Goal: Use online tool/utility: Utilize a website feature to perform a specific function

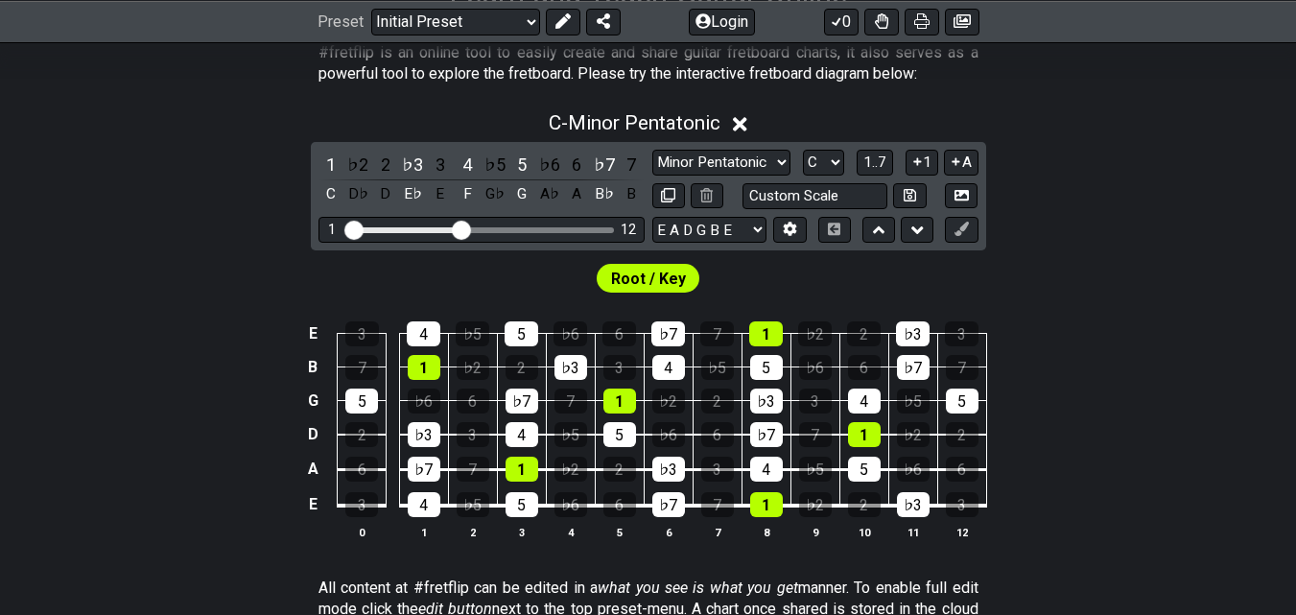
scroll to position [418, 0]
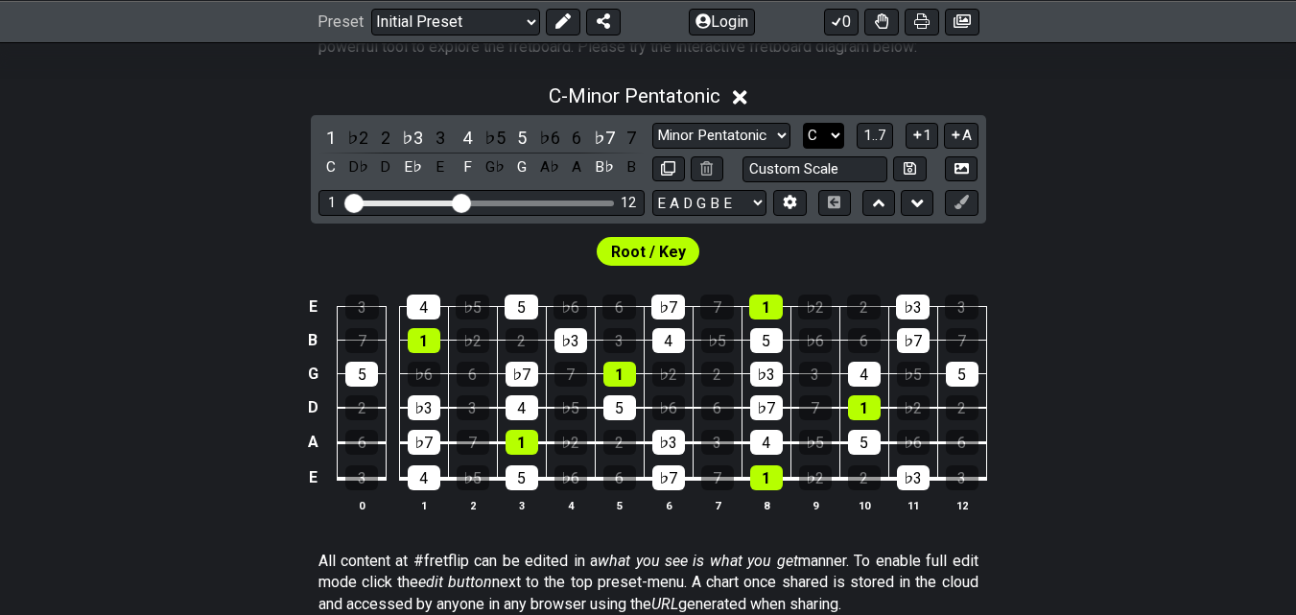
click at [835, 130] on select "A♭ A A♯ B♭ B C C♯ D♭ D D♯ E♭ E F F♯ G♭ G G♯" at bounding box center [823, 136] width 41 height 26
click at [803, 123] on select "A♭ A A♯ B♭ B C C♯ D♭ D D♯ E♭ E F F♯ G♭ G G♯" at bounding box center [823, 136] width 41 height 26
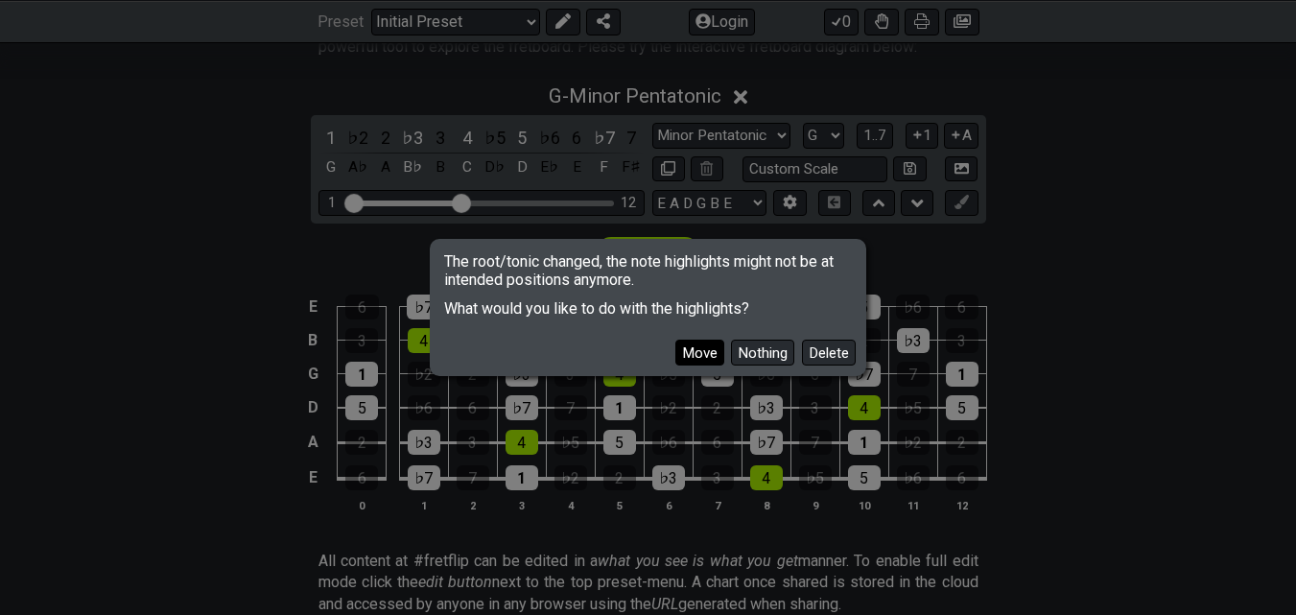
click at [711, 351] on button "Move" at bounding box center [699, 353] width 49 height 26
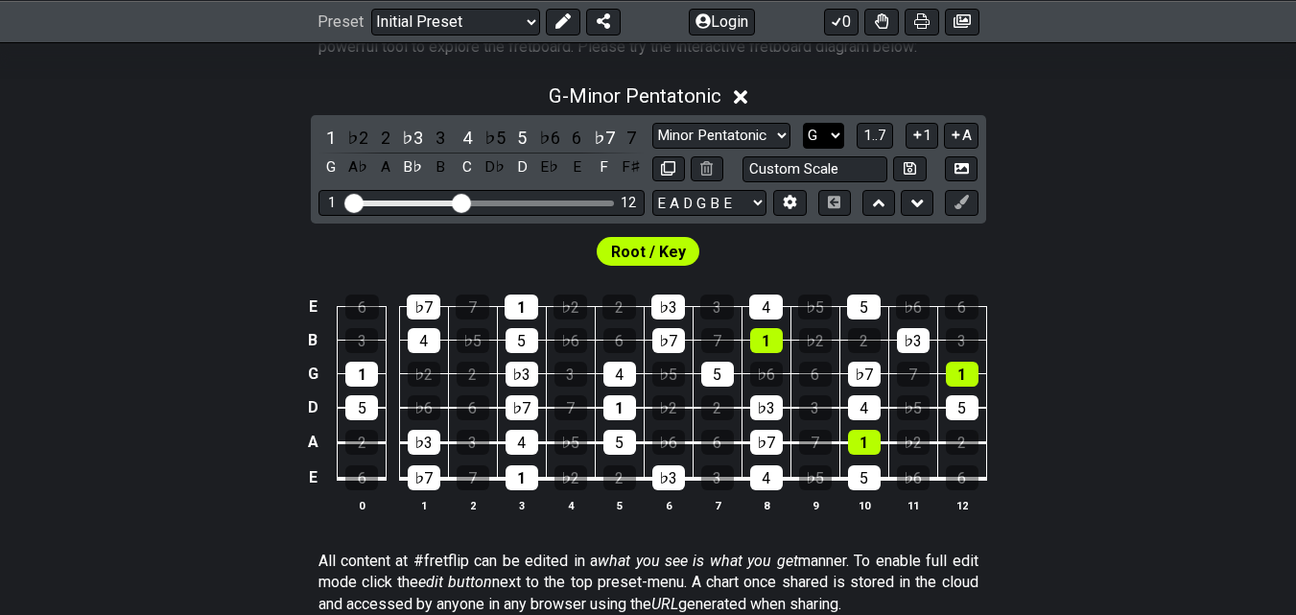
click at [832, 135] on select "A♭ A A♯ B♭ B C C♯ D♭ D D♯ E♭ E F F♯ G♭ G G♯" at bounding box center [823, 136] width 41 height 26
select select "C"
click at [803, 123] on select "A♭ A A♯ B♭ B C C♯ D♭ D D♯ E♭ E F F♯ G♭ G G♯" at bounding box center [823, 136] width 41 height 26
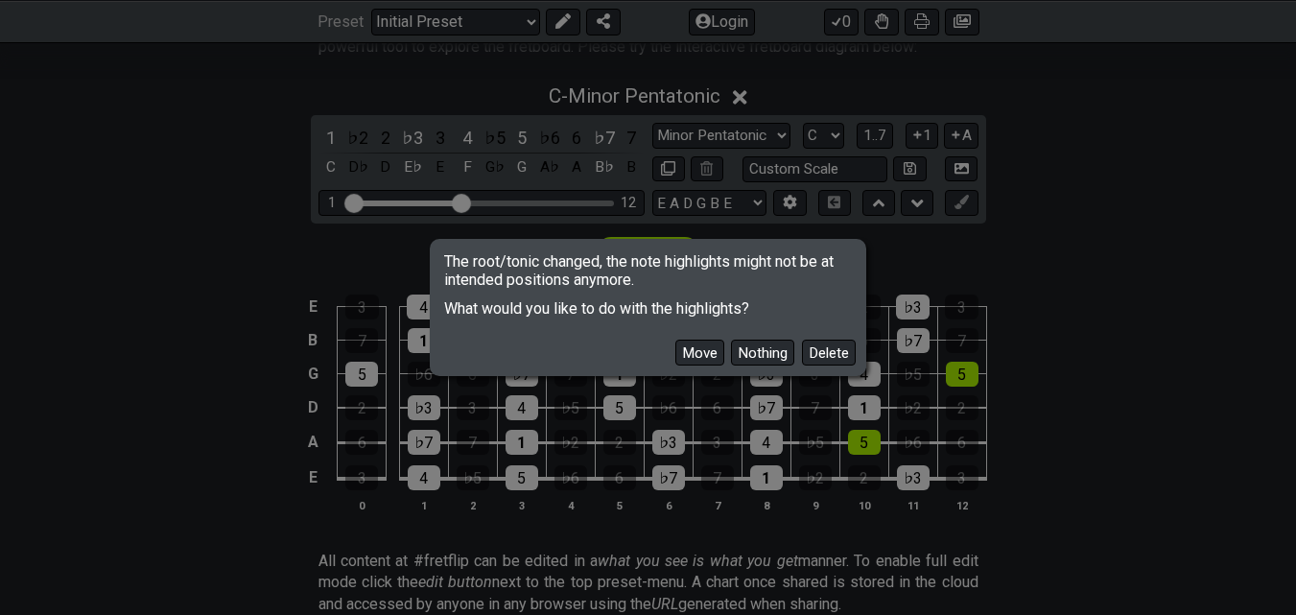
click at [706, 349] on button "Move" at bounding box center [699, 353] width 49 height 26
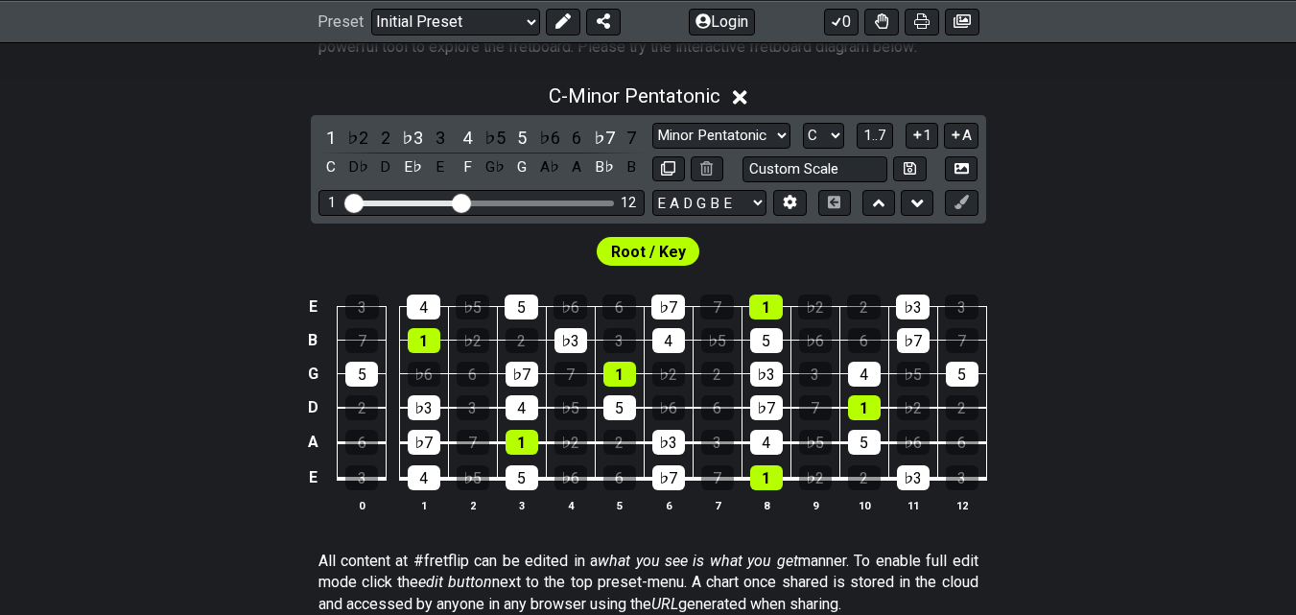
click at [661, 251] on span "Root / Key" at bounding box center [648, 252] width 75 height 28
click at [645, 252] on span "Root / Key" at bounding box center [648, 252] width 75 height 28
click at [804, 168] on input "text" at bounding box center [816, 169] width 146 height 26
type input "Custom Scale"
click at [870, 259] on div "Root / Key" at bounding box center [648, 247] width 1296 height 46
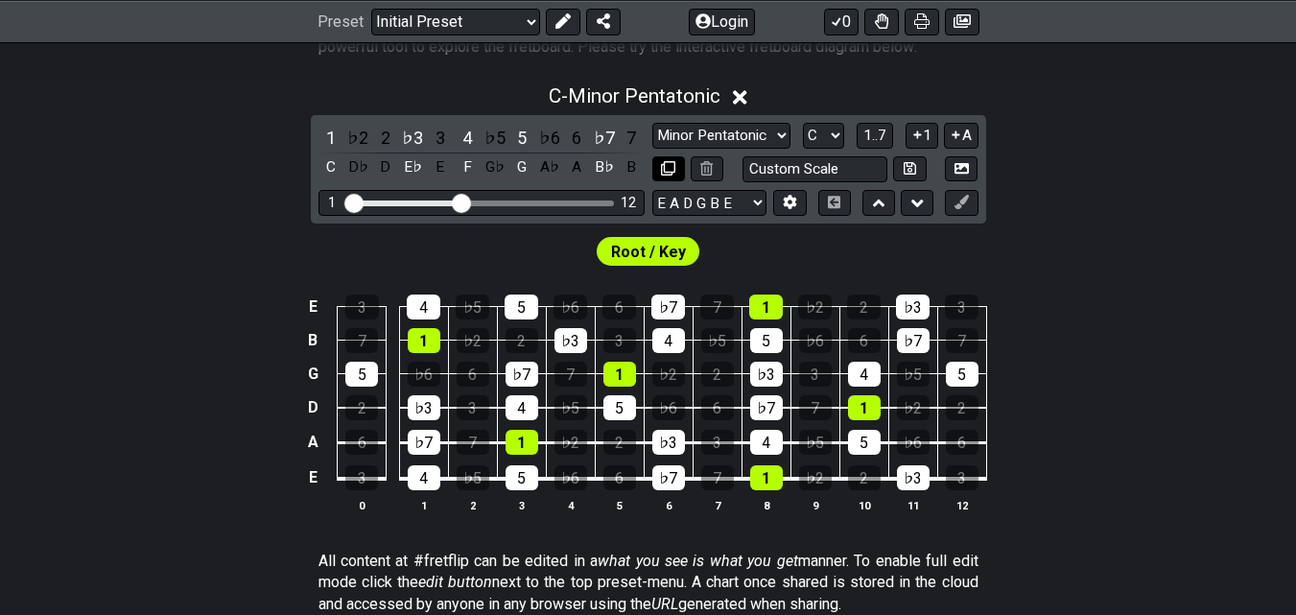
click at [675, 165] on icon at bounding box center [668, 168] width 14 height 14
select select "C"
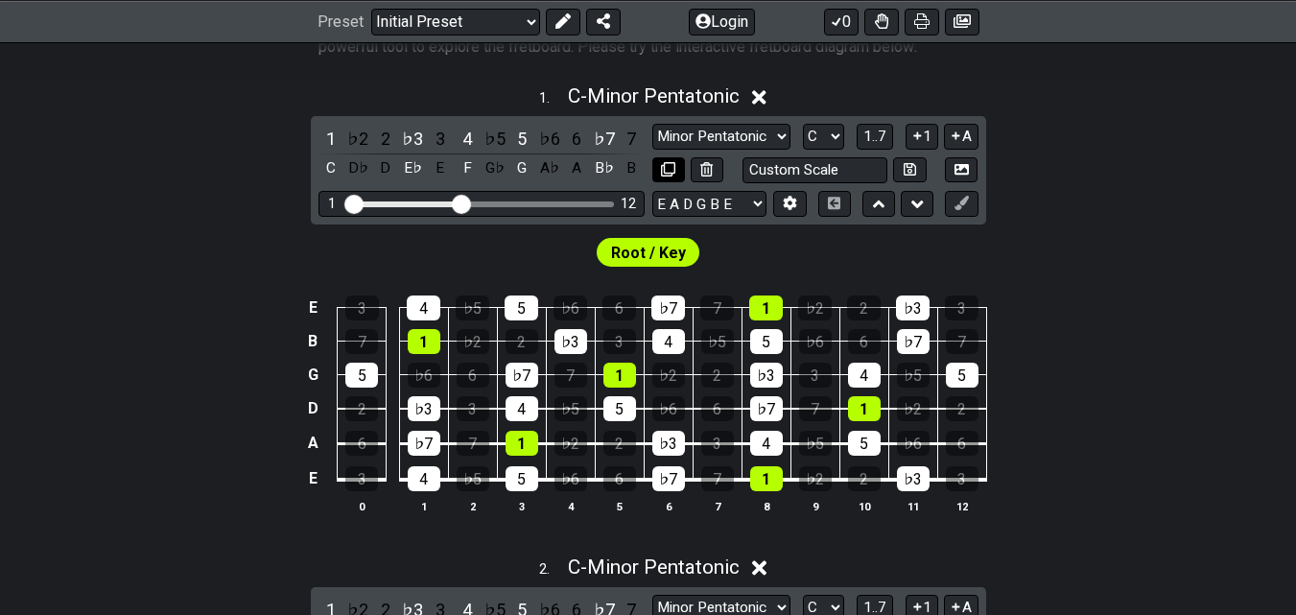
click at [675, 165] on icon at bounding box center [668, 169] width 14 height 14
select select "C"
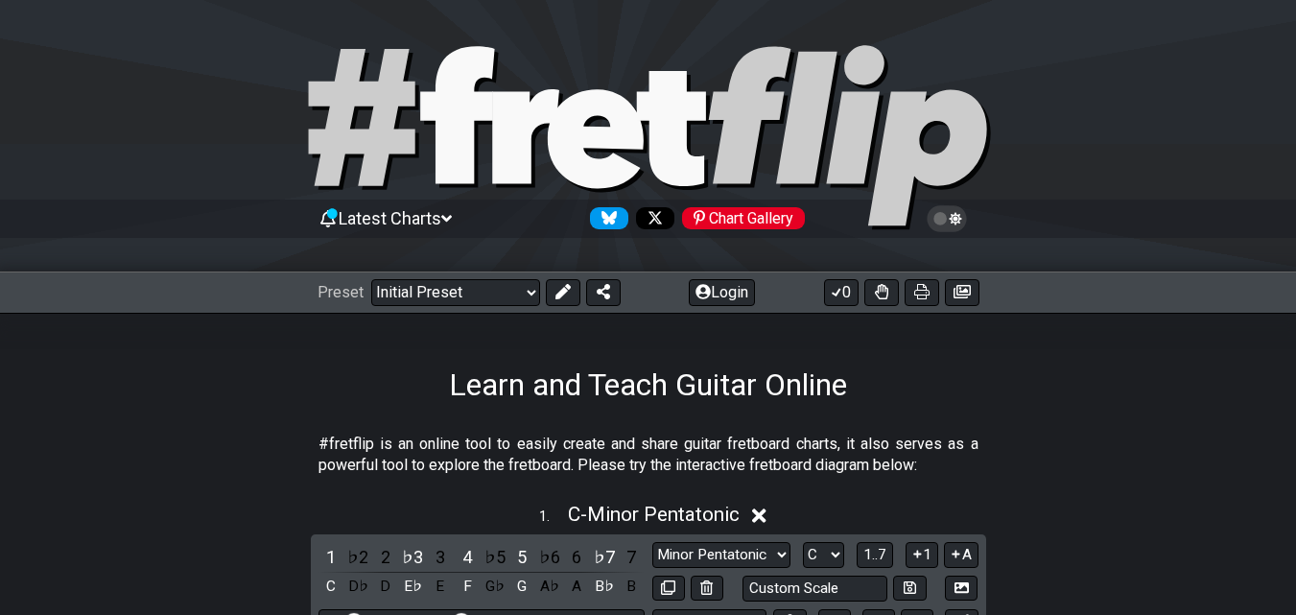
scroll to position [134, 0]
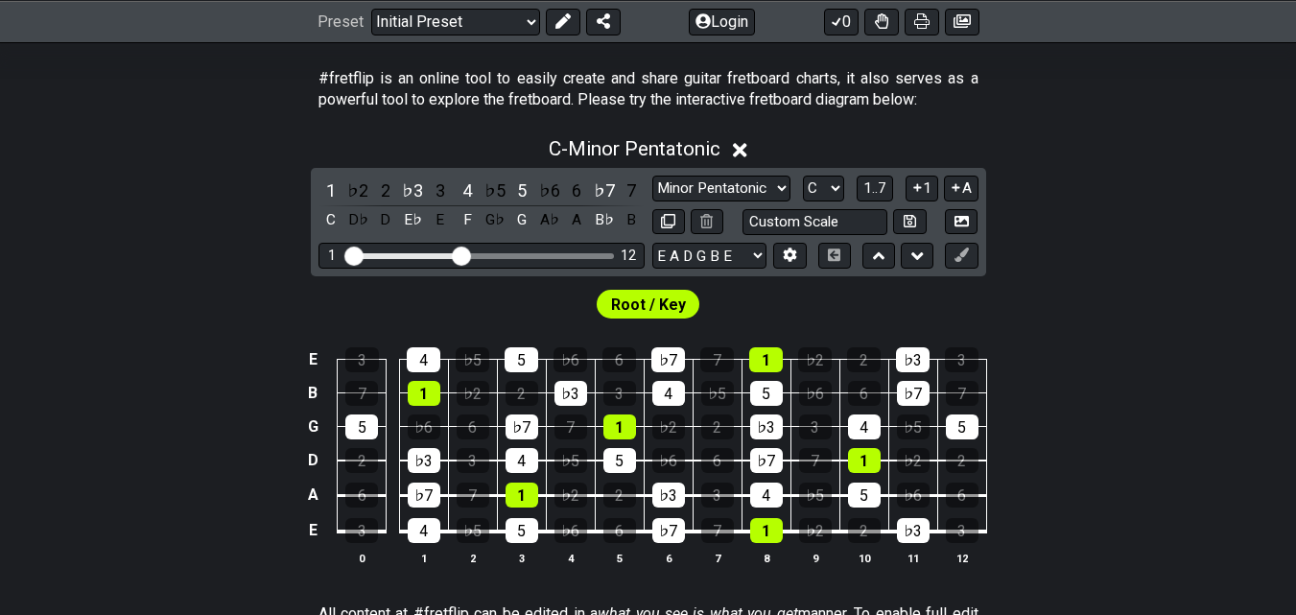
scroll to position [372, 0]
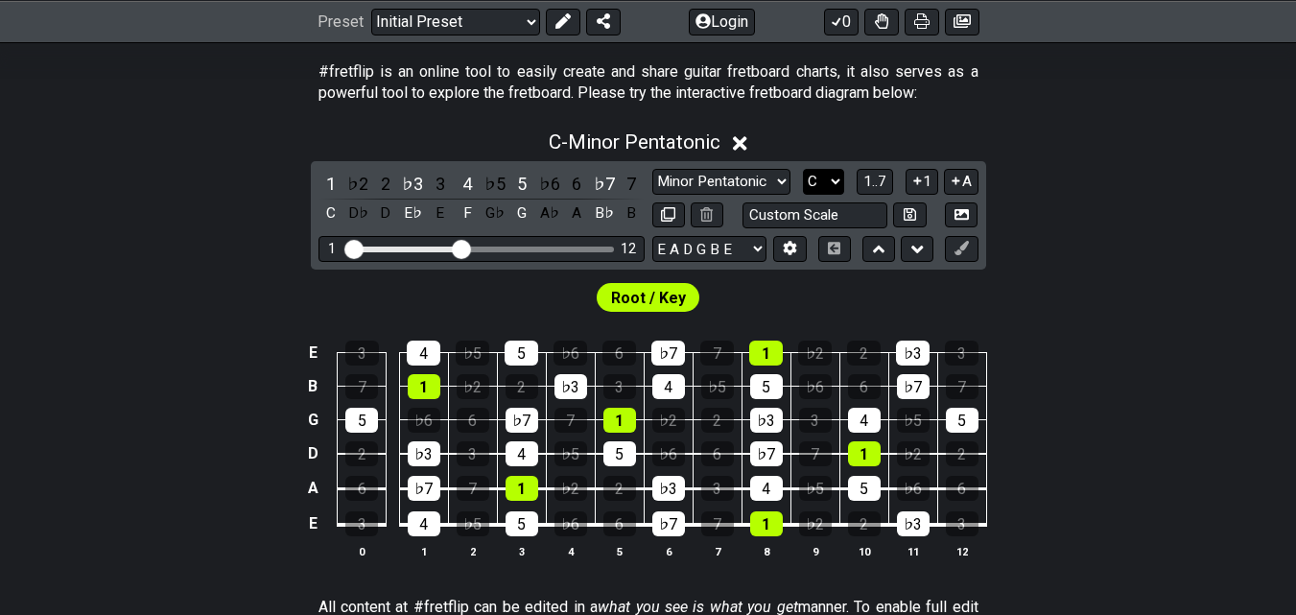
click at [833, 181] on select "A♭ A A♯ B♭ B C C♯ D♭ D D♯ E♭ E F F♯ G♭ G G♯" at bounding box center [823, 182] width 41 height 26
click at [803, 169] on select "A♭ A A♯ B♭ B C C♯ D♭ D D♯ E♭ E F F♯ G♭ G G♯" at bounding box center [823, 182] width 41 height 26
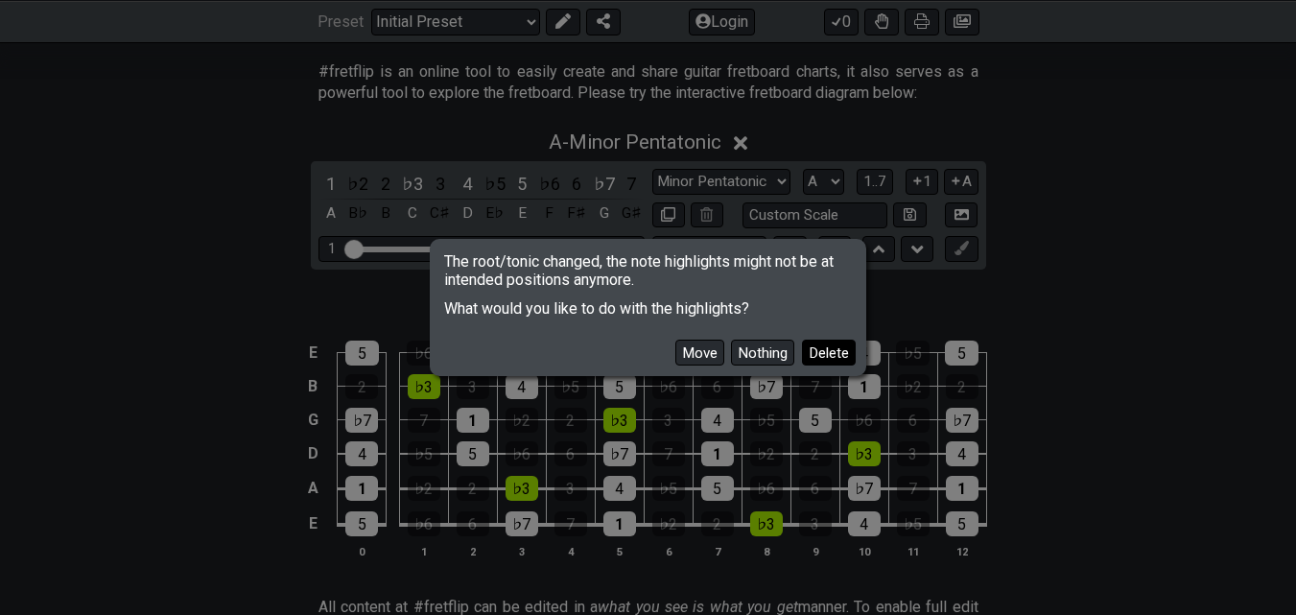
click at [831, 354] on button "Delete" at bounding box center [829, 353] width 54 height 26
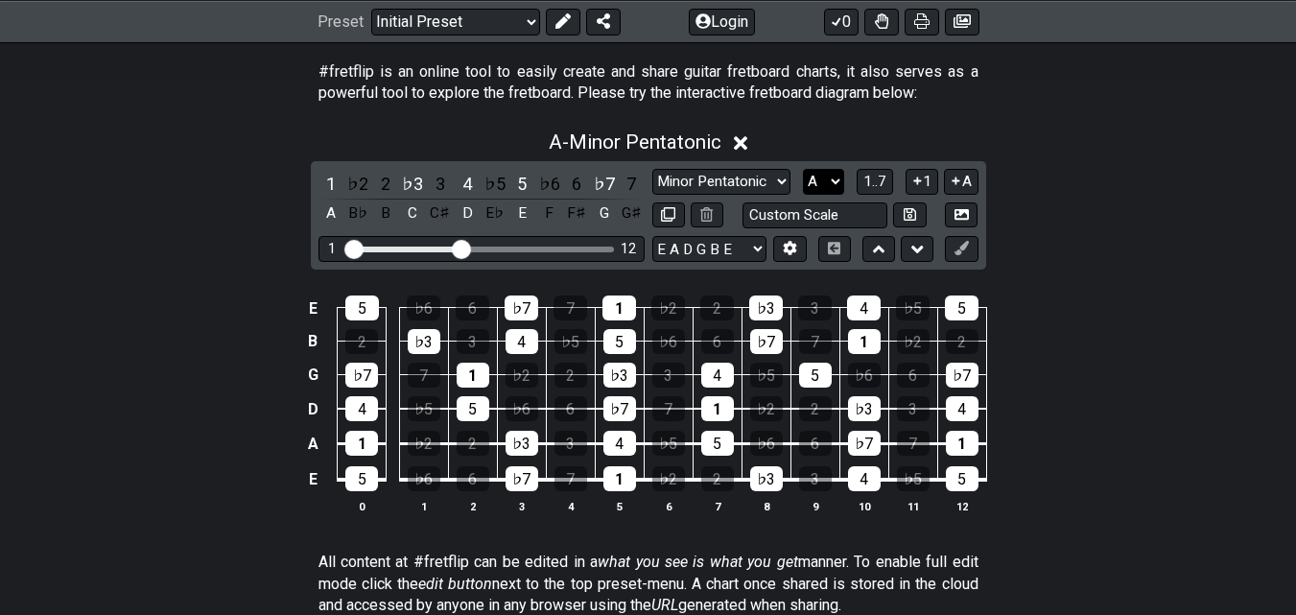
click at [838, 177] on select "A♭ A A♯ B♭ B C C♯ D♭ D D♯ E♭ E F F♯ G♭ G G♯" at bounding box center [823, 182] width 41 height 26
select select "G"
click at [803, 169] on select "A♭ A A♯ B♭ B C C♯ D♭ D D♯ E♭ E F F♯ G♭ G G♯" at bounding box center [823, 182] width 41 height 26
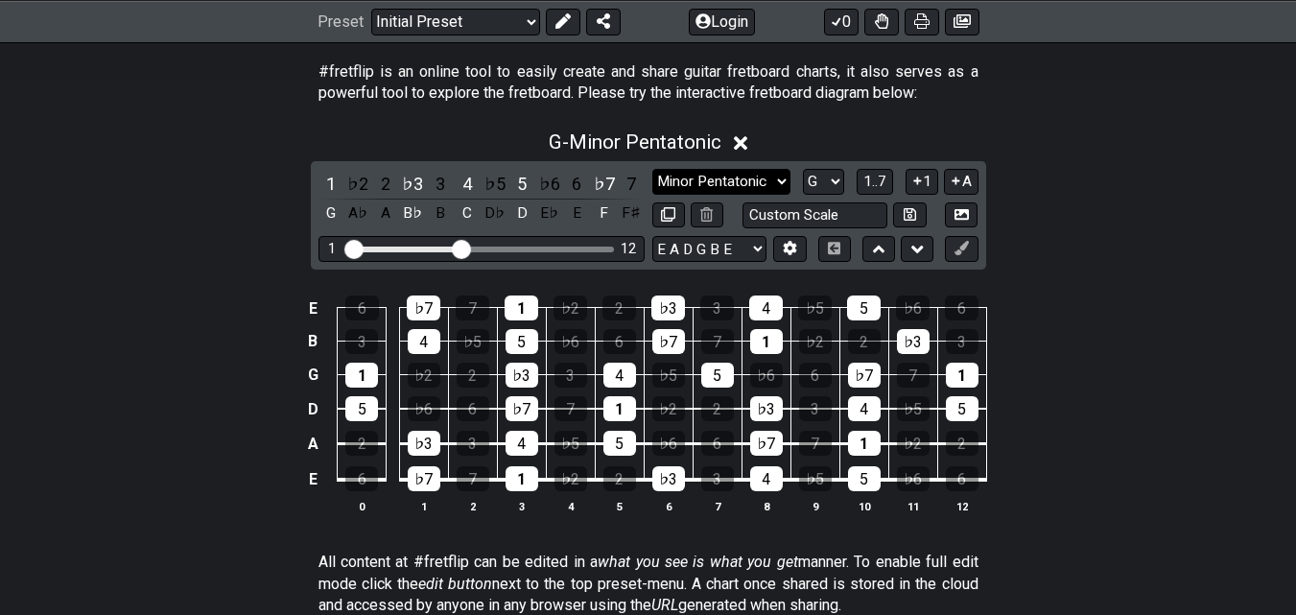
click at [776, 181] on select "Minor Pentatonic Click to edit Minor Pentatonic Major Pentatonic Minor Blues Ma…" at bounding box center [721, 182] width 138 height 26
click at [832, 131] on div "G - Minor Pentatonic" at bounding box center [648, 136] width 1296 height 35
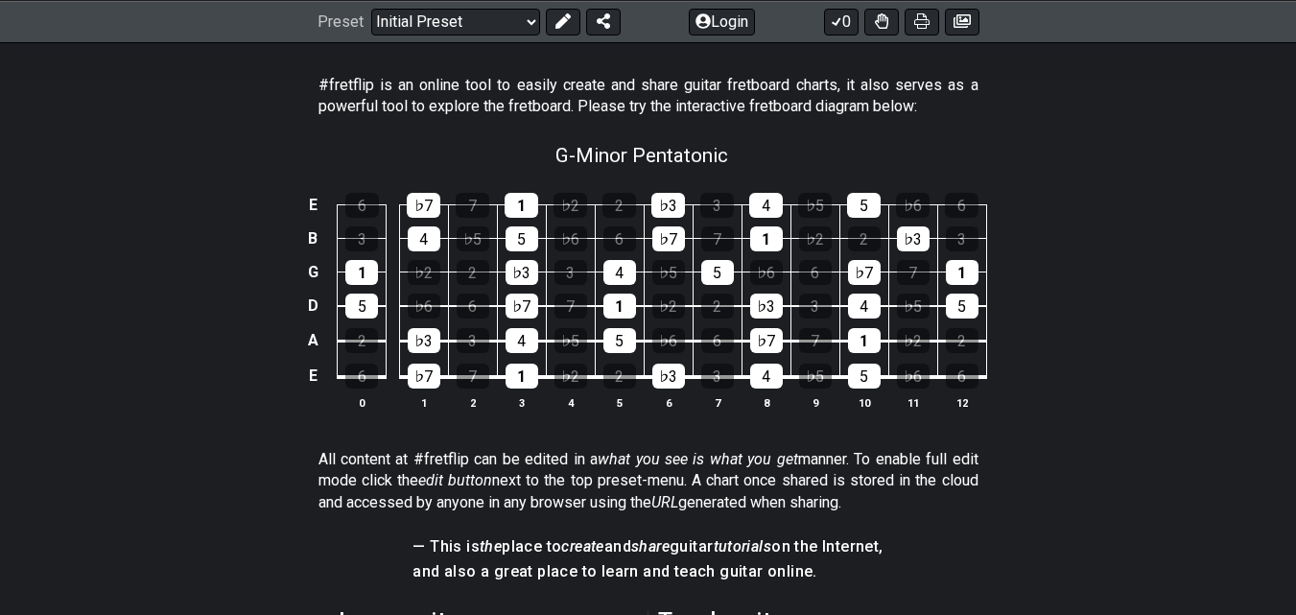
scroll to position [356, 0]
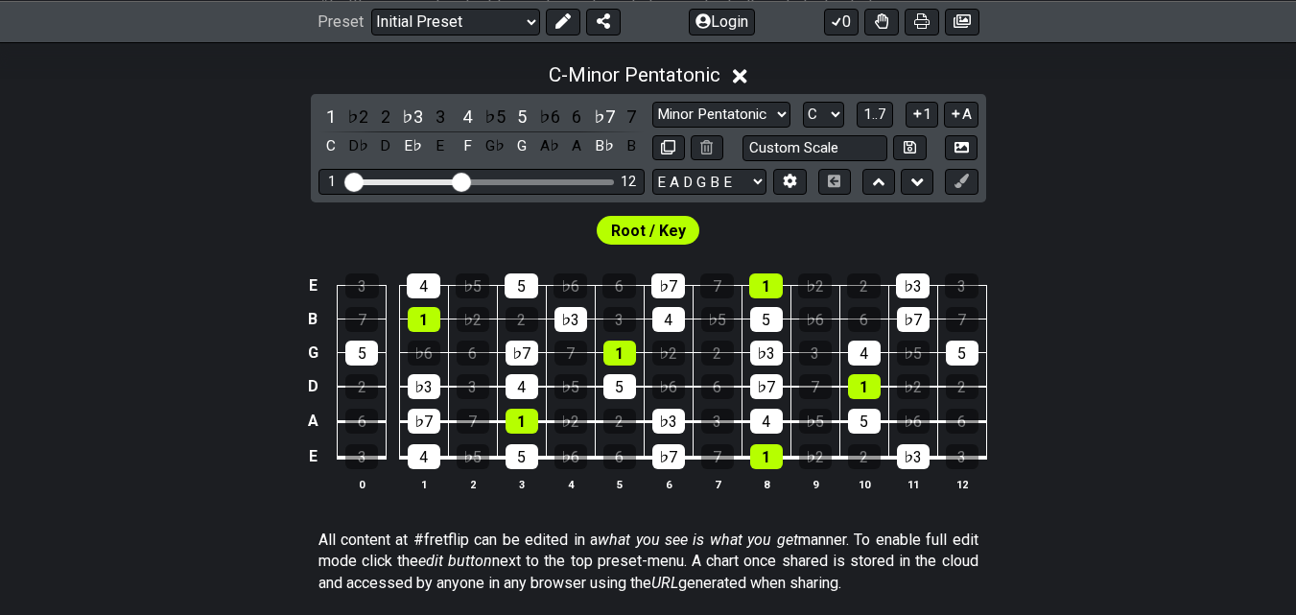
scroll to position [415, 0]
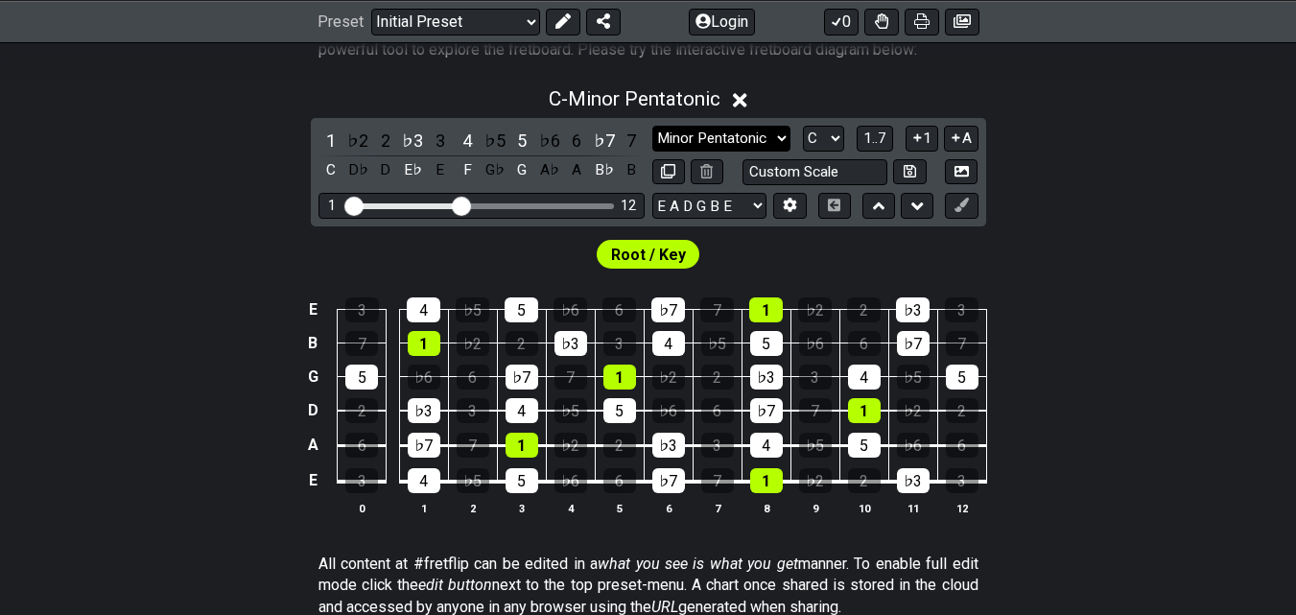
click at [780, 139] on select "Minor Pentatonic Click to edit Minor Pentatonic Major Pentatonic Minor Blues Ma…" at bounding box center [721, 139] width 138 height 26
select select "Major Pentatonic"
click at [652, 126] on select "Minor Pentatonic Click to edit Minor Pentatonic Major Pentatonic Minor Blues Ma…" at bounding box center [721, 139] width 138 height 26
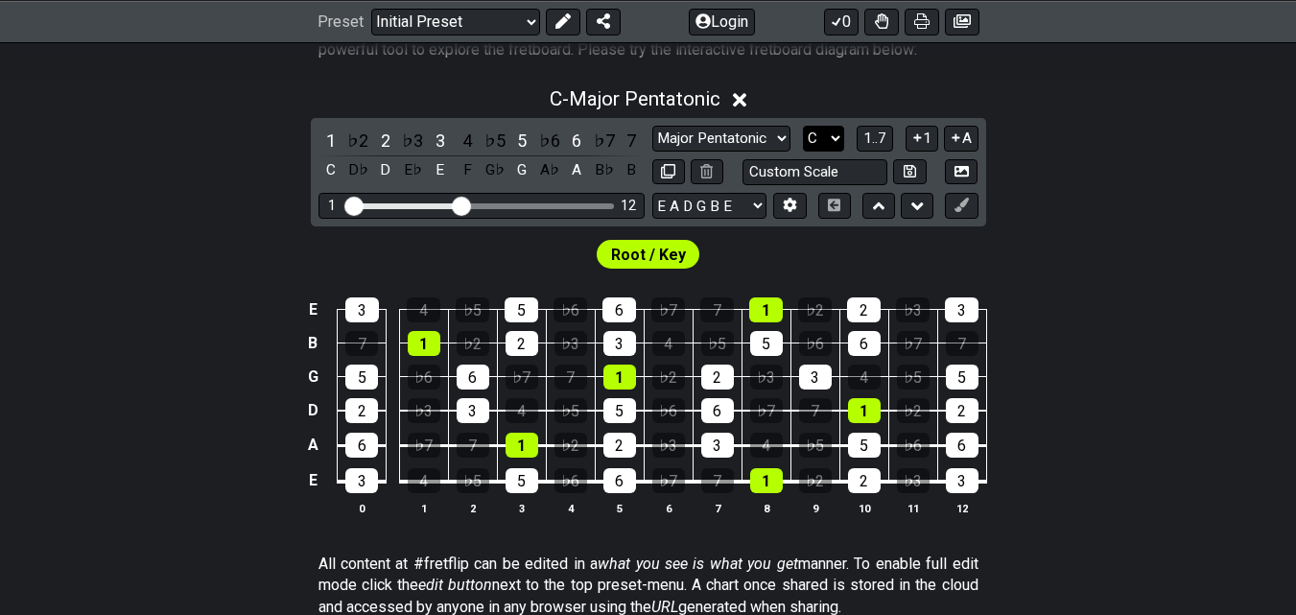
click at [831, 136] on select "A♭ A A♯ B♭ B C C♯ D♭ D D♯ E♭ E F F♯ G♭ G G♯" at bounding box center [823, 139] width 41 height 26
select select "G"
click at [803, 126] on select "A♭ A A♯ B♭ B C C♯ D♭ D D♯ E♭ E F F♯ G♭ G G♯" at bounding box center [823, 139] width 41 height 26
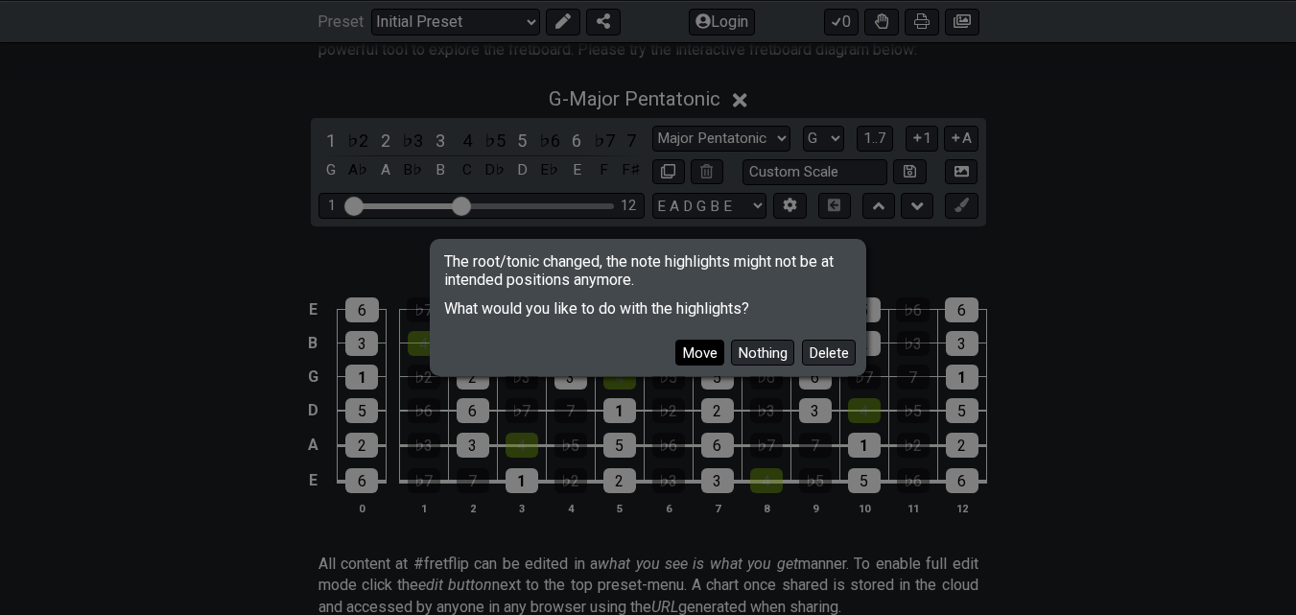
click at [700, 349] on button "Move" at bounding box center [699, 353] width 49 height 26
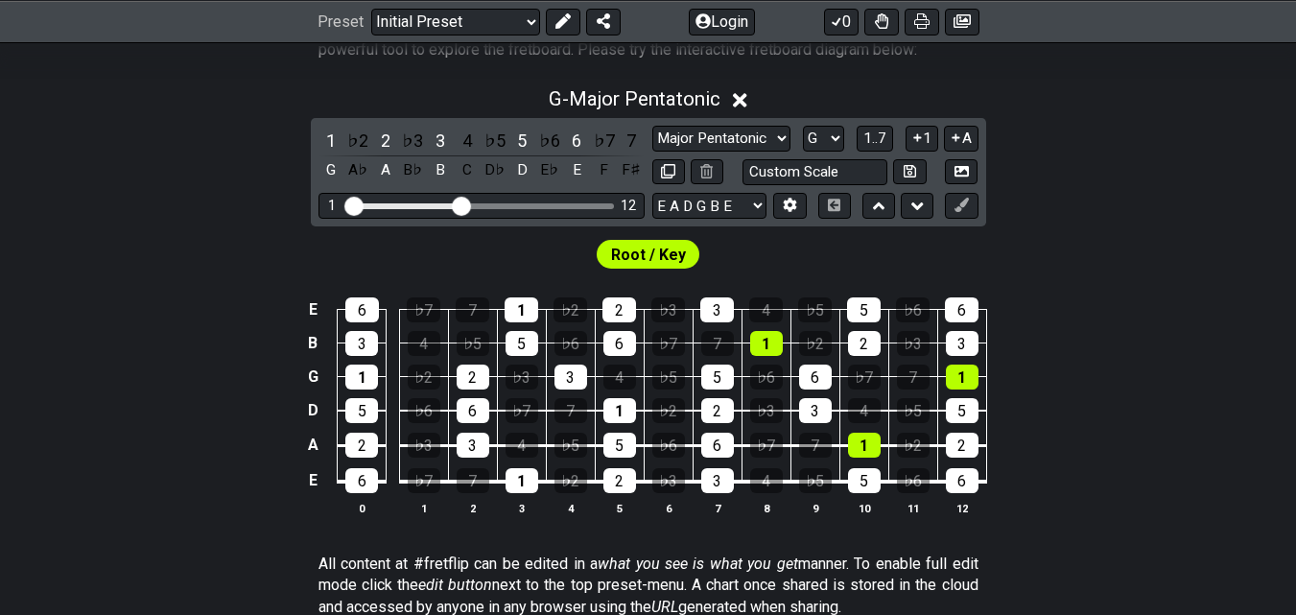
click at [638, 248] on span "Root / Key" at bounding box center [648, 255] width 75 height 28
click at [640, 258] on span "Root / Key" at bounding box center [648, 255] width 75 height 28
click at [641, 258] on span "Root / Key" at bounding box center [648, 255] width 75 height 28
click at [643, 260] on span "Root / Key" at bounding box center [648, 255] width 75 height 28
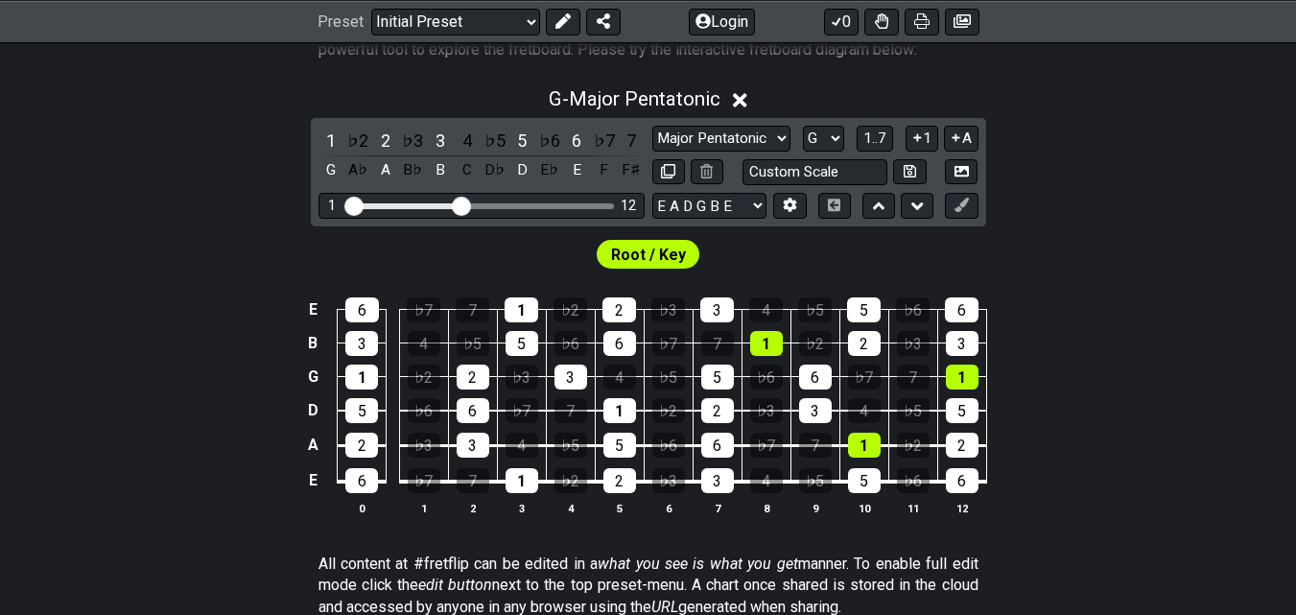
click at [644, 260] on span "Root / Key" at bounding box center [648, 255] width 75 height 28
click at [645, 260] on span "Root / Key" at bounding box center [648, 255] width 75 height 28
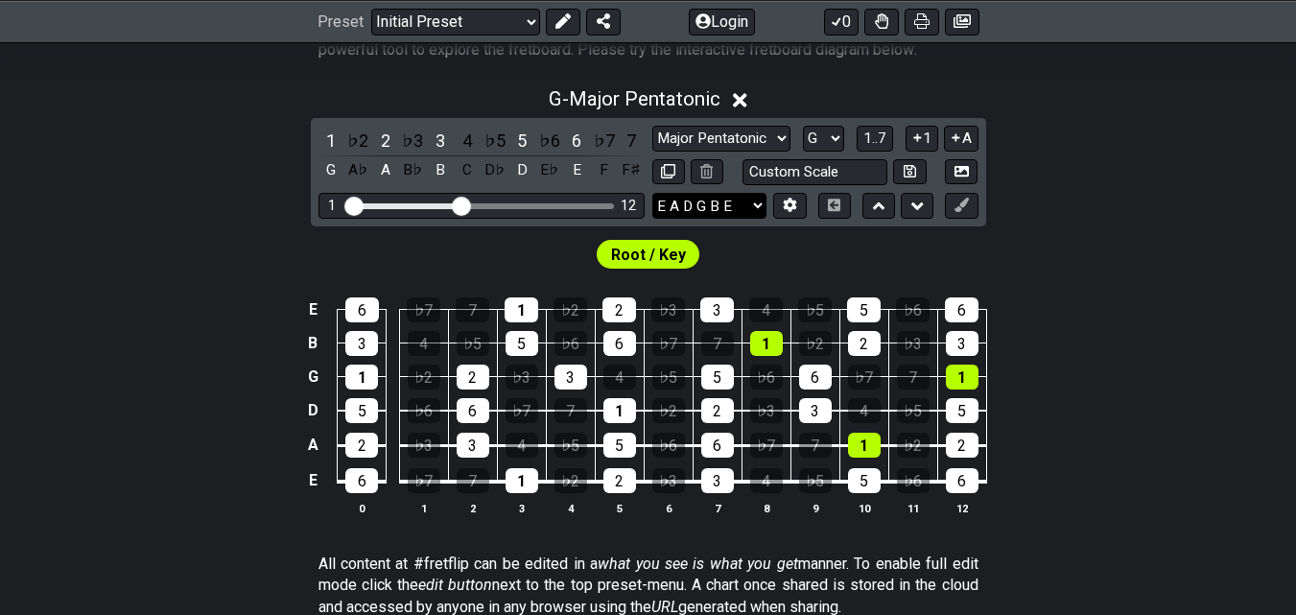
click at [760, 210] on select "E A D G B E E A D G B E E A D G B E B E A D F♯ B A D G C E A D A D G B E E♭ A♭ …" at bounding box center [709, 206] width 114 height 26
click at [1011, 240] on div "Root / Key" at bounding box center [648, 249] width 1296 height 46
drag, startPoint x: 464, startPoint y: 206, endPoint x: 579, endPoint y: 213, distance: 115.3
click at [579, 204] on input "Visible fret range" at bounding box center [481, 204] width 272 height 0
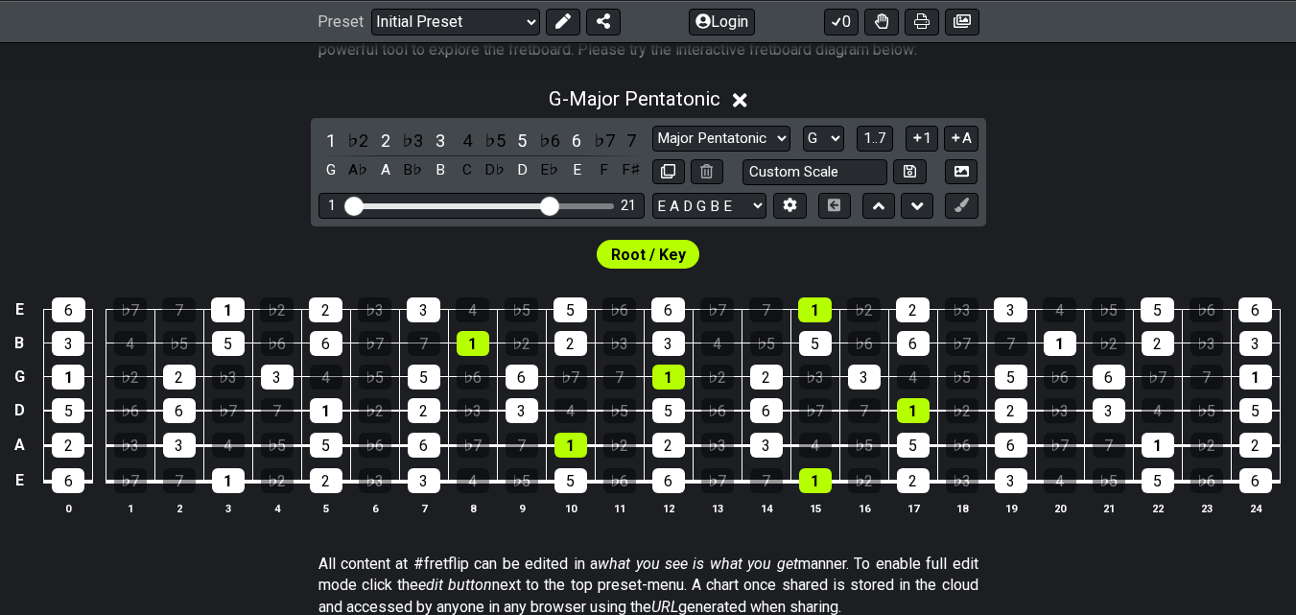
drag, startPoint x: 576, startPoint y: 206, endPoint x: 551, endPoint y: 206, distance: 24.9
click at [551, 204] on input "Visible fret range" at bounding box center [481, 204] width 272 height 0
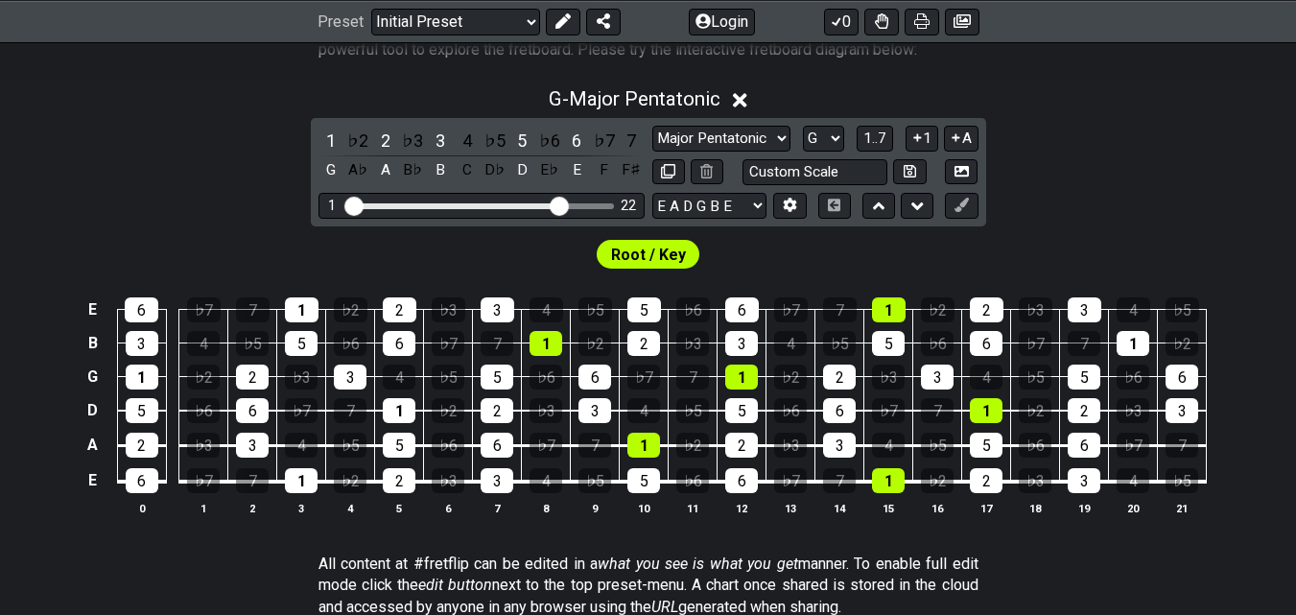
click at [558, 204] on input "Visible fret range" at bounding box center [481, 204] width 272 height 0
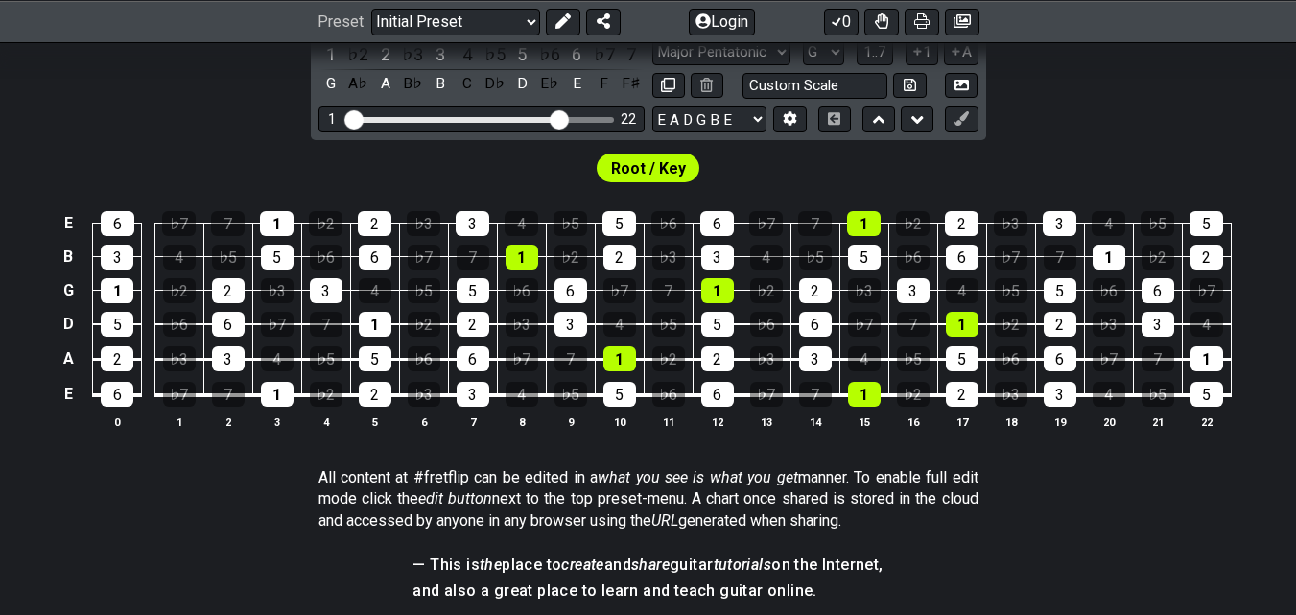
scroll to position [505, 0]
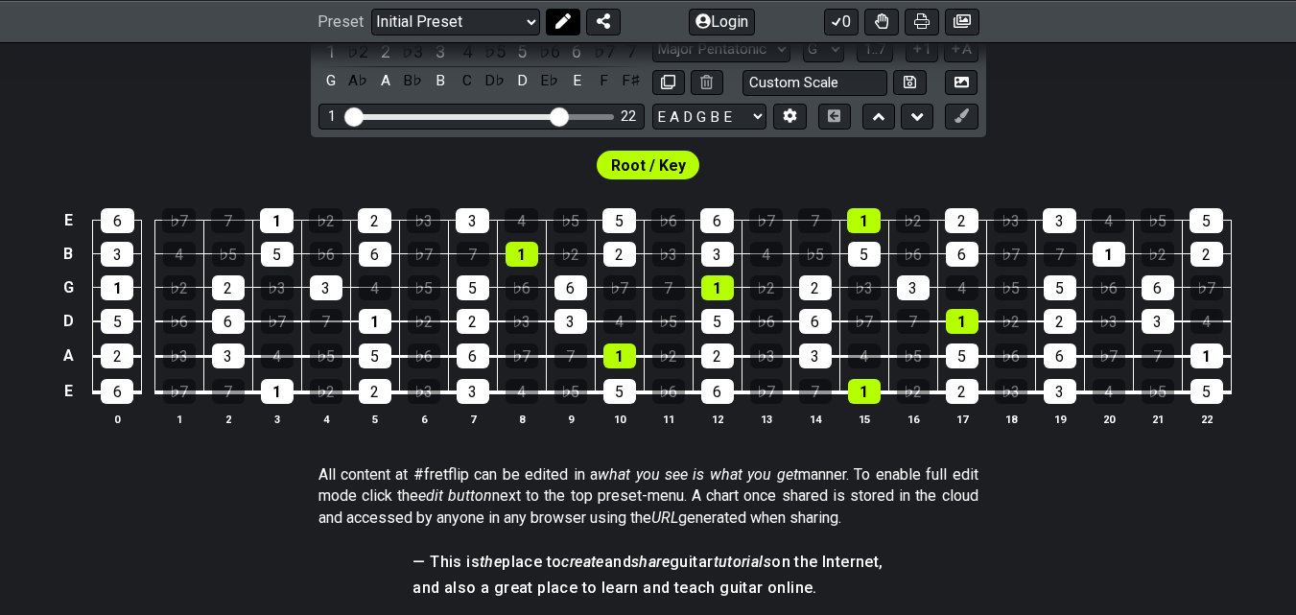
click at [566, 15] on icon at bounding box center [562, 20] width 15 height 15
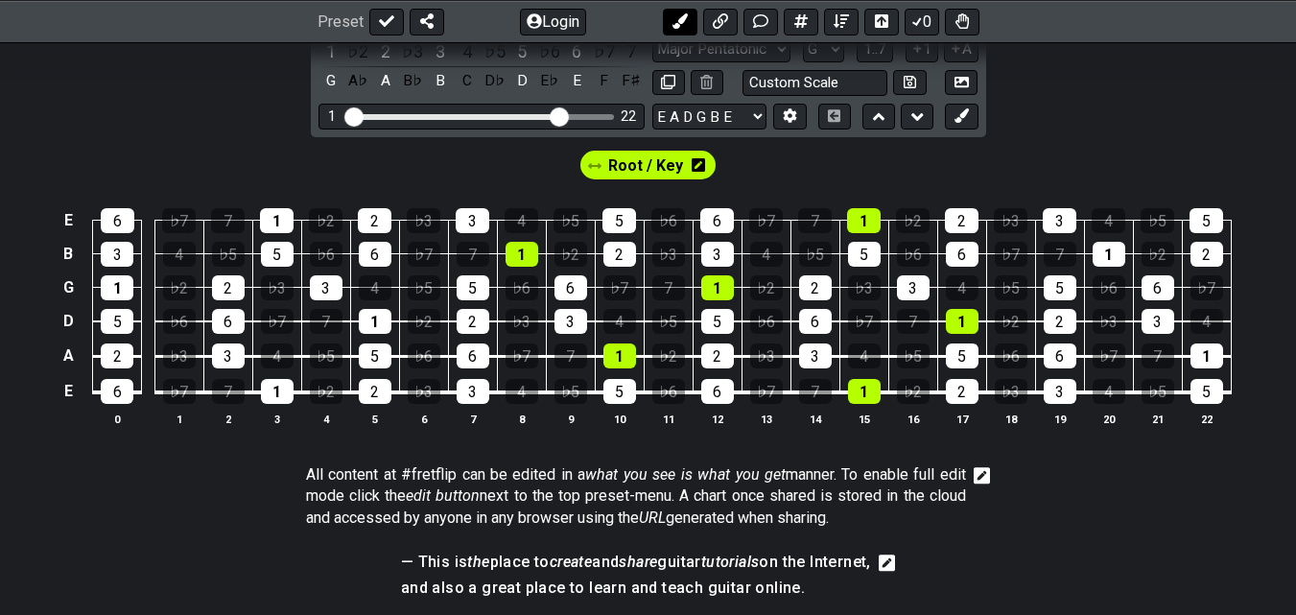
click at [683, 25] on icon at bounding box center [680, 20] width 15 height 15
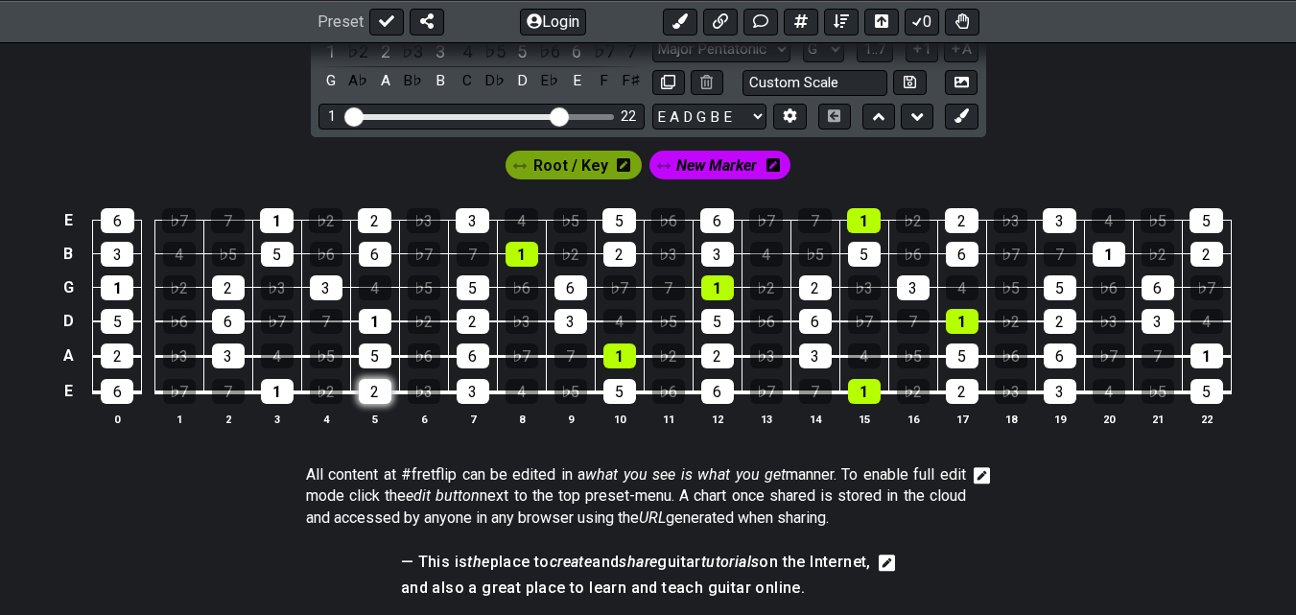
click at [383, 393] on div "2" at bounding box center [375, 391] width 33 height 25
click at [474, 390] on div "3" at bounding box center [473, 391] width 33 height 25
click at [376, 359] on div "5" at bounding box center [375, 355] width 33 height 25
click at [462, 351] on div "6" at bounding box center [473, 355] width 33 height 25
click at [378, 319] on div "1" at bounding box center [375, 321] width 33 height 25
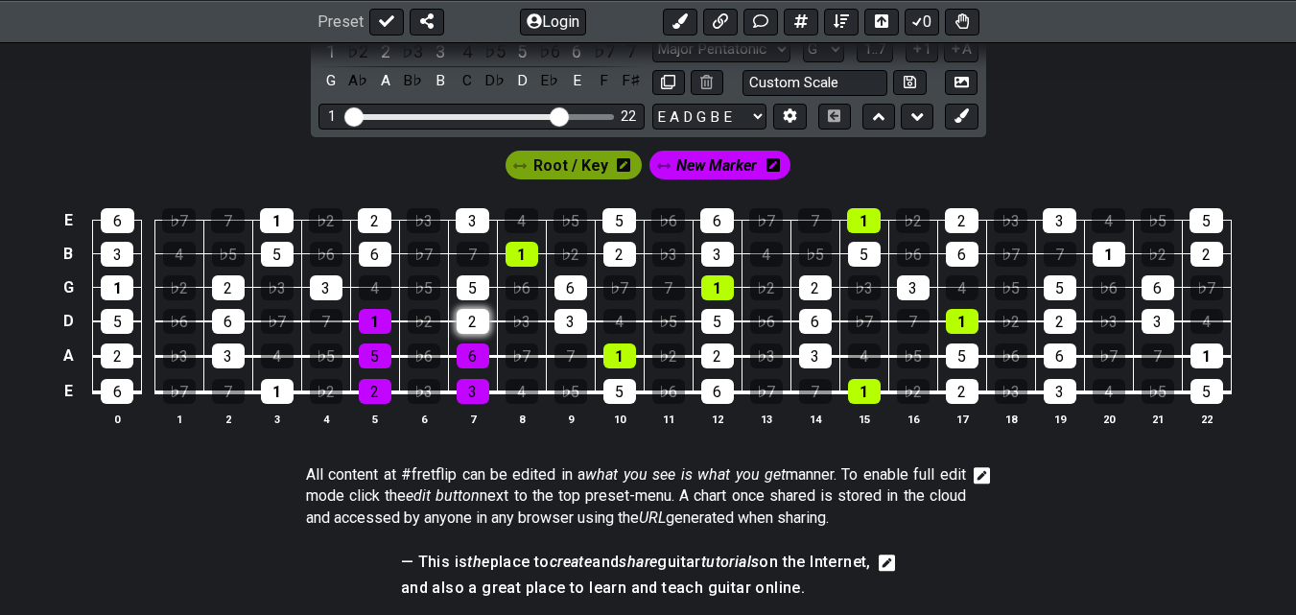
click at [474, 319] on div "2" at bounding box center [473, 321] width 33 height 25
click at [326, 286] on div "3" at bounding box center [326, 287] width 33 height 25
click at [466, 289] on div "5" at bounding box center [473, 287] width 33 height 25
click at [383, 254] on div "6" at bounding box center [375, 254] width 33 height 25
click at [517, 247] on div "1" at bounding box center [522, 254] width 33 height 25
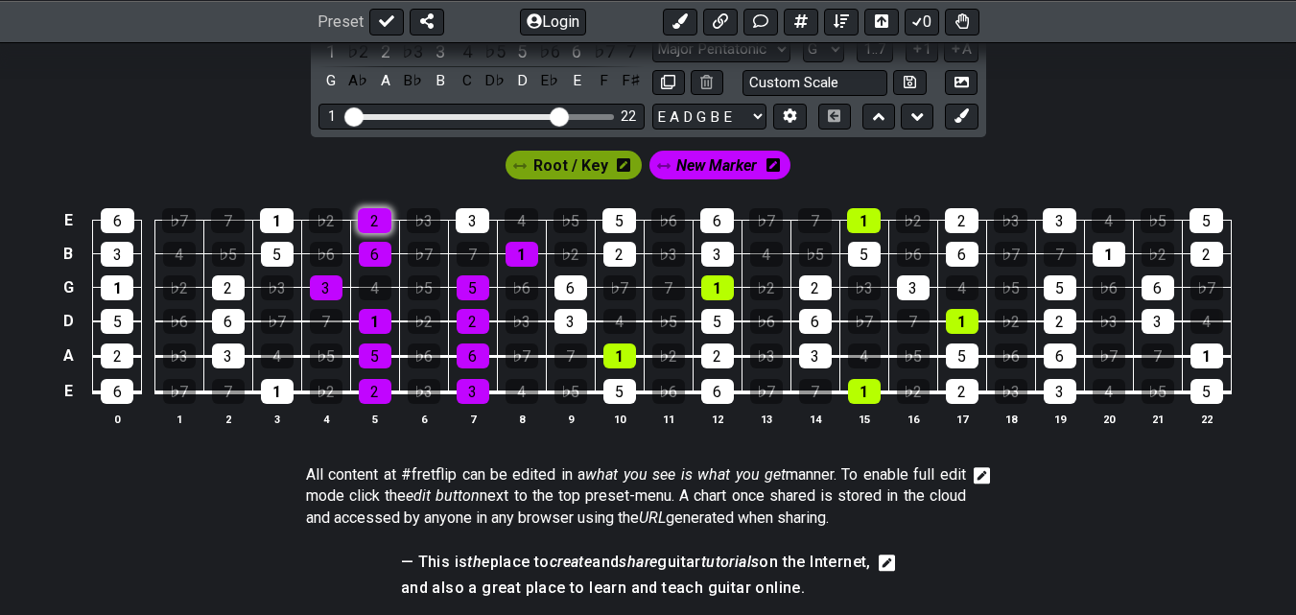
click at [383, 223] on div "2" at bounding box center [375, 220] width 34 height 25
click at [468, 225] on div "3" at bounding box center [473, 220] width 34 height 25
click at [969, 77] on button at bounding box center [961, 83] width 33 height 26
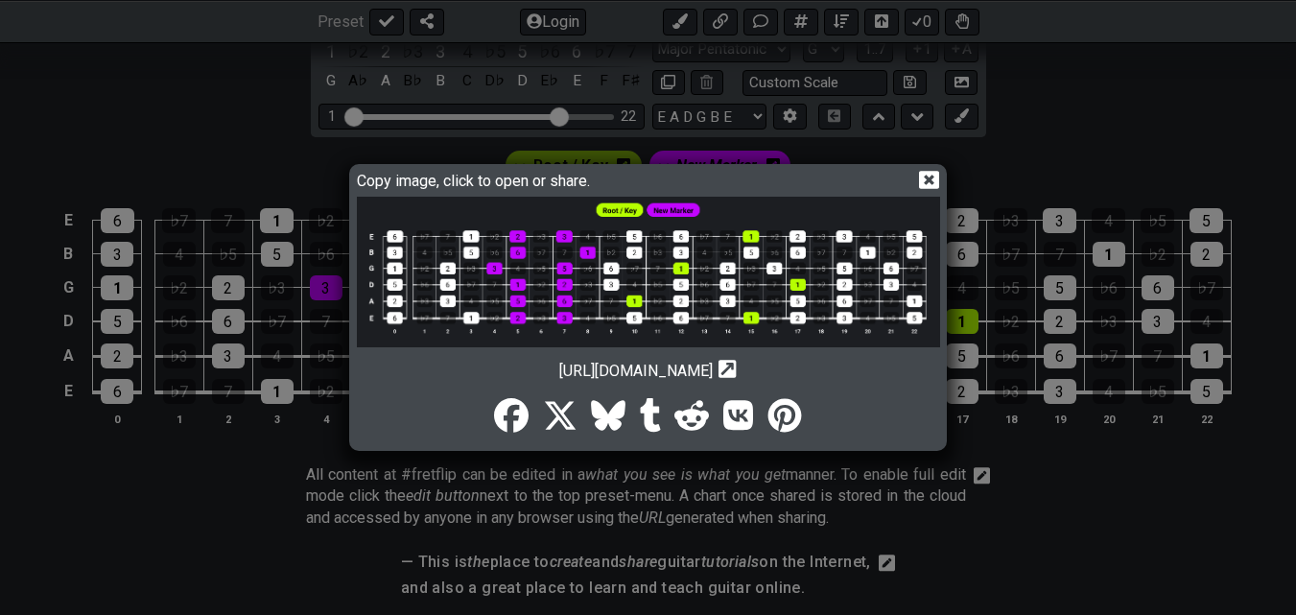
click at [924, 177] on icon at bounding box center [929, 180] width 20 height 18
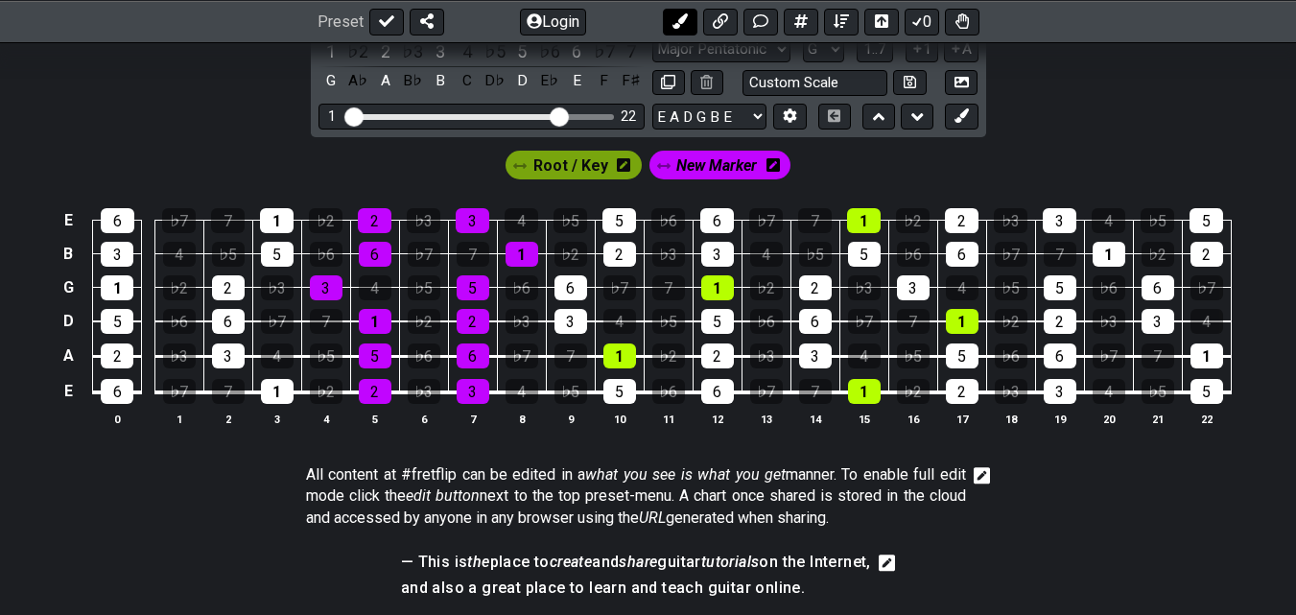
click at [681, 24] on icon at bounding box center [680, 20] width 15 height 15
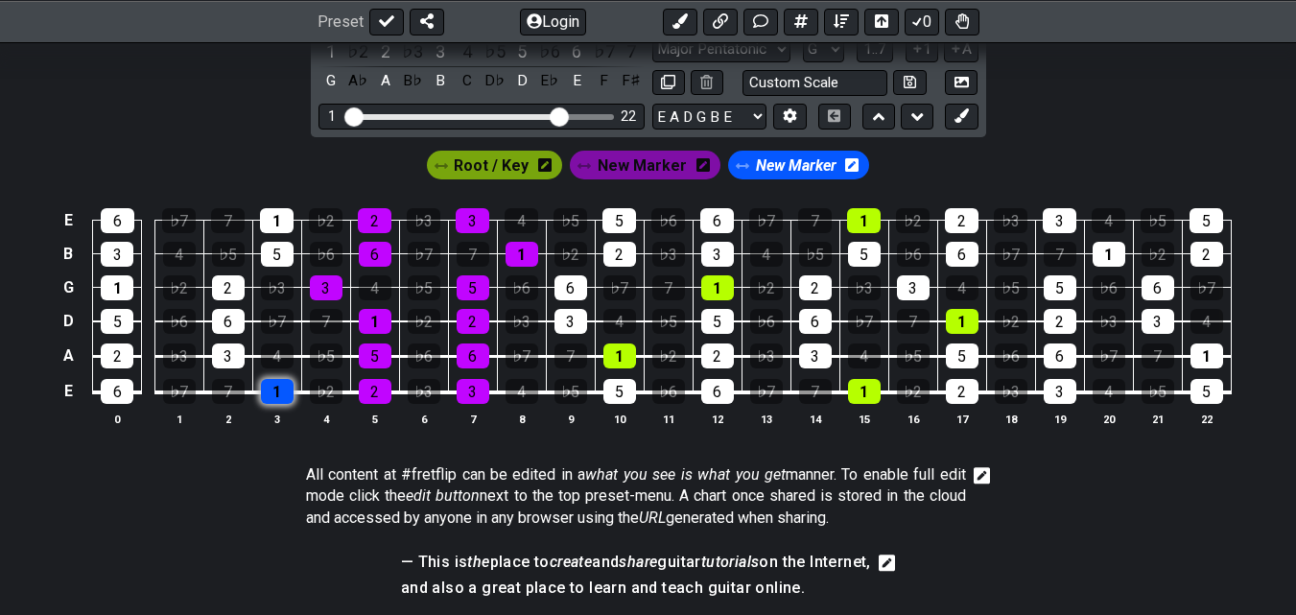
click at [274, 391] on div "1" at bounding box center [277, 391] width 33 height 25
click at [228, 353] on div "3" at bounding box center [228, 355] width 33 height 25
click at [222, 319] on div "6" at bounding box center [228, 321] width 33 height 25
click at [220, 282] on div "2" at bounding box center [228, 287] width 33 height 25
click at [272, 247] on div "5" at bounding box center [277, 254] width 33 height 25
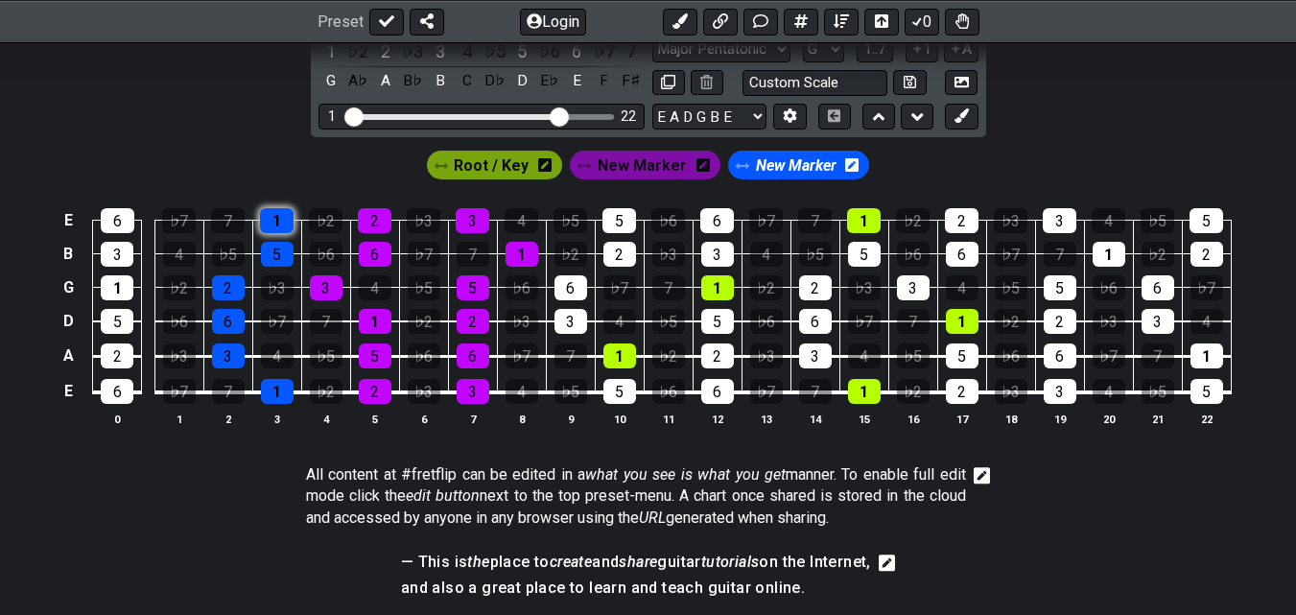
click at [274, 220] on div "1" at bounding box center [277, 220] width 34 height 25
click at [366, 390] on div "2" at bounding box center [375, 391] width 33 height 25
click at [369, 357] on div "5" at bounding box center [375, 355] width 33 height 25
click at [367, 319] on div "1" at bounding box center [375, 321] width 33 height 25
drag, startPoint x: 317, startPoint y: 278, endPoint x: 329, endPoint y: 272, distance: 13.7
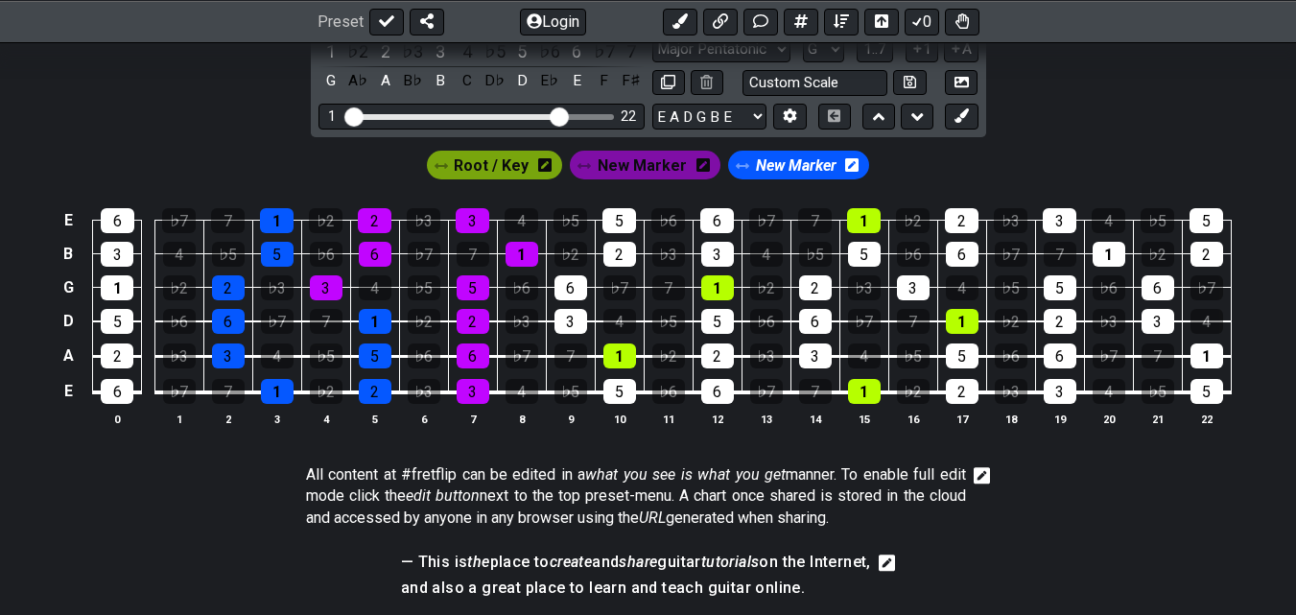
click at [316, 278] on div "3" at bounding box center [326, 287] width 33 height 25
click at [372, 259] on div "6" at bounding box center [375, 254] width 33 height 25
click at [373, 223] on div "2" at bounding box center [375, 220] width 34 height 25
click at [468, 288] on div "5" at bounding box center [473, 287] width 33 height 25
click at [473, 282] on div "5" at bounding box center [473, 287] width 33 height 25
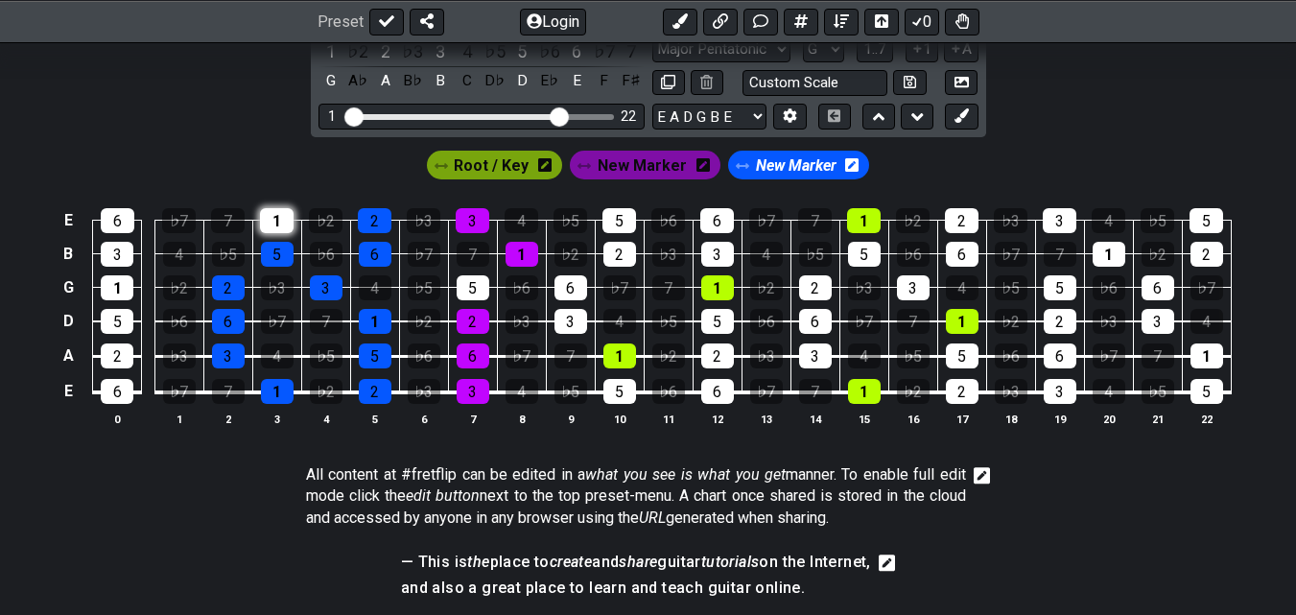
click at [272, 220] on div "1" at bounding box center [277, 220] width 34 height 25
click at [278, 257] on div "5" at bounding box center [277, 254] width 33 height 25
click at [226, 276] on div "2" at bounding box center [228, 287] width 33 height 25
click at [222, 322] on div "6" at bounding box center [228, 321] width 33 height 25
click at [226, 359] on div "3" at bounding box center [228, 355] width 33 height 25
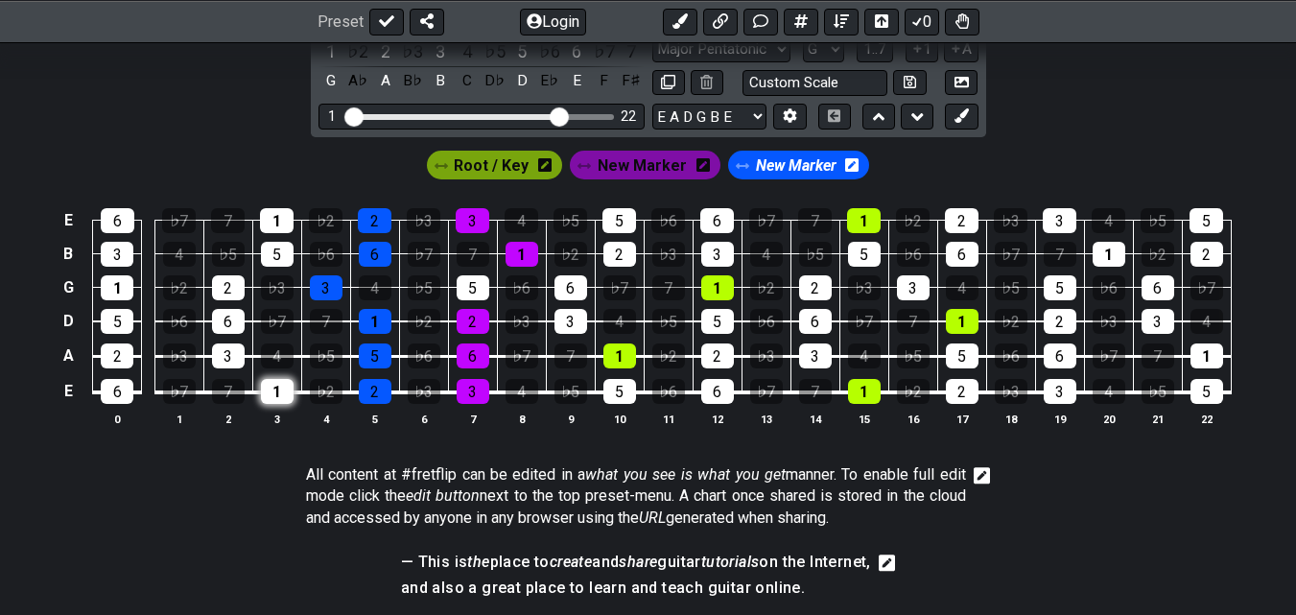
click at [283, 390] on div "1" at bounding box center [277, 391] width 33 height 25
click at [382, 399] on div "2" at bounding box center [375, 391] width 33 height 25
click at [376, 358] on div "5" at bounding box center [375, 355] width 33 height 25
click at [371, 325] on div "1" at bounding box center [375, 321] width 33 height 25
click at [325, 282] on div "3" at bounding box center [326, 287] width 33 height 25
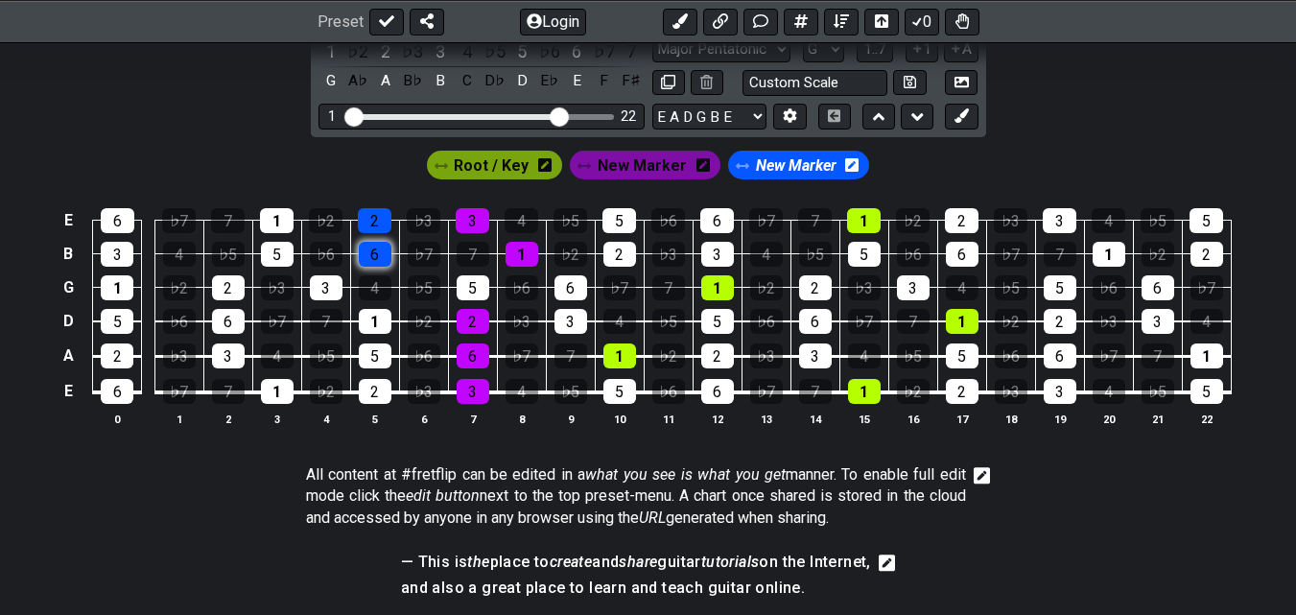
click at [366, 253] on div "6" at bounding box center [375, 254] width 33 height 25
click at [368, 222] on div "2" at bounding box center [375, 220] width 34 height 25
click at [478, 218] on div "3" at bounding box center [473, 220] width 34 height 25
click at [520, 249] on div "1" at bounding box center [522, 254] width 33 height 25
click at [474, 324] on div "2" at bounding box center [473, 321] width 33 height 25
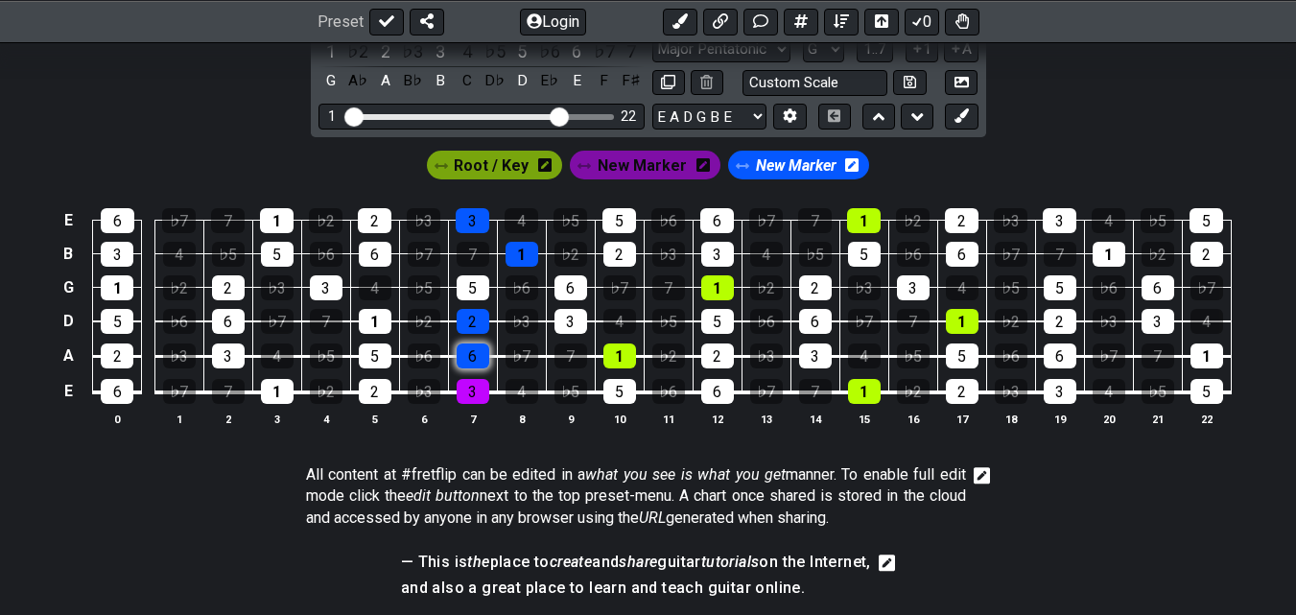
click at [477, 362] on div "6" at bounding box center [473, 355] width 33 height 25
click at [470, 396] on div "3" at bounding box center [473, 391] width 33 height 25
click at [484, 359] on div "6" at bounding box center [473, 355] width 33 height 25
click at [474, 319] on div "2" at bounding box center [473, 321] width 33 height 25
click at [475, 393] on div "3" at bounding box center [473, 391] width 33 height 25
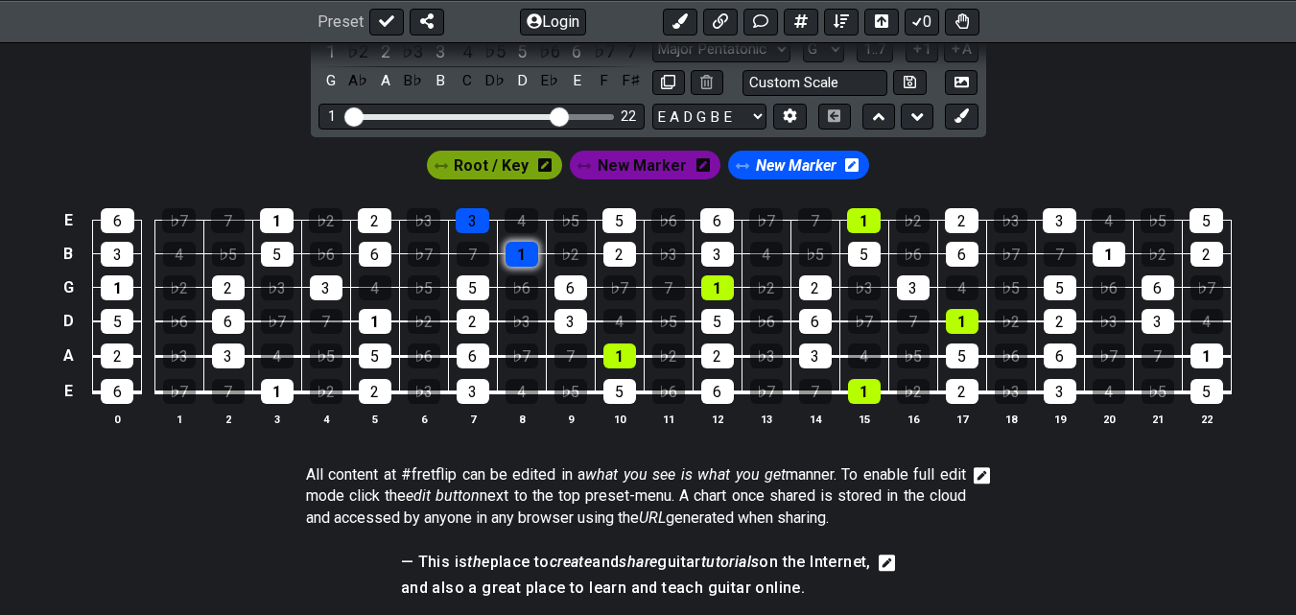
click at [524, 255] on div "1" at bounding box center [522, 254] width 33 height 25
click at [477, 220] on div "3" at bounding box center [473, 220] width 34 height 25
click at [499, 170] on span "Root / Key" at bounding box center [491, 166] width 75 height 28
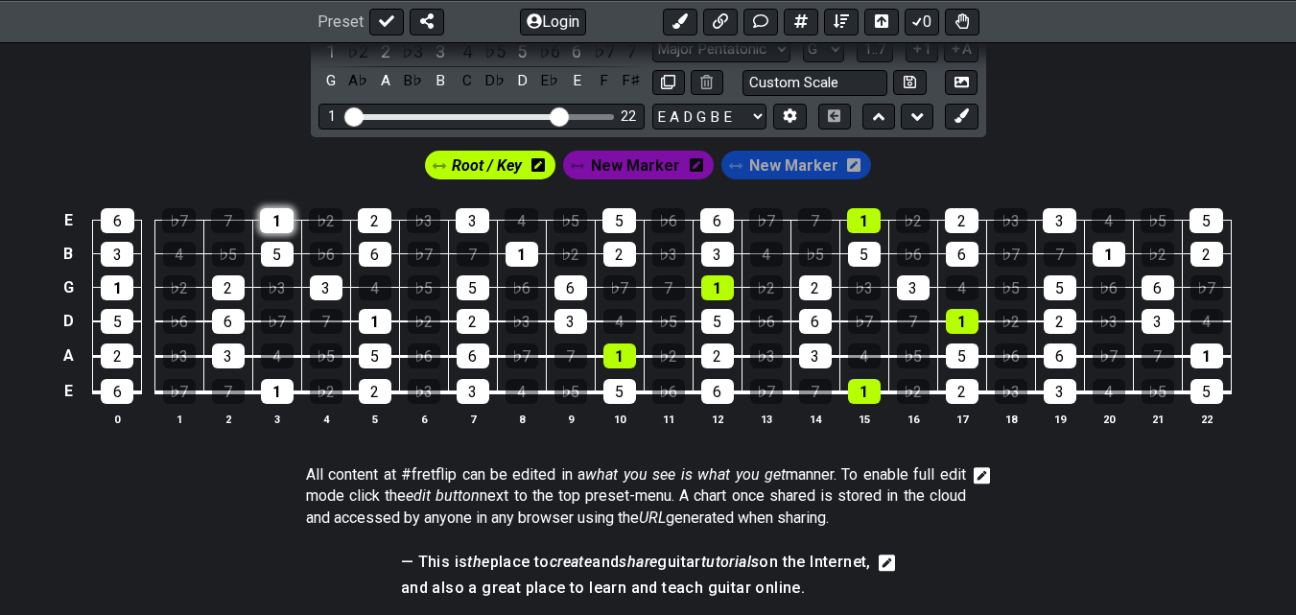
click at [266, 218] on div "1" at bounding box center [277, 220] width 34 height 25
click at [284, 391] on div "1" at bounding box center [277, 391] width 33 height 25
click at [110, 284] on div "1" at bounding box center [117, 287] width 33 height 25
click at [369, 319] on div "1" at bounding box center [375, 321] width 33 height 25
click at [530, 250] on div "1" at bounding box center [522, 254] width 33 height 25
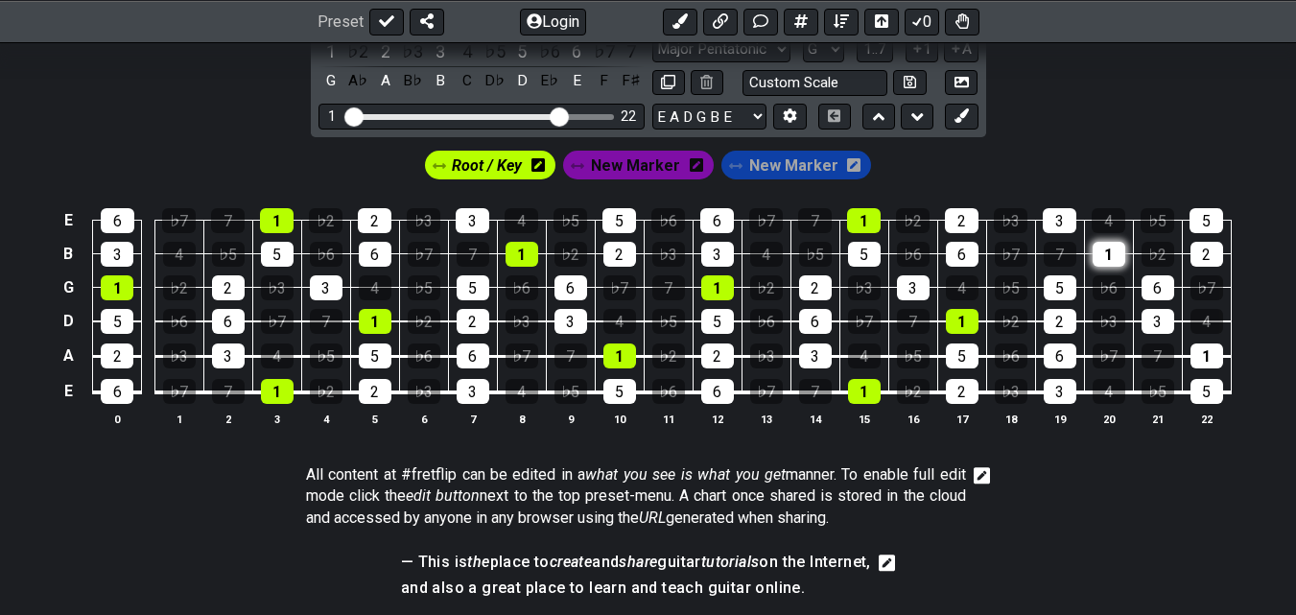
click at [1110, 250] on div "1" at bounding box center [1109, 254] width 33 height 25
click at [1216, 354] on div "1" at bounding box center [1207, 355] width 33 height 25
click at [748, 21] on button at bounding box center [761, 21] width 35 height 27
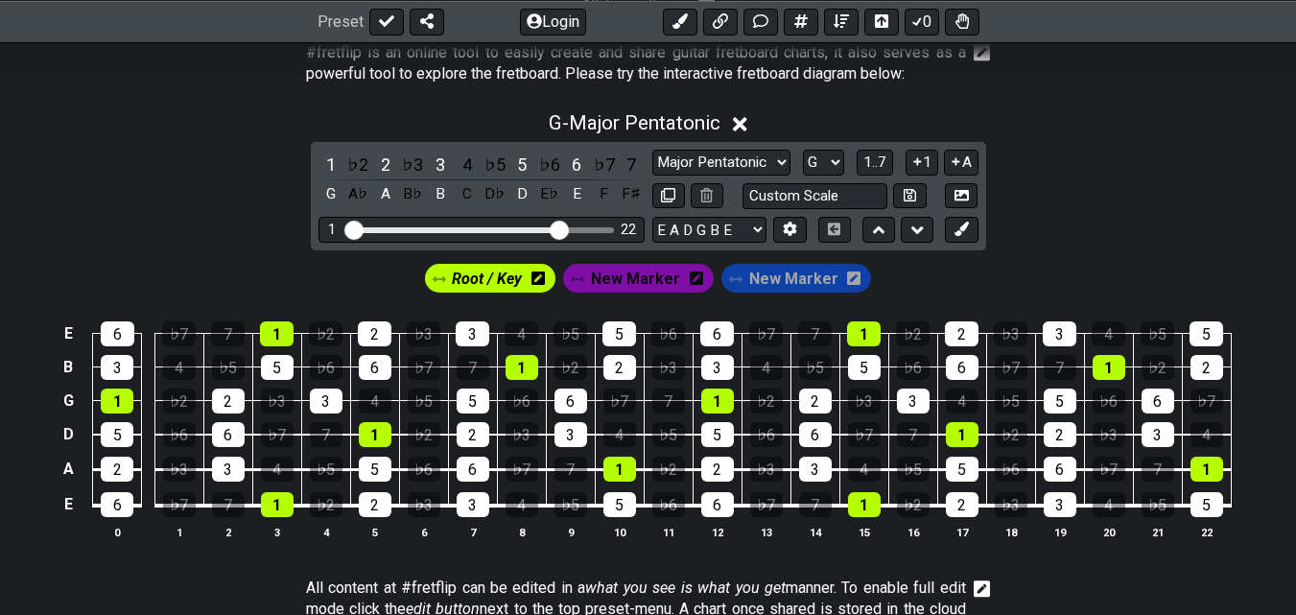
scroll to position [567, 0]
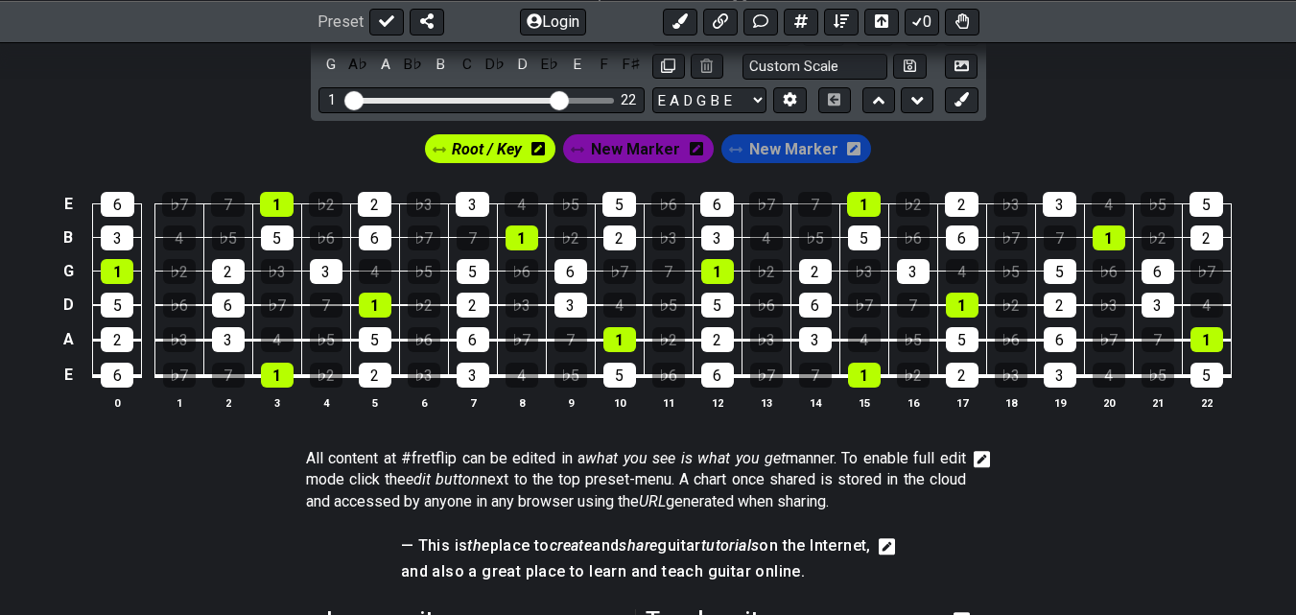
click at [782, 158] on span "New Marker" at bounding box center [793, 149] width 89 height 28
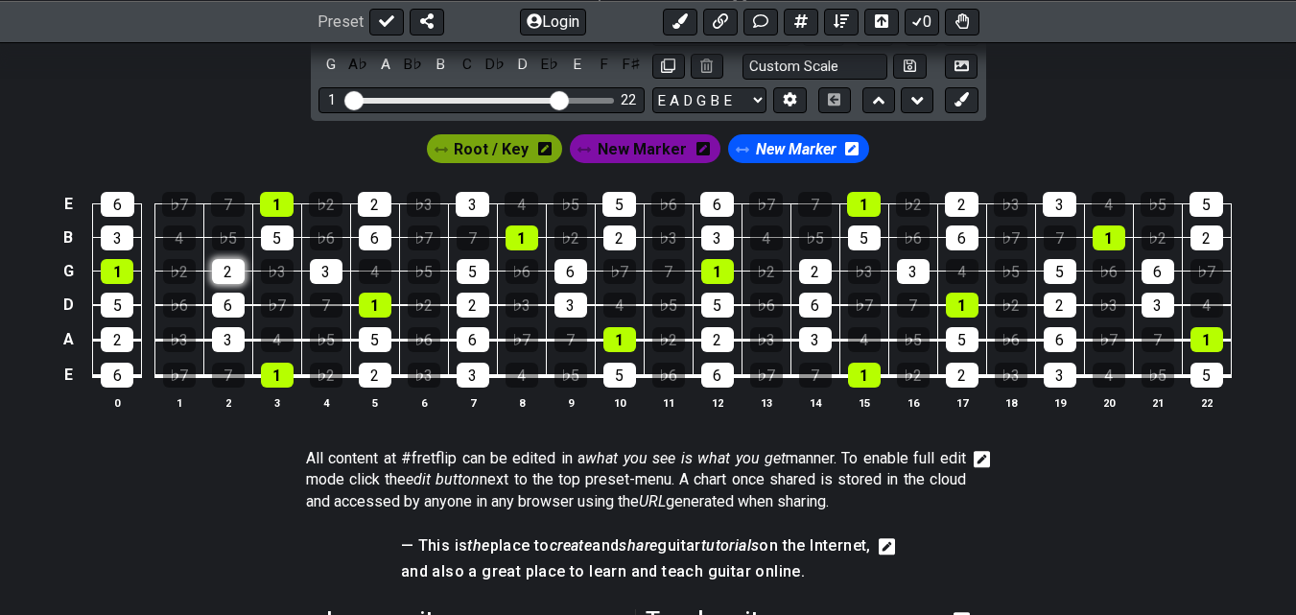
click at [228, 270] on div "2" at bounding box center [228, 271] width 33 height 25
click at [254, 242] on td "♭3" at bounding box center [276, 255] width 49 height 34
click at [269, 238] on div "5" at bounding box center [277, 237] width 33 height 25
click at [223, 301] on div "6" at bounding box center [228, 305] width 33 height 25
click at [229, 339] on div "3" at bounding box center [228, 339] width 33 height 25
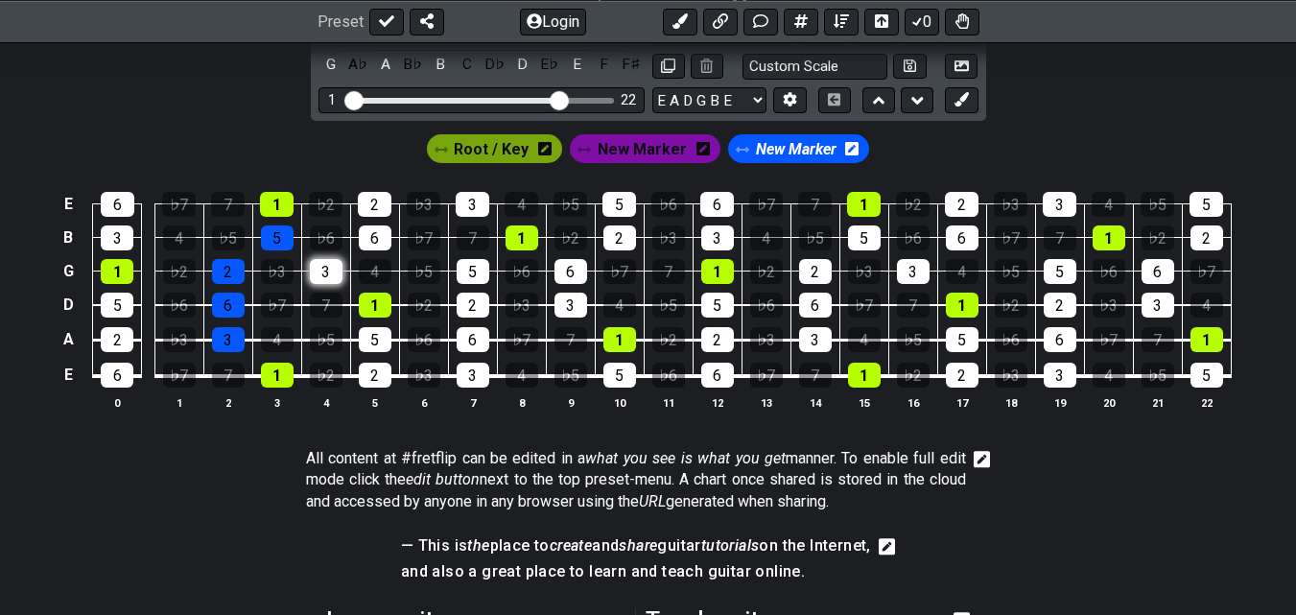
click at [318, 271] on div "3" at bounding box center [326, 271] width 33 height 25
click at [360, 240] on div "6" at bounding box center [375, 237] width 33 height 25
click at [373, 199] on div "2" at bounding box center [375, 204] width 34 height 25
click at [376, 337] on div "5" at bounding box center [375, 339] width 33 height 25
click at [369, 371] on div "2" at bounding box center [375, 375] width 33 height 25
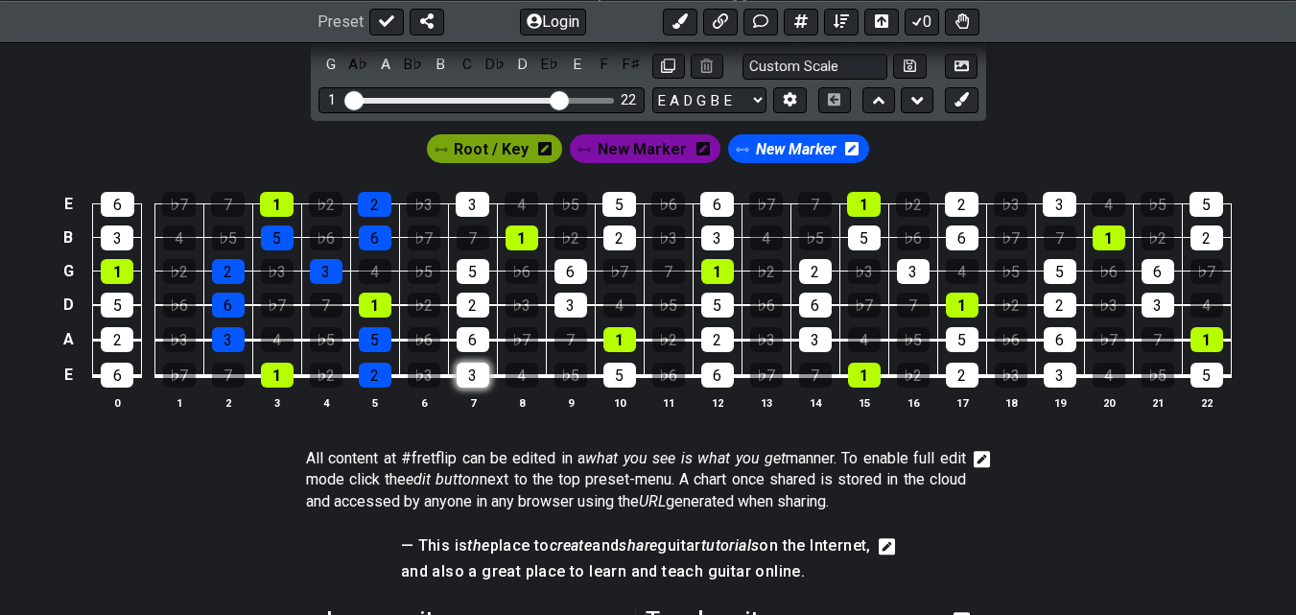
click at [477, 367] on div "3" at bounding box center [473, 375] width 33 height 25
click at [468, 325] on td "6" at bounding box center [472, 322] width 49 height 35
click at [465, 295] on div "2" at bounding box center [473, 305] width 33 height 25
click at [473, 336] on div "6" at bounding box center [473, 339] width 33 height 25
click at [463, 271] on div "5" at bounding box center [473, 271] width 33 height 25
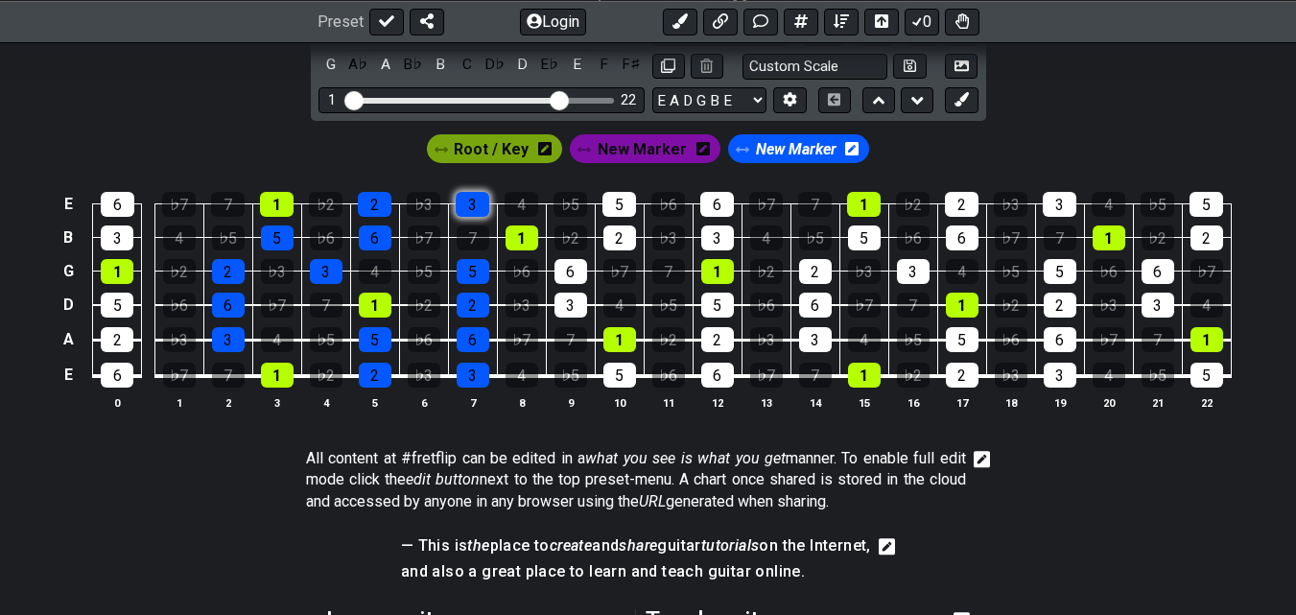
click at [465, 202] on div "3" at bounding box center [473, 204] width 34 height 25
click at [572, 270] on div "6" at bounding box center [571, 271] width 33 height 25
click at [574, 311] on div "3" at bounding box center [571, 305] width 33 height 25
click at [623, 230] on div "2" at bounding box center [619, 237] width 33 height 25
click at [621, 205] on div "5" at bounding box center [620, 204] width 34 height 25
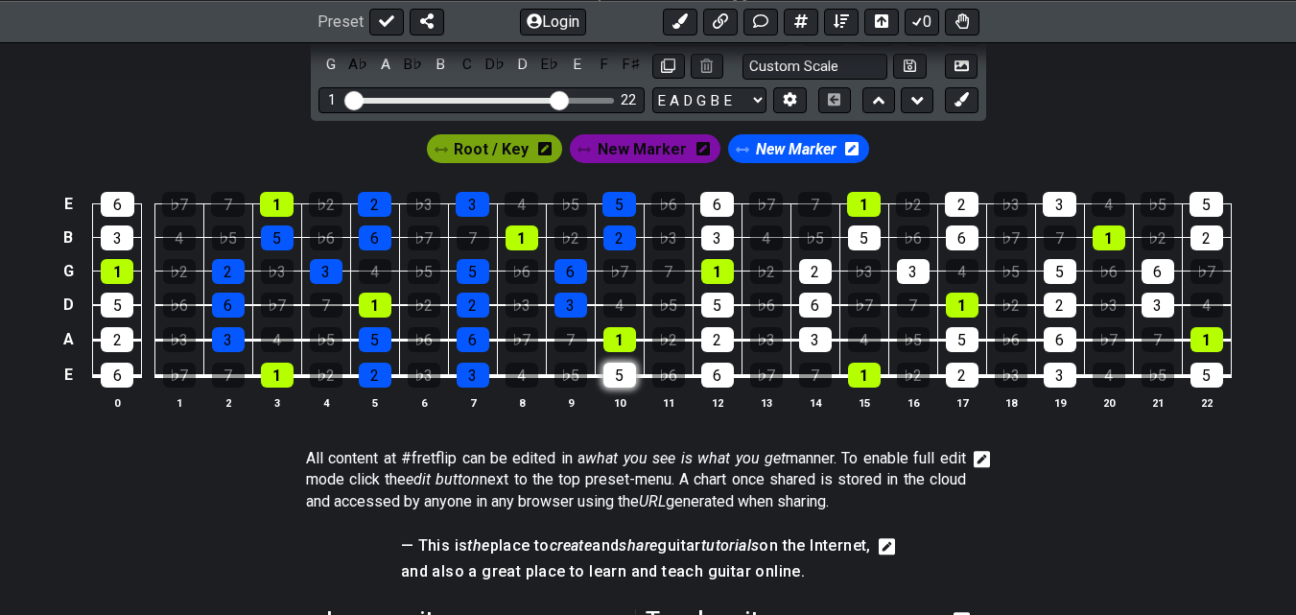
click at [615, 384] on div "5" at bounding box center [619, 375] width 33 height 25
click at [713, 371] on div "6" at bounding box center [717, 375] width 33 height 25
click at [708, 336] on div "2" at bounding box center [717, 339] width 33 height 25
click at [706, 297] on div "5" at bounding box center [717, 305] width 33 height 25
click at [708, 237] on div "3" at bounding box center [717, 237] width 33 height 25
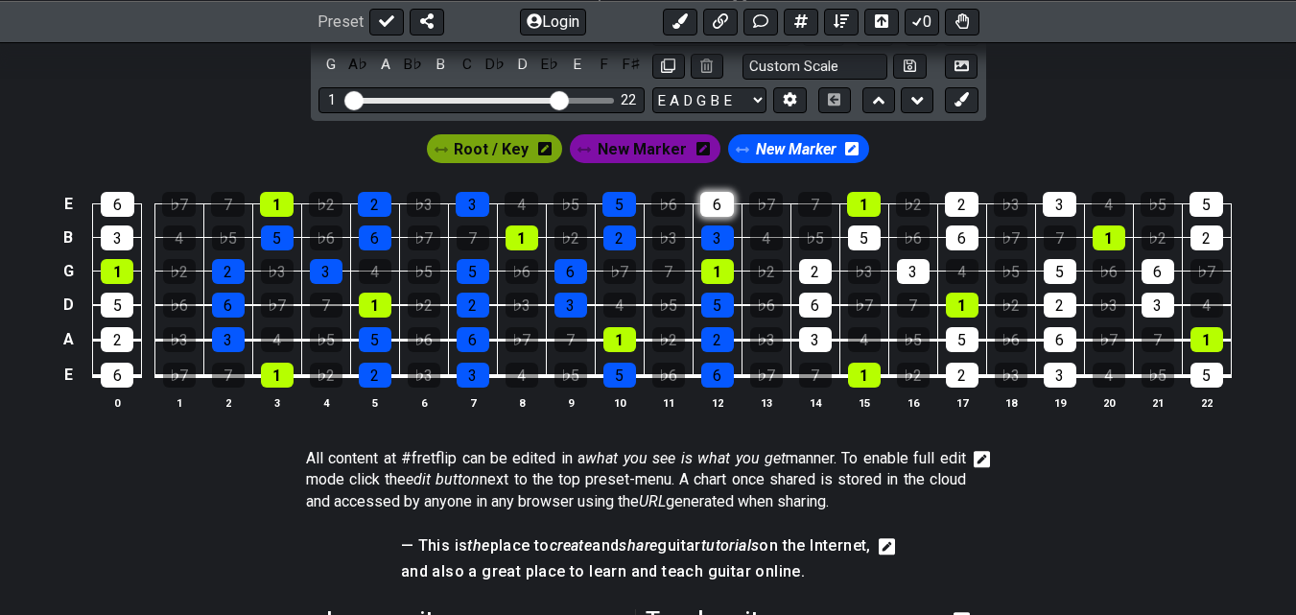
click at [720, 204] on div "6" at bounding box center [717, 204] width 34 height 25
click at [810, 270] on div "2" at bounding box center [815, 271] width 33 height 25
click at [818, 310] on div "6" at bounding box center [815, 305] width 33 height 25
click at [805, 334] on div "3" at bounding box center [815, 339] width 33 height 25
click at [863, 235] on div "5" at bounding box center [864, 237] width 33 height 25
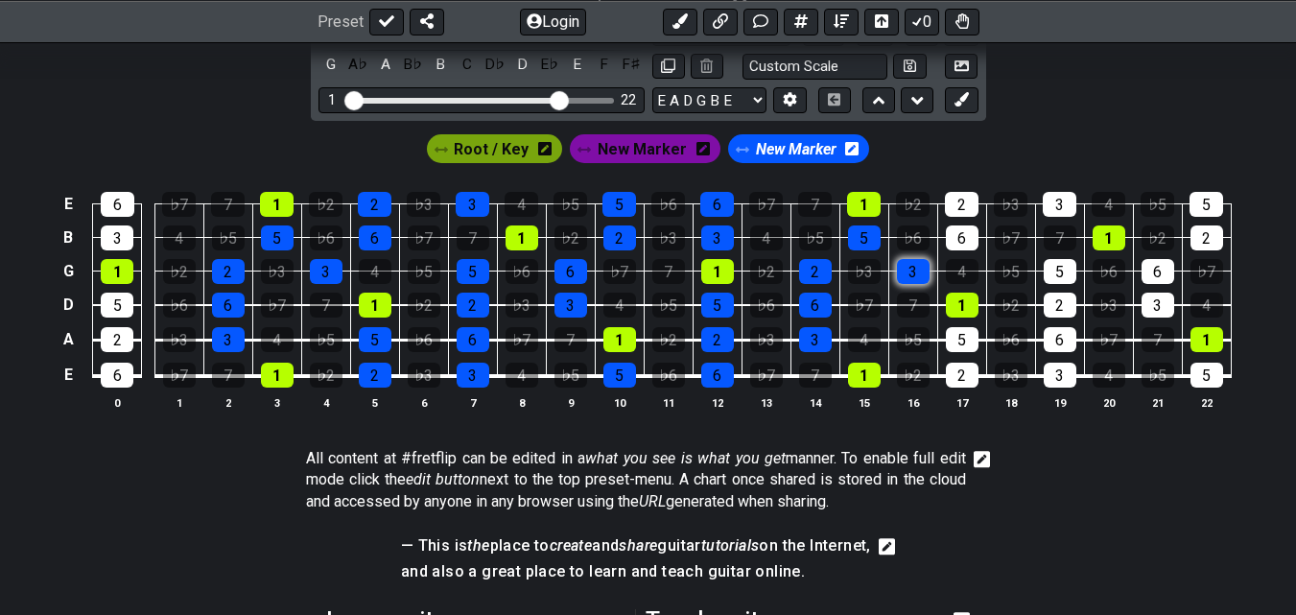
click at [916, 274] on div "3" at bounding box center [913, 271] width 33 height 25
click at [949, 236] on div "6" at bounding box center [962, 237] width 33 height 25
click at [958, 201] on div "2" at bounding box center [962, 204] width 34 height 25
click at [960, 333] on div "5" at bounding box center [962, 339] width 33 height 25
click at [957, 373] on div "2" at bounding box center [962, 375] width 33 height 25
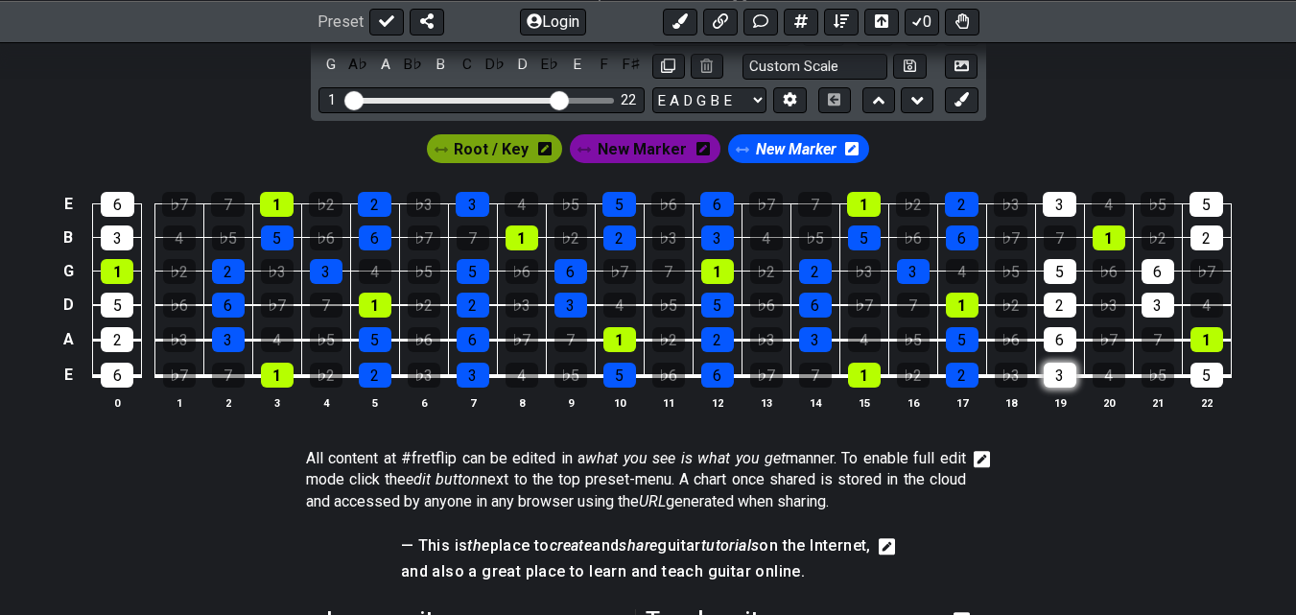
click at [1058, 376] on div "3" at bounding box center [1060, 375] width 33 height 25
click at [1051, 337] on div "6" at bounding box center [1060, 339] width 33 height 25
click at [1050, 309] on div "2" at bounding box center [1060, 305] width 33 height 25
click at [1051, 265] on div "5" at bounding box center [1060, 271] width 33 height 25
click at [1064, 214] on div "3" at bounding box center [1060, 204] width 34 height 25
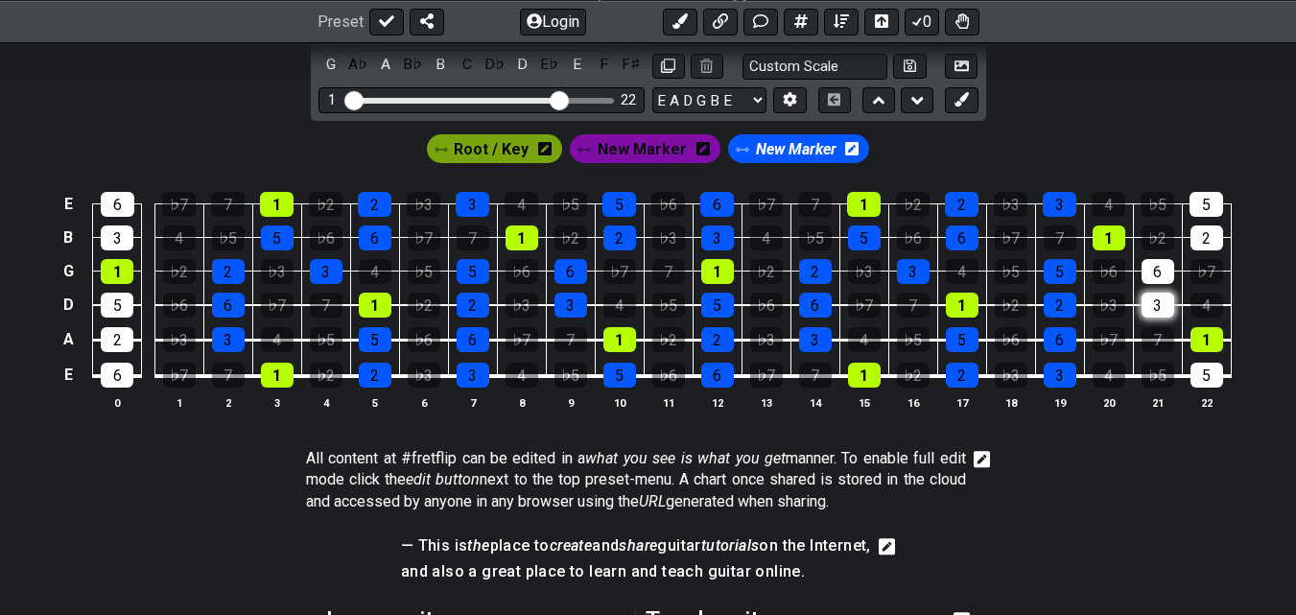
click at [1147, 299] on div "3" at bounding box center [1158, 305] width 33 height 25
click at [1153, 262] on div "6" at bounding box center [1158, 271] width 33 height 25
click at [1200, 240] on div "2" at bounding box center [1207, 237] width 33 height 25
click at [1198, 202] on div "5" at bounding box center [1207, 204] width 34 height 25
click at [1207, 377] on div "5" at bounding box center [1207, 375] width 33 height 25
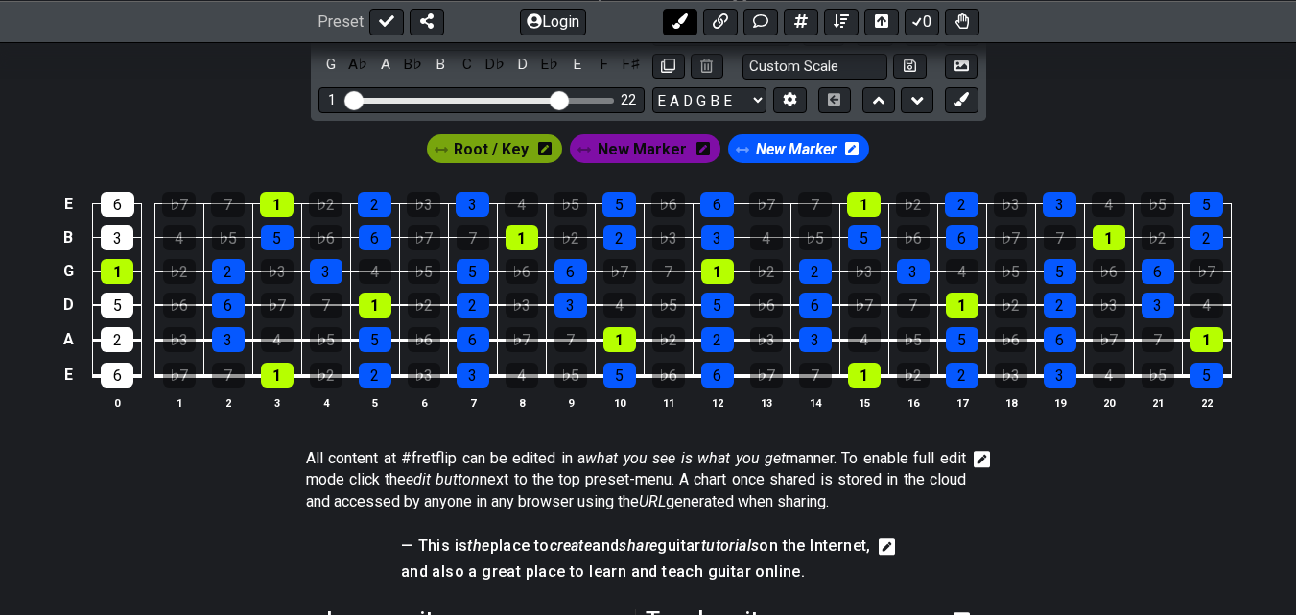
click at [684, 23] on icon at bounding box center [680, 20] width 15 height 15
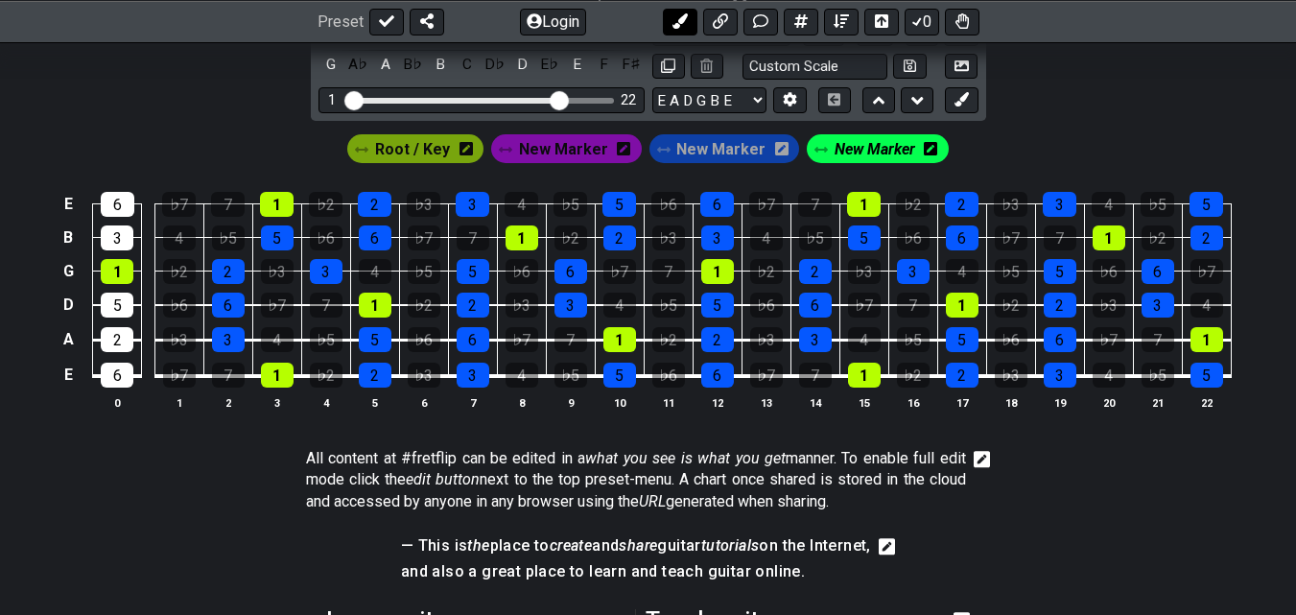
click at [684, 23] on icon at bounding box center [680, 20] width 15 height 15
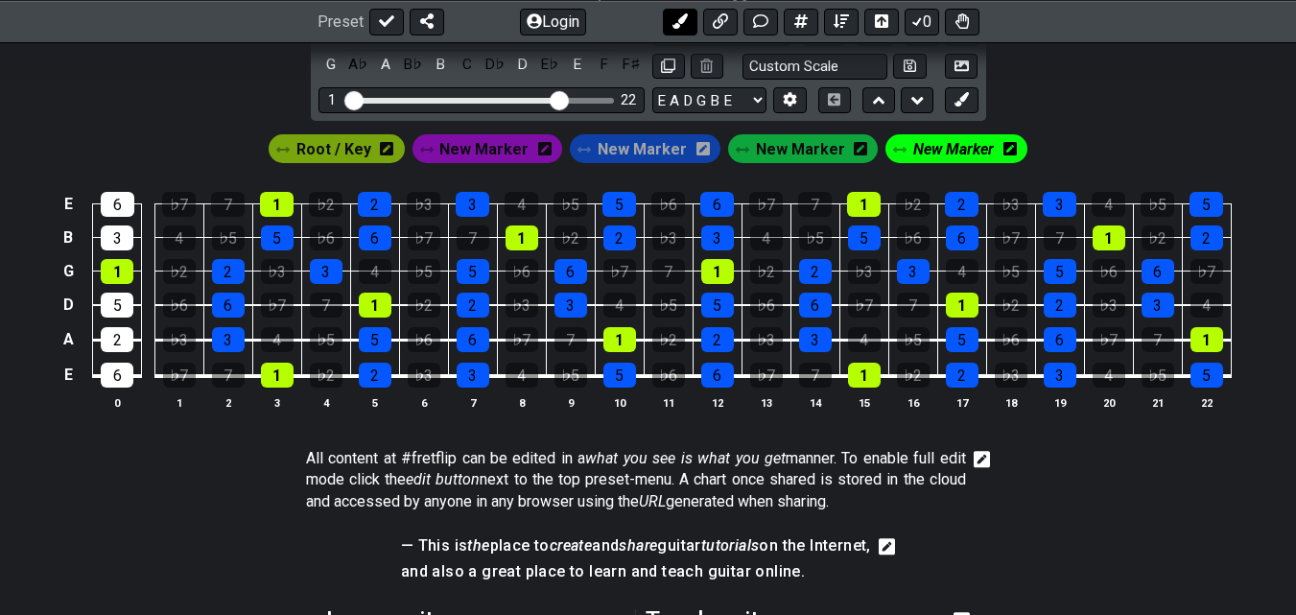
click at [684, 23] on icon at bounding box center [680, 20] width 15 height 15
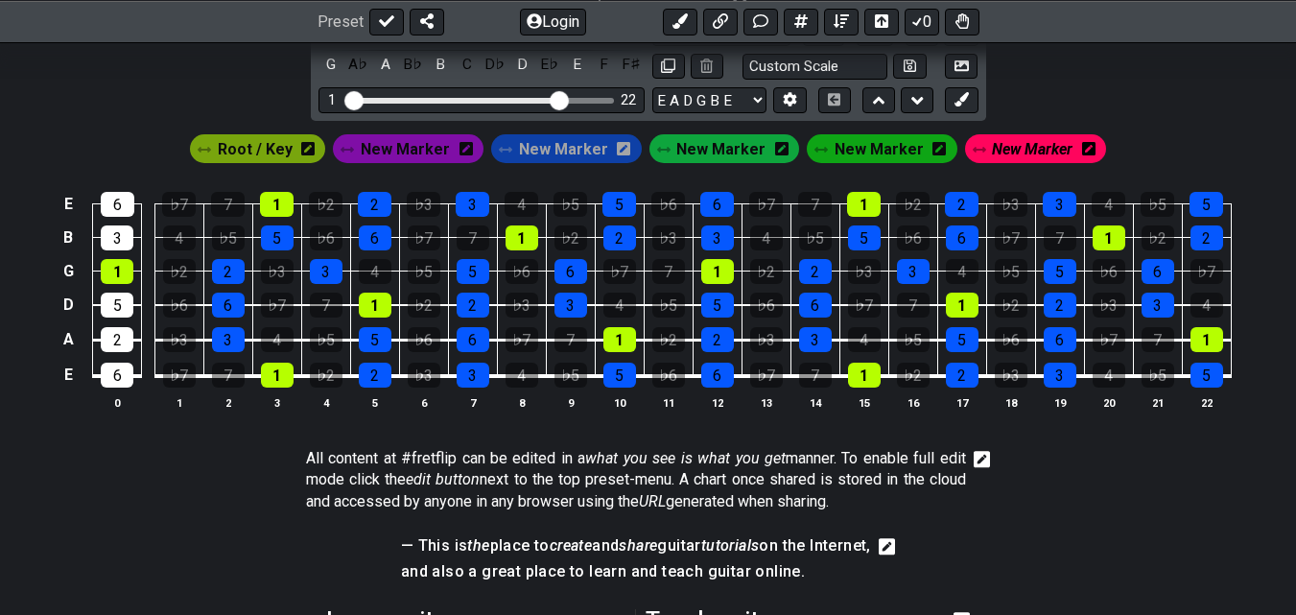
click at [1004, 147] on span "New Marker" at bounding box center [1032, 149] width 81 height 28
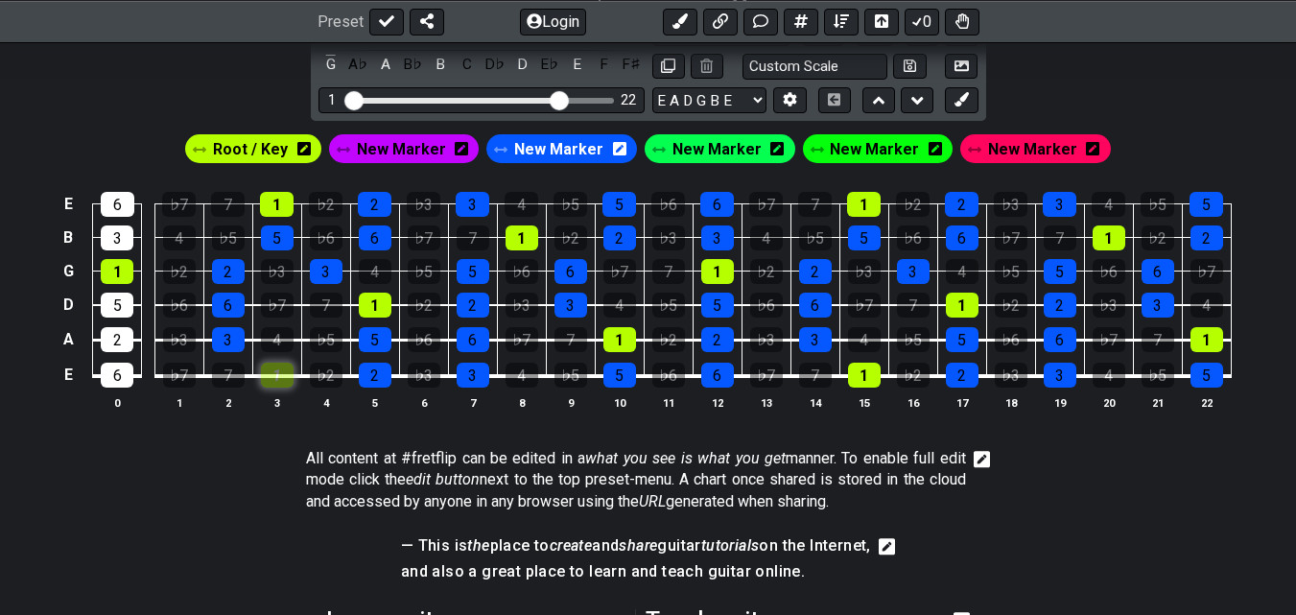
click at [280, 380] on div "1" at bounding box center [277, 375] width 33 height 25
click at [1015, 145] on span "New Marker" at bounding box center [1032, 149] width 89 height 28
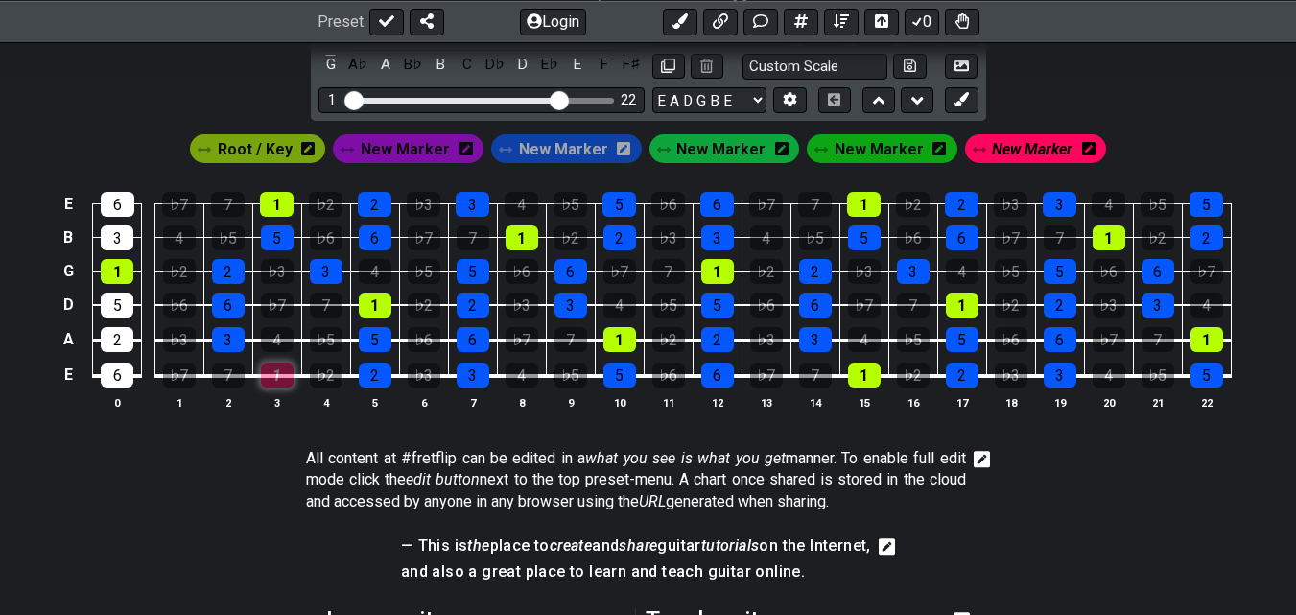
click at [287, 383] on div "1" at bounding box center [277, 375] width 33 height 25
click at [286, 380] on div "1" at bounding box center [277, 375] width 33 height 25
click at [414, 155] on span "New Marker" at bounding box center [405, 149] width 89 height 28
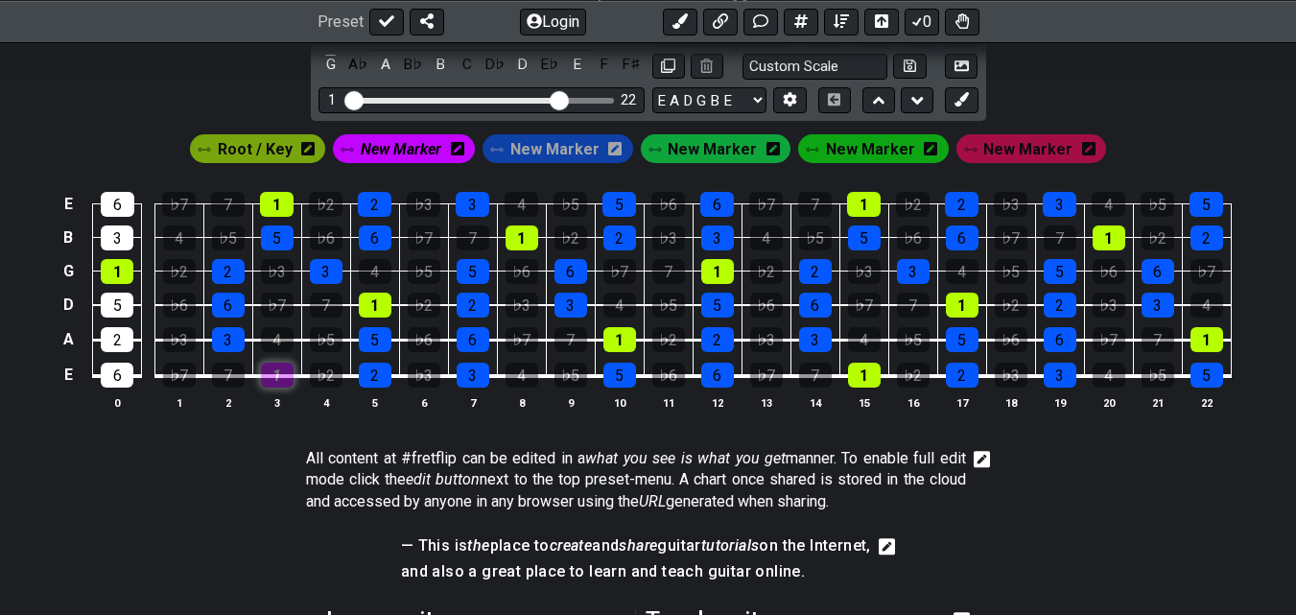
click at [272, 363] on div "1" at bounding box center [277, 375] width 33 height 25
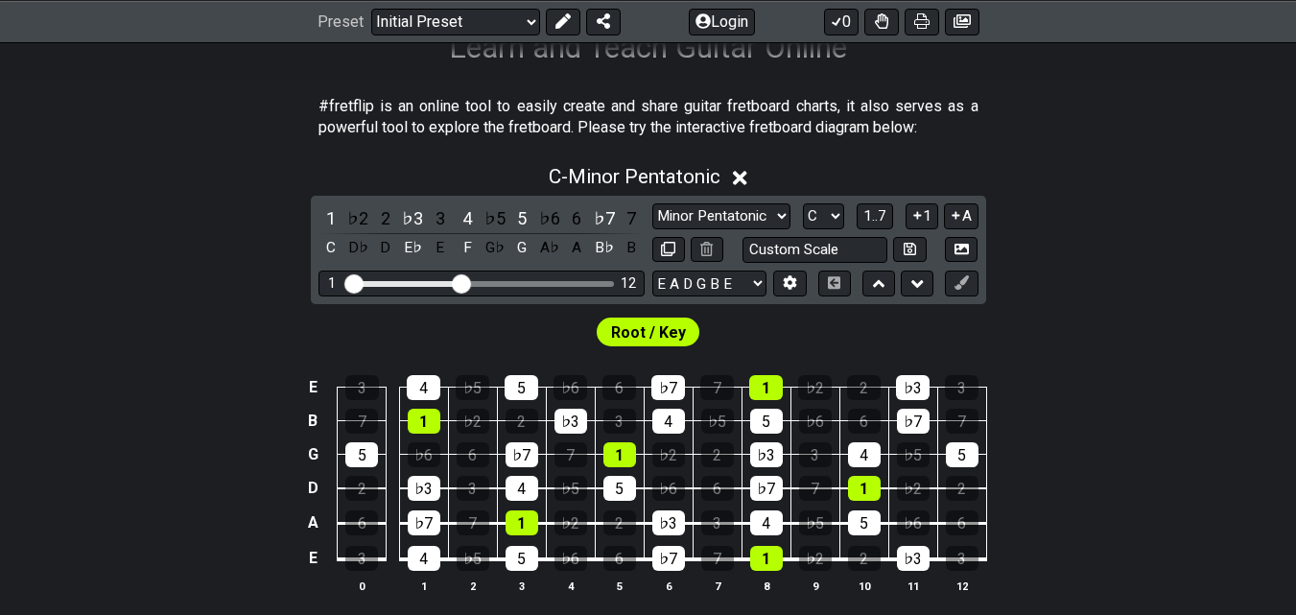
scroll to position [362, 0]
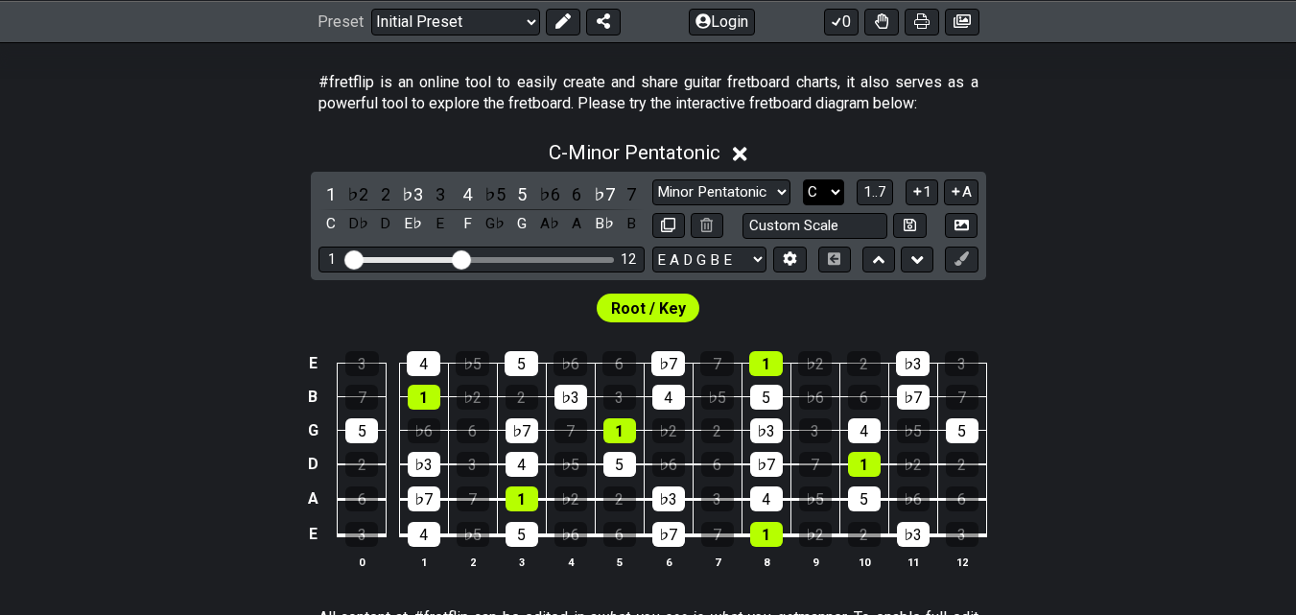
click at [837, 190] on select "A♭ A A♯ B♭ B C C♯ D♭ D D♯ E♭ E F F♯ G♭ G G♯" at bounding box center [823, 192] width 41 height 26
click at [803, 179] on select "A♭ A A♯ B♭ B C C♯ D♭ D D♯ E♭ E F F♯ G♭ G G♯" at bounding box center [823, 192] width 41 height 26
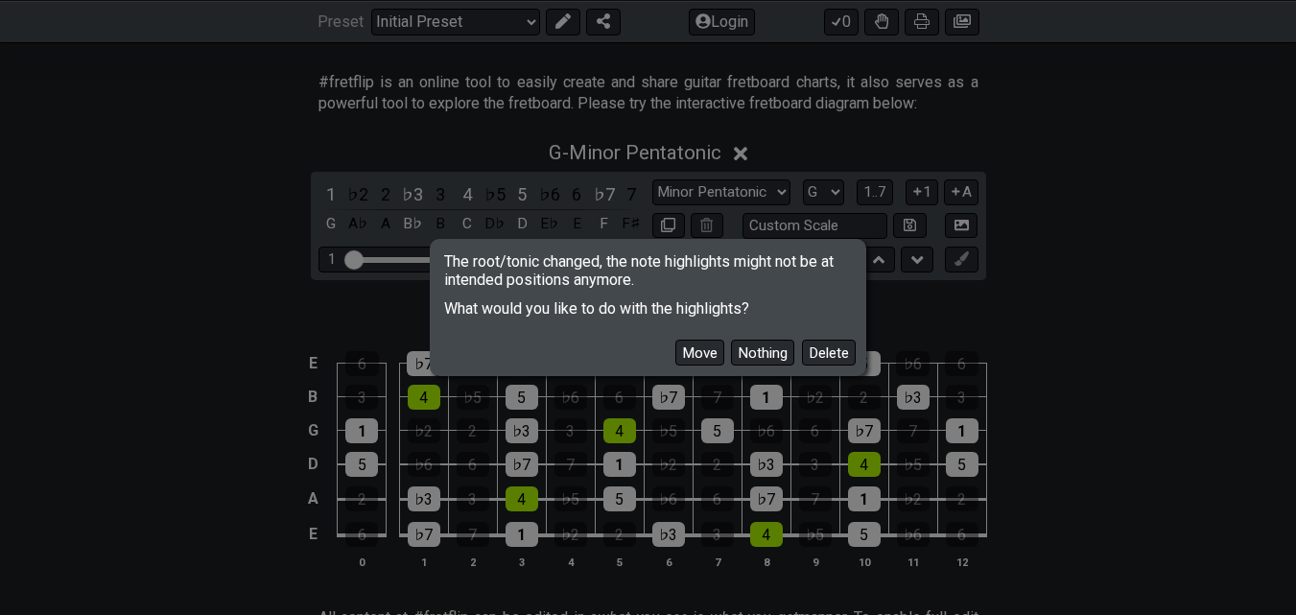
drag, startPoint x: 754, startPoint y: 305, endPoint x: 433, endPoint y: 252, distance: 325.7
click at [433, 252] on div "The root/tonic changed, the note highlights might not be at intended positions …" at bounding box center [648, 308] width 436 height 138
click at [693, 355] on button "Move" at bounding box center [699, 353] width 49 height 26
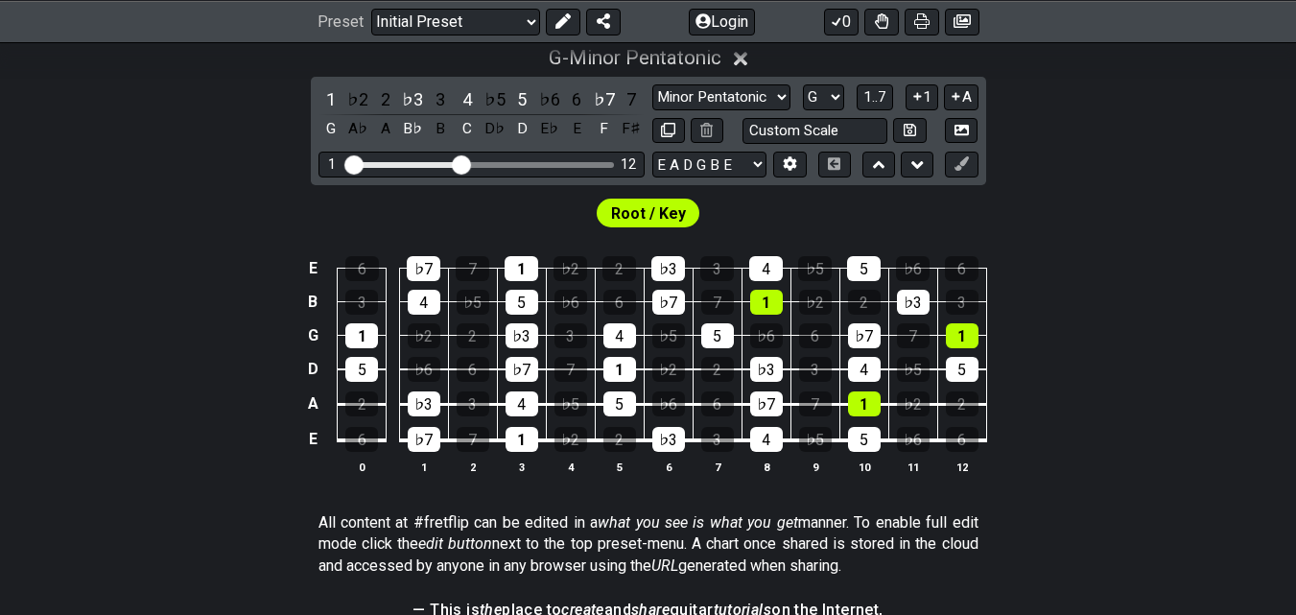
scroll to position [442, 0]
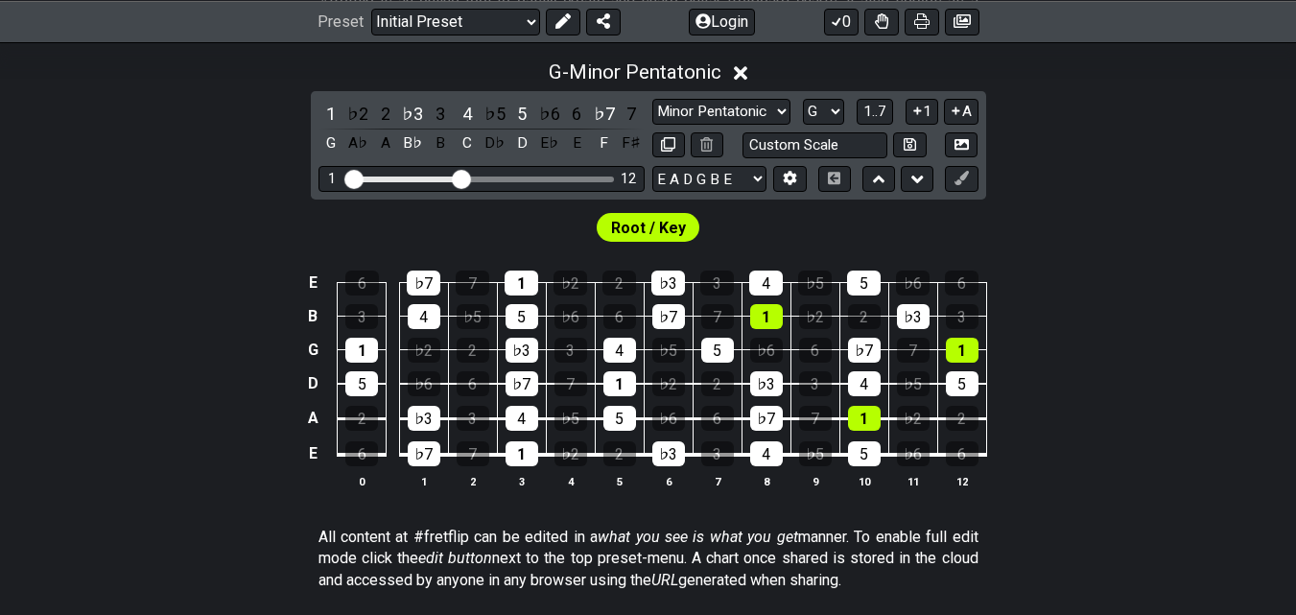
click at [483, 177] on div "Visible fret range" at bounding box center [481, 180] width 266 height 6
drag, startPoint x: 466, startPoint y: 177, endPoint x: 558, endPoint y: 183, distance: 92.3
click at [558, 177] on input "Visible fret range" at bounding box center [481, 177] width 272 height 0
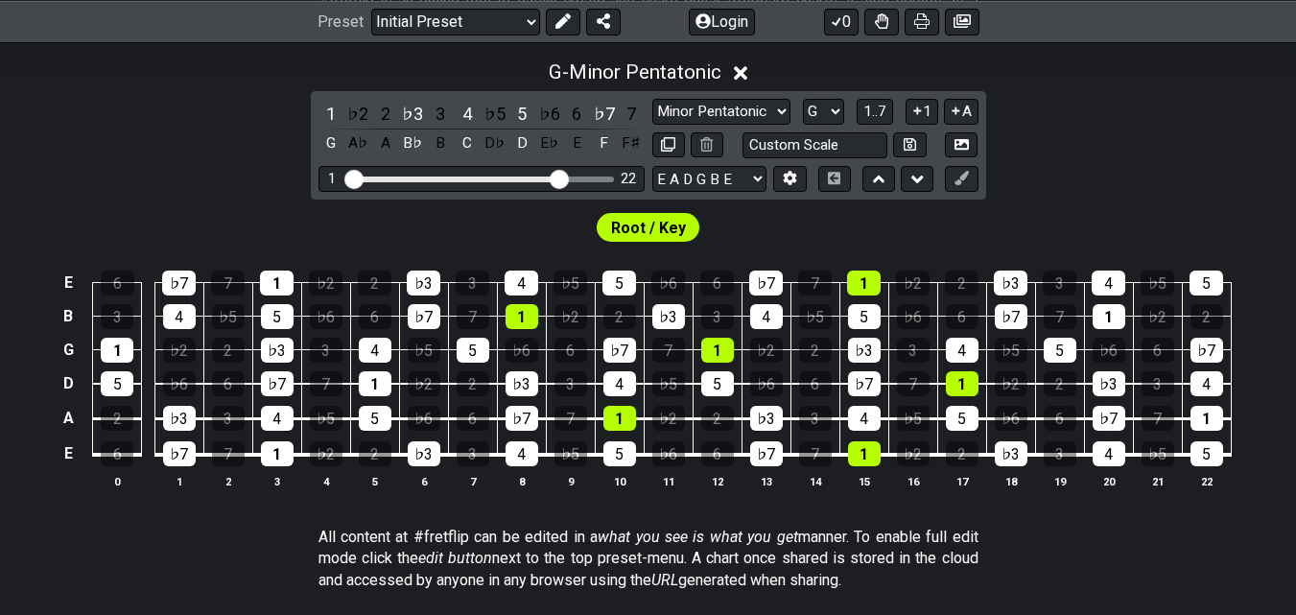
click at [669, 229] on span "Root / Key" at bounding box center [648, 228] width 75 height 28
click at [283, 281] on div "1" at bounding box center [277, 283] width 34 height 25
click at [648, 228] on span "Root / Key" at bounding box center [648, 228] width 75 height 28
click at [278, 287] on div "1" at bounding box center [277, 283] width 34 height 25
click at [555, 18] on icon at bounding box center [562, 20] width 15 height 15
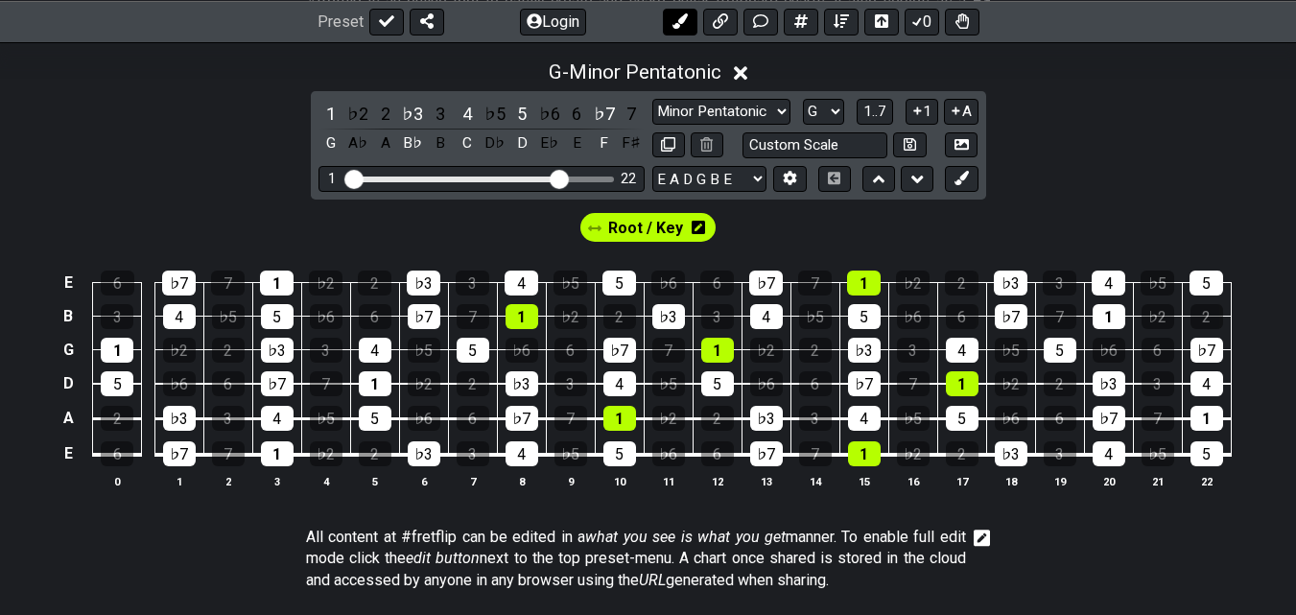
click at [682, 22] on icon at bounding box center [679, 20] width 15 height 15
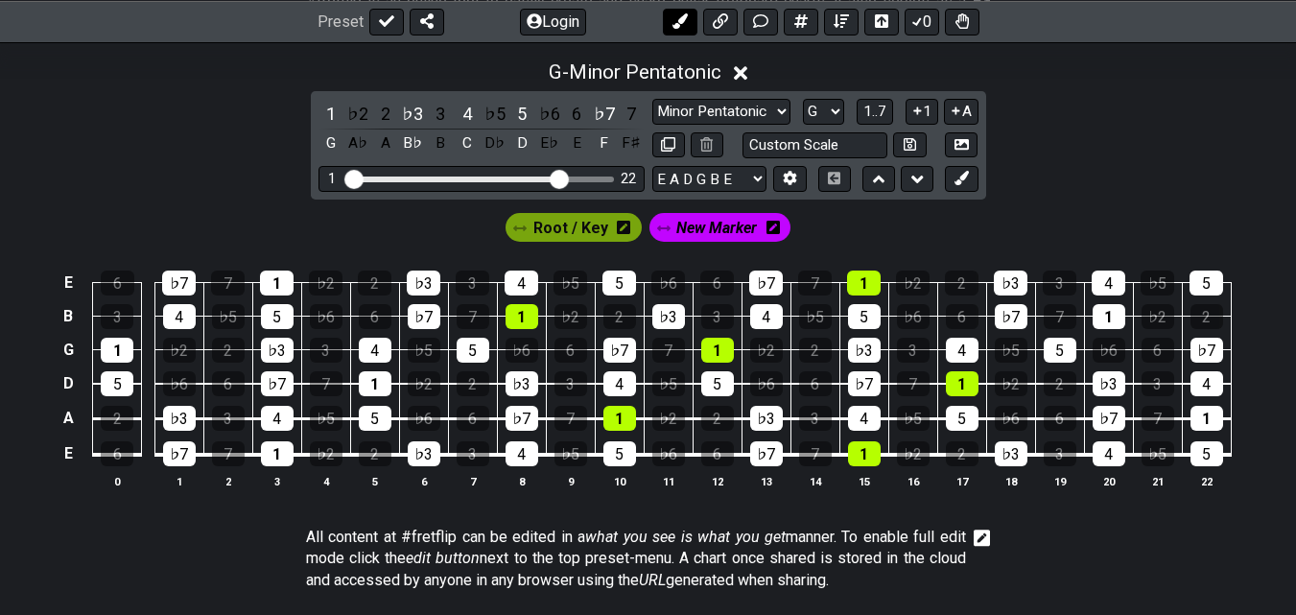
click at [686, 17] on icon at bounding box center [679, 20] width 15 height 15
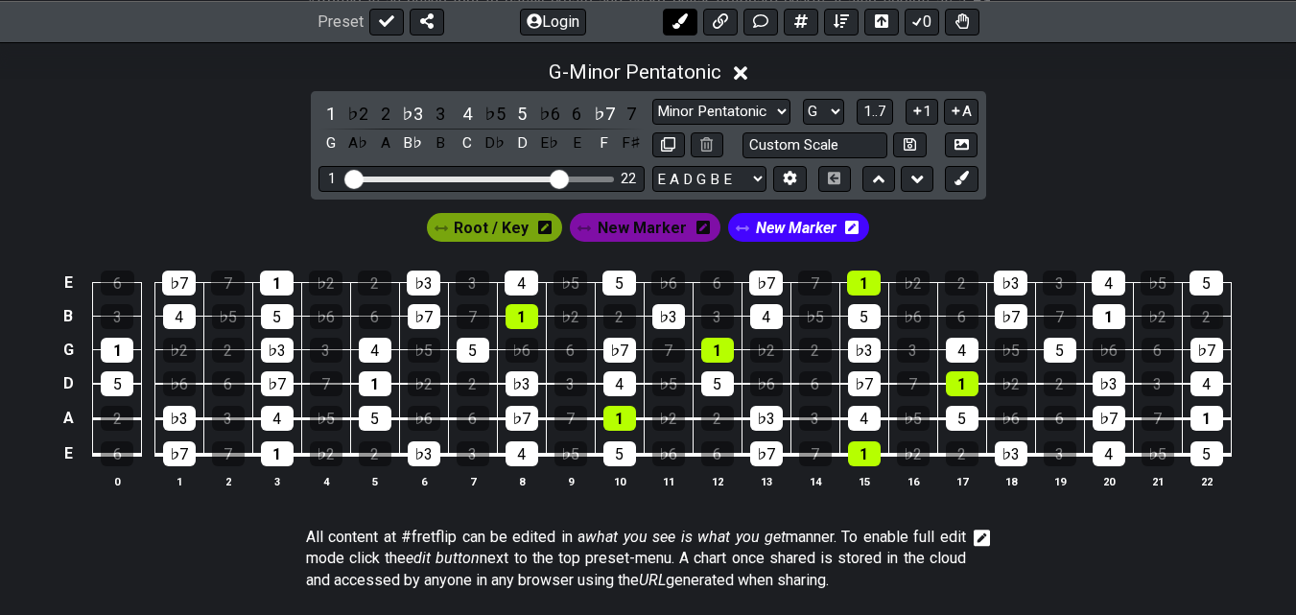
click at [686, 17] on icon at bounding box center [679, 20] width 15 height 15
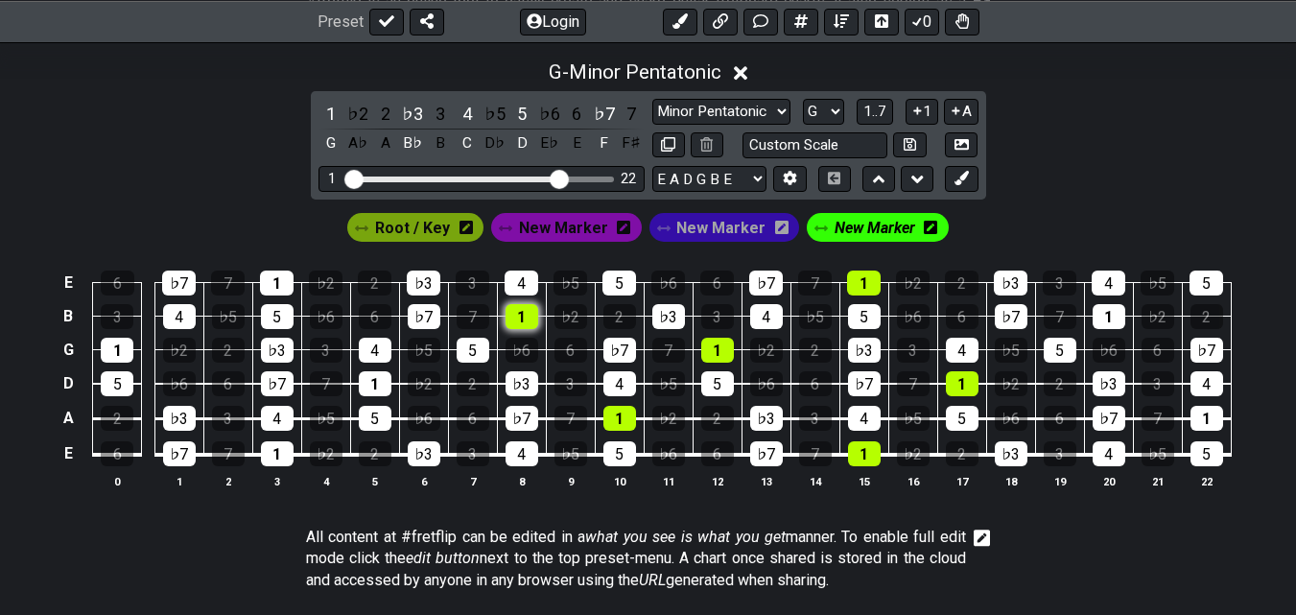
click at [524, 315] on div "1" at bounding box center [522, 316] width 33 height 25
click at [616, 417] on div "1" at bounding box center [619, 418] width 33 height 25
click at [704, 340] on div "1" at bounding box center [717, 350] width 33 height 25
click at [864, 274] on div "1" at bounding box center [864, 283] width 34 height 25
click at [971, 381] on div "1" at bounding box center [962, 383] width 33 height 25
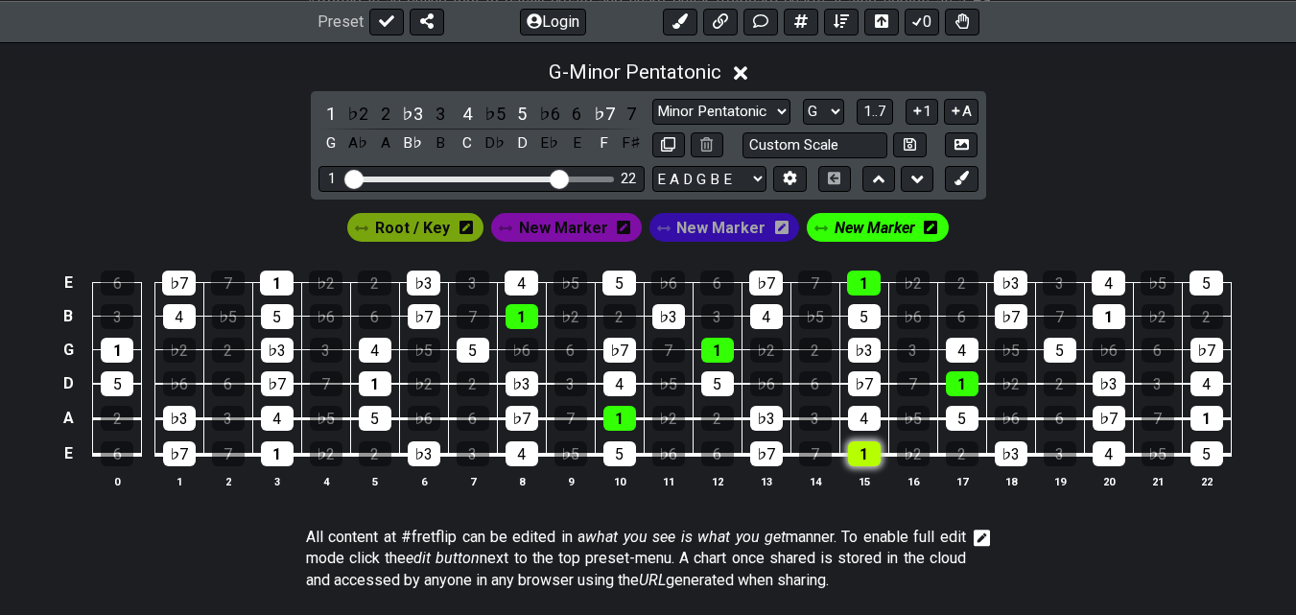
click at [867, 455] on div "1" at bounding box center [864, 453] width 33 height 25
click at [1108, 320] on div "1" at bounding box center [1109, 316] width 33 height 25
click at [123, 349] on div "1" at bounding box center [117, 350] width 33 height 25
click at [277, 452] on div "1" at bounding box center [277, 453] width 33 height 25
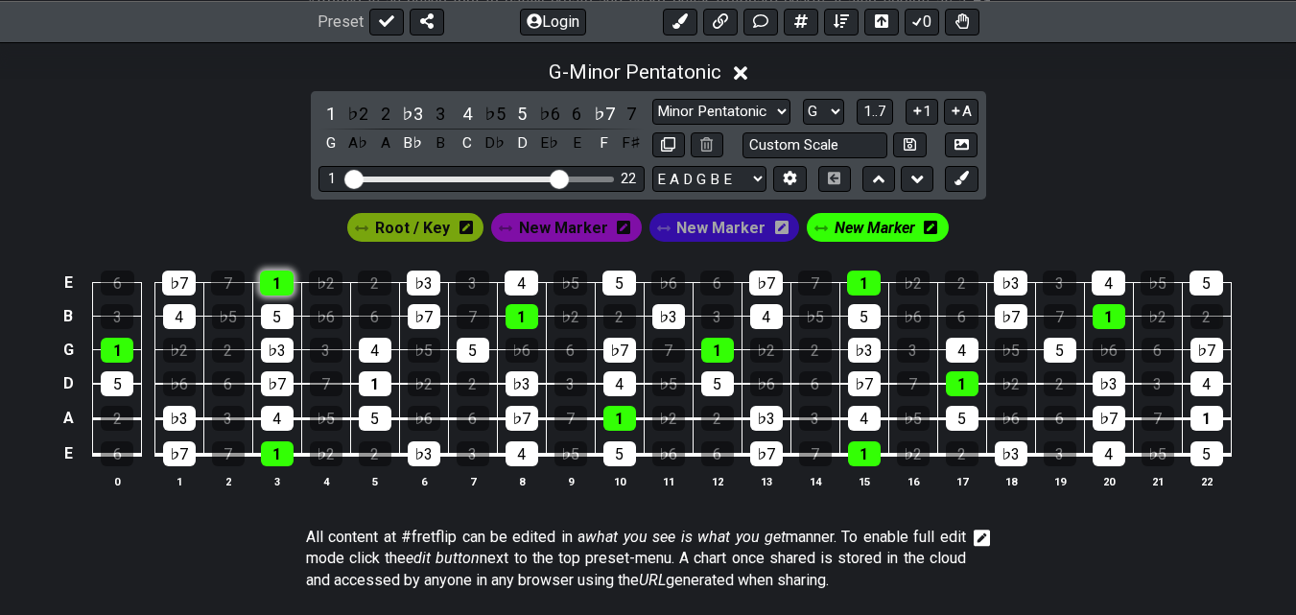
click at [285, 284] on div "1" at bounding box center [277, 283] width 34 height 25
click at [366, 377] on div "1" at bounding box center [375, 383] width 33 height 25
click at [1214, 423] on div "1" at bounding box center [1207, 418] width 33 height 25
click at [687, 20] on icon at bounding box center [680, 20] width 15 height 15
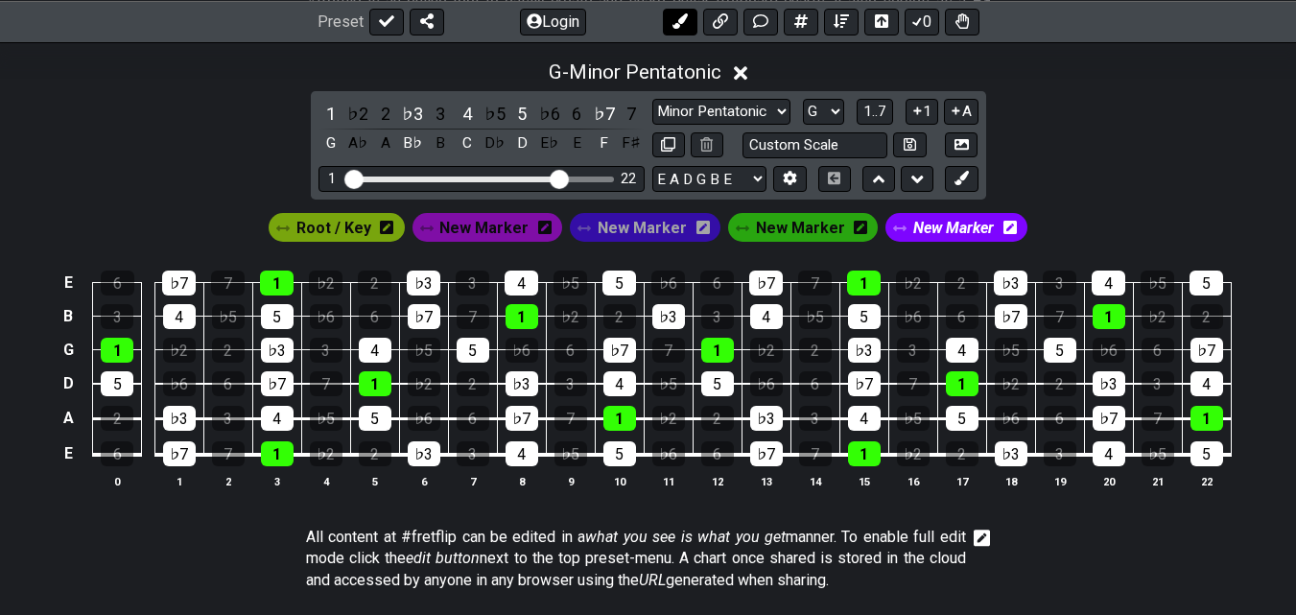
click at [687, 20] on icon at bounding box center [680, 20] width 15 height 15
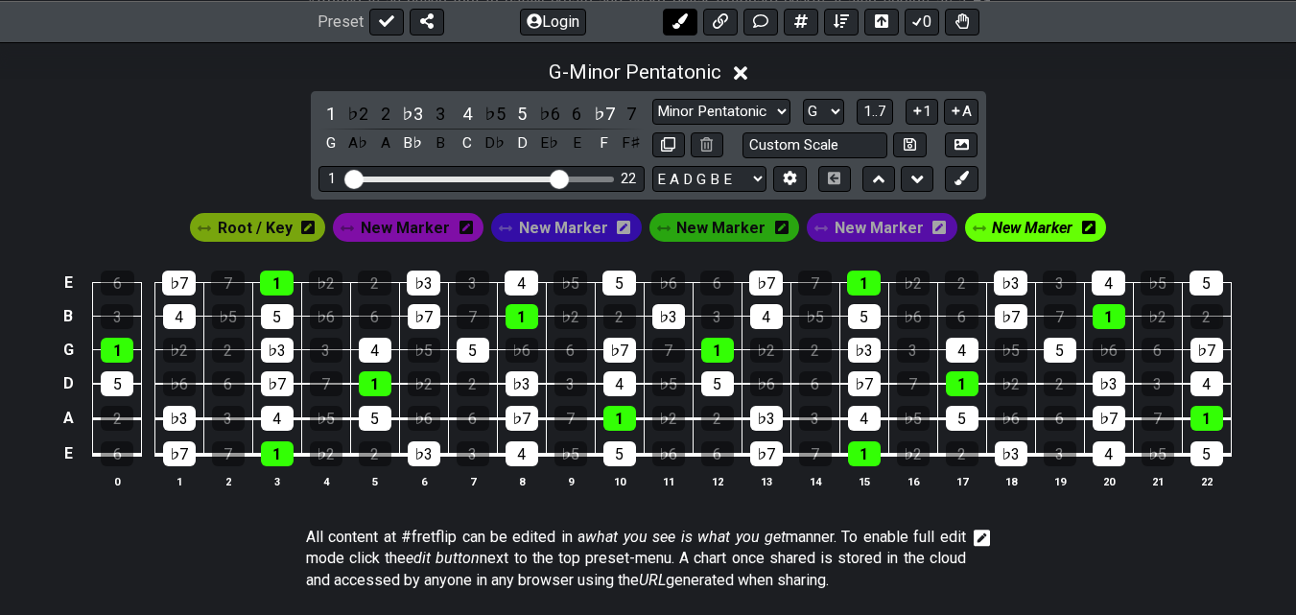
click at [687, 20] on icon at bounding box center [680, 20] width 15 height 15
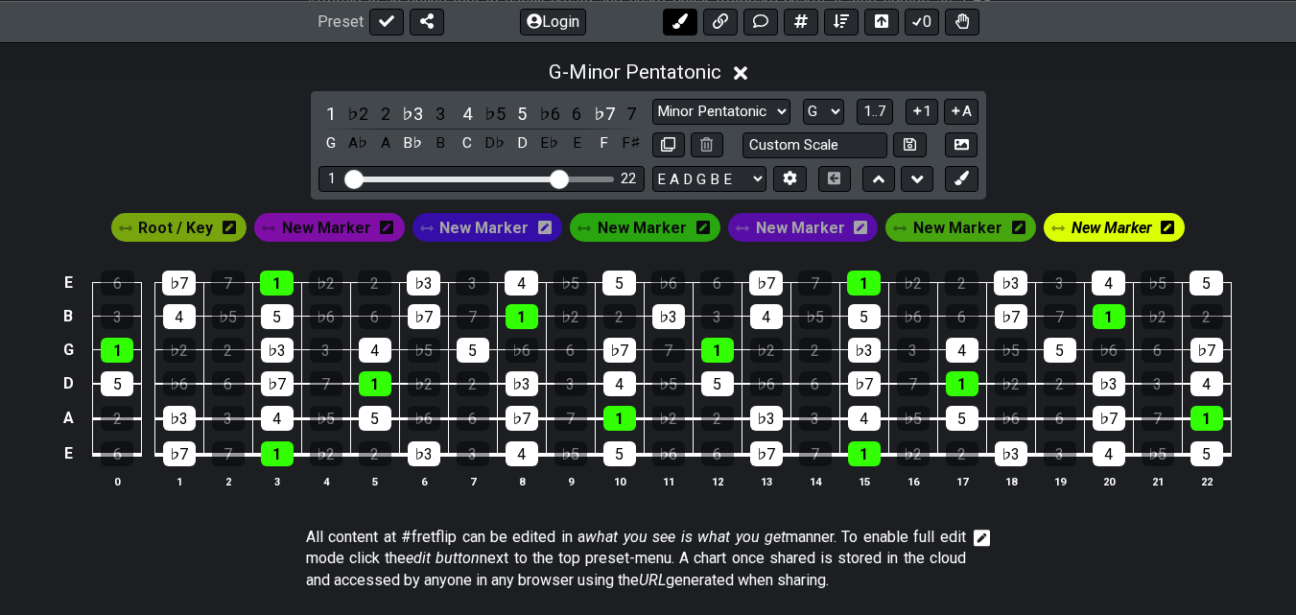
click at [687, 20] on icon at bounding box center [680, 20] width 15 height 15
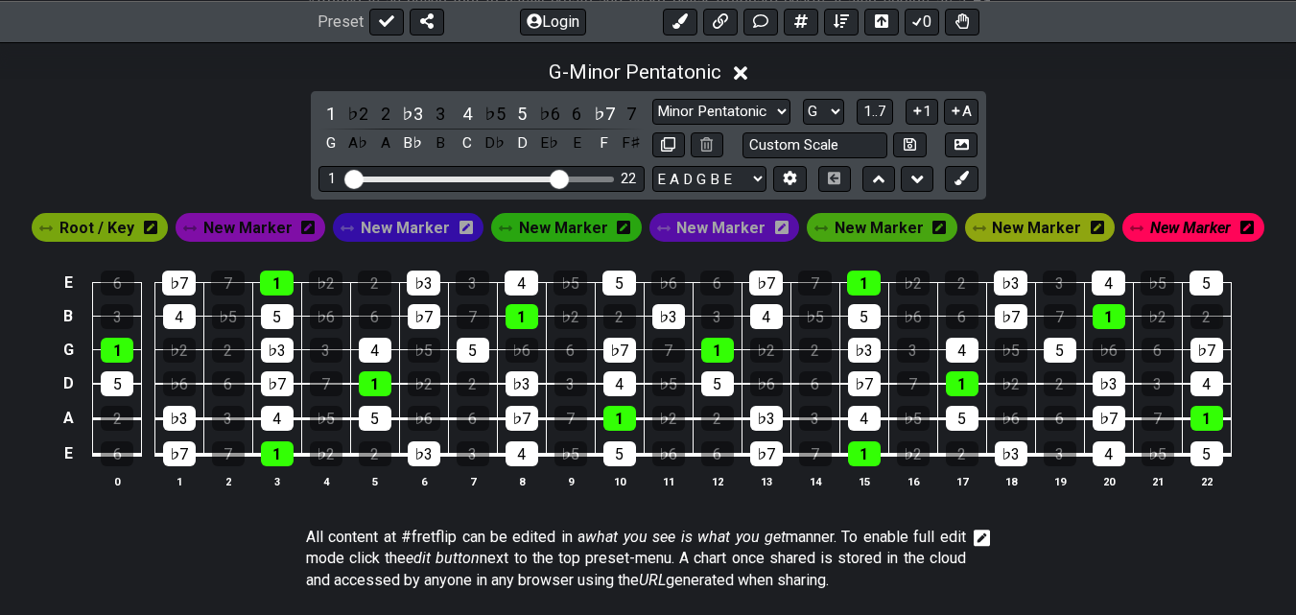
click at [1150, 236] on span "New Marker" at bounding box center [1190, 228] width 81 height 28
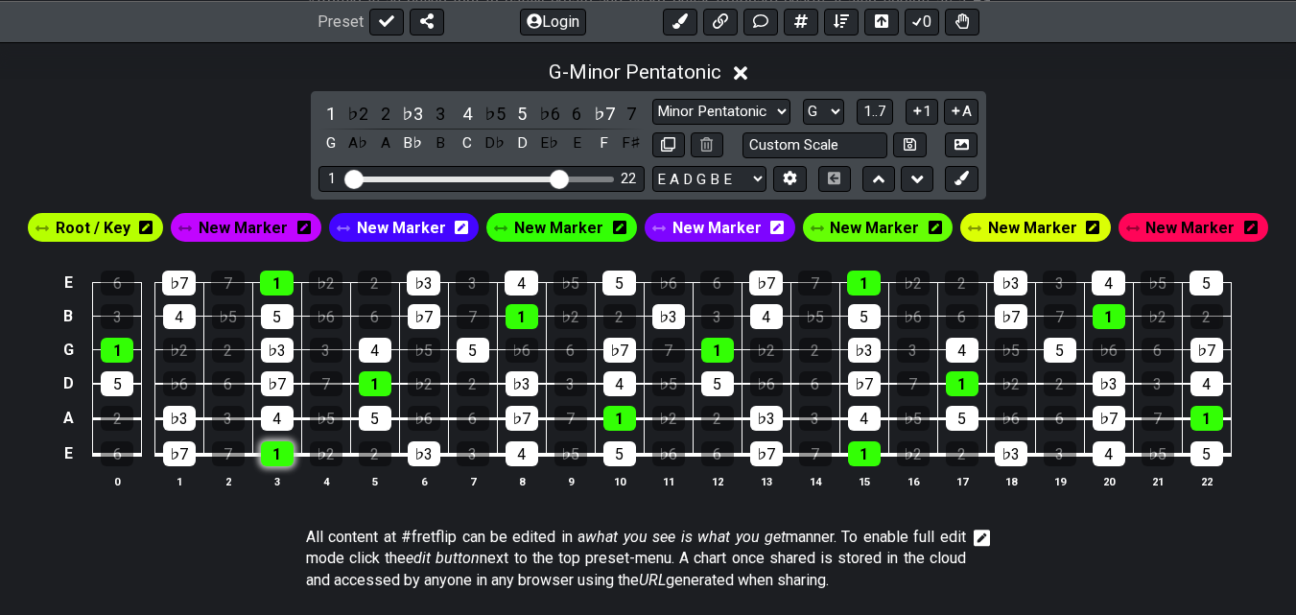
click at [273, 457] on div "1" at bounding box center [277, 453] width 33 height 25
click at [79, 231] on span "Root / Key" at bounding box center [93, 228] width 75 height 28
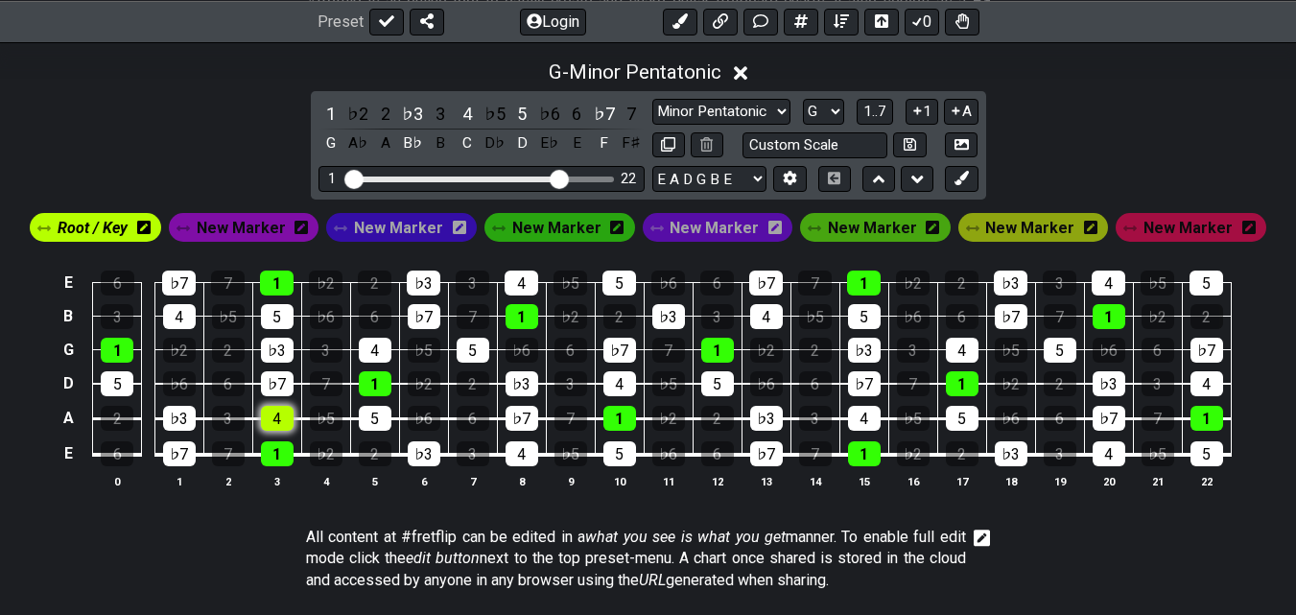
click at [291, 428] on div "4" at bounding box center [277, 418] width 33 height 25
click at [288, 424] on div "4" at bounding box center [277, 418] width 33 height 25
click at [116, 229] on span "Root / Key" at bounding box center [93, 228] width 70 height 28
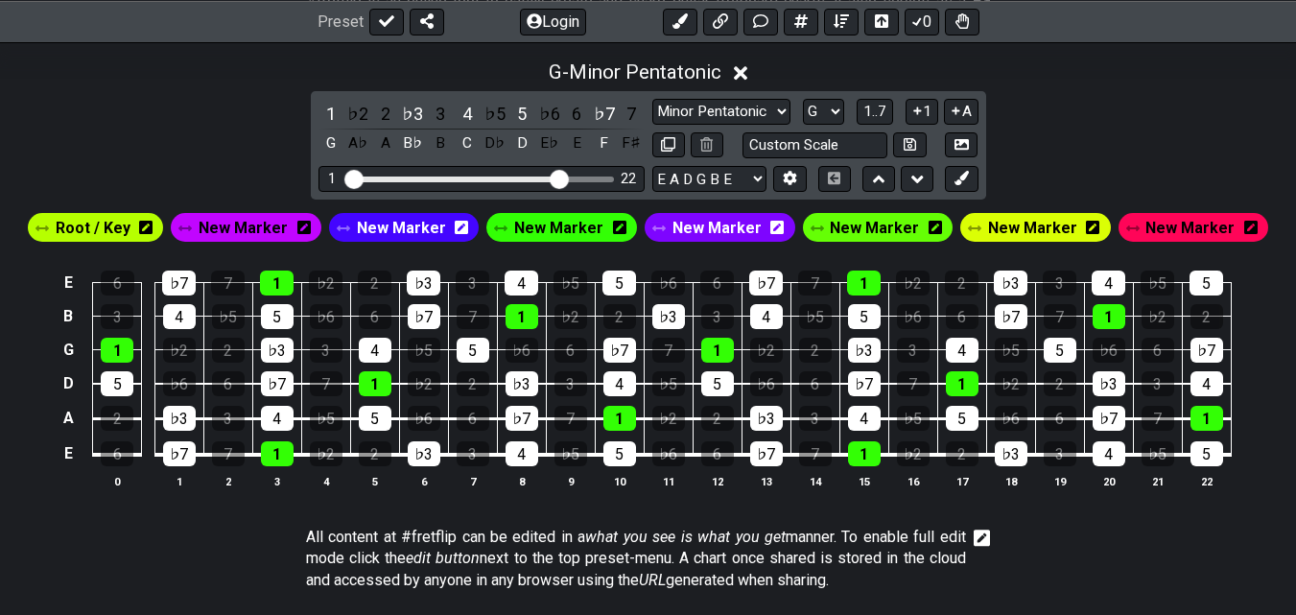
click at [1157, 231] on span "New Marker" at bounding box center [1190, 228] width 89 height 28
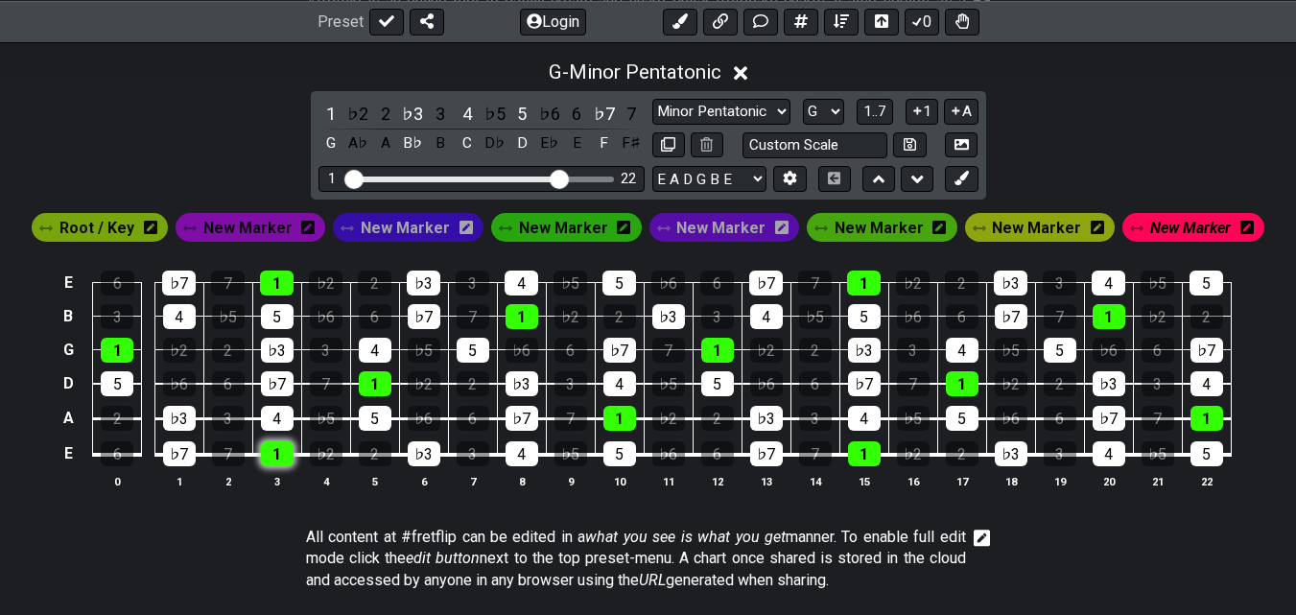
click at [282, 455] on div "1" at bounding box center [277, 453] width 33 height 25
click at [836, 108] on select "A♭ A A♯ B♭ B C C♯ D♭ D D♯ E♭ E F F♯ G♭ G G♯" at bounding box center [823, 112] width 41 height 26
click at [803, 99] on select "A♭ A A♯ B♭ B C C♯ D♭ D D♯ E♭ E F F♯ G♭ G G♯" at bounding box center [823, 112] width 41 height 26
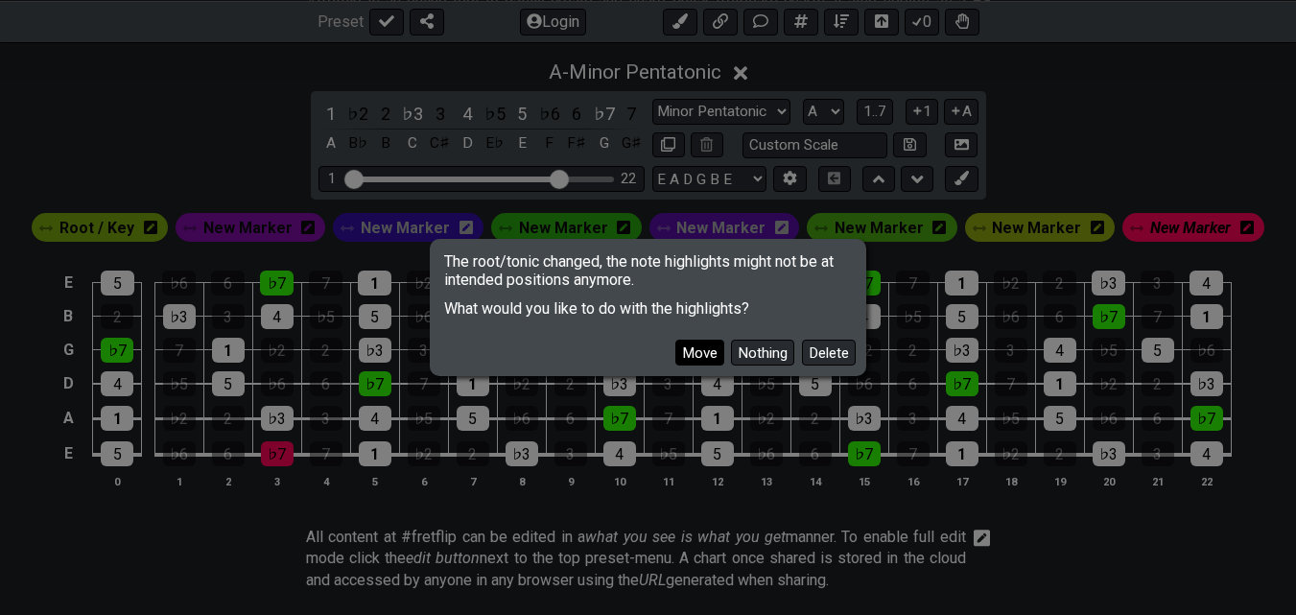
click at [707, 355] on button "Move" at bounding box center [699, 353] width 49 height 26
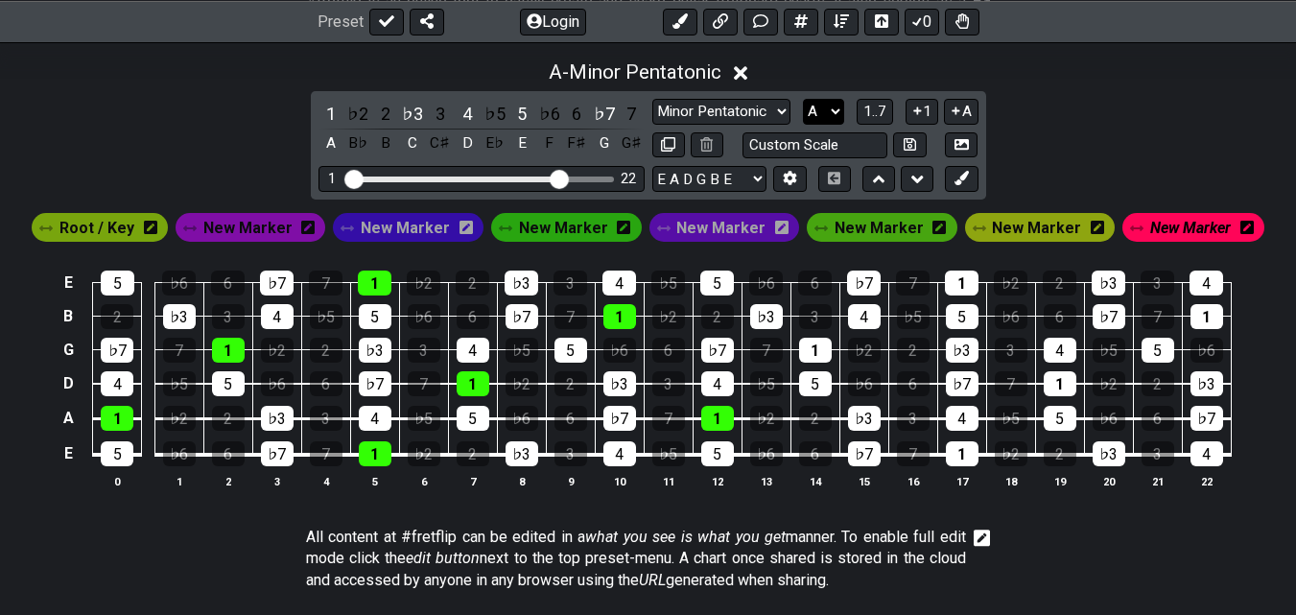
click at [833, 113] on select "A♭ A A♯ B♭ B C C♯ D♭ D D♯ E♭ E F F♯ G♭ G G♯" at bounding box center [823, 112] width 41 height 26
click at [803, 99] on select "A♭ A A♯ B♭ B C C♯ D♭ D D♯ E♭ E F F♯ G♭ G G♯" at bounding box center [823, 112] width 41 height 26
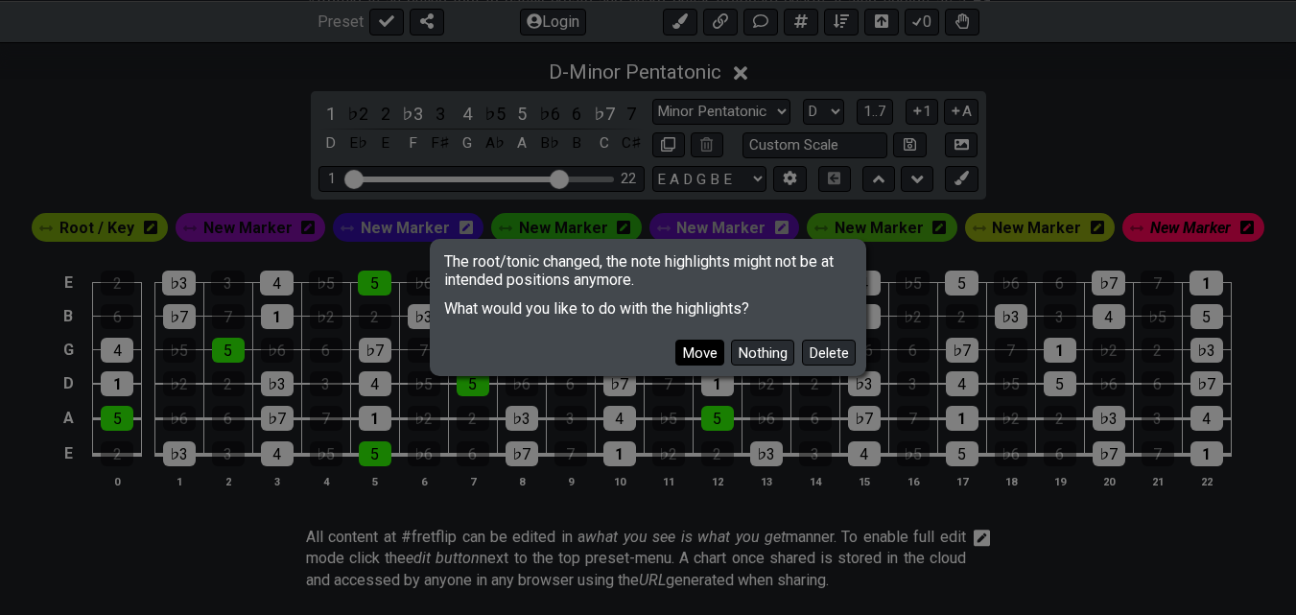
click at [710, 349] on button "Move" at bounding box center [699, 353] width 49 height 26
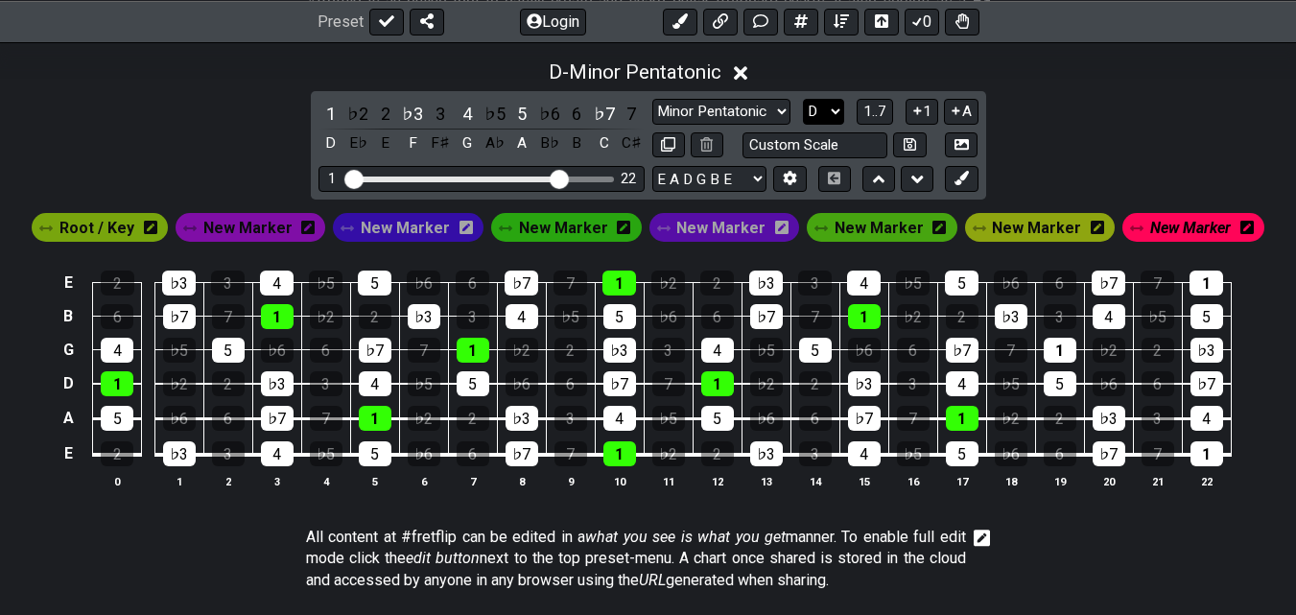
click at [837, 107] on select "A♭ A A♯ B♭ B C C♯ D♭ D D♯ E♭ E F F♯ G♭ G G♯" at bounding box center [823, 112] width 41 height 26
click at [835, 113] on select "A♭ A A♯ B♭ B C C♯ D♭ D D♯ E♭ E F F♯ G♭ G G♯" at bounding box center [823, 112] width 41 height 26
select select "B"
click at [803, 99] on select "A♭ A A♯ B♭ B C C♯ D♭ D D♯ E♭ E F F♯ G♭ G G♯" at bounding box center [823, 112] width 41 height 26
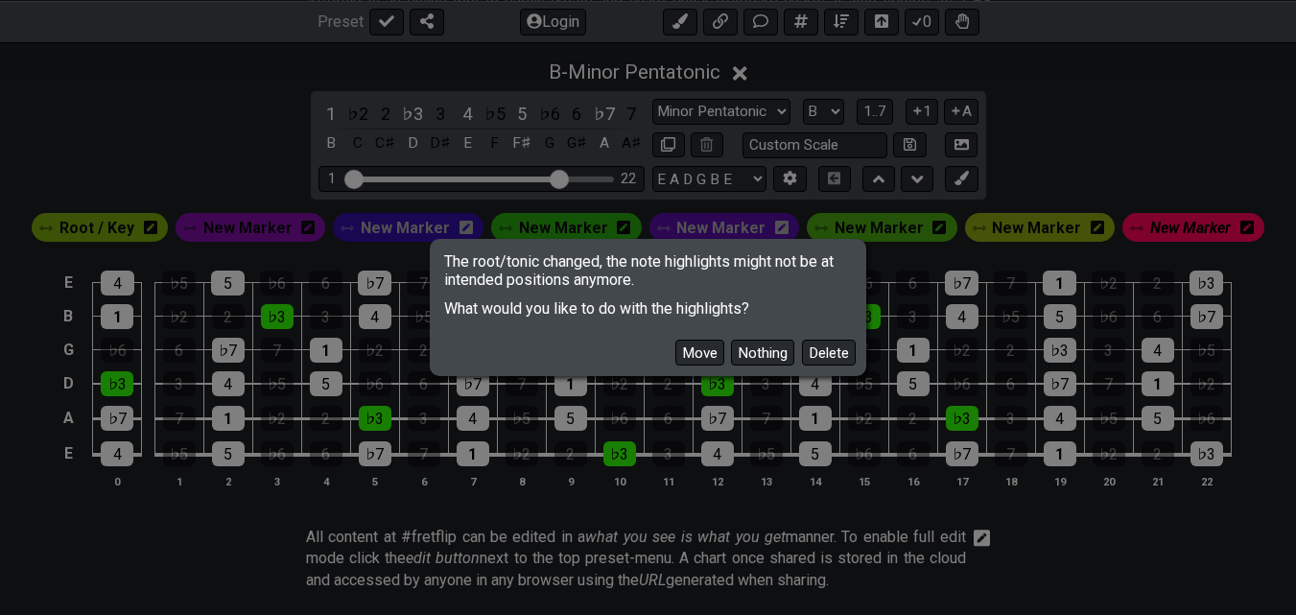
click at [706, 359] on button "Move" at bounding box center [699, 353] width 49 height 26
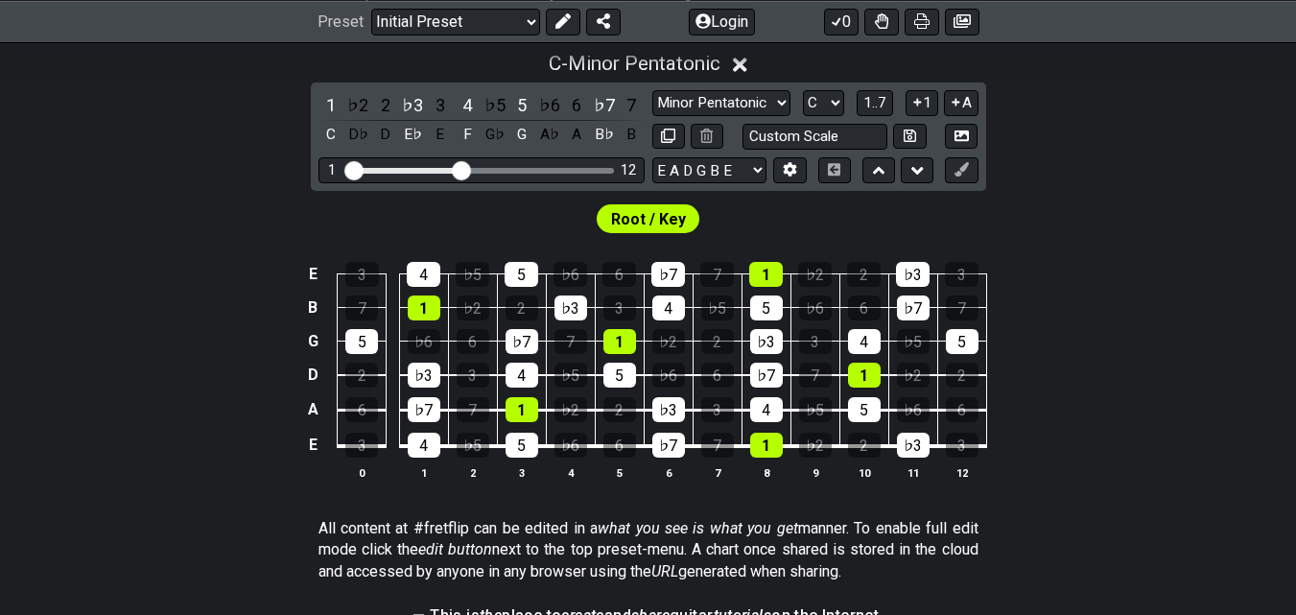
scroll to position [448, 0]
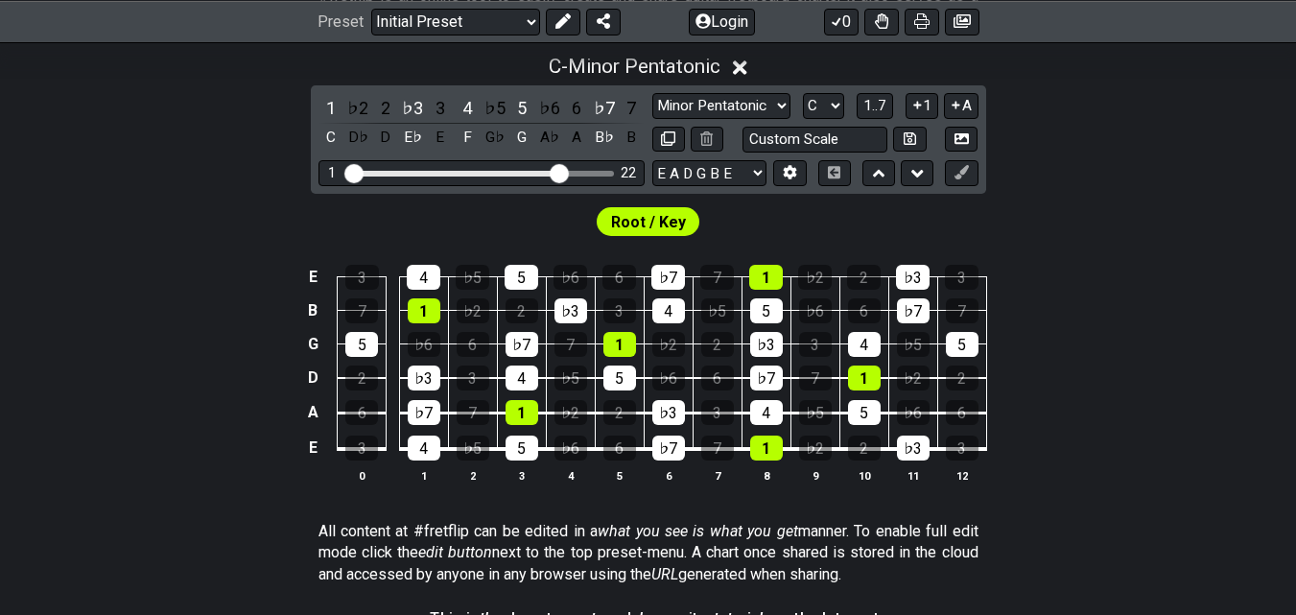
drag, startPoint x: 462, startPoint y: 172, endPoint x: 555, endPoint y: 185, distance: 94.0
click at [555, 172] on input "Visible fret range" at bounding box center [481, 172] width 272 height 0
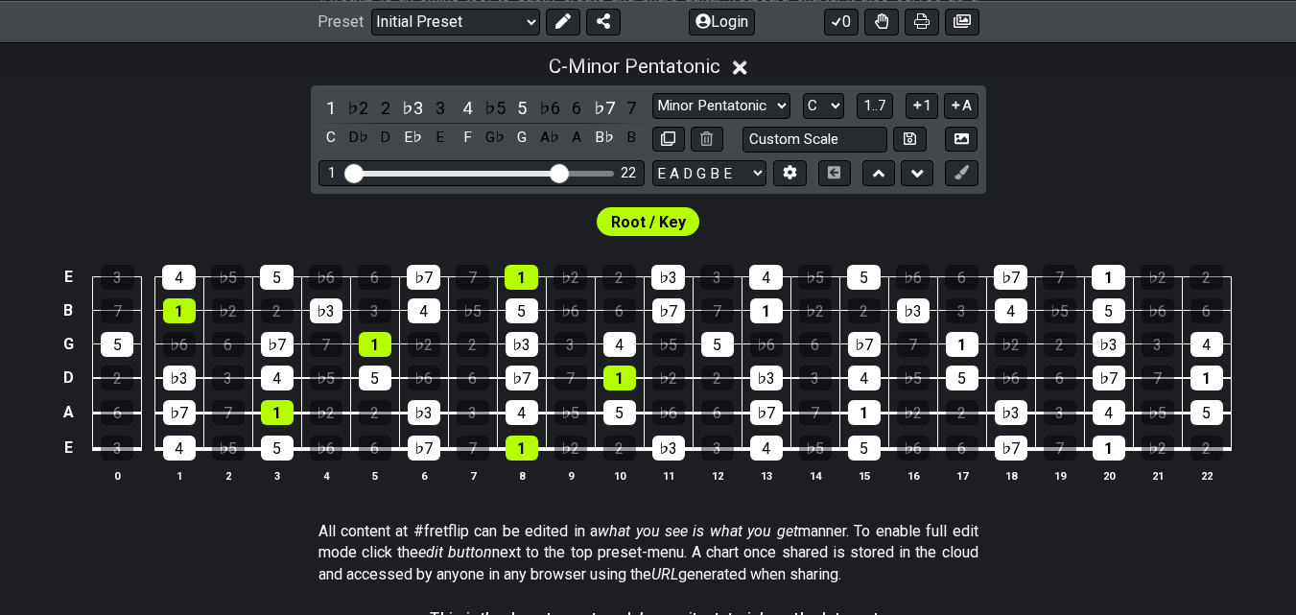
click at [639, 225] on span "Root / Key" at bounding box center [648, 222] width 75 height 28
click at [763, 313] on div "1" at bounding box center [766, 310] width 33 height 25
click at [771, 312] on div "1" at bounding box center [766, 310] width 33 height 25
click at [555, 26] on icon at bounding box center [562, 20] width 15 height 15
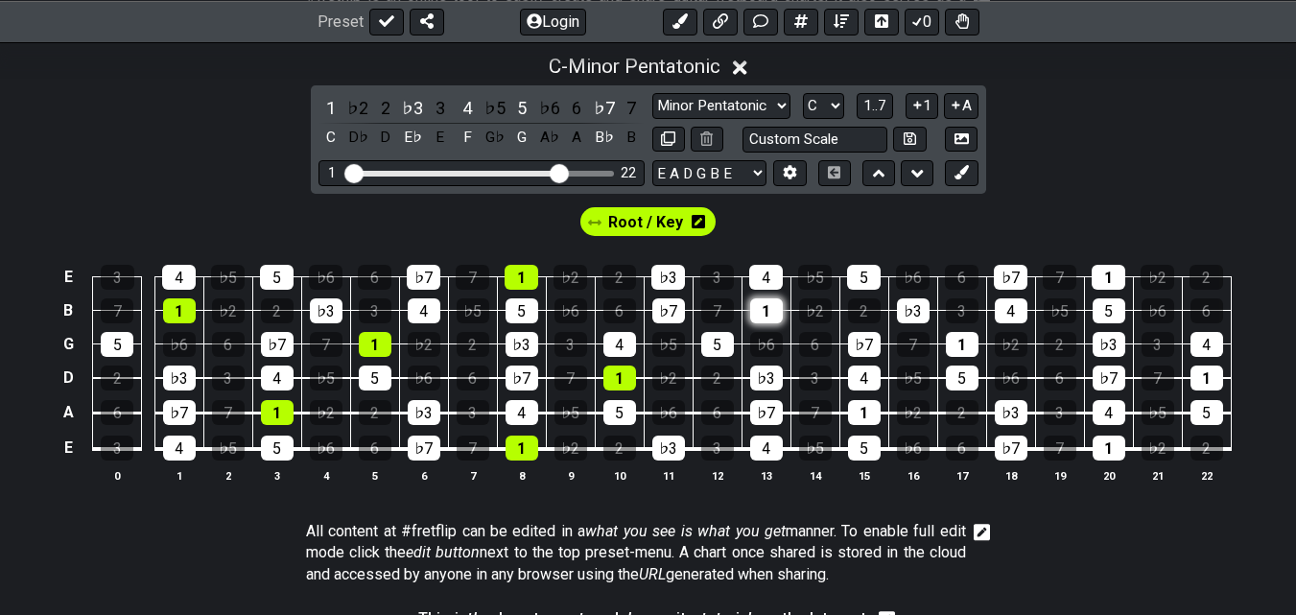
click at [770, 306] on div "1" at bounding box center [766, 310] width 33 height 25
click at [764, 312] on div "1" at bounding box center [766, 310] width 33 height 25
click at [661, 227] on span "Root / Key" at bounding box center [645, 222] width 75 height 28
click at [773, 311] on div "1" at bounding box center [766, 310] width 33 height 25
click at [858, 408] on div "1" at bounding box center [864, 412] width 33 height 25
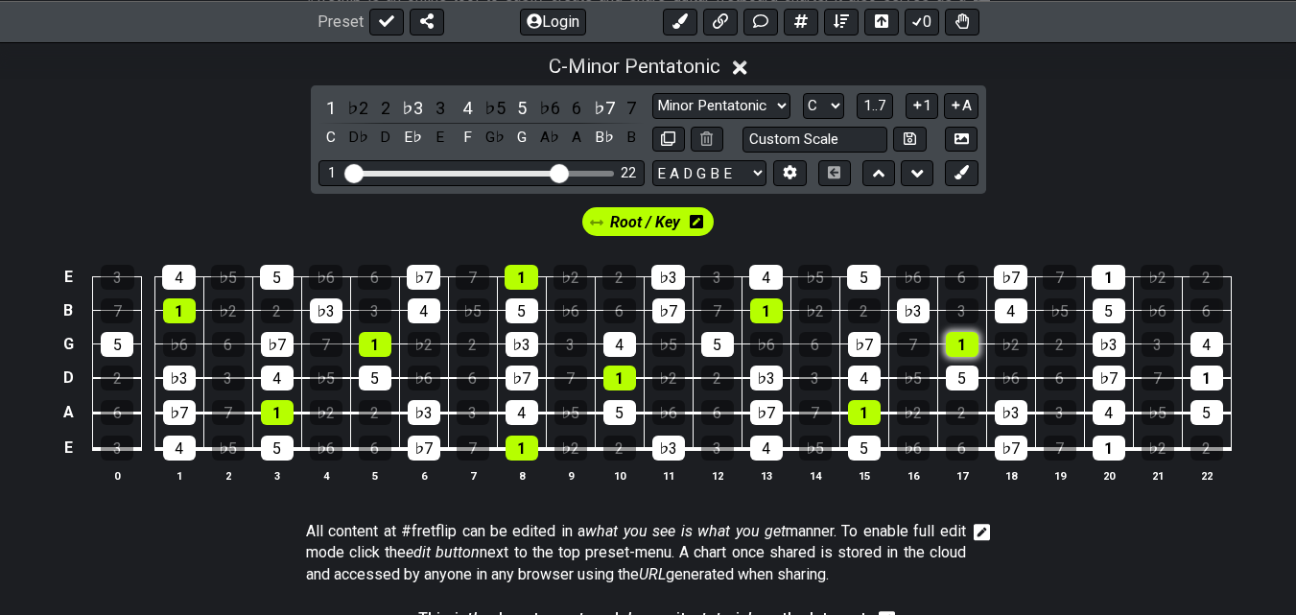
click at [977, 345] on div "1" at bounding box center [962, 344] width 33 height 25
click at [1106, 279] on div "1" at bounding box center [1109, 277] width 34 height 25
click at [1100, 448] on div "1" at bounding box center [1109, 448] width 33 height 25
click at [1205, 375] on div "1" at bounding box center [1207, 378] width 33 height 25
click at [838, 104] on select "A♭ A A♯ B♭ B C C♯ D♭ D D♯ E♭ E F F♯ G♭ G G♯" at bounding box center [823, 106] width 41 height 26
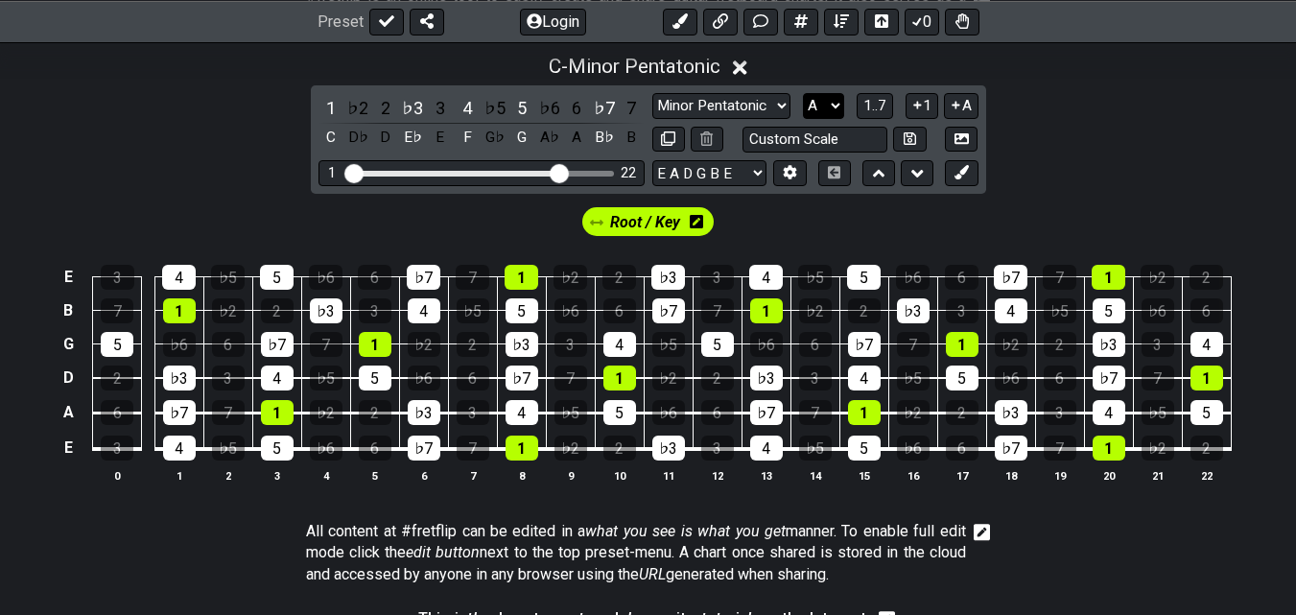
click at [803, 93] on select "A♭ A A♯ B♭ B C C♯ D♭ D D♯ E♭ E F F♯ G♭ G G♯" at bounding box center [823, 106] width 41 height 26
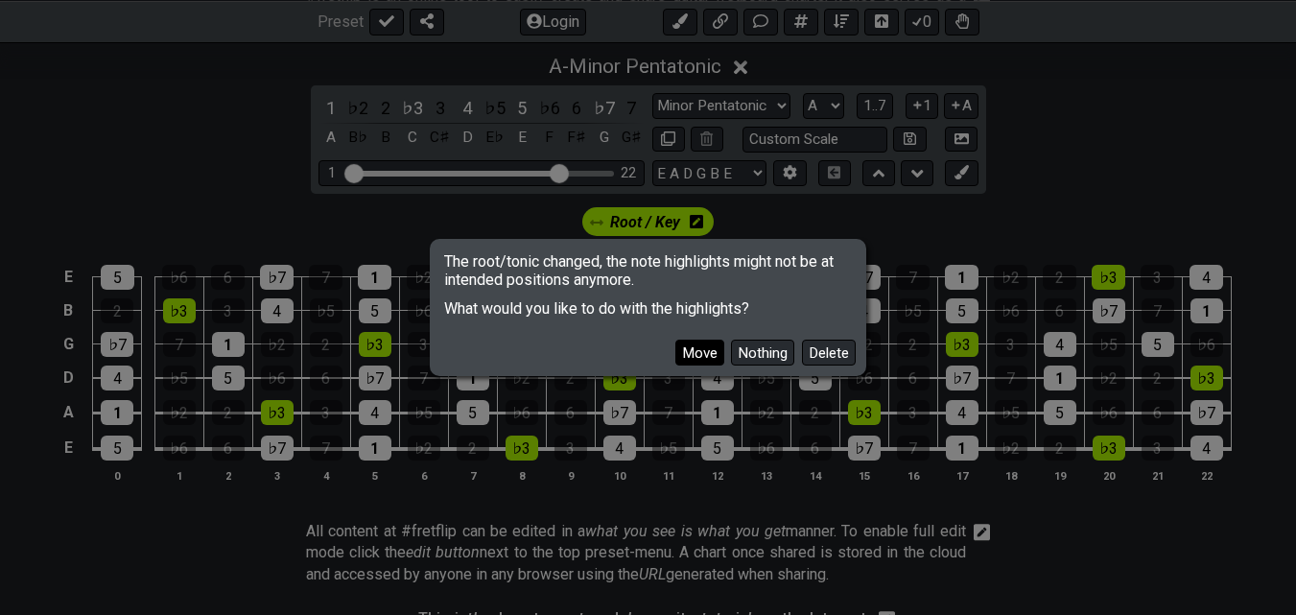
click at [699, 359] on button "Move" at bounding box center [699, 353] width 49 height 26
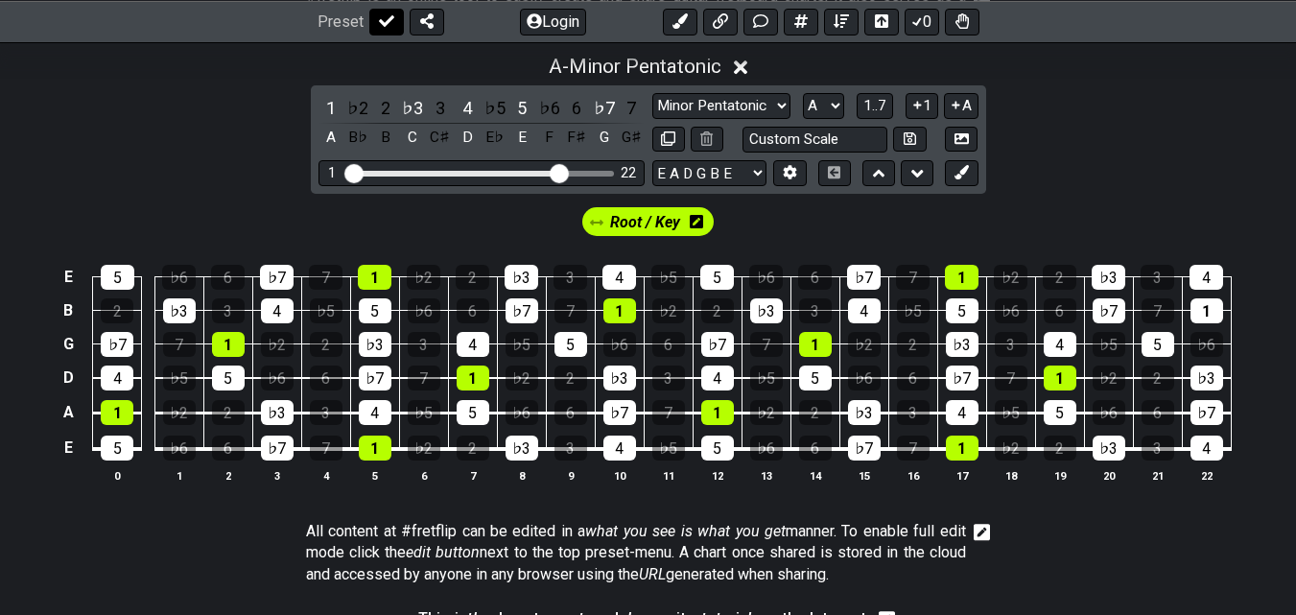
click at [389, 24] on icon at bounding box center [386, 20] width 15 height 15
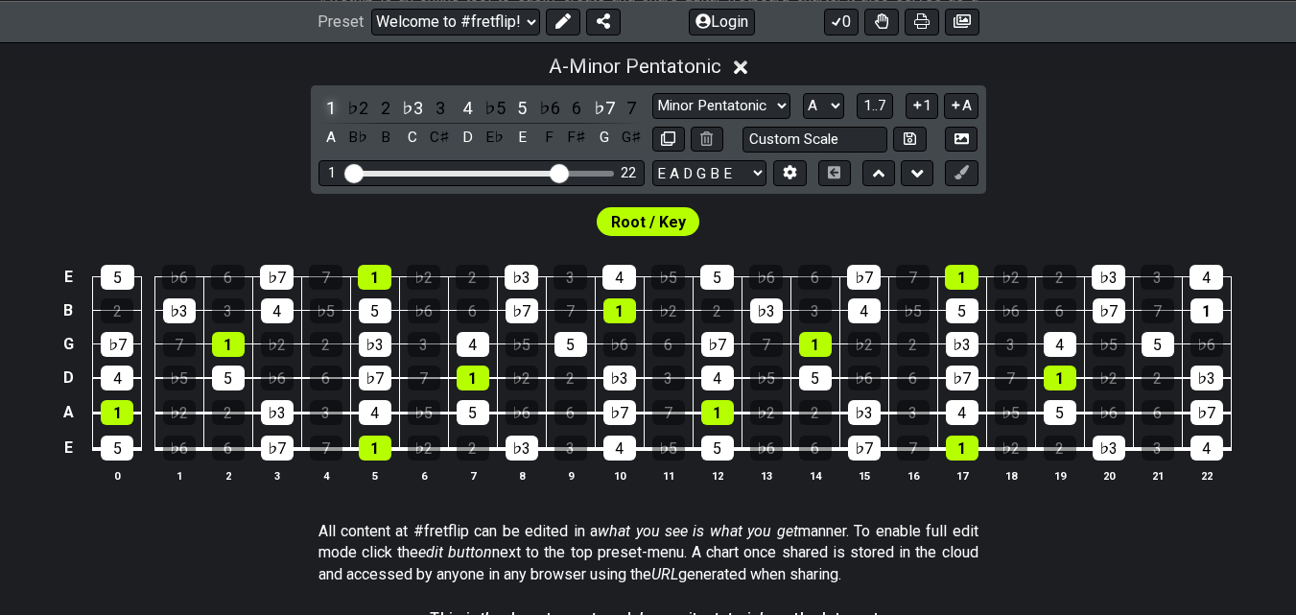
click at [333, 106] on div "1" at bounding box center [331, 108] width 25 height 26
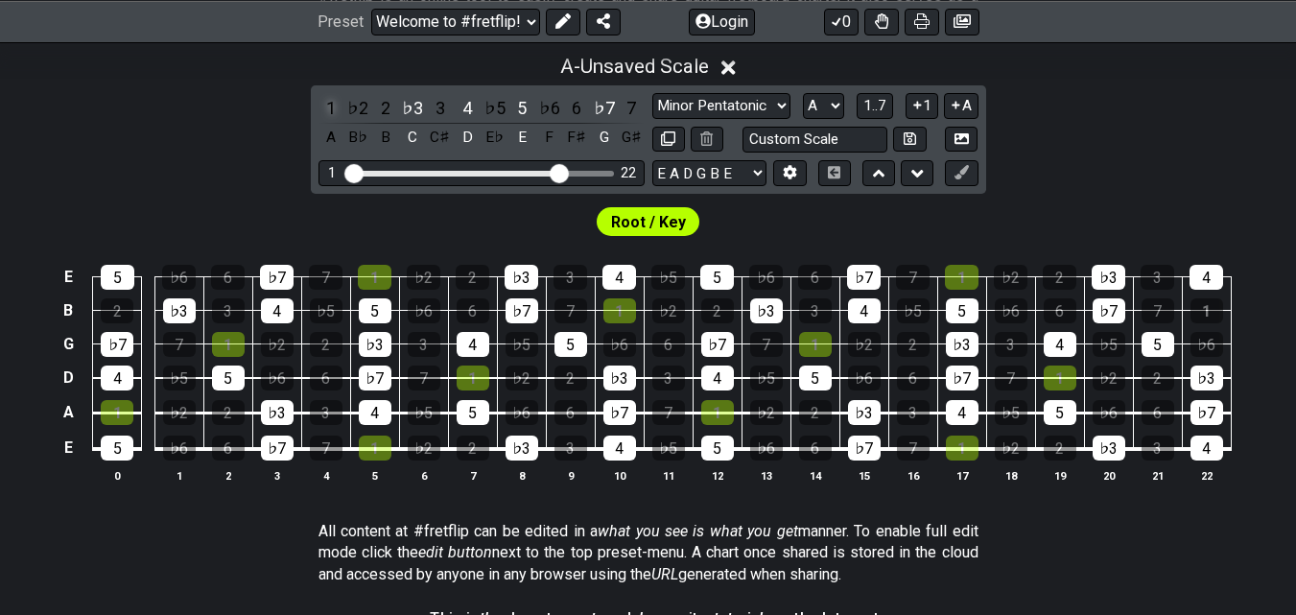
click at [333, 106] on div "1" at bounding box center [331, 108] width 25 height 26
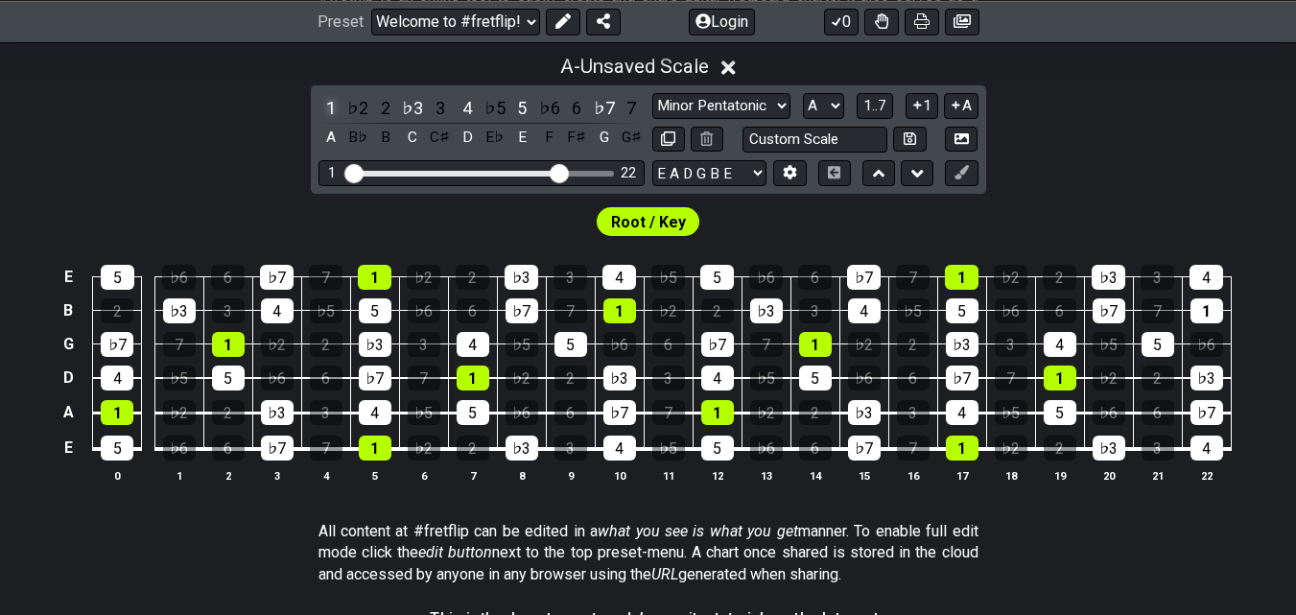
click at [333, 106] on div "1" at bounding box center [331, 108] width 25 height 26
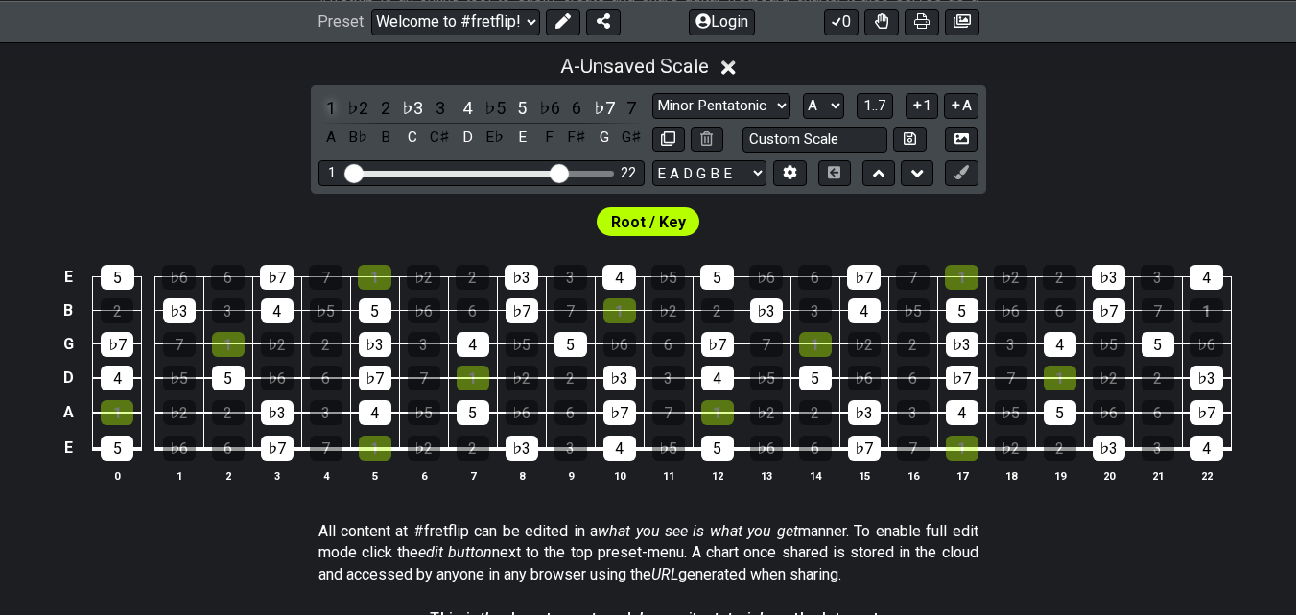
click at [333, 106] on div "1" at bounding box center [331, 108] width 25 height 26
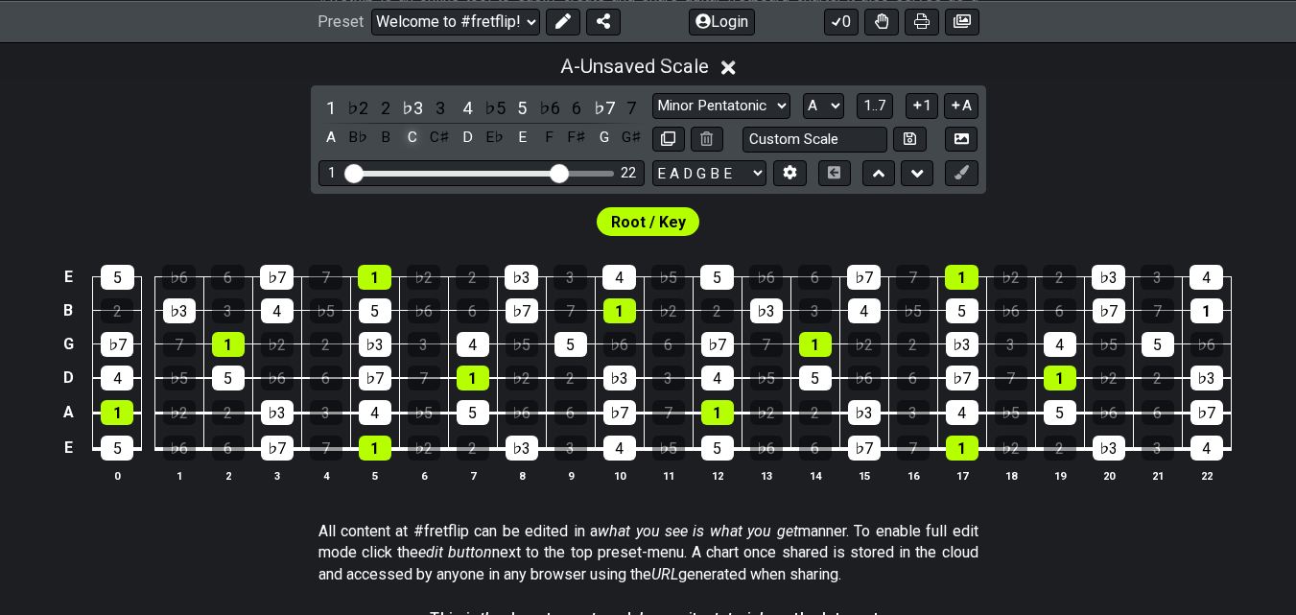
click at [405, 132] on div "C" at bounding box center [412, 138] width 25 height 26
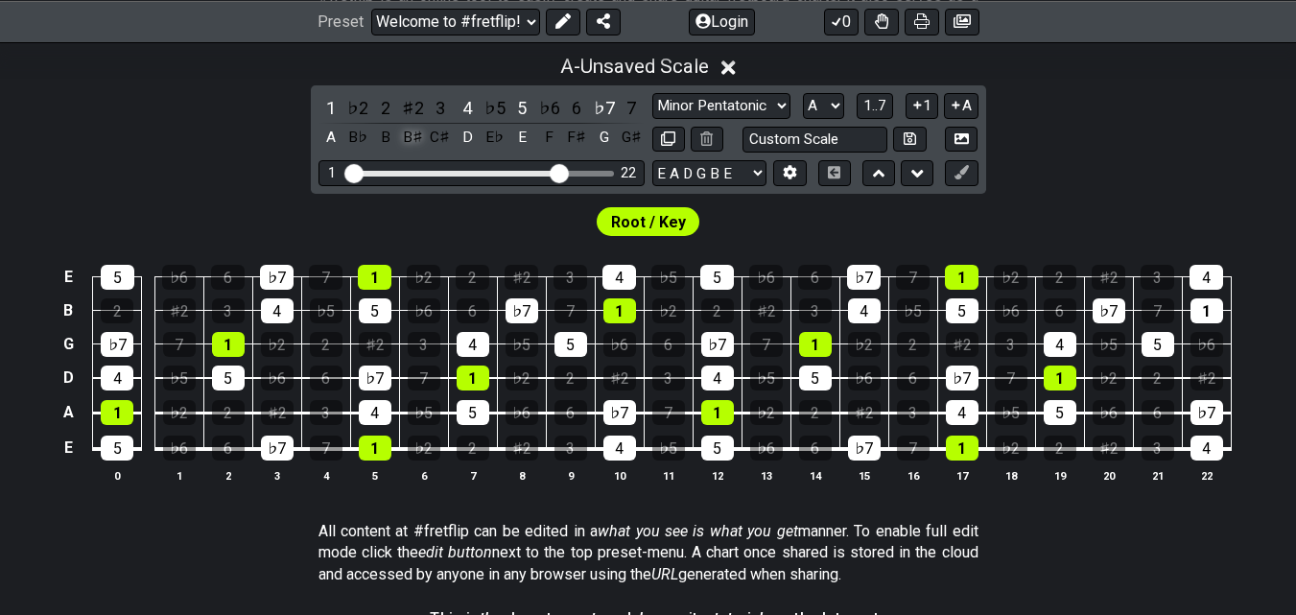
click at [407, 132] on div "B♯" at bounding box center [412, 138] width 25 height 26
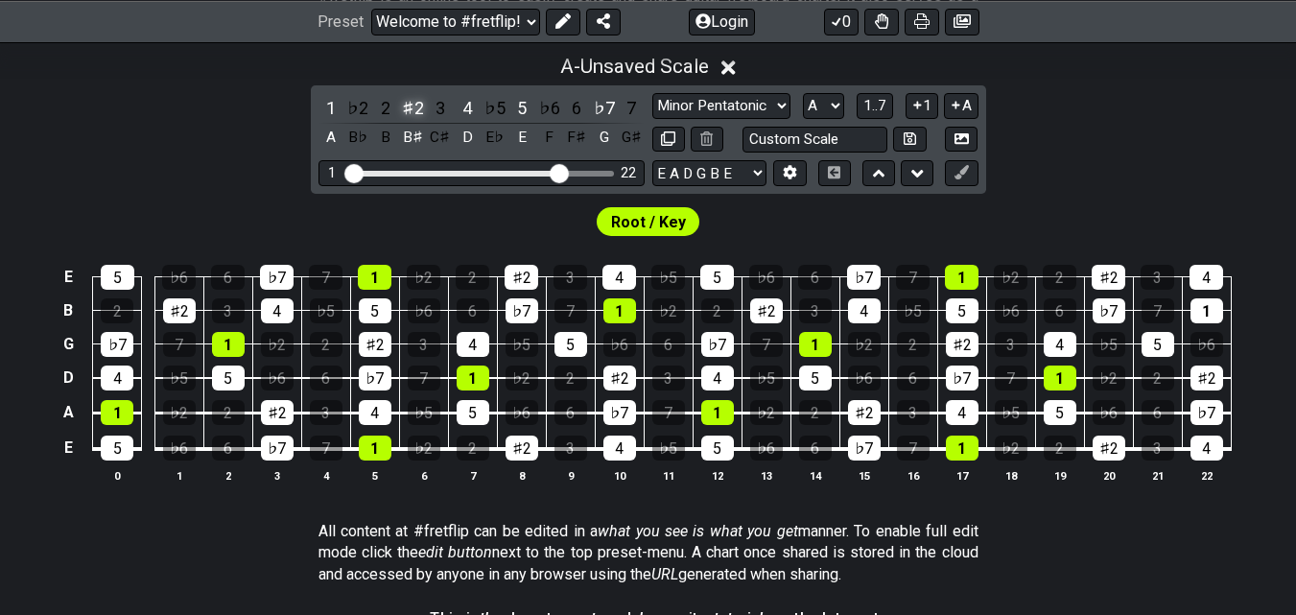
click at [407, 112] on div "♯2" at bounding box center [412, 108] width 25 height 26
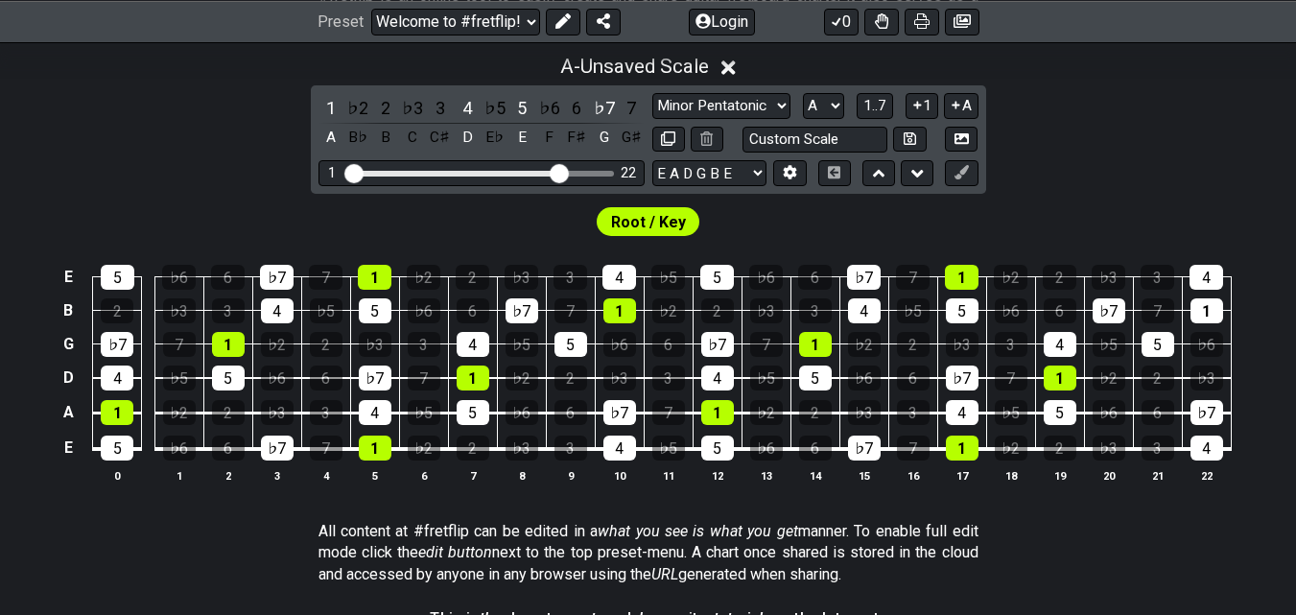
click at [407, 112] on div "♭3" at bounding box center [412, 108] width 25 height 26
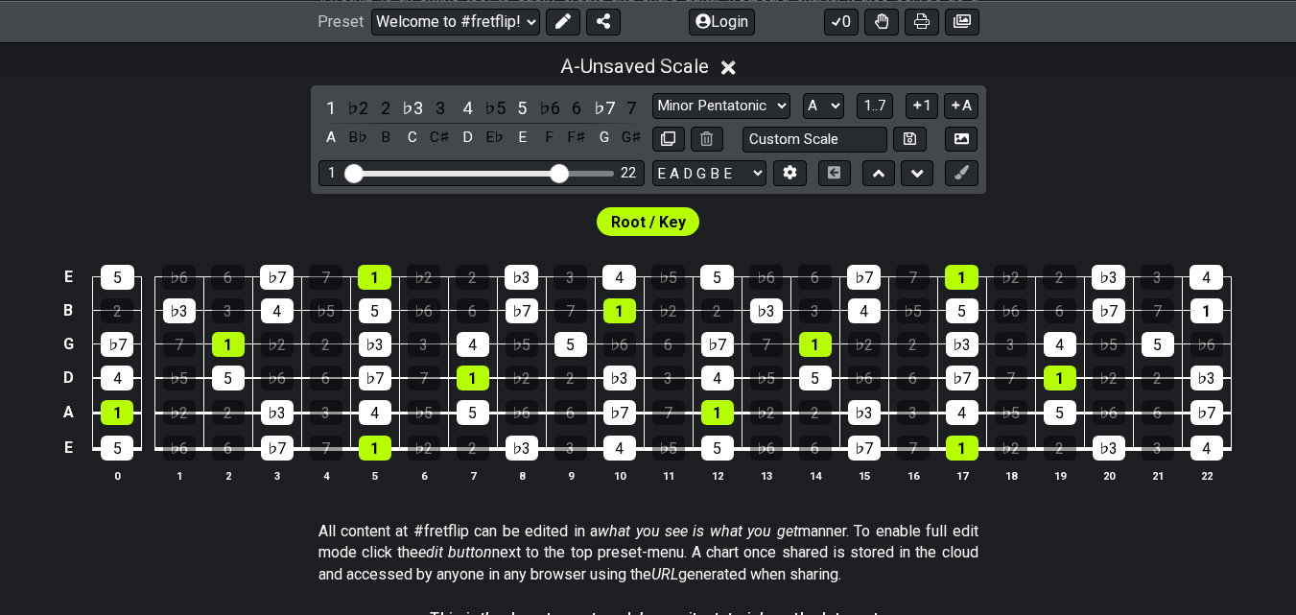
click at [407, 112] on div "♭3" at bounding box center [412, 108] width 25 height 26
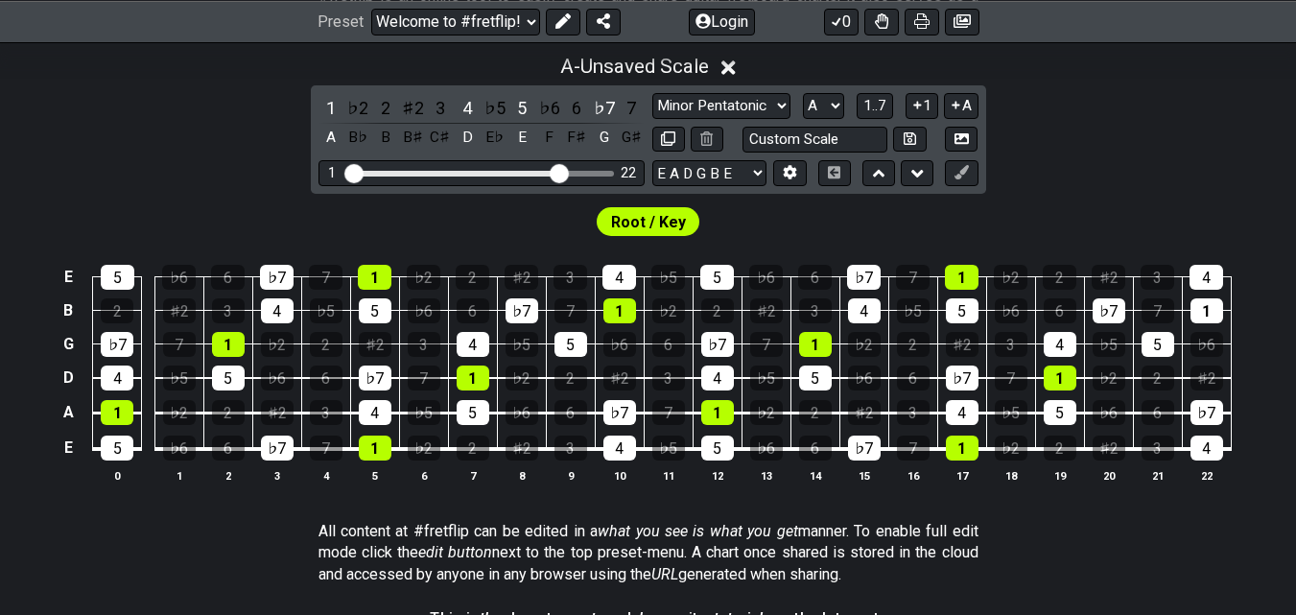
click at [407, 112] on div "♯2" at bounding box center [412, 108] width 25 height 26
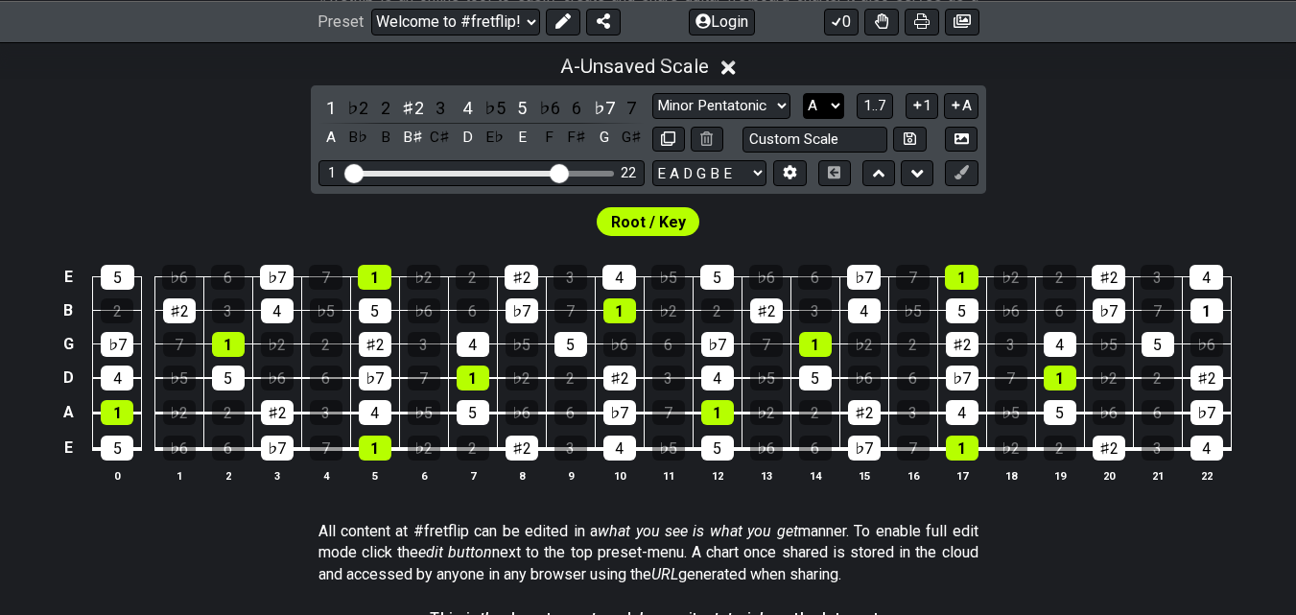
click at [828, 101] on select "A♭ A A♯ B♭ B C C♯ D♭ D D♯ E♭ E F F♯ G♭ G G♯" at bounding box center [823, 106] width 41 height 26
select select "E"
click at [803, 93] on select "A♭ A A♯ B♭ B C C♯ D♭ D D♯ E♭ E F F♯ G♭ G G♯" at bounding box center [823, 106] width 41 height 26
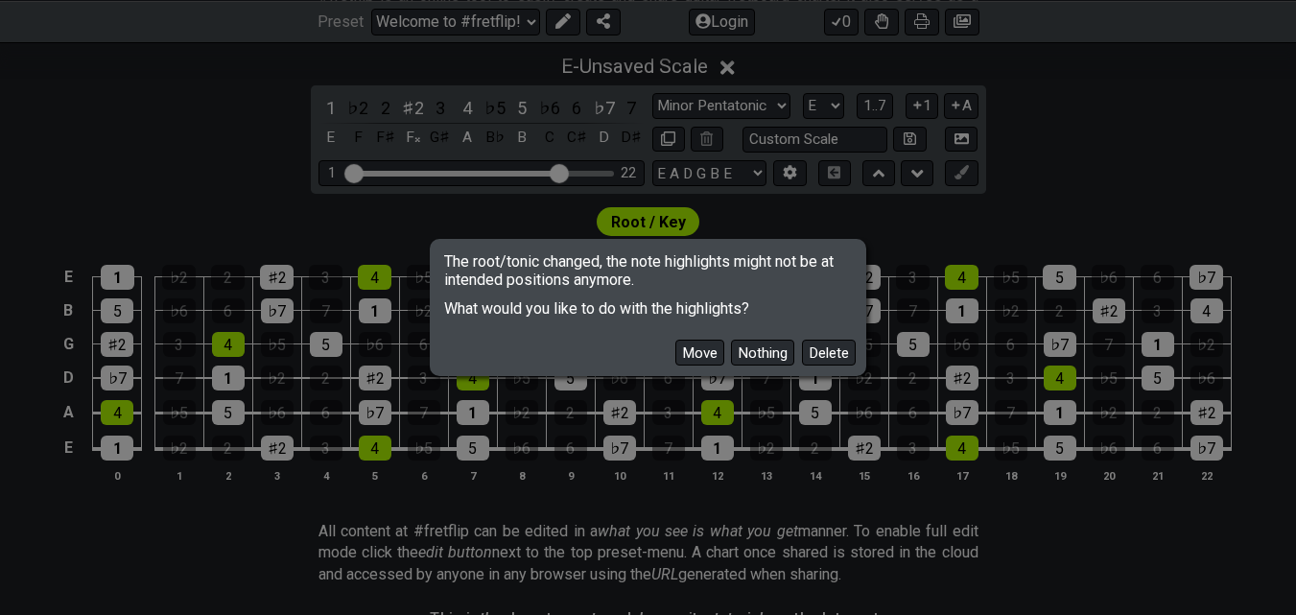
click at [690, 344] on button "Move" at bounding box center [699, 353] width 49 height 26
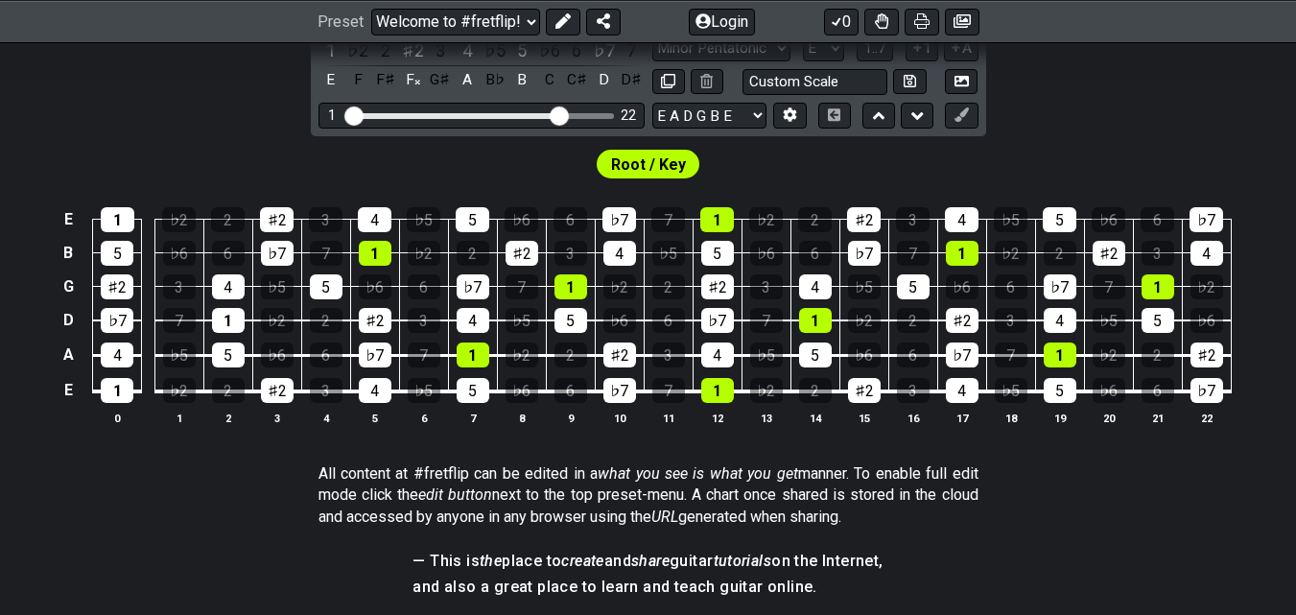
scroll to position [457, 0]
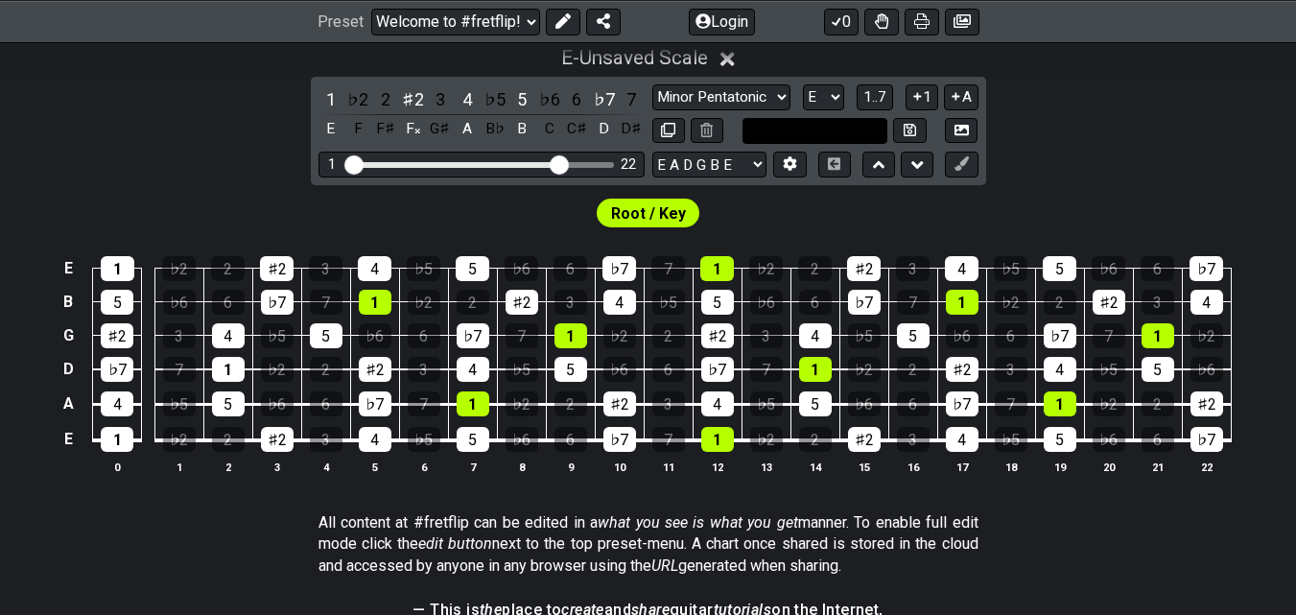
click at [822, 130] on input "text" at bounding box center [816, 131] width 146 height 26
type input "Custom Scale"
click at [1075, 157] on div "E - Unsaved Scale 1 ♭2 2 ♯2 3 4 ♭5 5 ♭6 6 ♭7 7 E F F♯ F𝄪 G♯ A B♭ B C C♯ D D♯ Mi…" at bounding box center [648, 268] width 1296 height 466
click at [957, 164] on icon at bounding box center [962, 163] width 14 height 14
click at [385, 374] on div "♯2" at bounding box center [375, 369] width 33 height 25
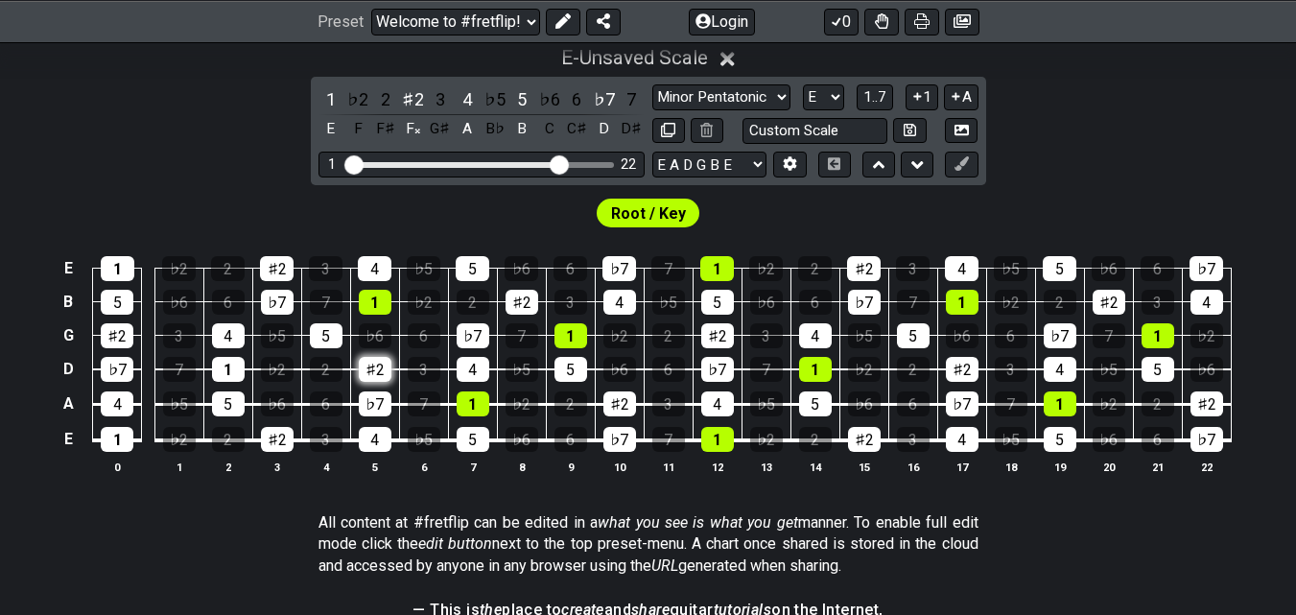
click at [377, 368] on div "♯2" at bounding box center [375, 369] width 33 height 25
click at [564, 20] on icon at bounding box center [562, 20] width 15 height 15
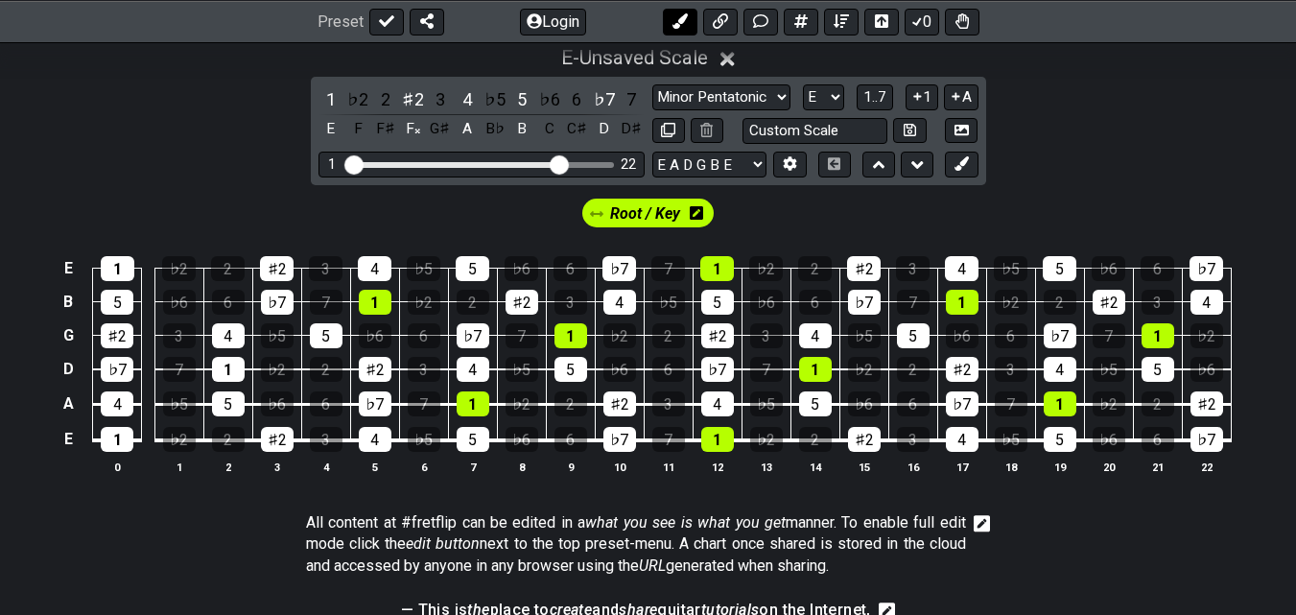
click at [685, 19] on icon at bounding box center [679, 20] width 15 height 15
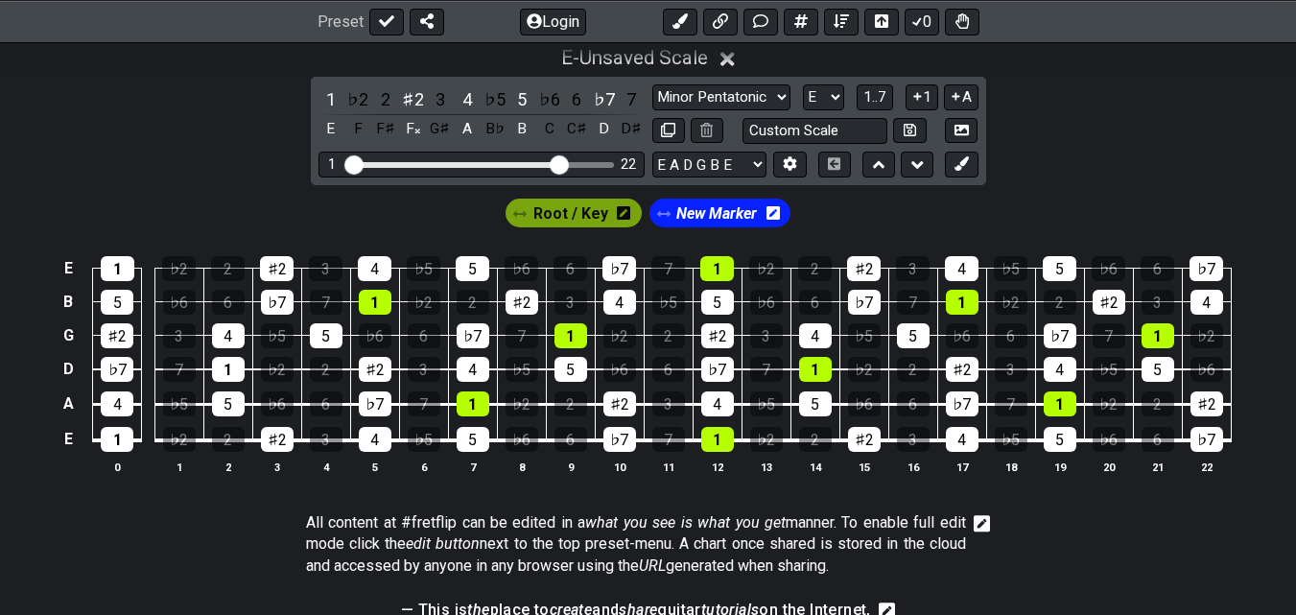
click at [589, 222] on span "Root / Key" at bounding box center [570, 214] width 75 height 28
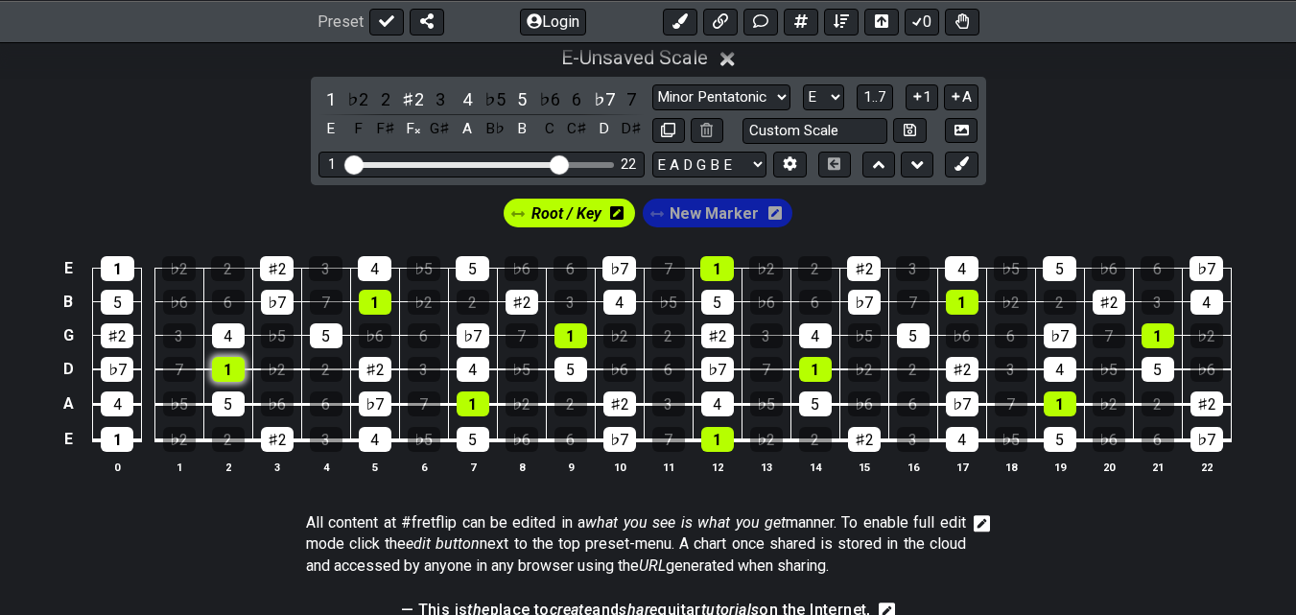
click at [230, 366] on div "1" at bounding box center [228, 369] width 33 height 25
click at [120, 266] on div "1" at bounding box center [118, 268] width 34 height 25
click at [129, 437] on div "1" at bounding box center [117, 439] width 33 height 25
click at [1069, 529] on section "All content at #fretflip can be edited in a what you see is what you get manner…" at bounding box center [648, 548] width 1296 height 87
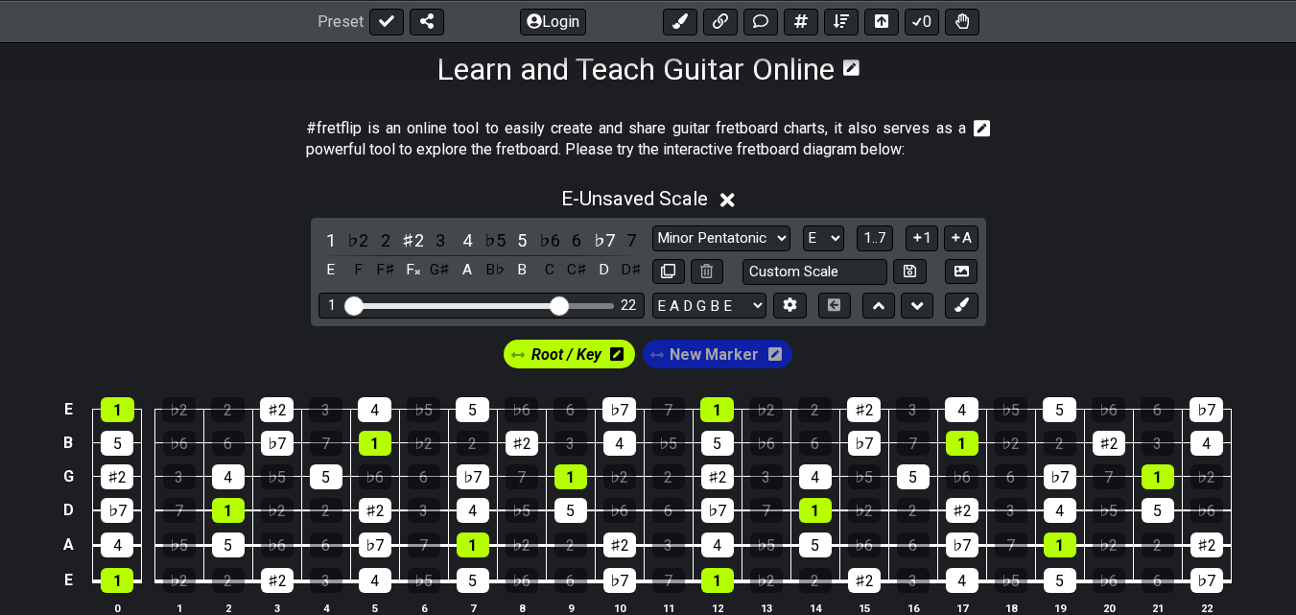
scroll to position [370, 0]
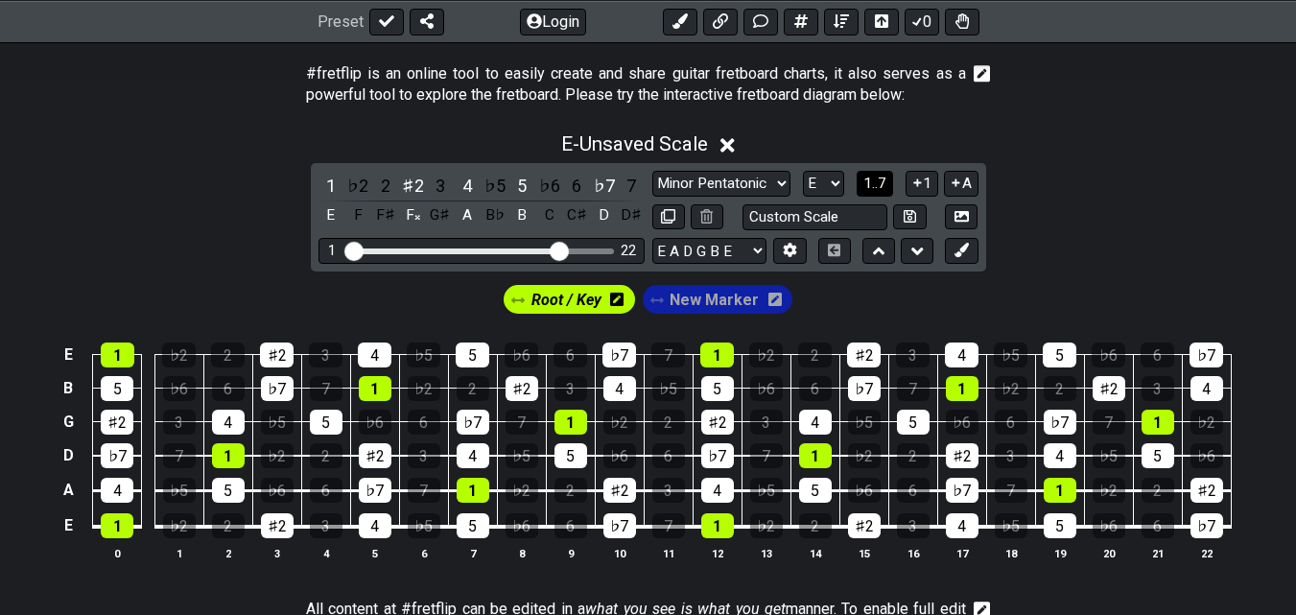
click at [870, 185] on span "1..7" at bounding box center [874, 183] width 23 height 17
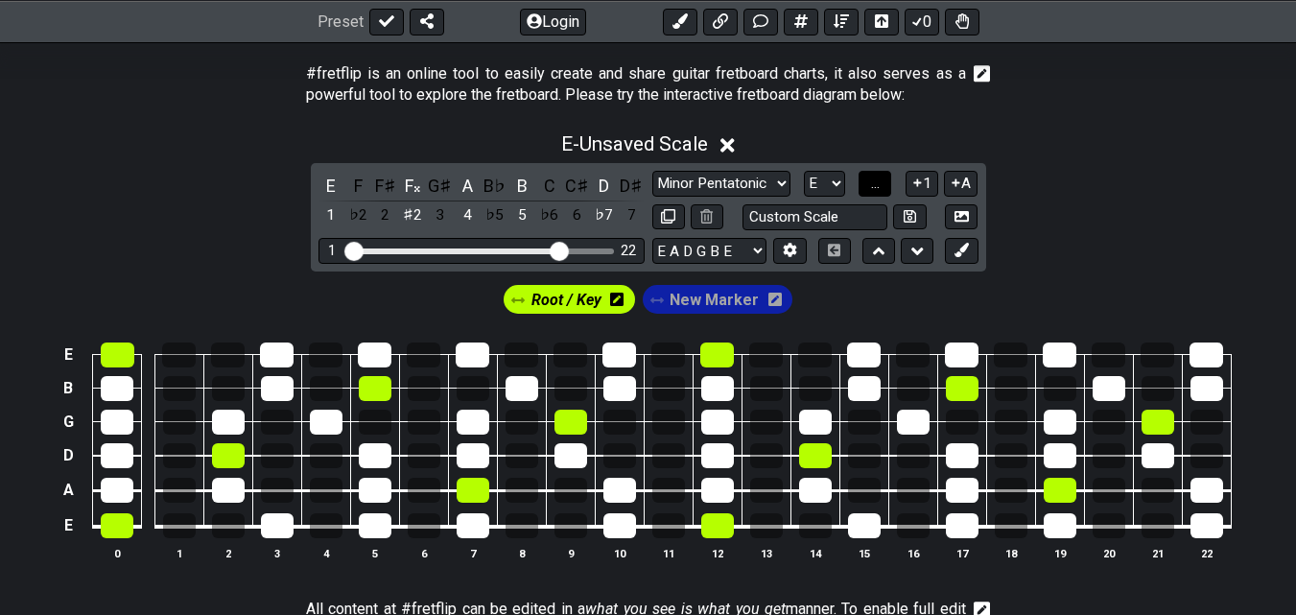
click at [871, 185] on span "..." at bounding box center [875, 183] width 9 height 17
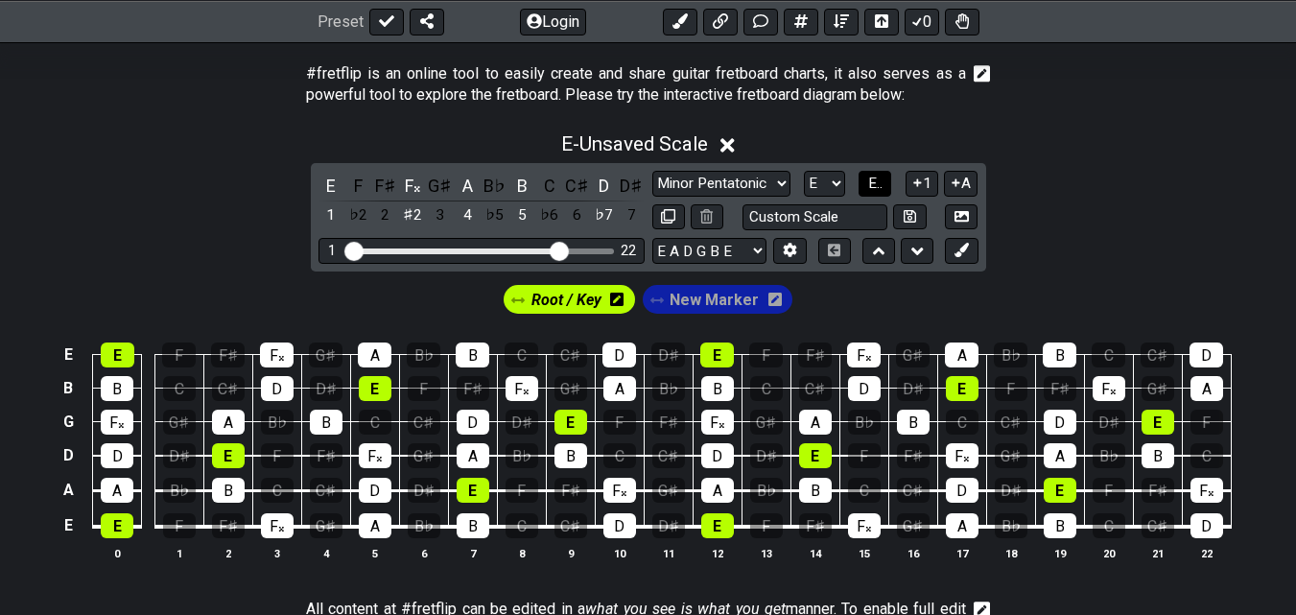
click at [870, 185] on span "E.." at bounding box center [875, 183] width 14 height 17
click at [870, 185] on span "1..7" at bounding box center [874, 183] width 23 height 17
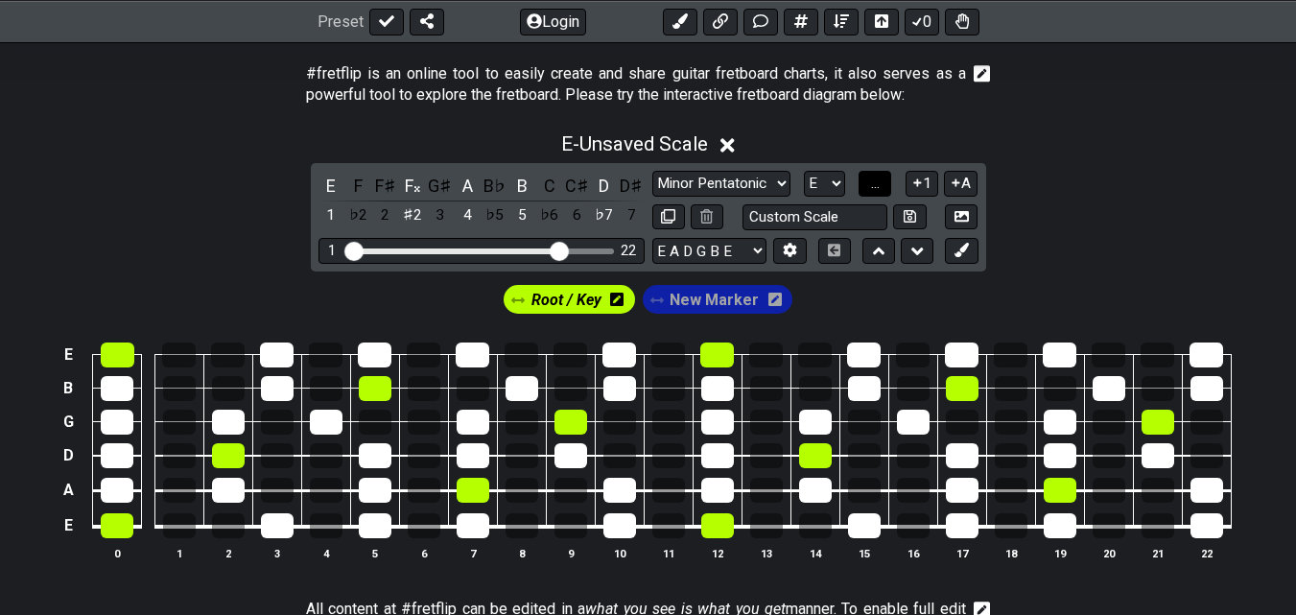
click at [871, 185] on span "..." at bounding box center [875, 183] width 9 height 17
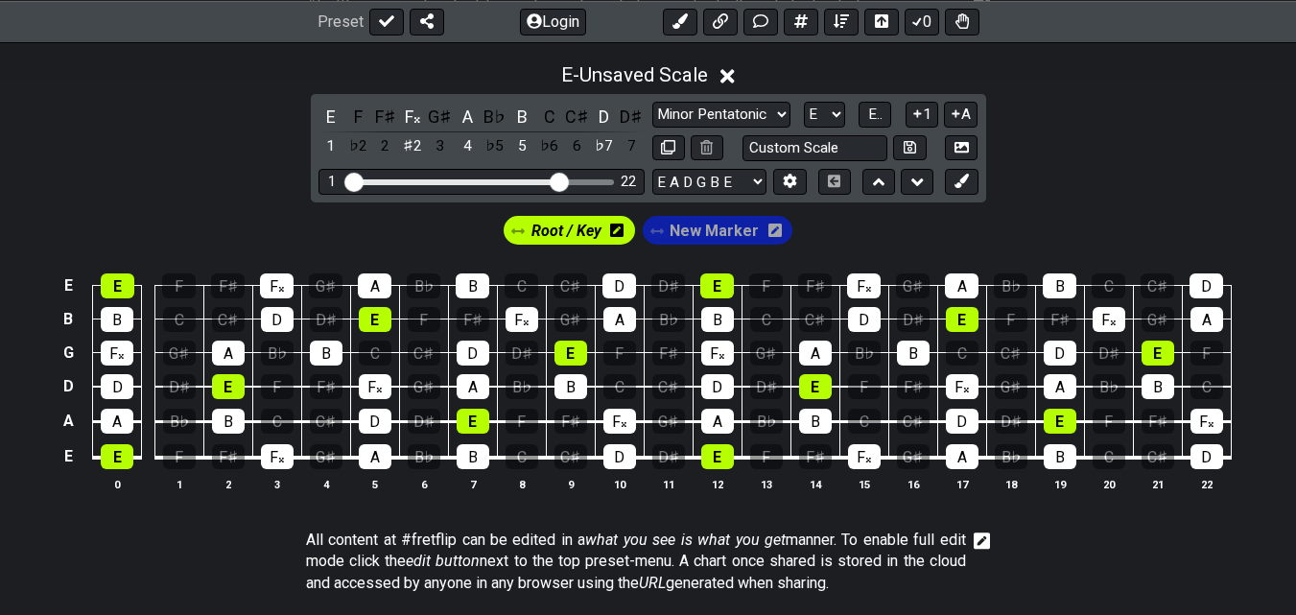
scroll to position [425, 0]
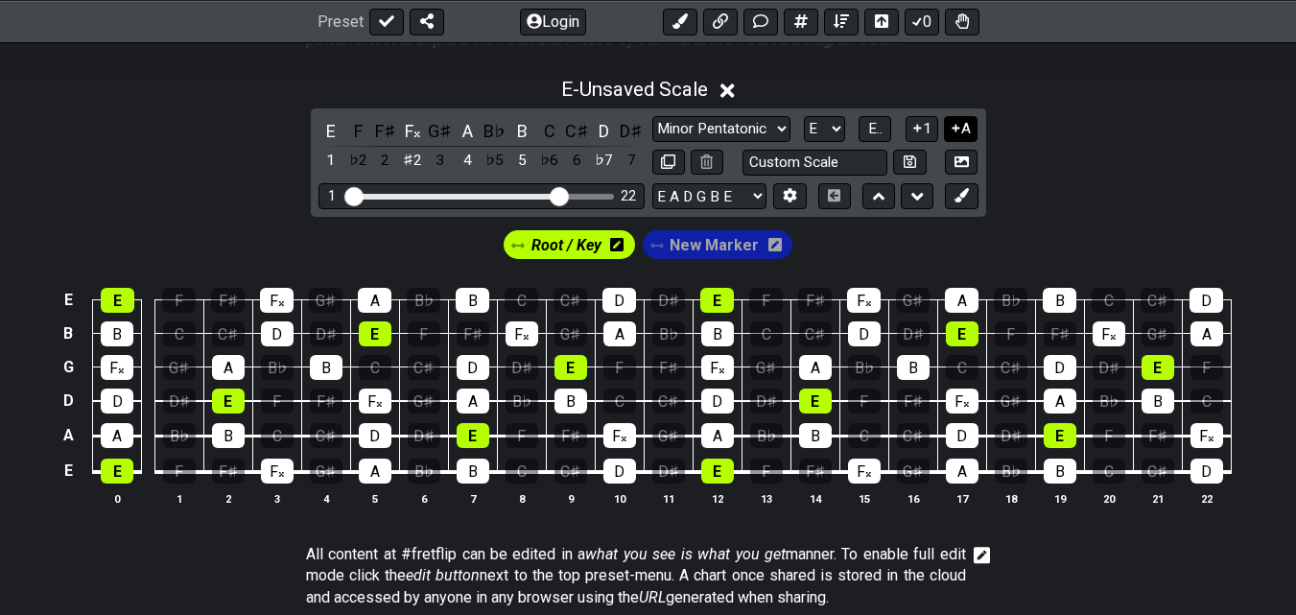
click at [954, 127] on icon at bounding box center [956, 128] width 18 height 14
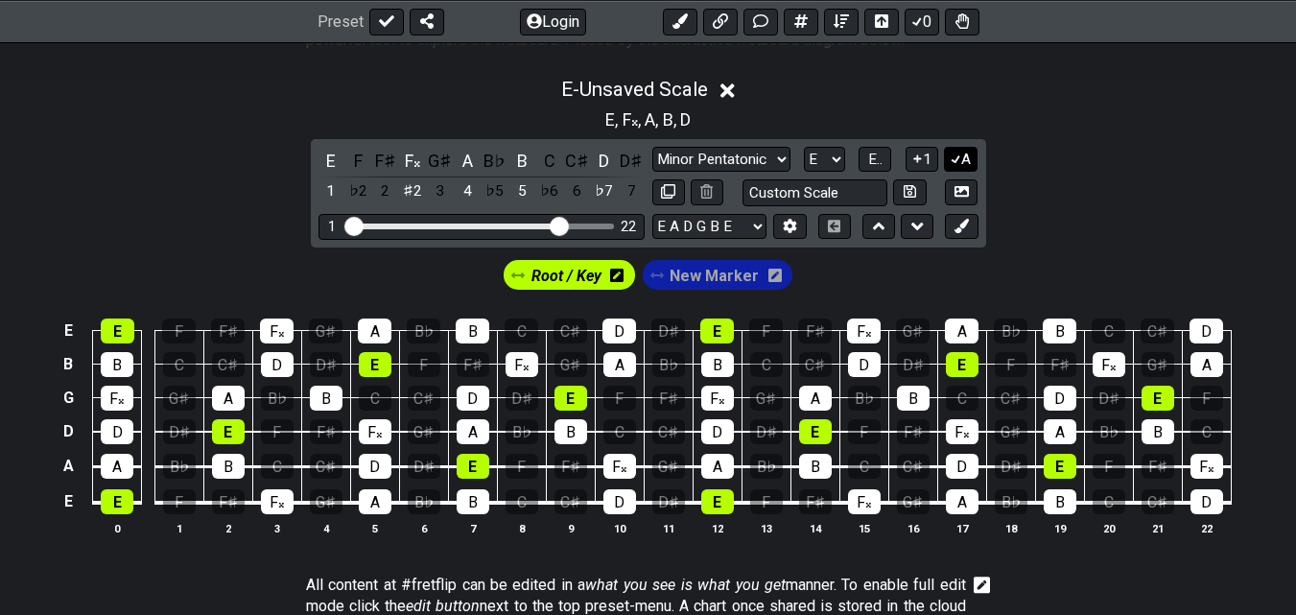
click at [966, 158] on button "A" at bounding box center [961, 160] width 34 height 26
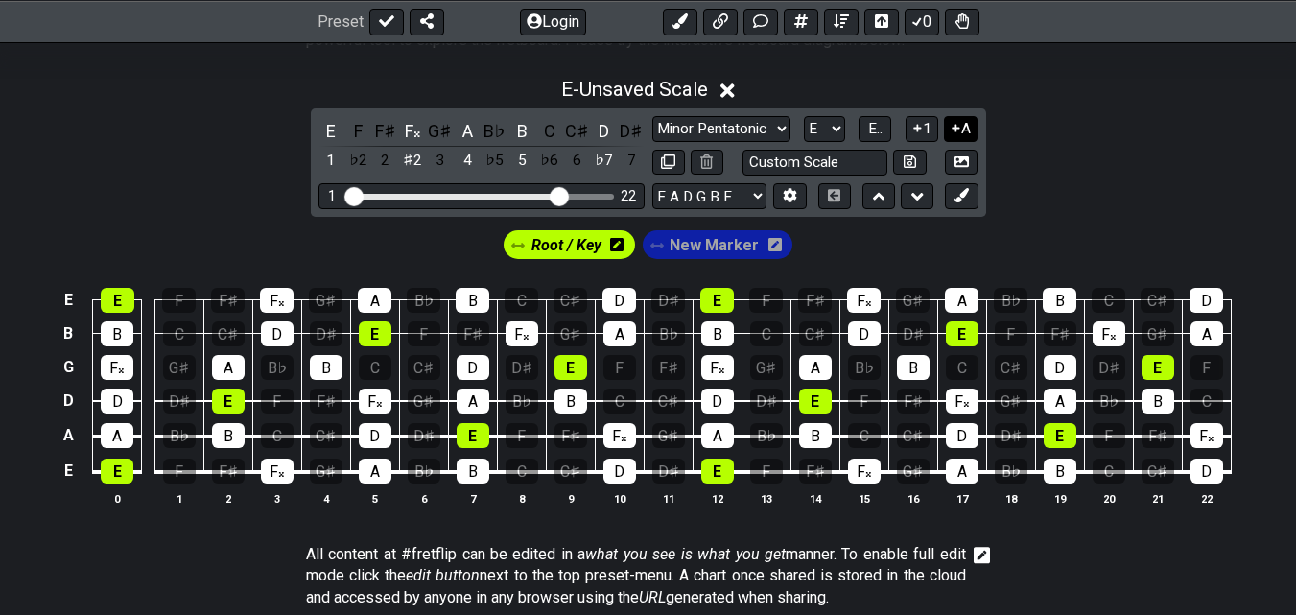
click at [965, 136] on button "A" at bounding box center [961, 129] width 34 height 26
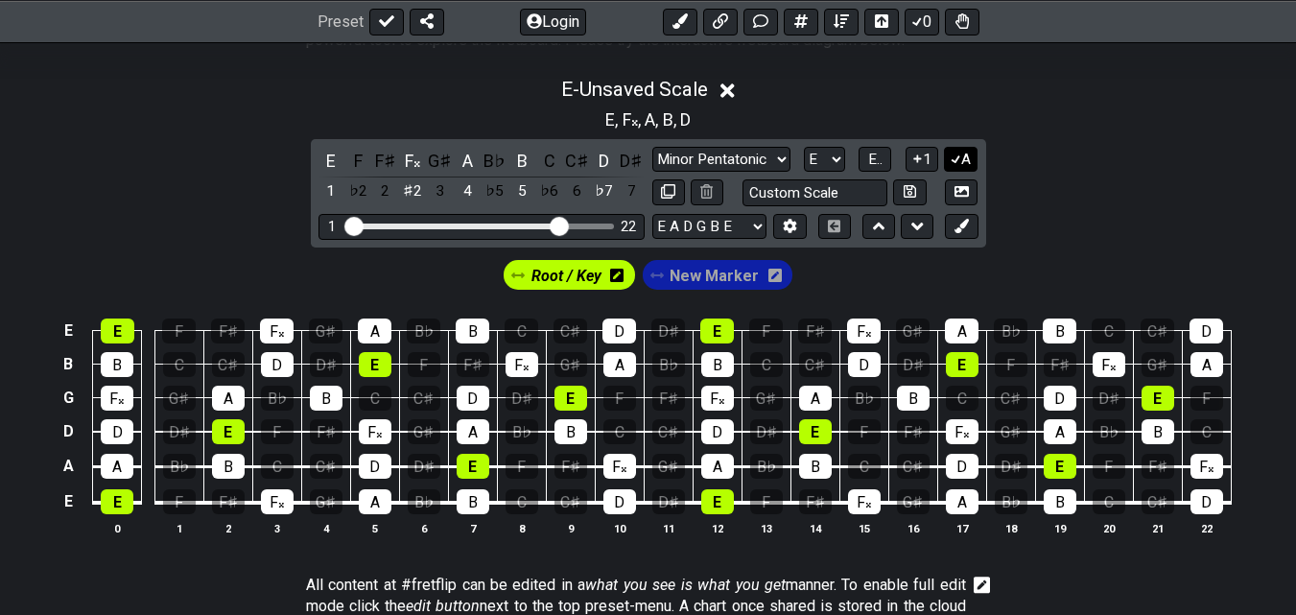
click at [965, 162] on button "A" at bounding box center [961, 160] width 34 height 26
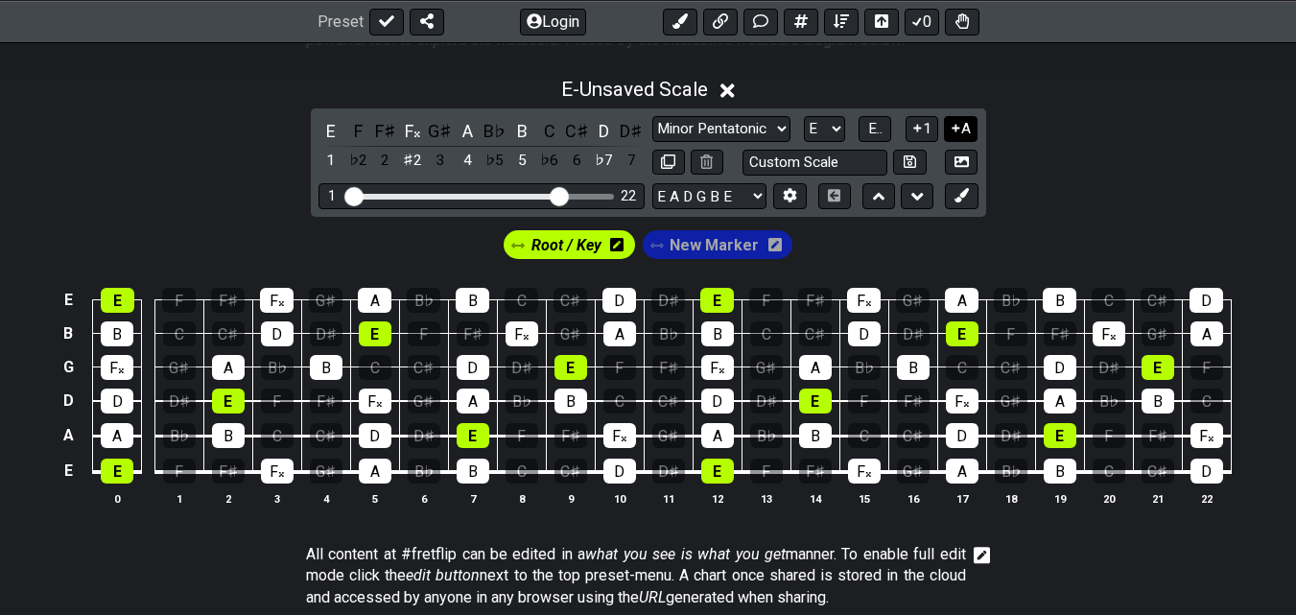
click at [958, 130] on icon at bounding box center [956, 128] width 18 height 14
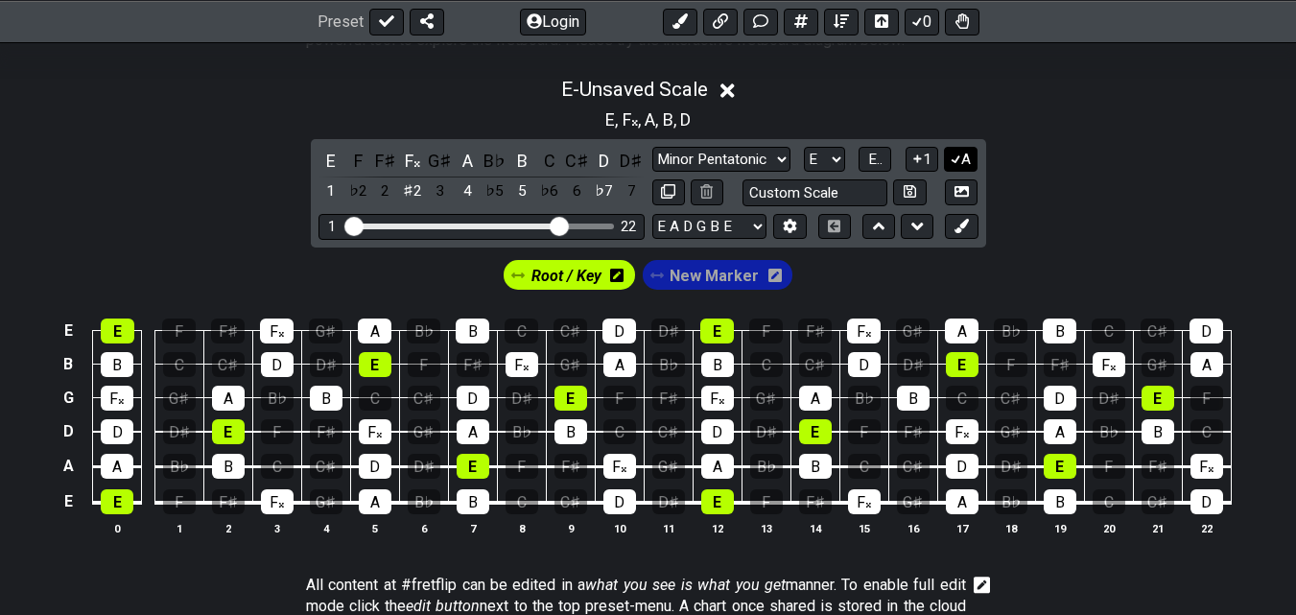
click at [957, 152] on icon at bounding box center [956, 159] width 18 height 14
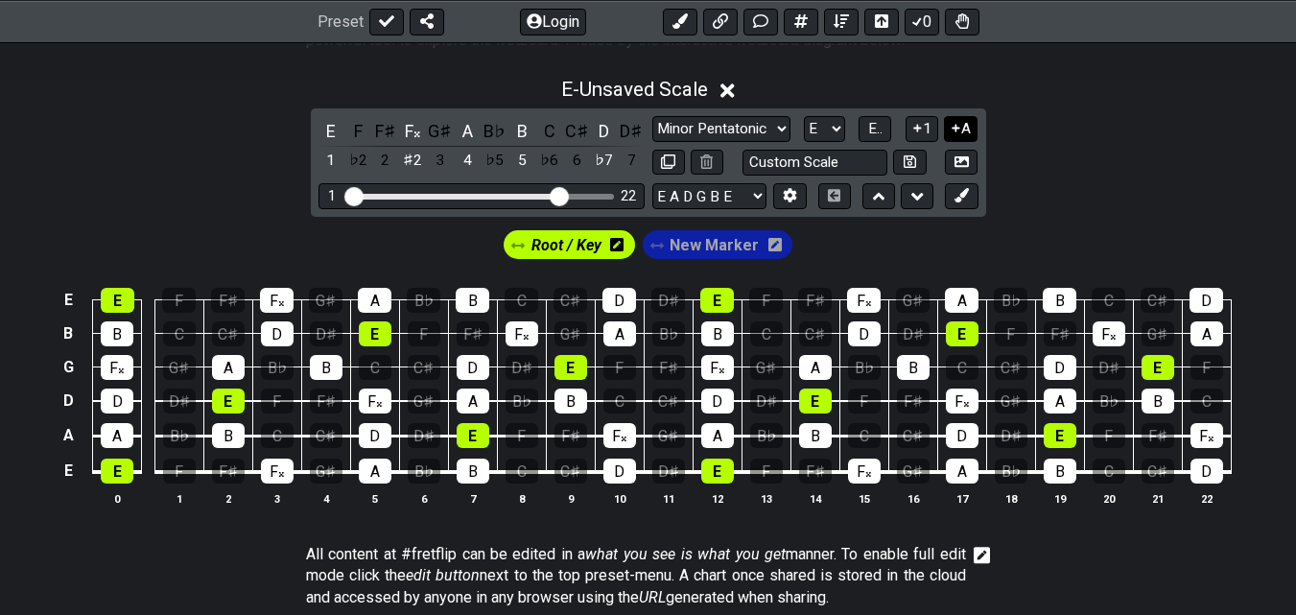
click at [968, 130] on button "A" at bounding box center [961, 129] width 34 height 26
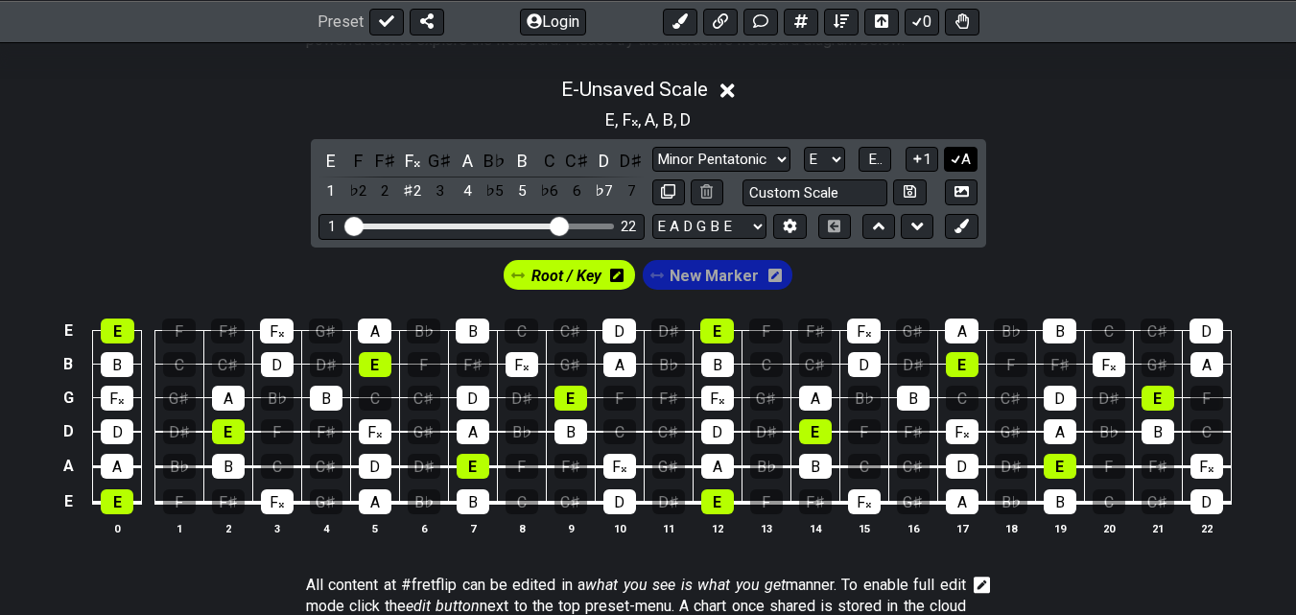
click at [970, 154] on button "A" at bounding box center [961, 160] width 34 height 26
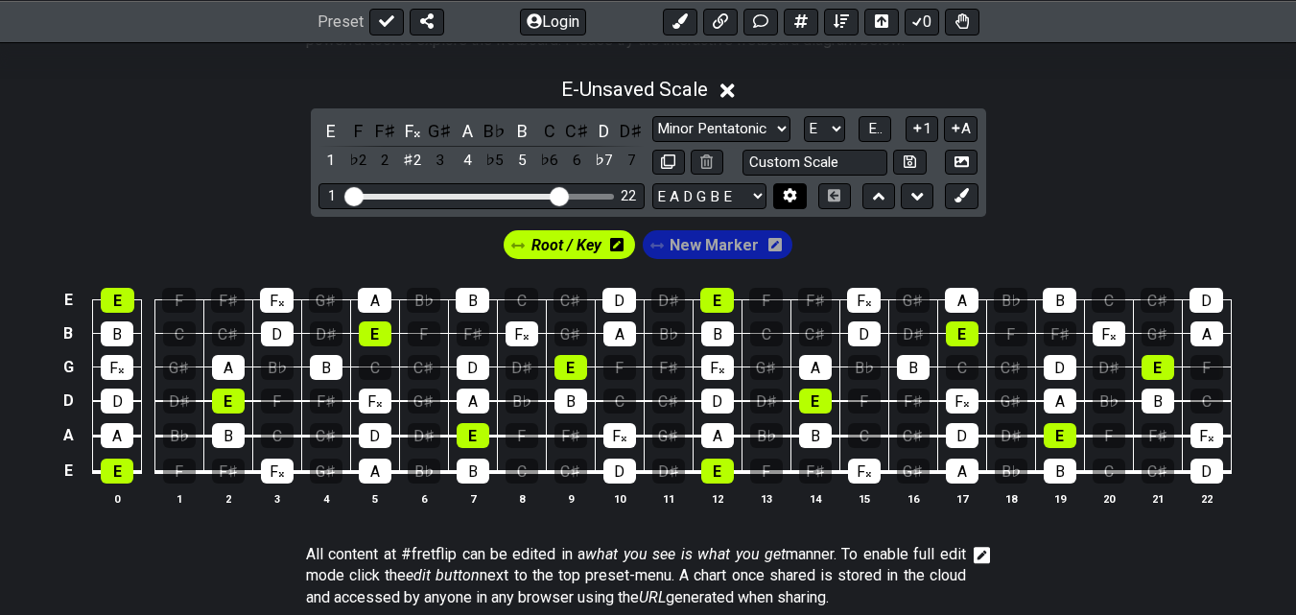
click at [794, 200] on icon at bounding box center [790, 196] width 13 height 14
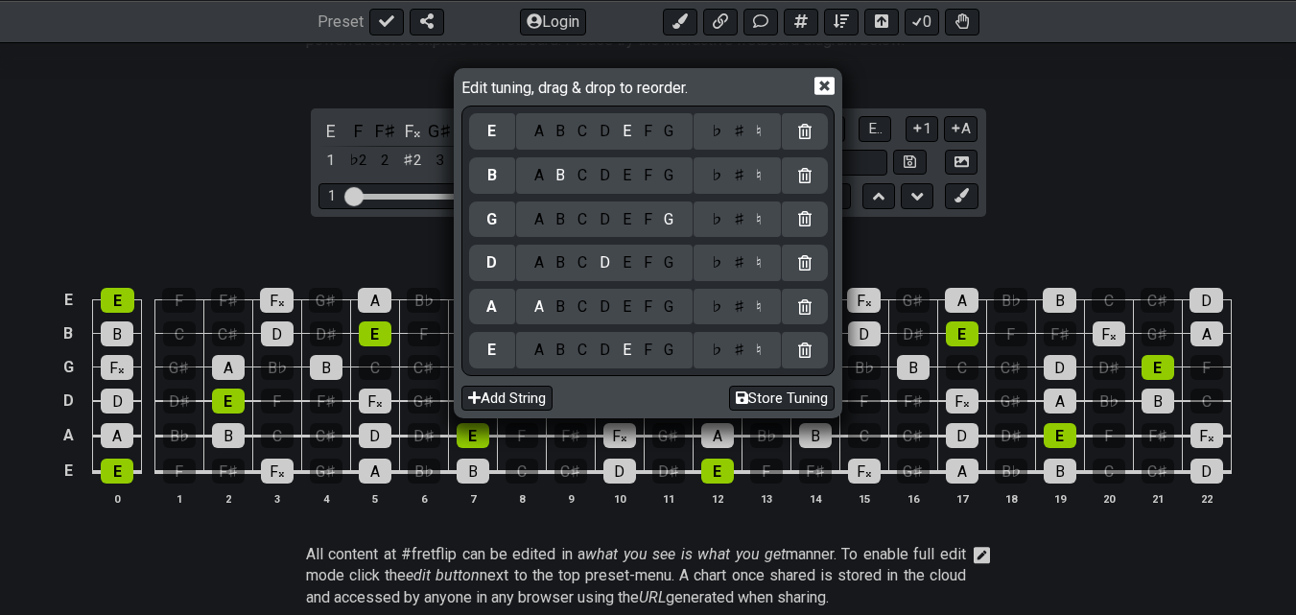
click at [828, 80] on icon at bounding box center [825, 86] width 20 height 18
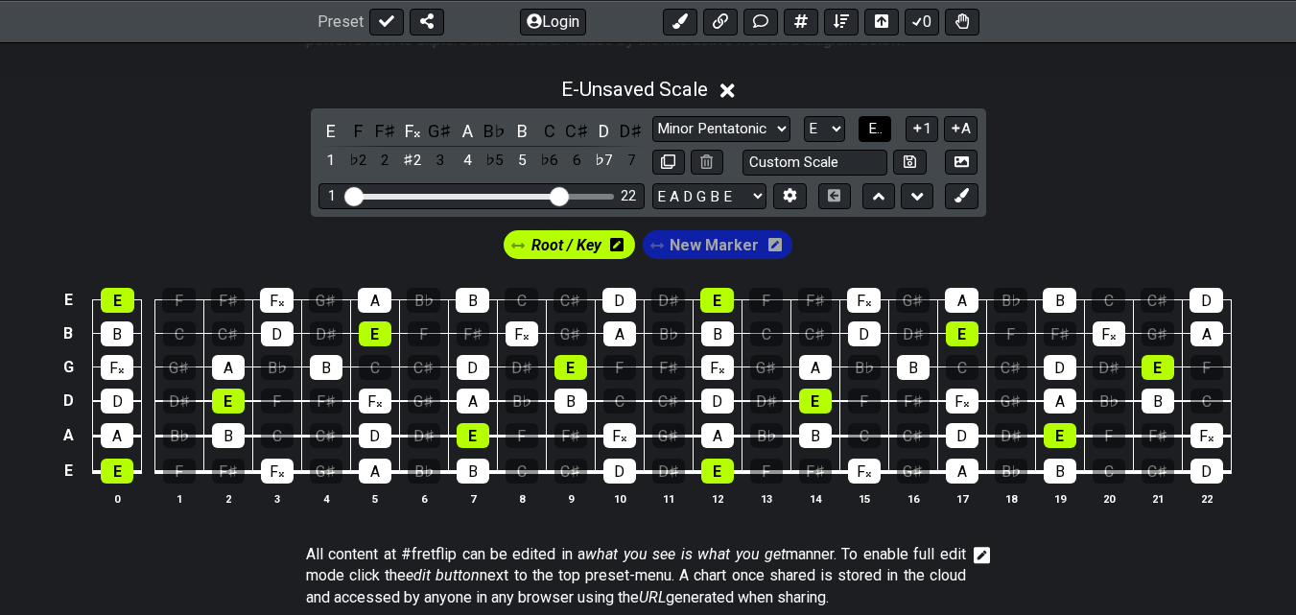
click at [875, 128] on span "E.." at bounding box center [875, 128] width 14 height 17
click at [875, 128] on span "1..7" at bounding box center [874, 128] width 23 height 17
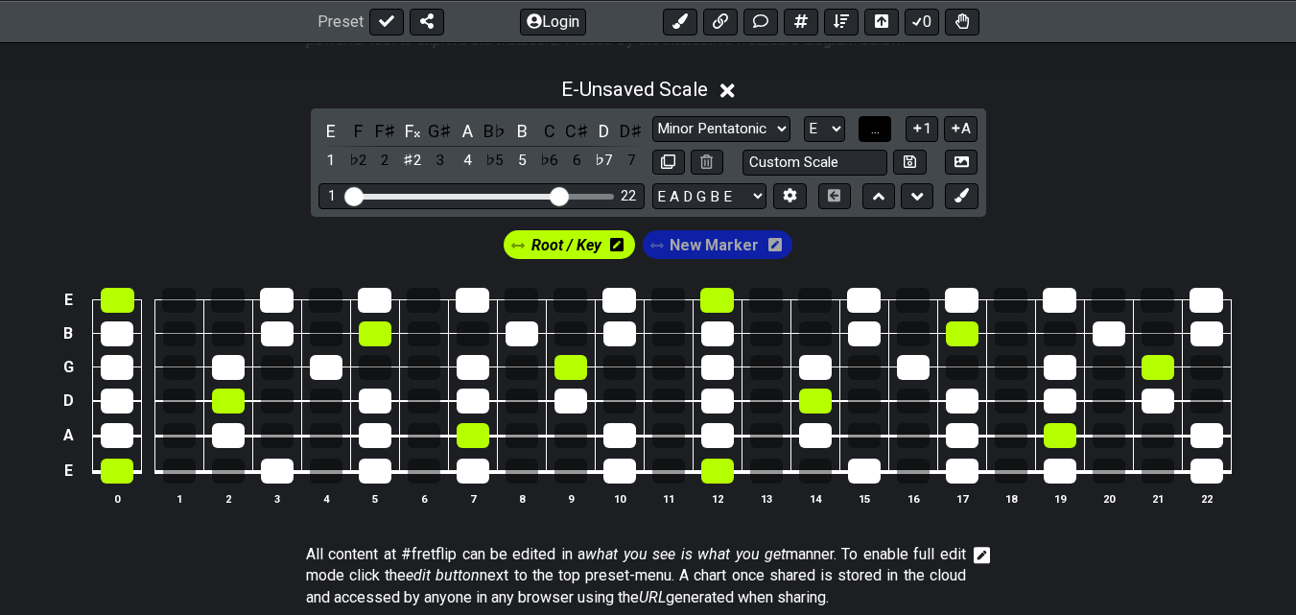
click at [875, 128] on span "..." at bounding box center [875, 128] width 9 height 17
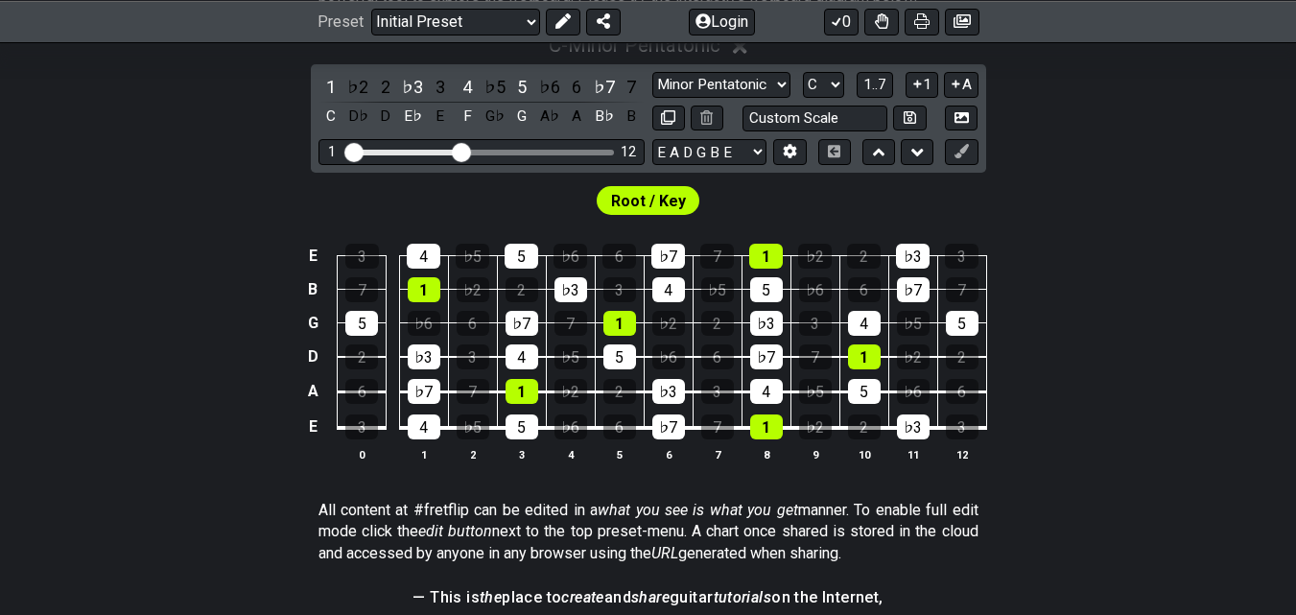
scroll to position [430, 0]
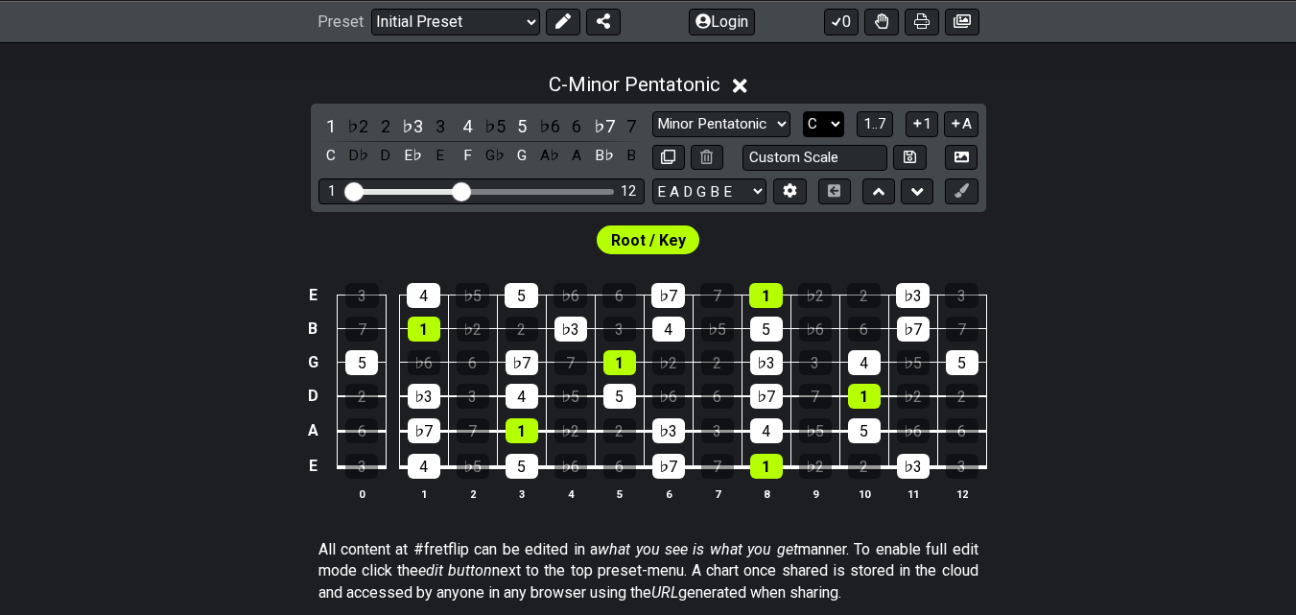
click at [838, 117] on select "A♭ A A♯ B♭ B C C♯ D♭ D D♯ E♭ E F F♯ G♭ G G♯" at bounding box center [823, 124] width 41 height 26
select select "E"
click at [803, 111] on select "A♭ A A♯ B♭ B C C♯ D♭ D D♯ E♭ E F F♯ G♭ G G♯" at bounding box center [823, 124] width 41 height 26
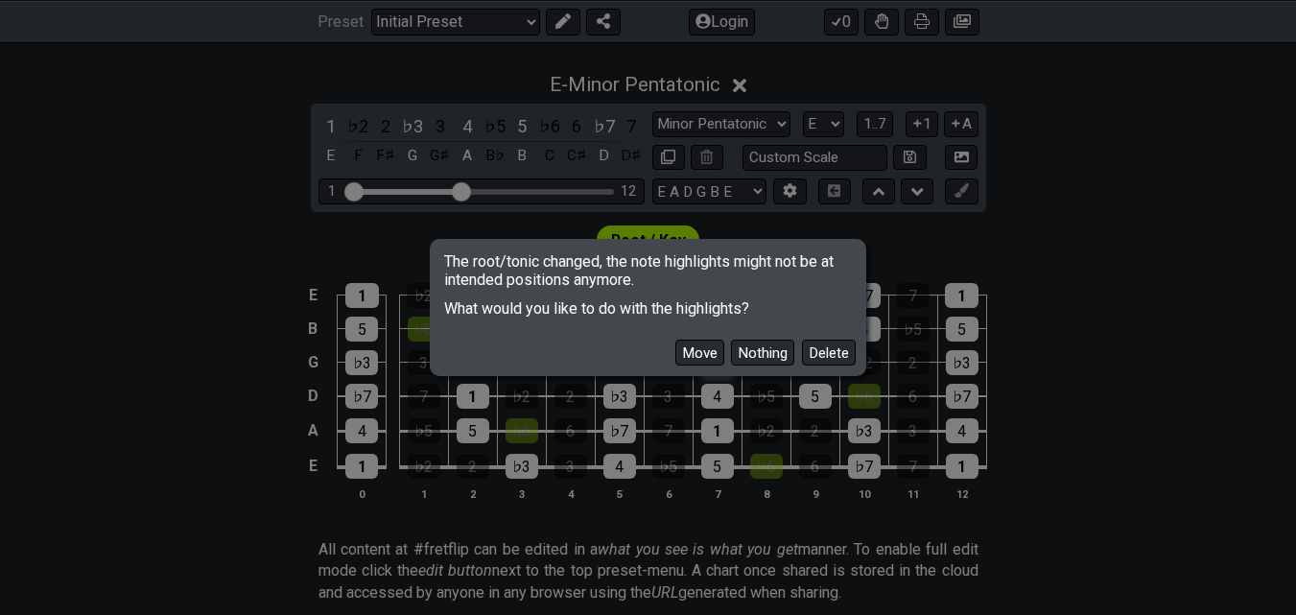
click at [704, 354] on button "Move" at bounding box center [699, 353] width 49 height 26
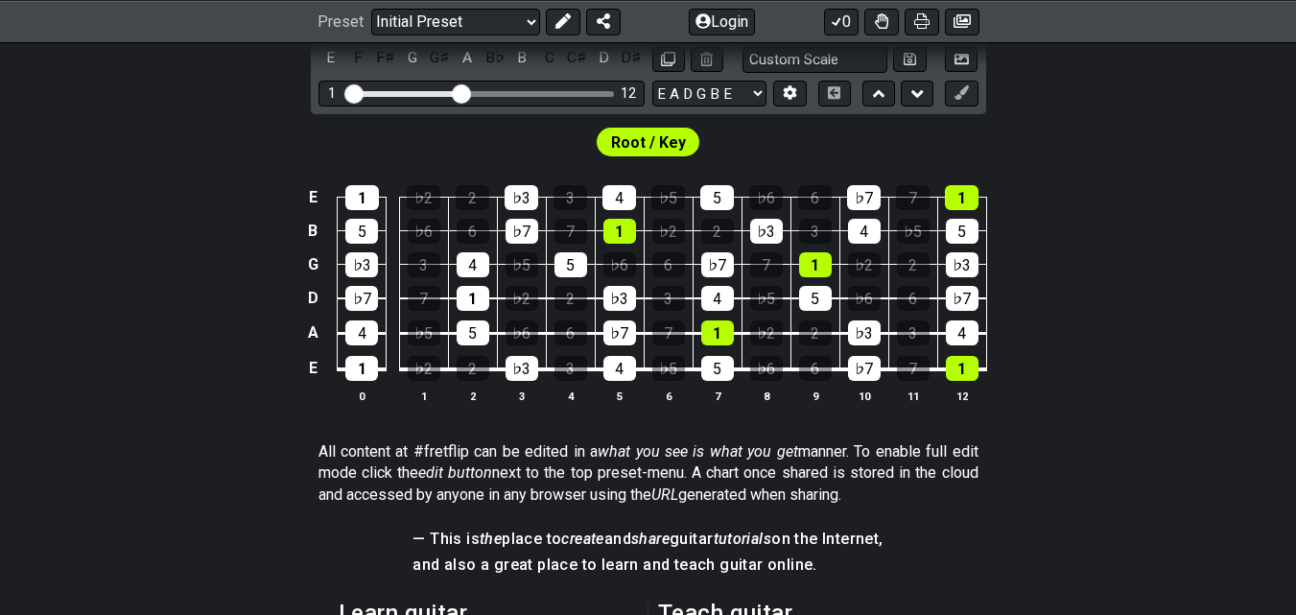
scroll to position [444, 0]
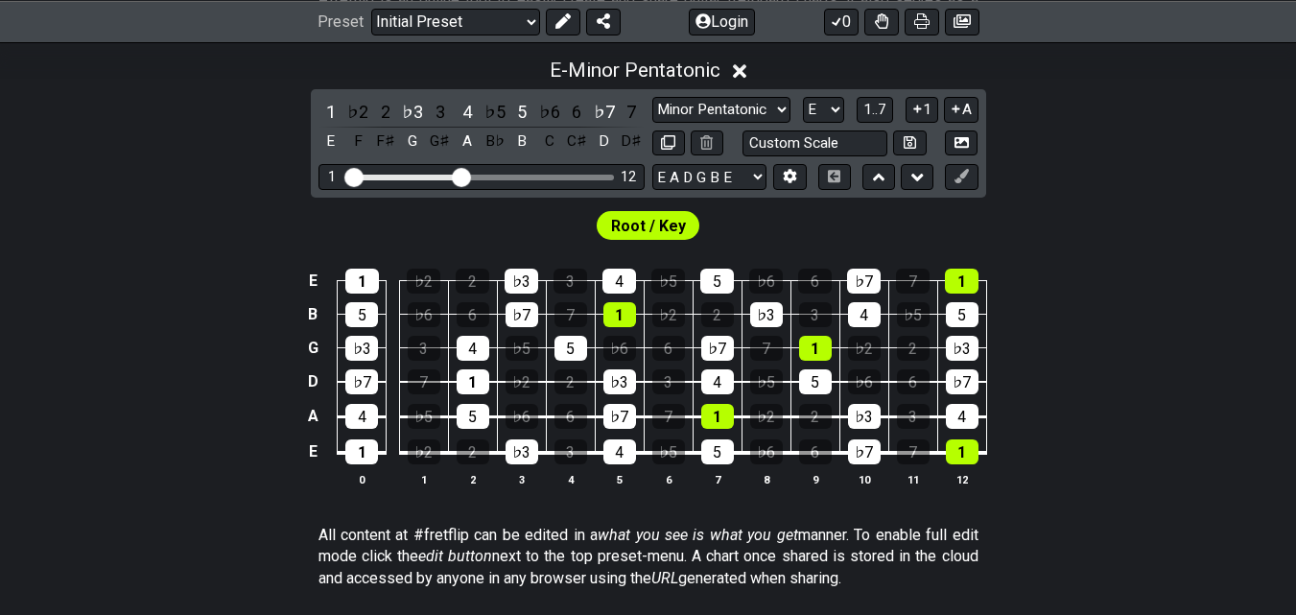
click at [516, 176] on div "Visible fret range" at bounding box center [481, 178] width 266 height 6
drag, startPoint x: 461, startPoint y: 171, endPoint x: 561, endPoint y: 174, distance: 100.8
click at [561, 176] on input "Visible fret range" at bounding box center [481, 176] width 272 height 0
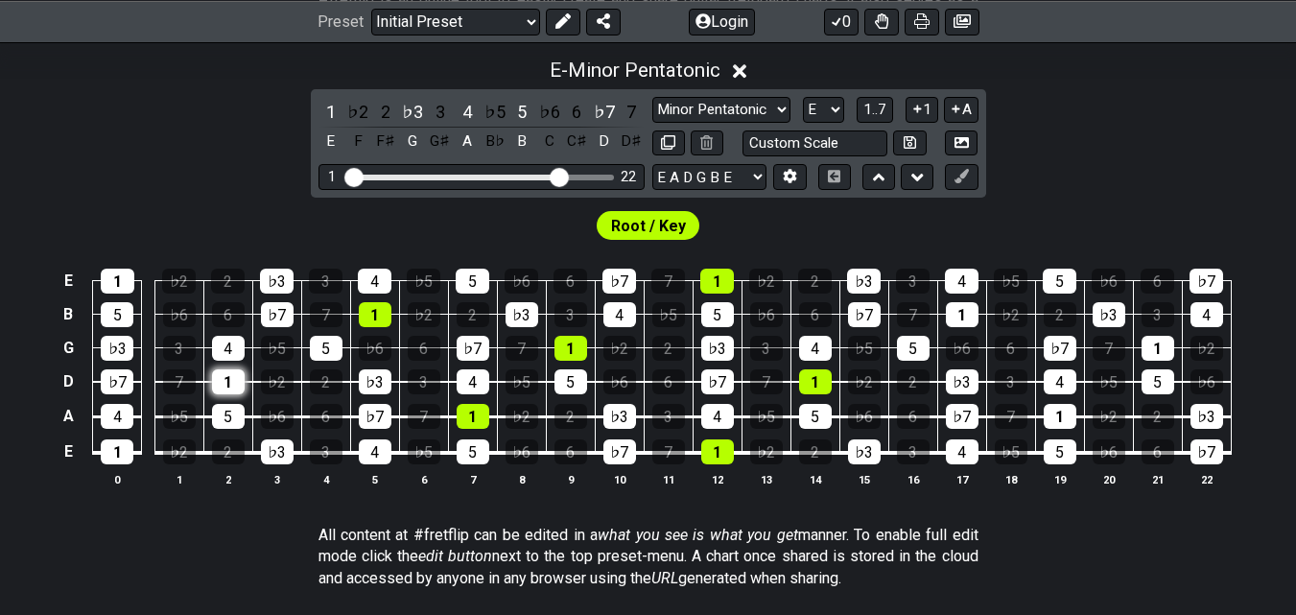
click at [226, 383] on div "1" at bounding box center [228, 381] width 33 height 25
click at [229, 383] on div "1" at bounding box center [228, 381] width 33 height 25
click at [645, 232] on span "Root / Key" at bounding box center [648, 226] width 75 height 28
click at [119, 282] on div "1" at bounding box center [118, 281] width 34 height 25
click at [119, 287] on div "1" at bounding box center [118, 281] width 34 height 25
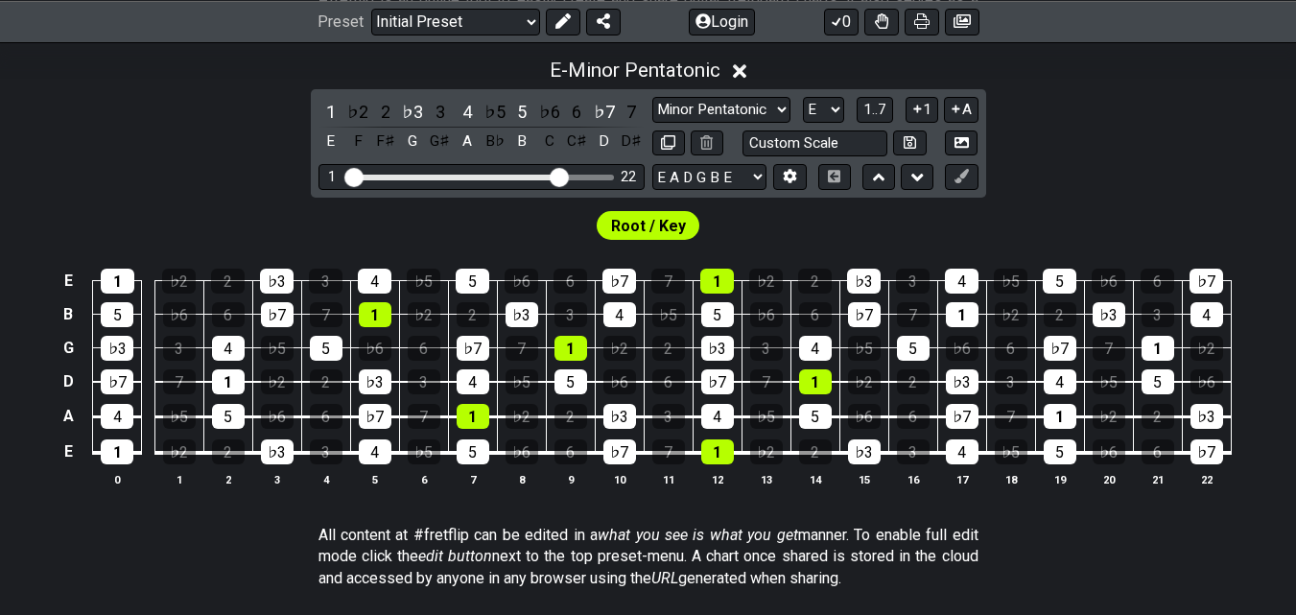
click at [626, 219] on span "Root / Key" at bounding box center [648, 226] width 75 height 28
click at [631, 228] on span "Root / Key" at bounding box center [648, 226] width 75 height 28
click at [552, 29] on button at bounding box center [563, 21] width 35 height 27
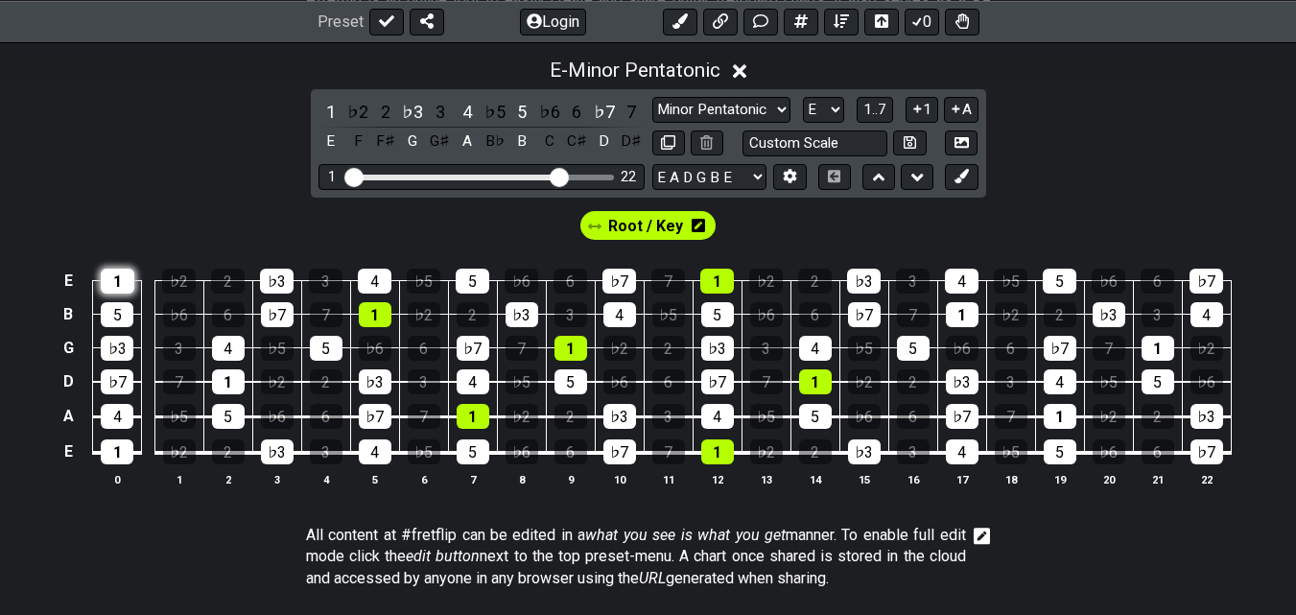
drag, startPoint x: 122, startPoint y: 278, endPoint x: 120, endPoint y: 289, distance: 10.7
click at [120, 278] on div "1" at bounding box center [118, 281] width 34 height 25
click at [118, 284] on div "1" at bounding box center [118, 281] width 34 height 25
click at [642, 225] on span "Root / Key" at bounding box center [645, 226] width 75 height 28
click at [112, 281] on div "1" at bounding box center [118, 281] width 34 height 25
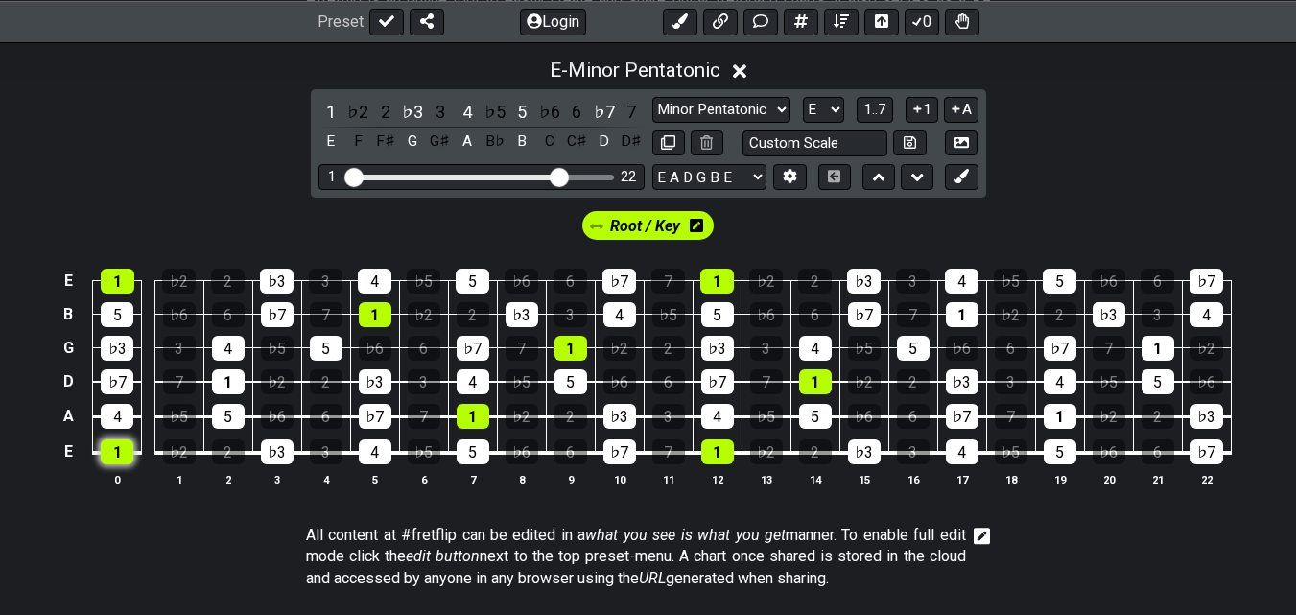
click at [120, 457] on div "1" at bounding box center [117, 451] width 33 height 25
click at [226, 375] on div "1" at bounding box center [228, 381] width 33 height 25
click at [969, 312] on div "1" at bounding box center [962, 314] width 33 height 25
click at [1066, 411] on div "1" at bounding box center [1060, 416] width 33 height 25
click at [1158, 344] on div "1" at bounding box center [1158, 348] width 33 height 25
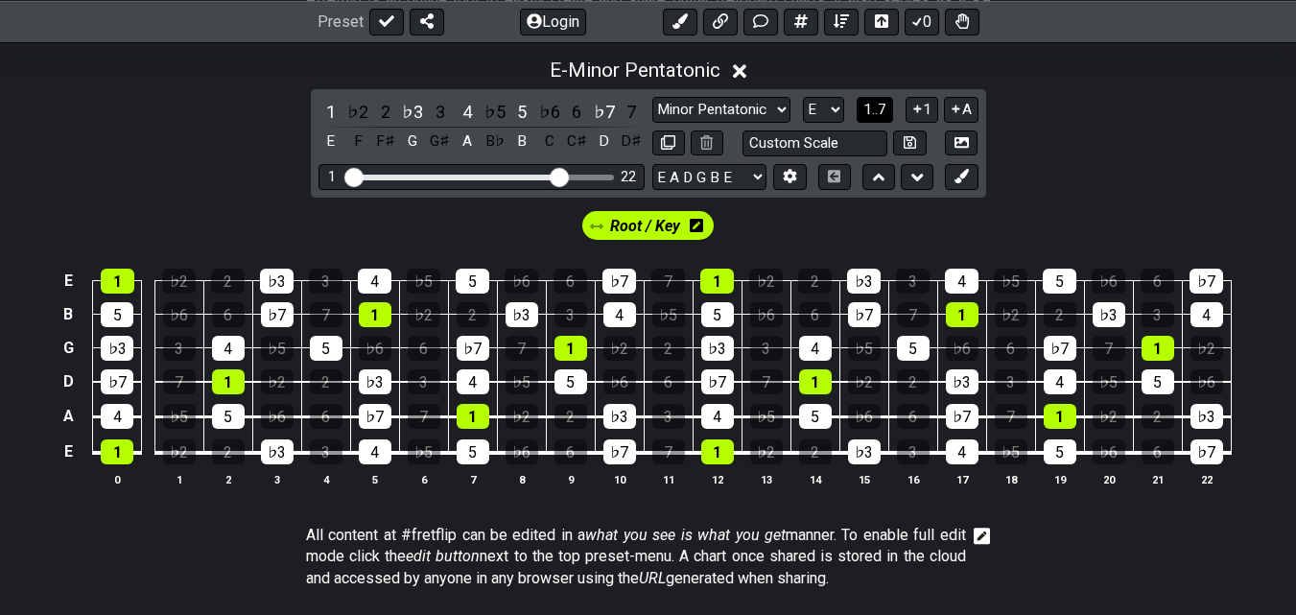
click at [879, 107] on span "1..7" at bounding box center [874, 109] width 23 height 17
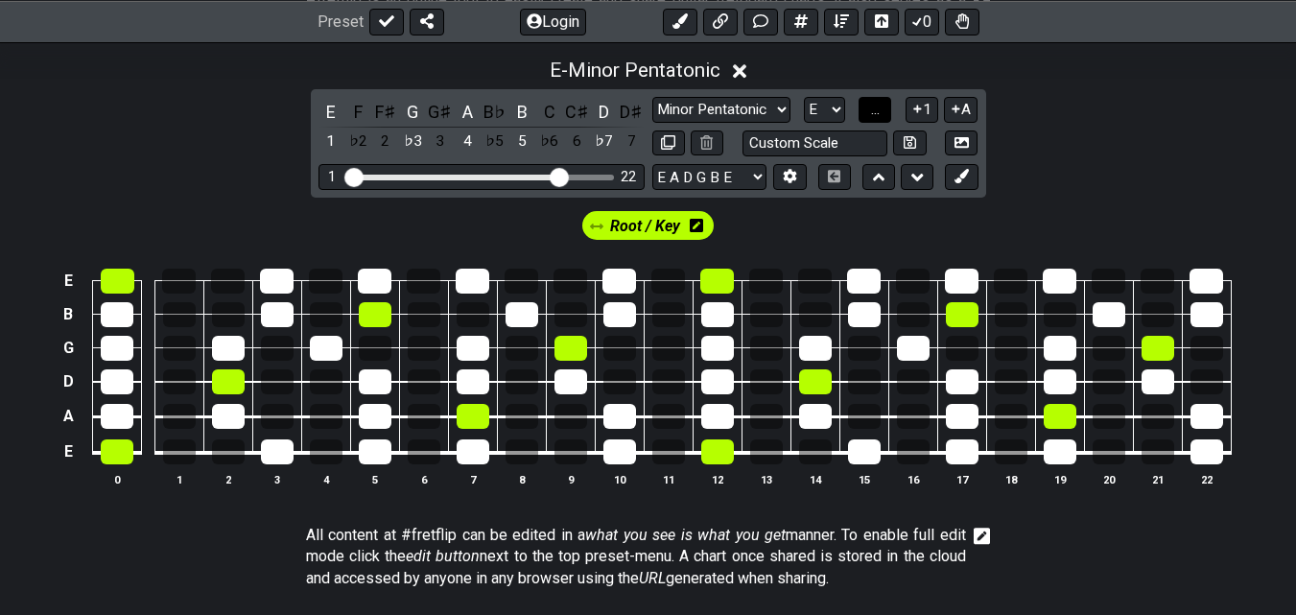
click at [879, 107] on span "..." at bounding box center [875, 109] width 9 height 17
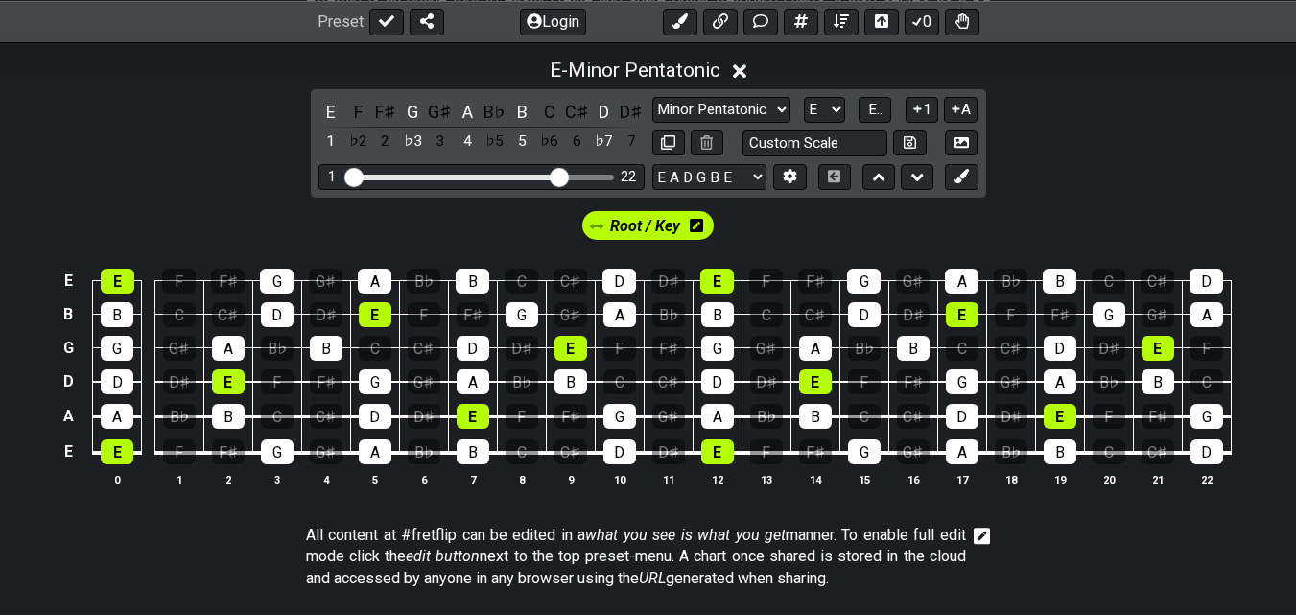
click at [1083, 552] on section "All content at #fretflip can be edited in a what you see is what you get manner…" at bounding box center [648, 560] width 1296 height 87
click at [678, 20] on icon at bounding box center [680, 20] width 15 height 15
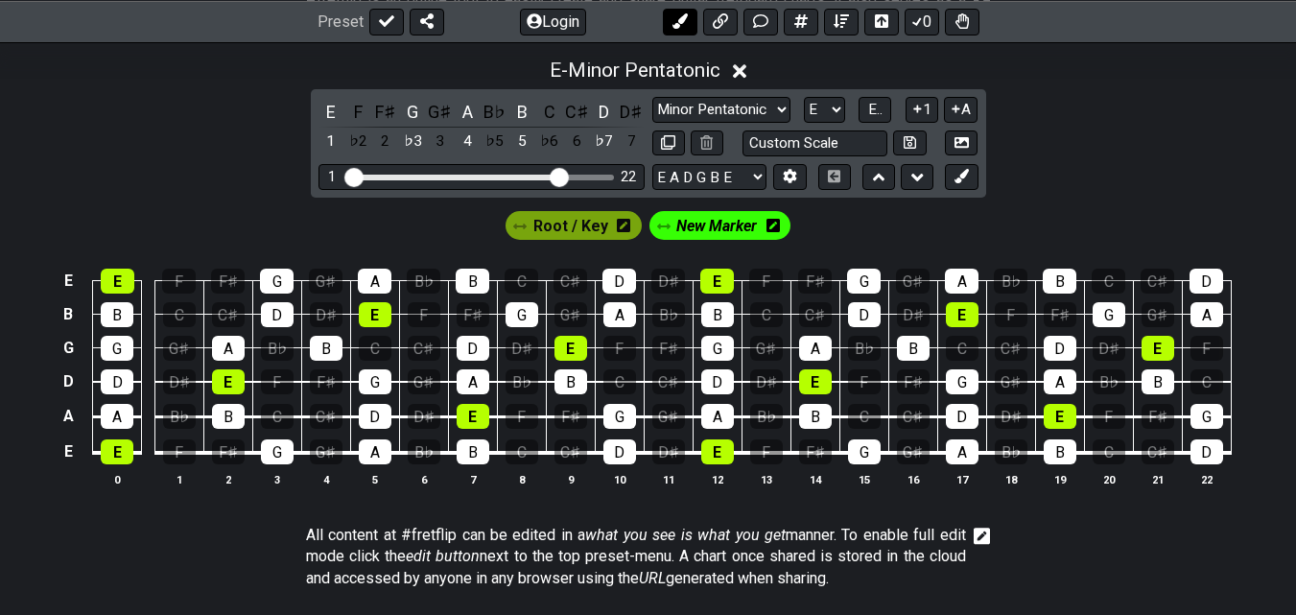
click at [678, 20] on icon at bounding box center [679, 20] width 15 height 15
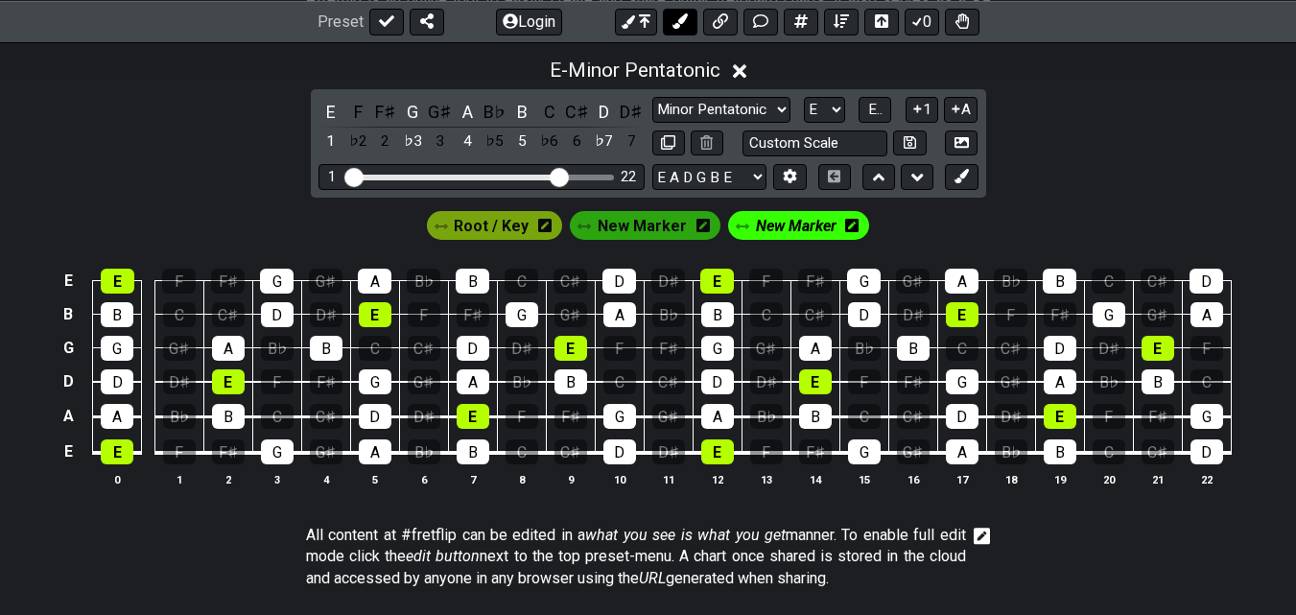
click at [678, 20] on icon at bounding box center [679, 20] width 15 height 15
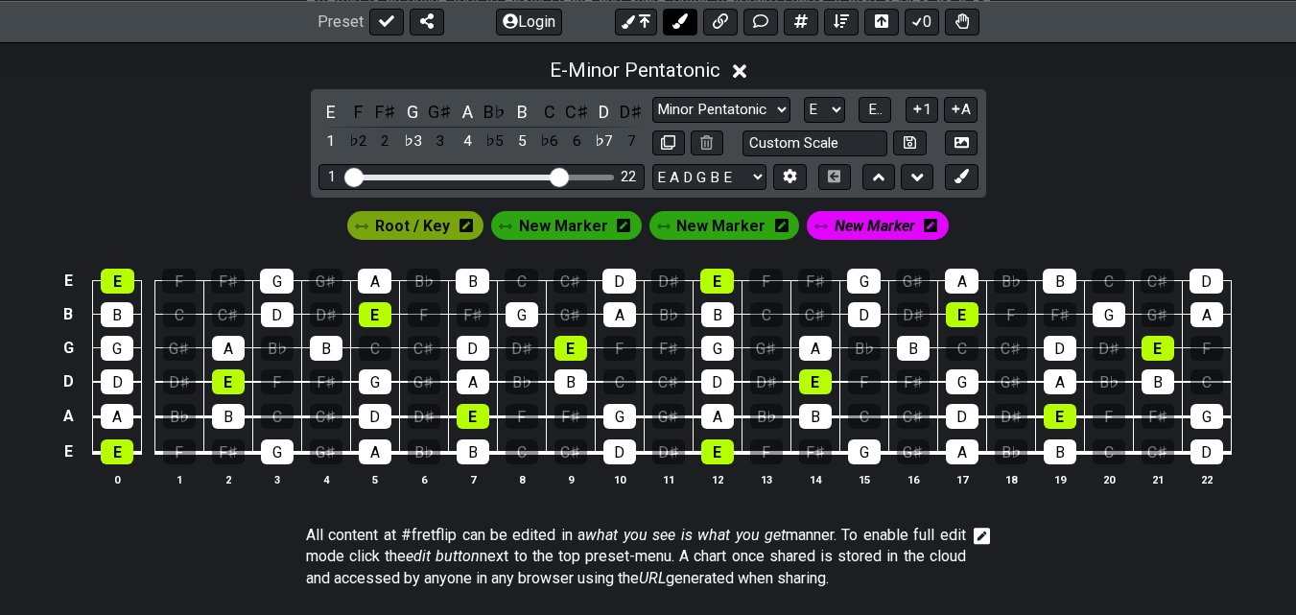
click at [678, 20] on icon at bounding box center [679, 20] width 15 height 15
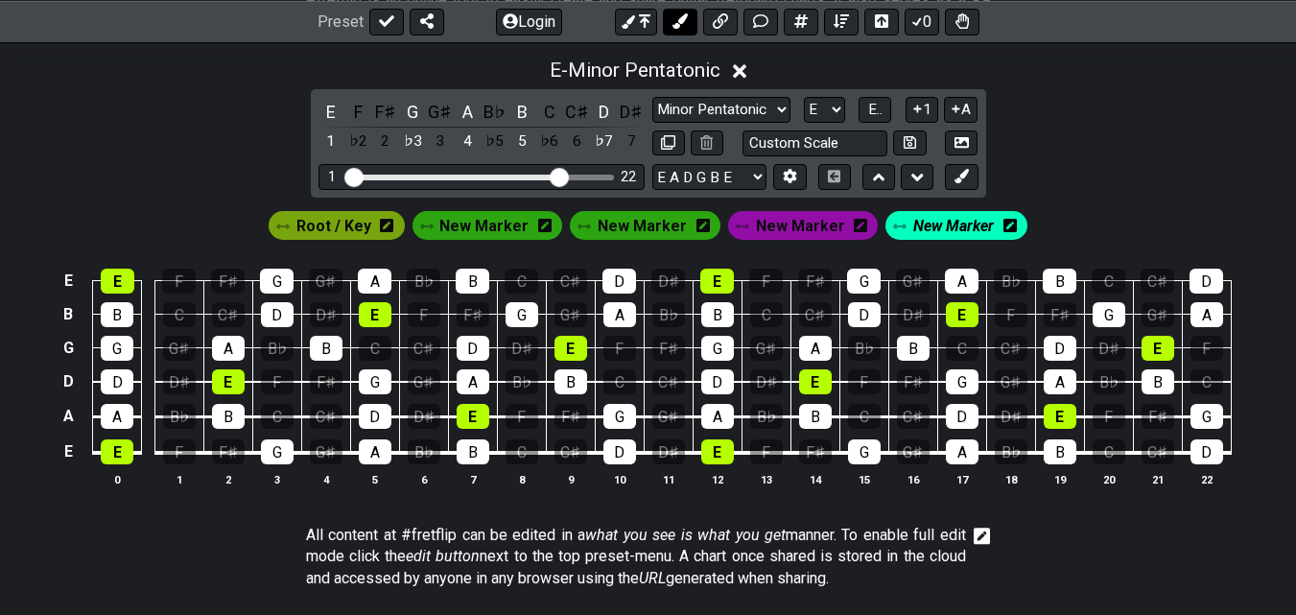
click at [678, 20] on icon at bounding box center [679, 20] width 15 height 15
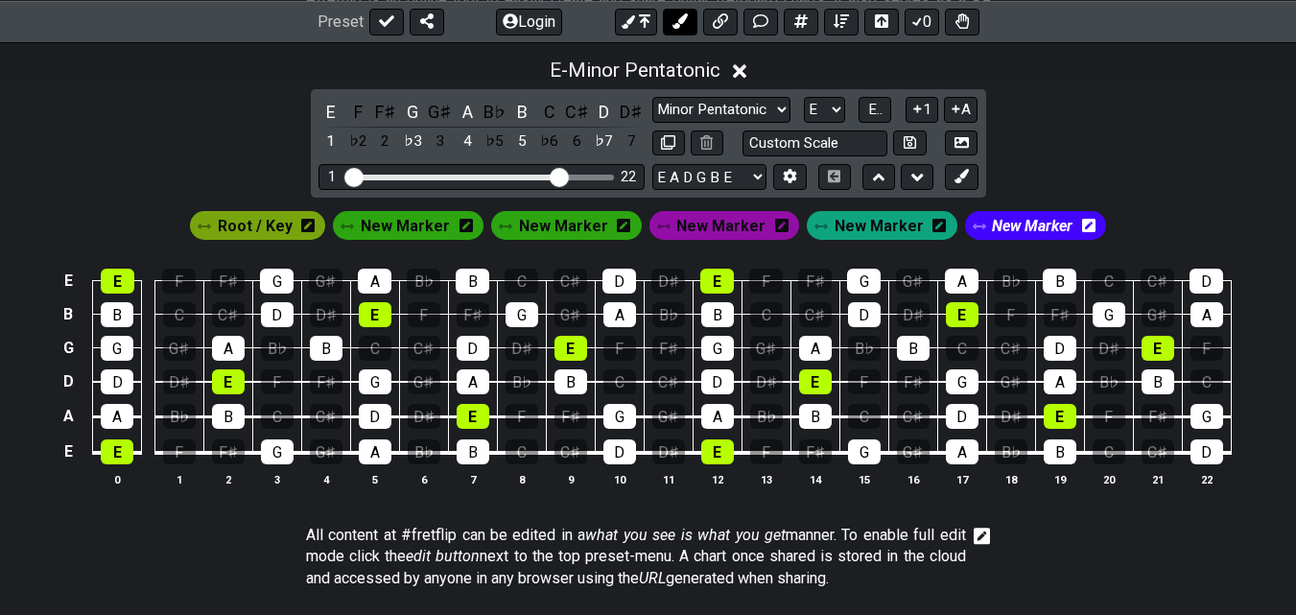
click at [678, 20] on icon at bounding box center [679, 20] width 15 height 15
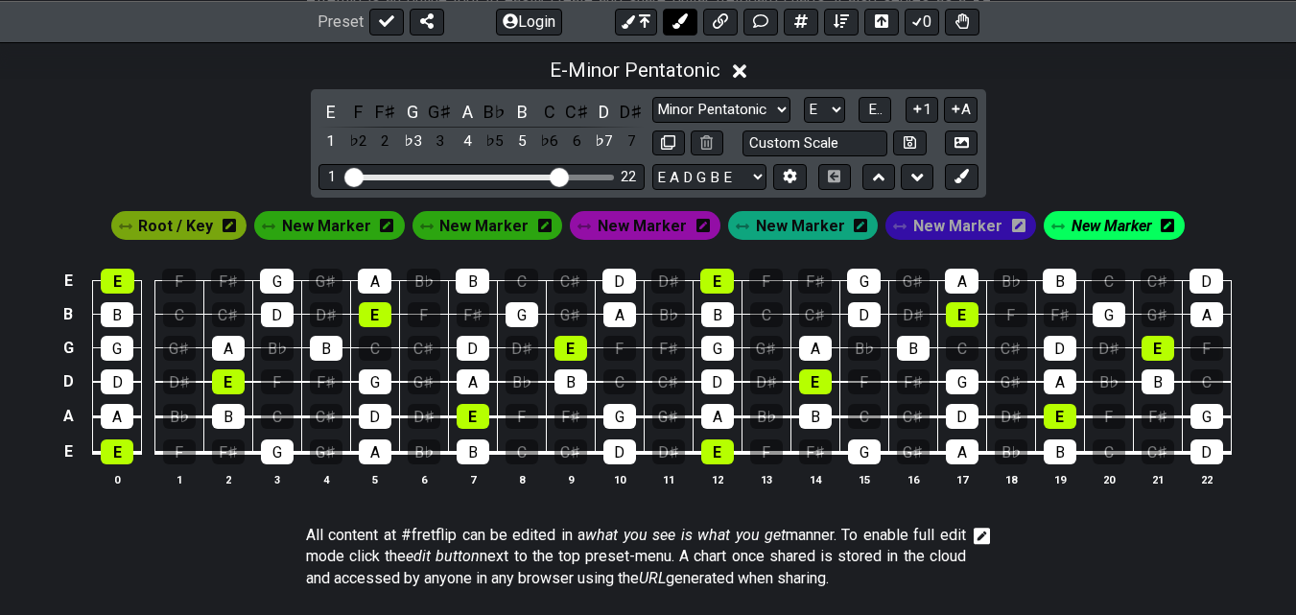
click at [678, 20] on icon at bounding box center [679, 20] width 15 height 15
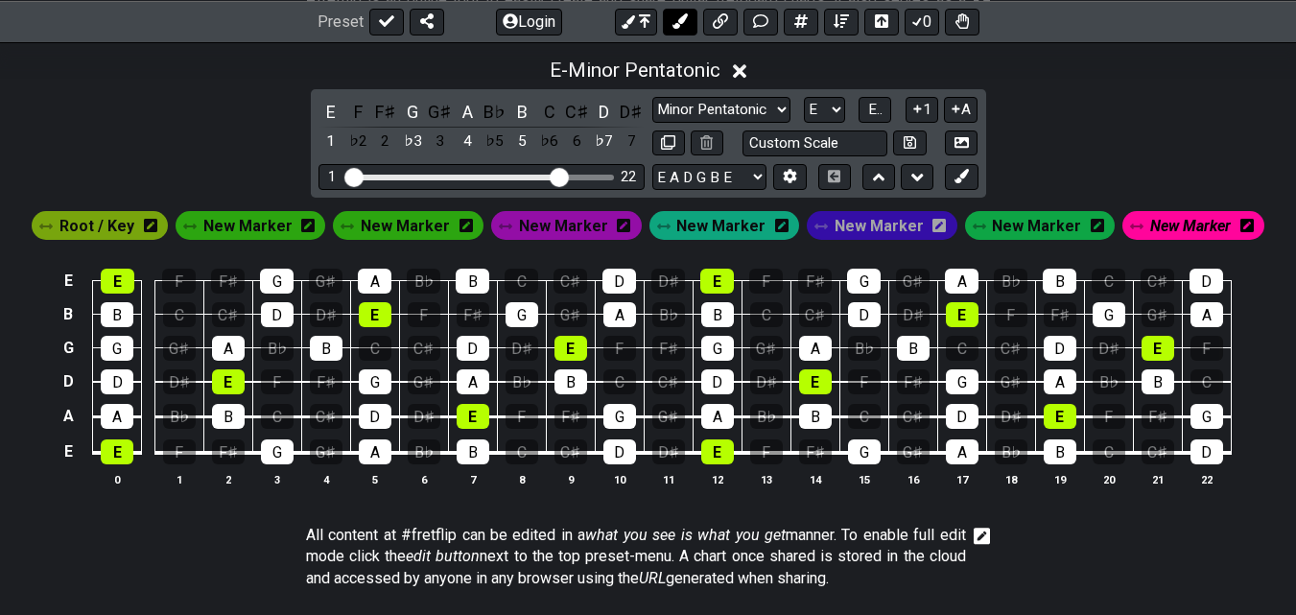
click at [678, 20] on icon at bounding box center [679, 20] width 15 height 15
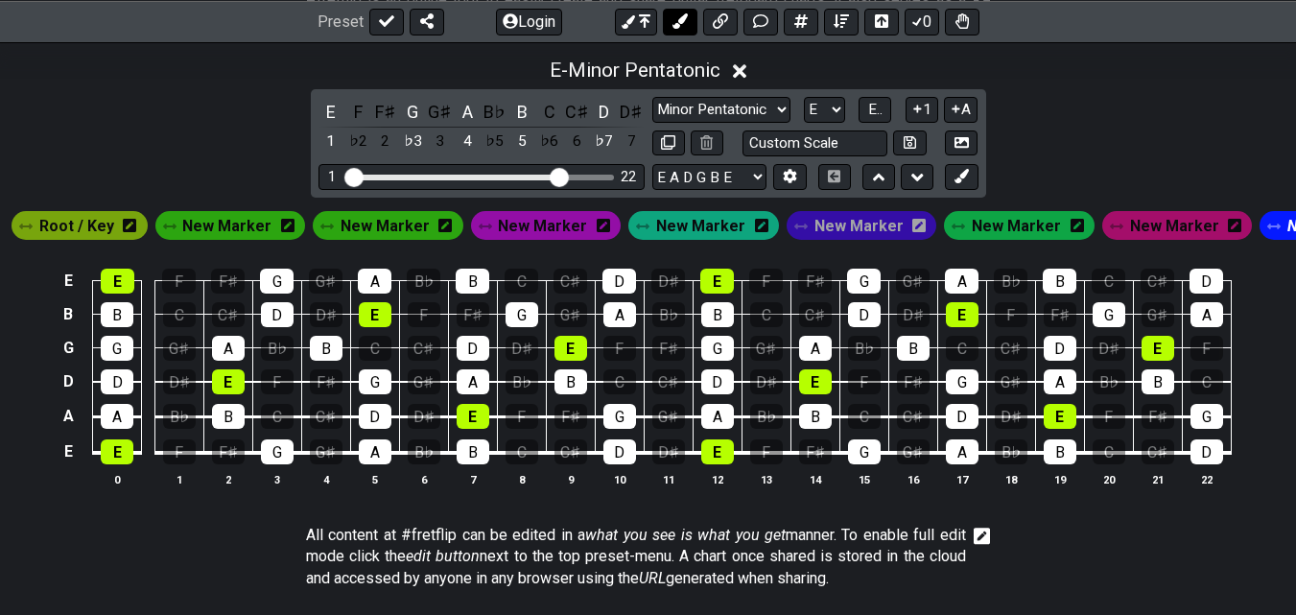
click at [678, 20] on icon at bounding box center [679, 20] width 15 height 15
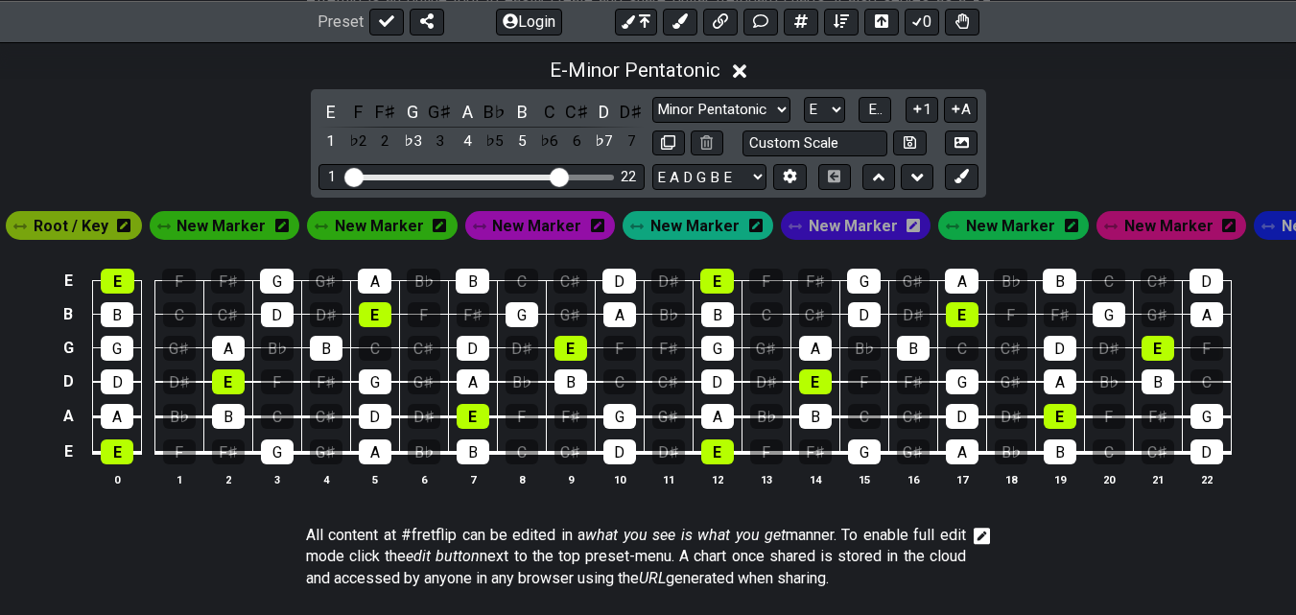
scroll to position [0, 0]
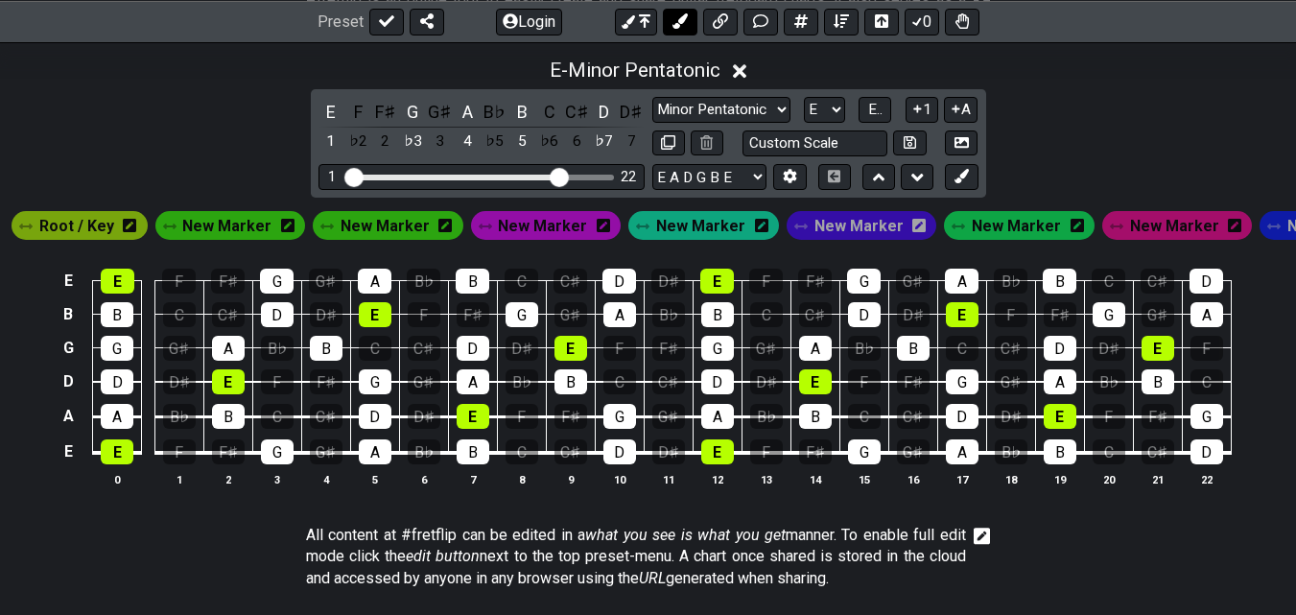
click at [682, 23] on icon at bounding box center [679, 20] width 15 height 15
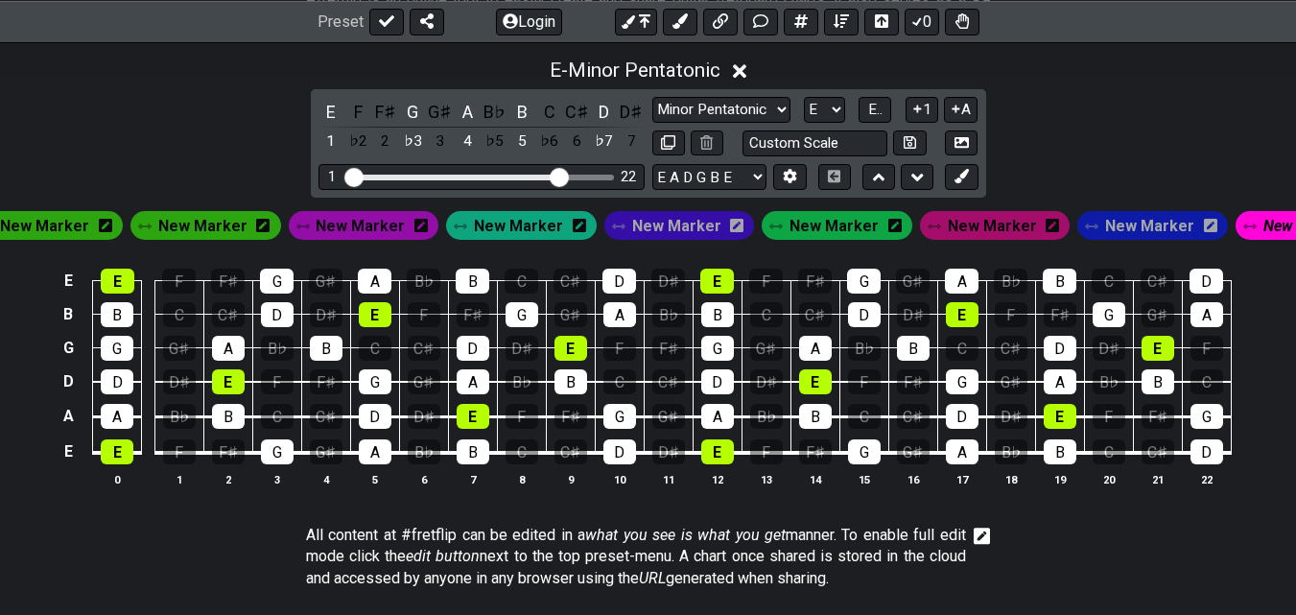
scroll to position [0, 225]
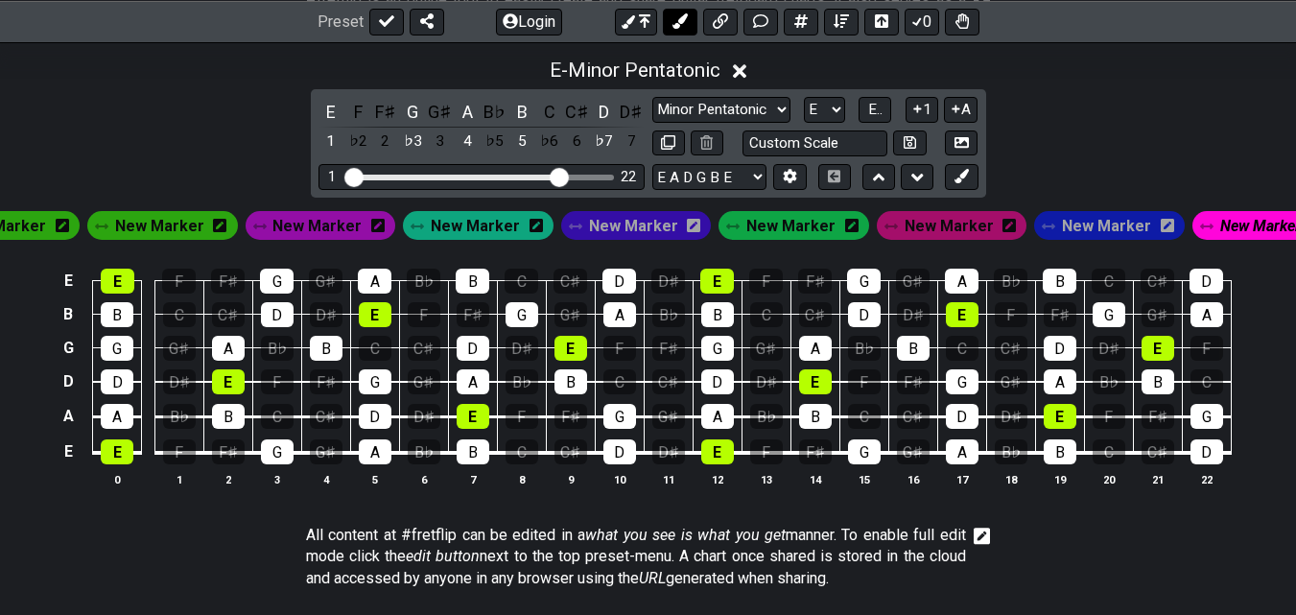
click at [683, 22] on icon at bounding box center [679, 20] width 15 height 15
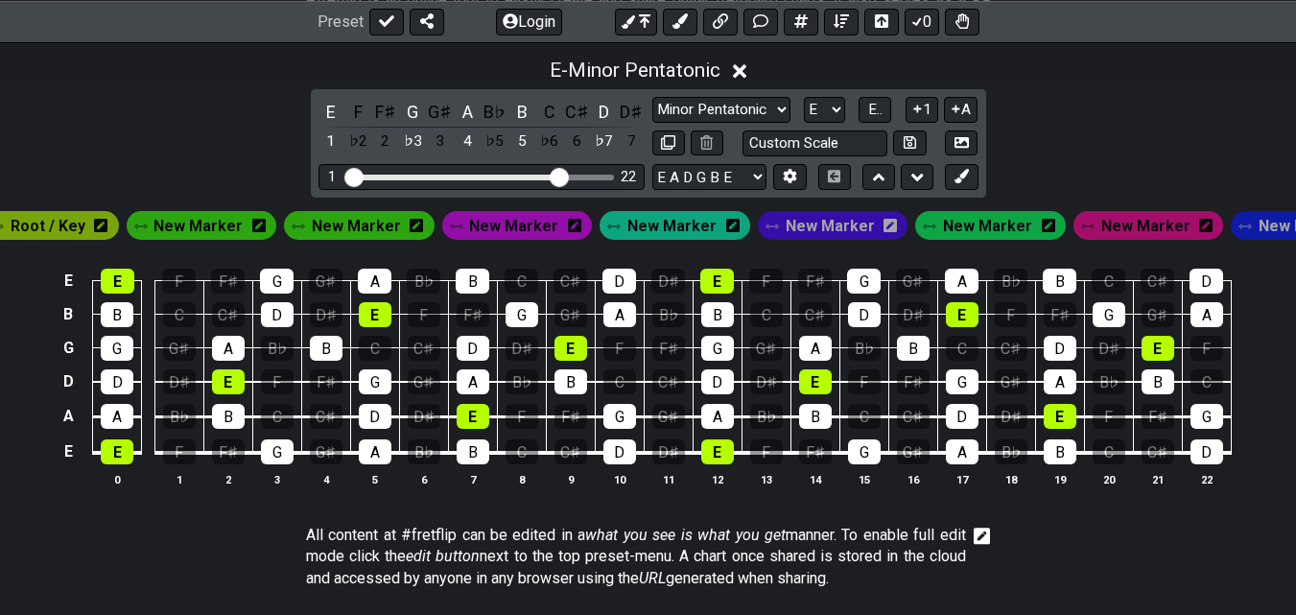
scroll to position [0, 0]
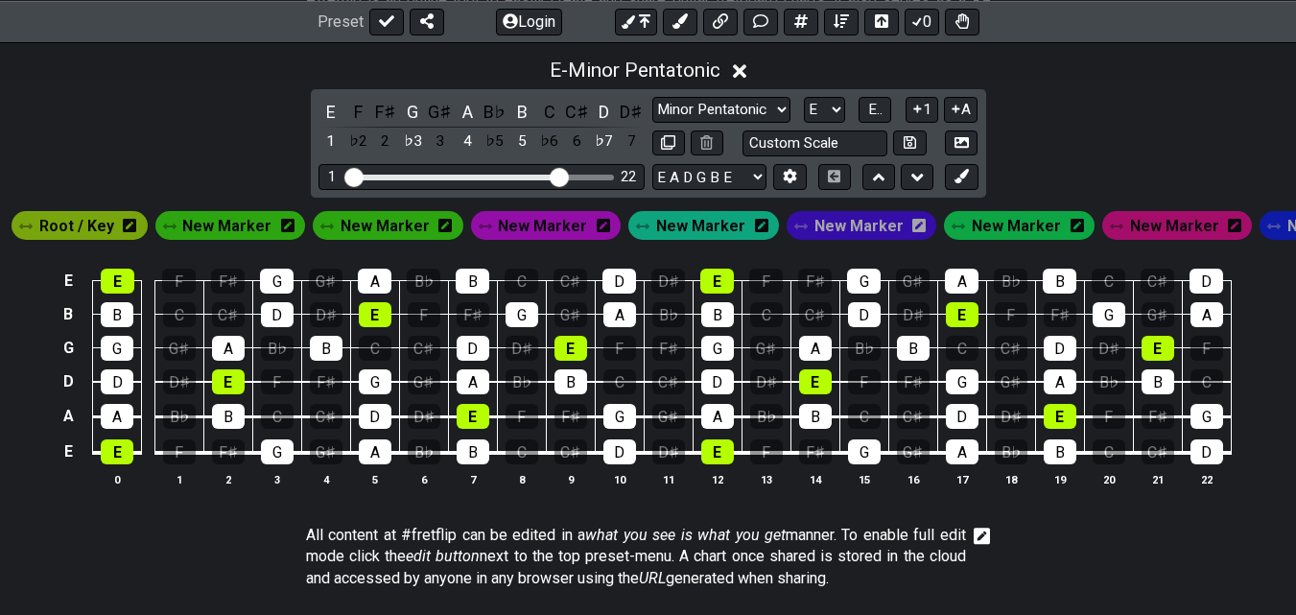
click at [1130, 232] on span "New Marker" at bounding box center [1174, 226] width 89 height 28
click at [280, 464] on div "G" at bounding box center [277, 451] width 33 height 25
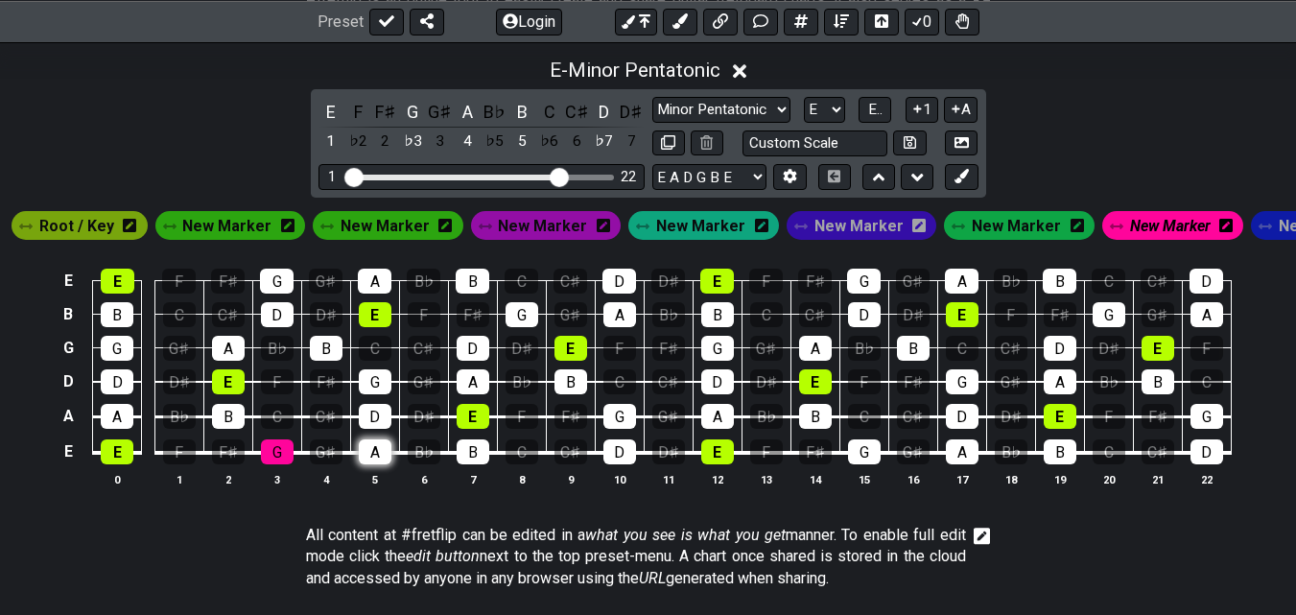
click at [370, 464] on div "A" at bounding box center [375, 451] width 33 height 25
click at [232, 425] on div "B" at bounding box center [228, 416] width 33 height 25
click at [377, 429] on div "D" at bounding box center [375, 416] width 33 height 25
click at [385, 394] on div "G" at bounding box center [375, 381] width 33 height 25
click at [233, 361] on div "A" at bounding box center [228, 348] width 33 height 25
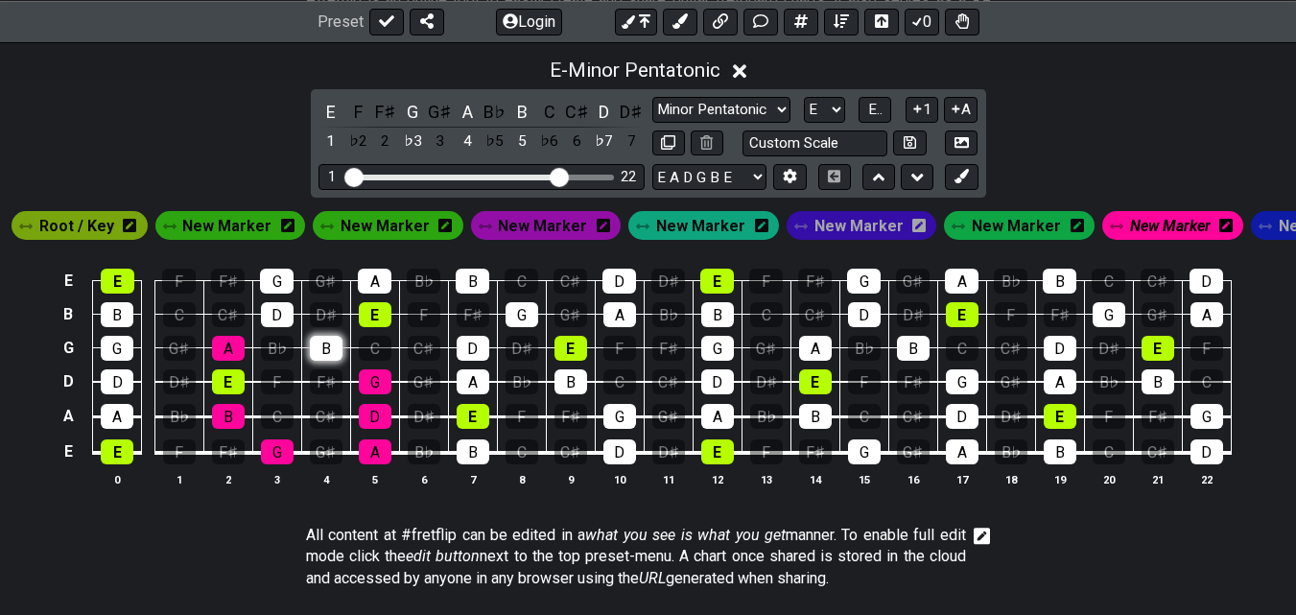
click at [329, 361] on div "B" at bounding box center [326, 348] width 33 height 25
click at [277, 322] on div "D" at bounding box center [277, 314] width 33 height 25
click at [371, 294] on div "A" at bounding box center [375, 281] width 34 height 25
click at [281, 294] on div "G" at bounding box center [277, 281] width 34 height 25
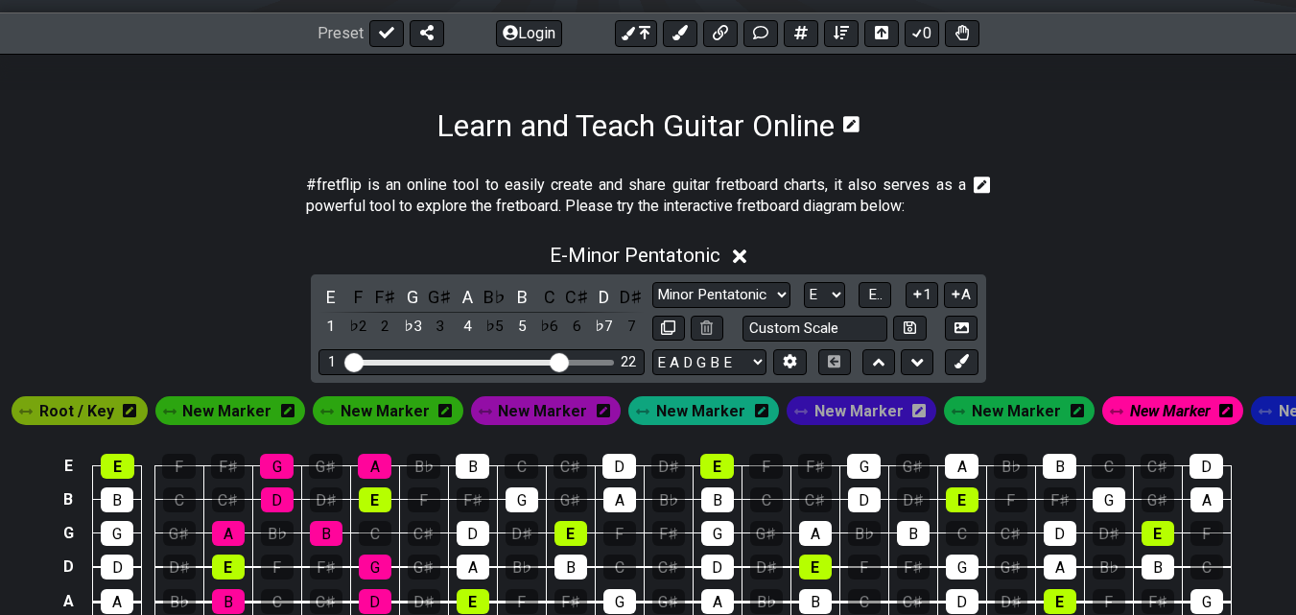
scroll to position [459, 0]
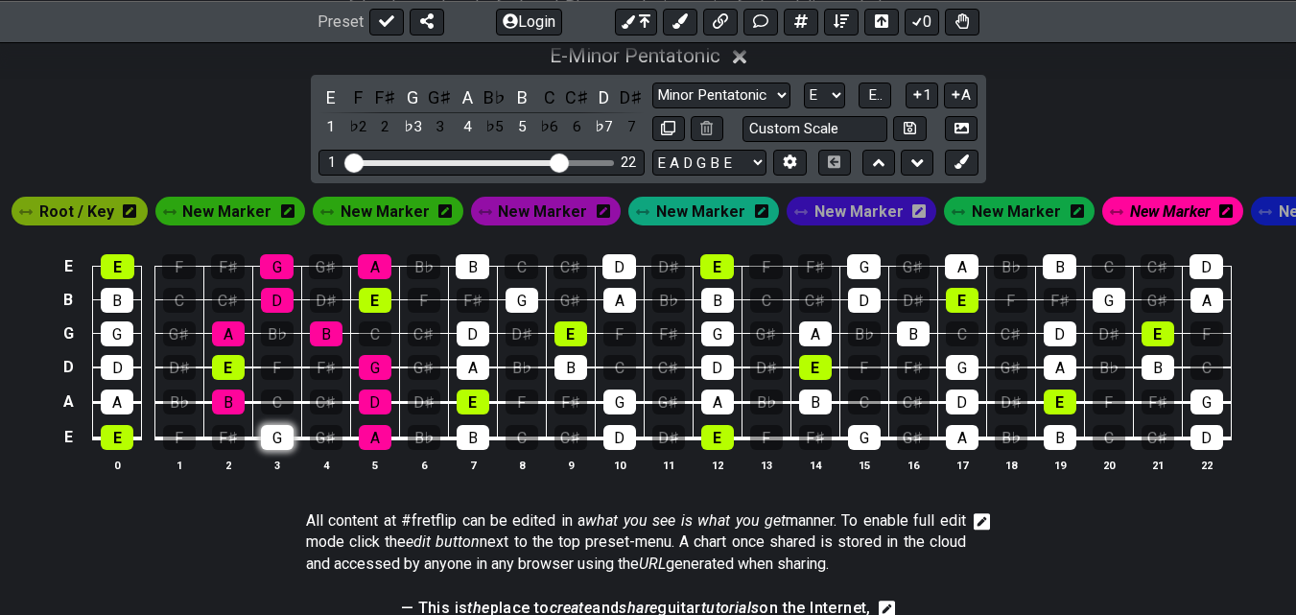
click at [283, 450] on div "G" at bounding box center [277, 437] width 33 height 25
click at [389, 450] on div "A" at bounding box center [375, 437] width 33 height 25
click at [376, 414] on div "D" at bounding box center [375, 402] width 33 height 25
click at [377, 380] on div "G" at bounding box center [375, 367] width 33 height 25
click at [324, 346] on div "B" at bounding box center [326, 333] width 33 height 25
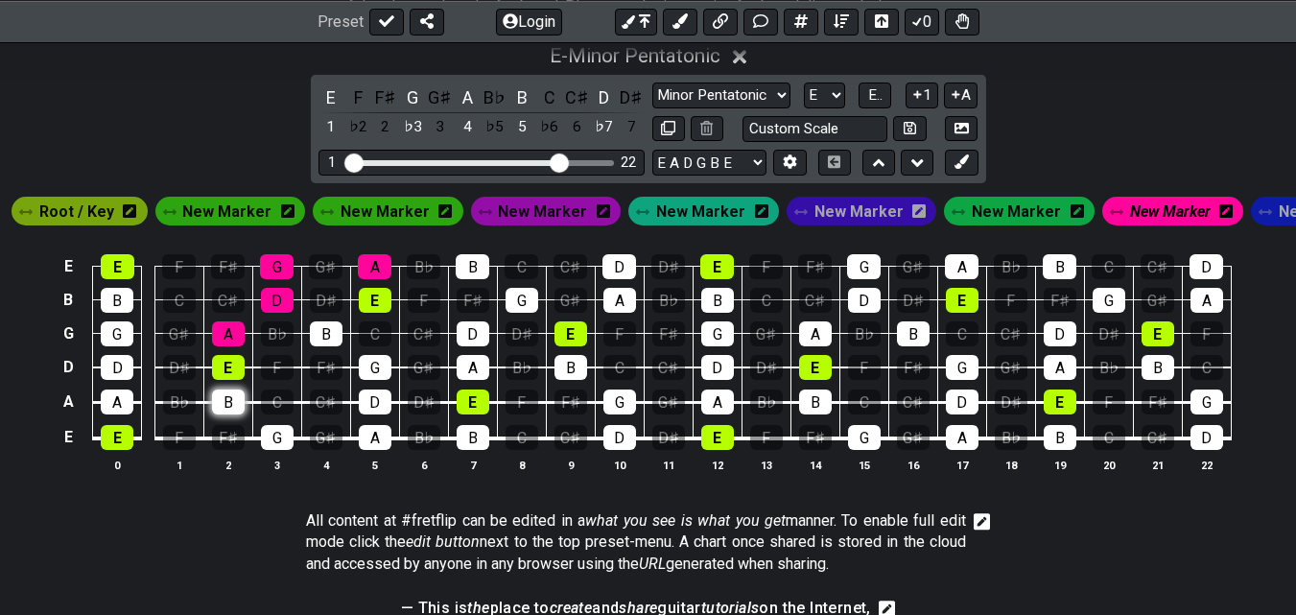
click at [223, 411] on div "B" at bounding box center [228, 402] width 33 height 25
click at [223, 339] on div "A" at bounding box center [228, 333] width 33 height 25
click at [271, 310] on div "D" at bounding box center [277, 300] width 33 height 25
click at [275, 272] on div "G" at bounding box center [277, 266] width 34 height 25
click at [381, 450] on div "A" at bounding box center [375, 437] width 33 height 25
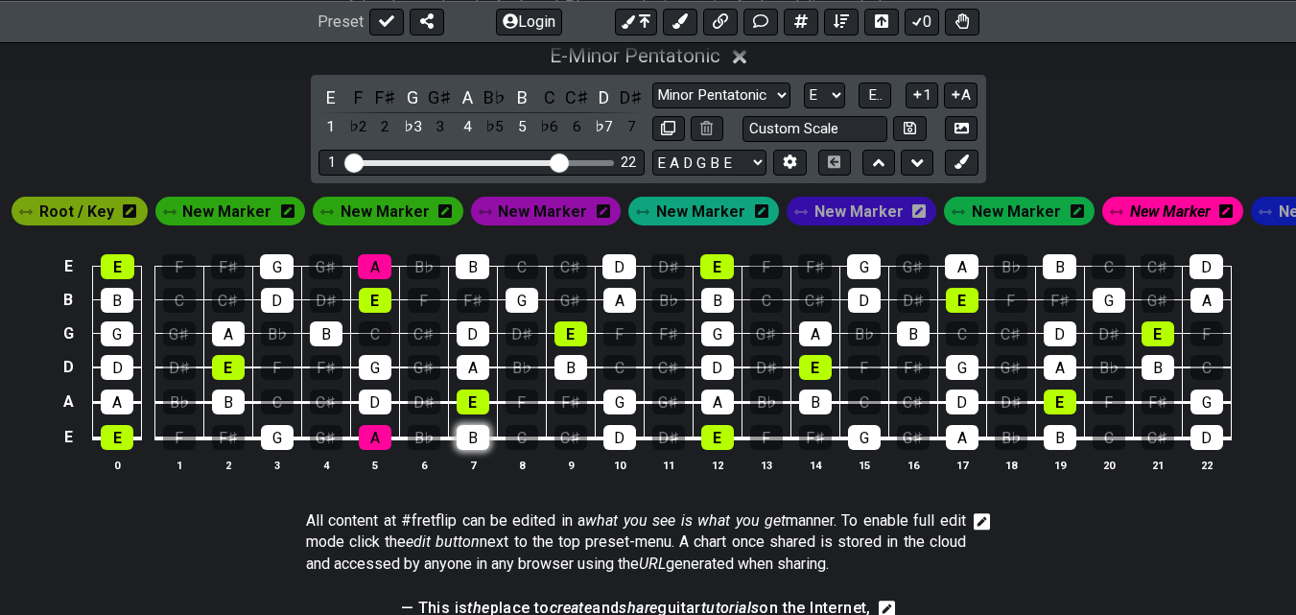
click at [472, 450] on div "B" at bounding box center [473, 437] width 33 height 25
click at [374, 414] on div "D" at bounding box center [375, 402] width 33 height 25
click at [374, 373] on div "G" at bounding box center [375, 367] width 33 height 25
click at [323, 341] on div "B" at bounding box center [326, 333] width 33 height 25
click at [478, 380] on div "A" at bounding box center [473, 367] width 33 height 25
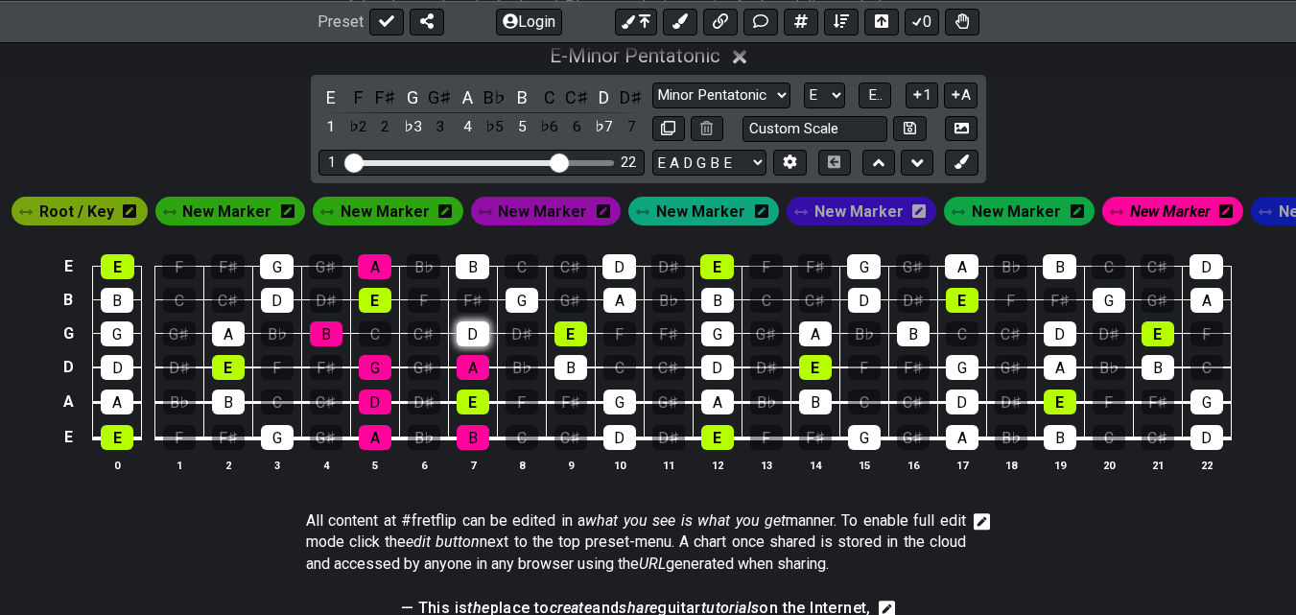
click at [473, 346] on div "D" at bounding box center [473, 333] width 33 height 25
click at [466, 273] on div "B" at bounding box center [473, 266] width 34 height 25
click at [526, 313] on div "G" at bounding box center [522, 300] width 33 height 25
click at [381, 450] on div "A" at bounding box center [375, 437] width 33 height 25
click at [369, 414] on div "D" at bounding box center [375, 402] width 33 height 25
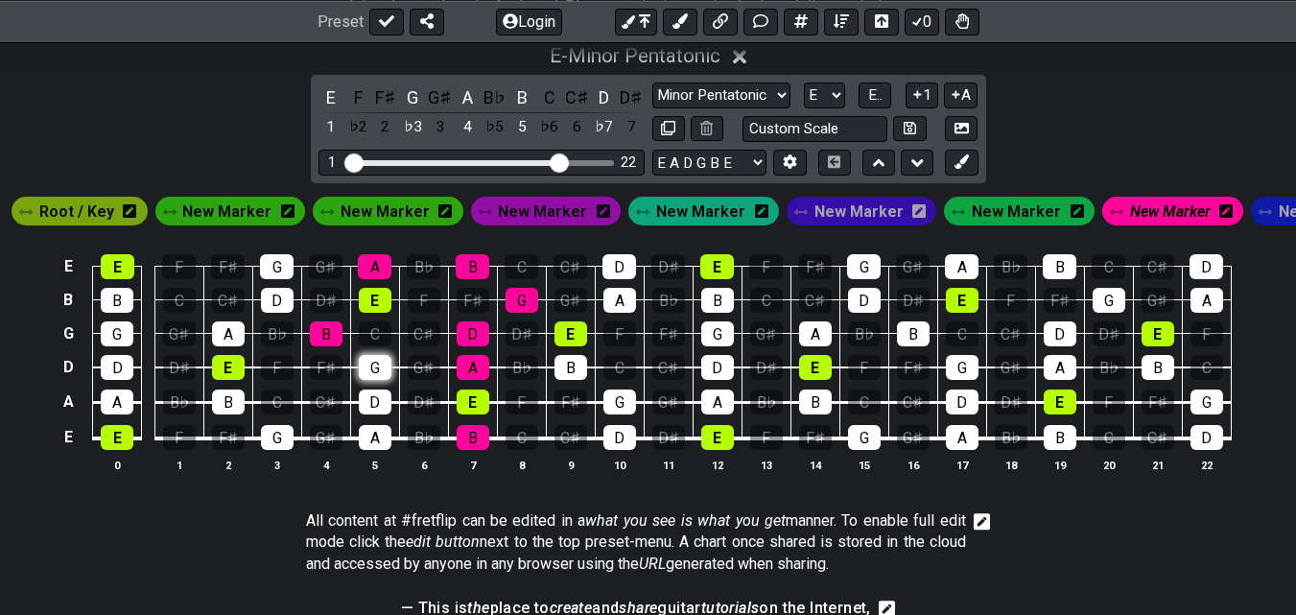
click at [366, 380] on div "G" at bounding box center [375, 367] width 33 height 25
click at [325, 343] on div "B" at bounding box center [326, 333] width 33 height 25
click at [378, 279] on div "A" at bounding box center [375, 266] width 34 height 25
click at [623, 450] on div "D" at bounding box center [619, 437] width 33 height 25
click at [616, 411] on div "G" at bounding box center [619, 402] width 33 height 25
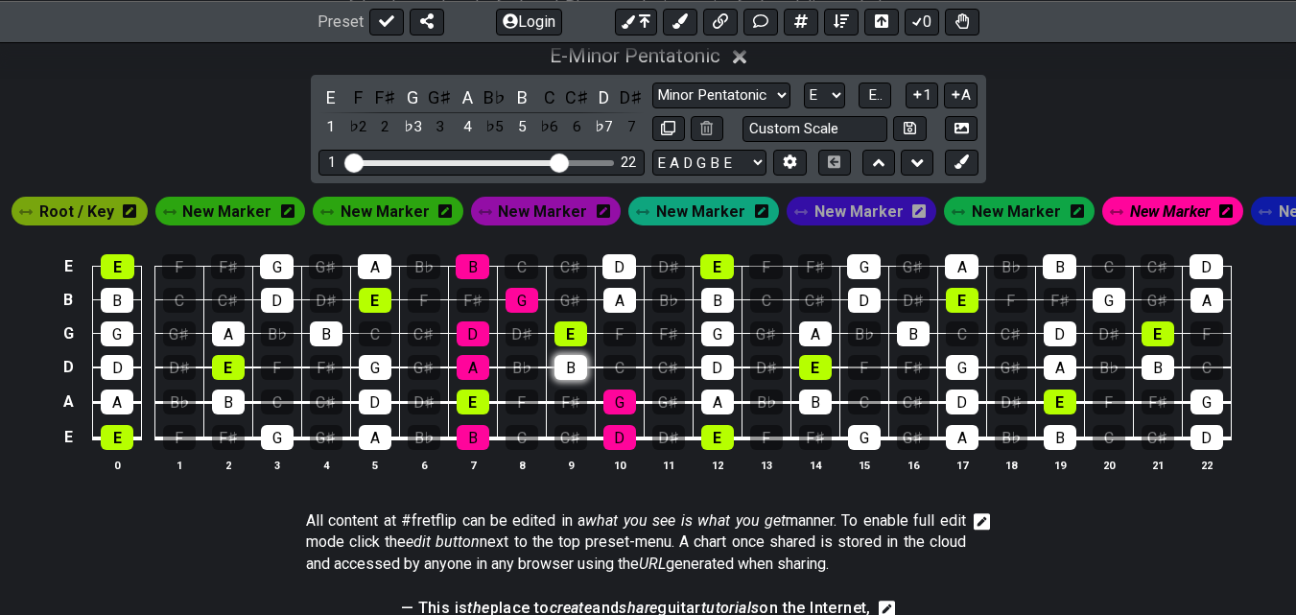
click at [567, 380] on div "B" at bounding box center [571, 367] width 33 height 25
click at [616, 312] on div "A" at bounding box center [619, 300] width 33 height 25
click at [619, 279] on div "D" at bounding box center [620, 266] width 34 height 25
click at [764, 90] on select "Minor Pentatonic Click to edit Minor Pentatonic Major Pentatonic Minor Blues Ma…" at bounding box center [721, 96] width 138 height 26
click at [781, 99] on select "Minor Pentatonic Click to edit Minor Pentatonic Major Pentatonic Minor Blues Ma…" at bounding box center [721, 96] width 138 height 26
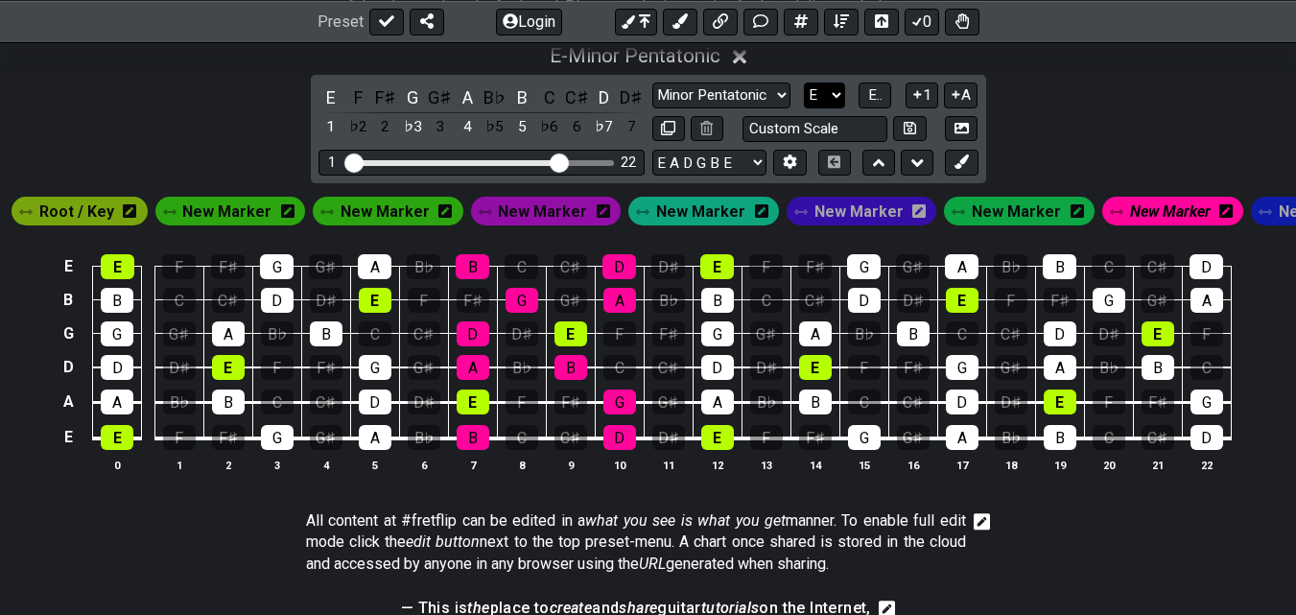
click at [838, 93] on select "A♭ A A♯ B♭ B C C♯ D♭ D D♯ E♭ E F F♯ G♭ G G♯" at bounding box center [824, 96] width 41 height 26
click at [817, 201] on span "New Marker" at bounding box center [859, 212] width 89 height 28
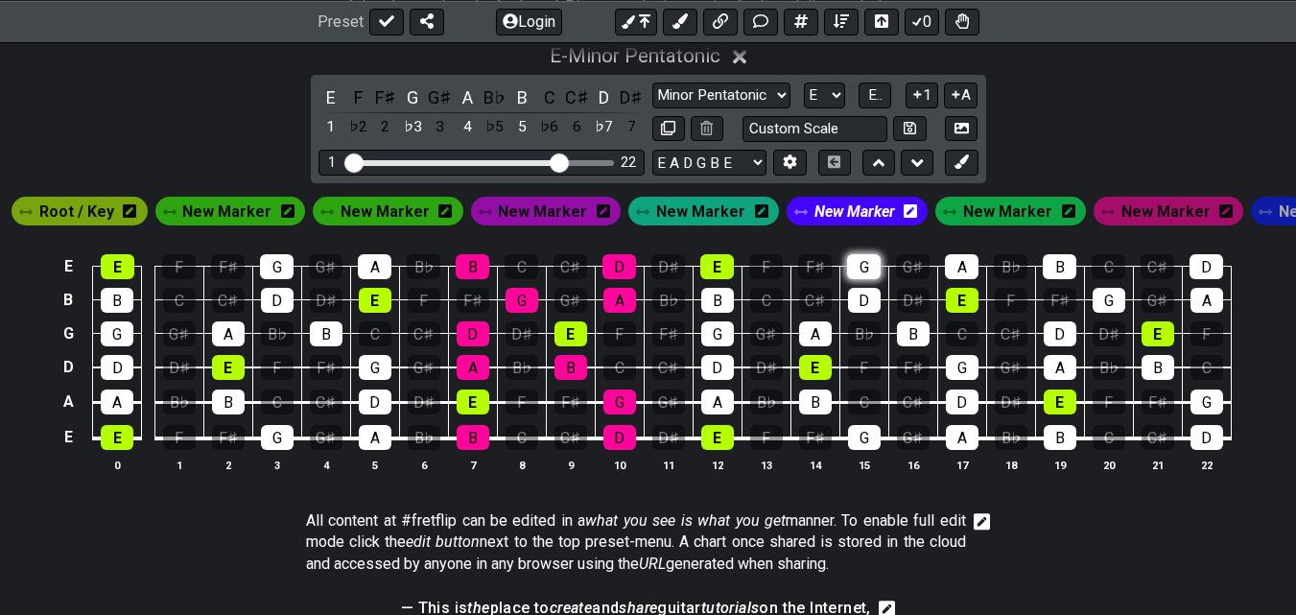
click at [872, 278] on div "G" at bounding box center [864, 266] width 34 height 25
click at [870, 310] on div "D" at bounding box center [864, 300] width 33 height 25
click at [821, 345] on div "A" at bounding box center [815, 333] width 33 height 25
